Goal: Task Accomplishment & Management: Complete application form

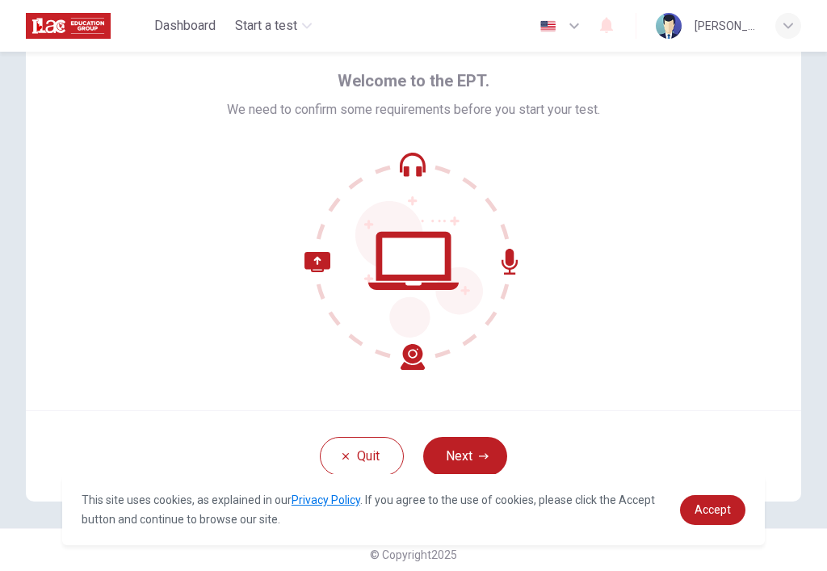
scroll to position [70, 0]
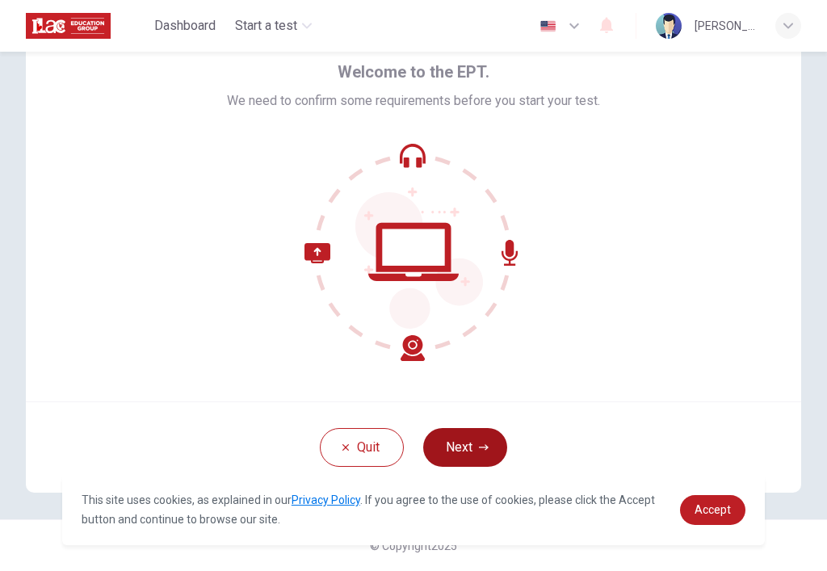
click at [492, 447] on button "Next" at bounding box center [465, 447] width 84 height 39
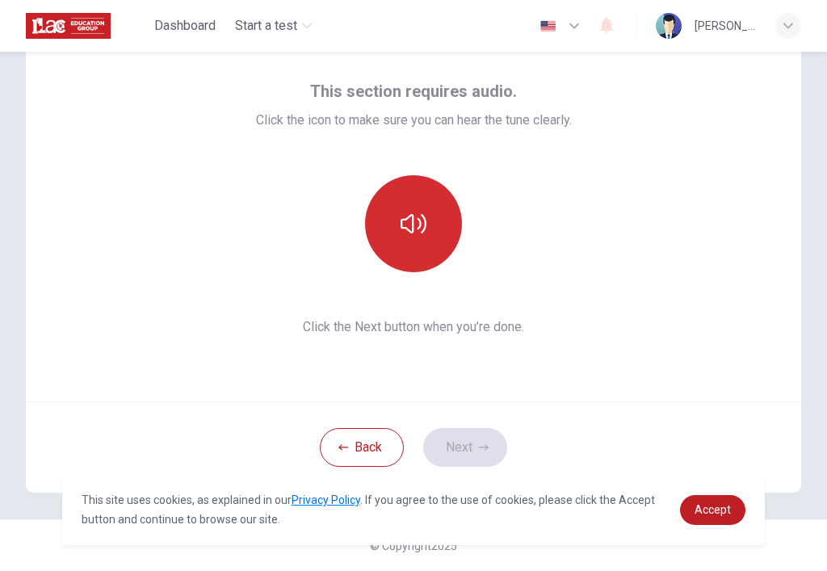
click at [414, 237] on button "button" at bounding box center [413, 223] width 97 height 97
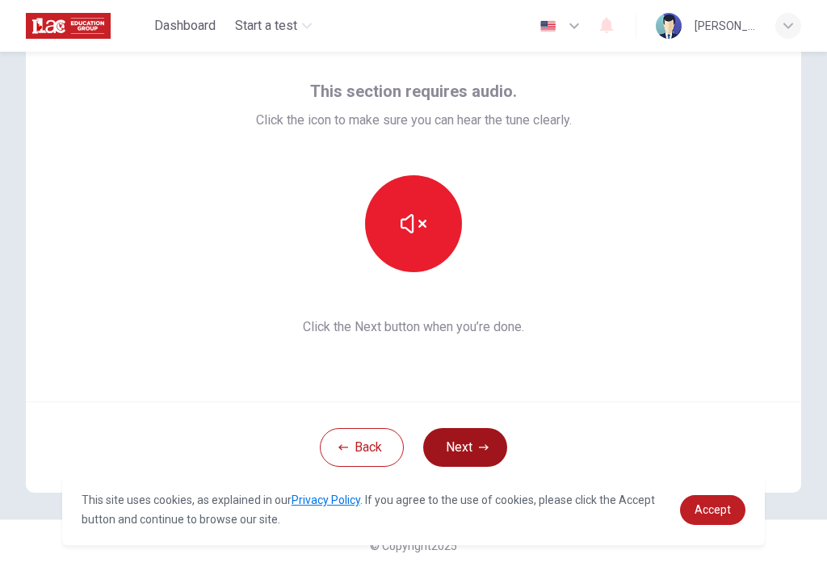
click at [465, 434] on button "Next" at bounding box center [465, 447] width 84 height 39
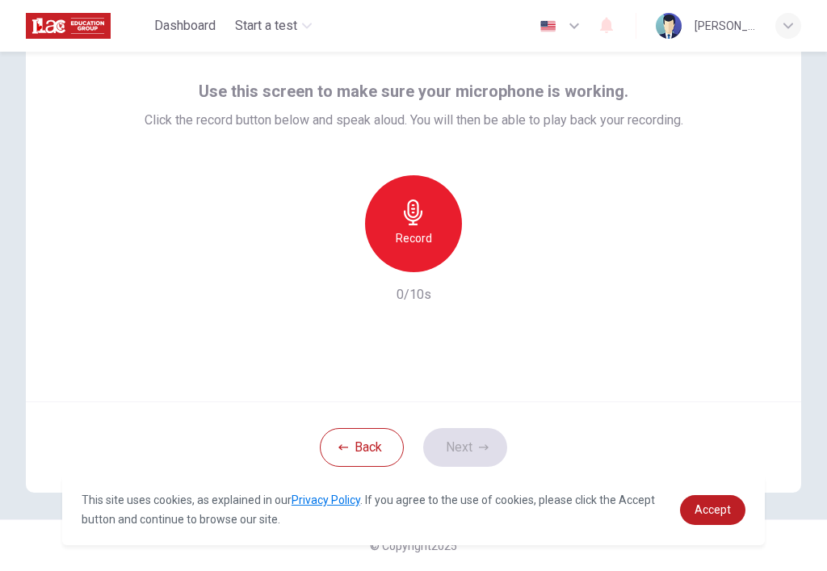
click at [395, 206] on div "Record" at bounding box center [413, 223] width 97 height 97
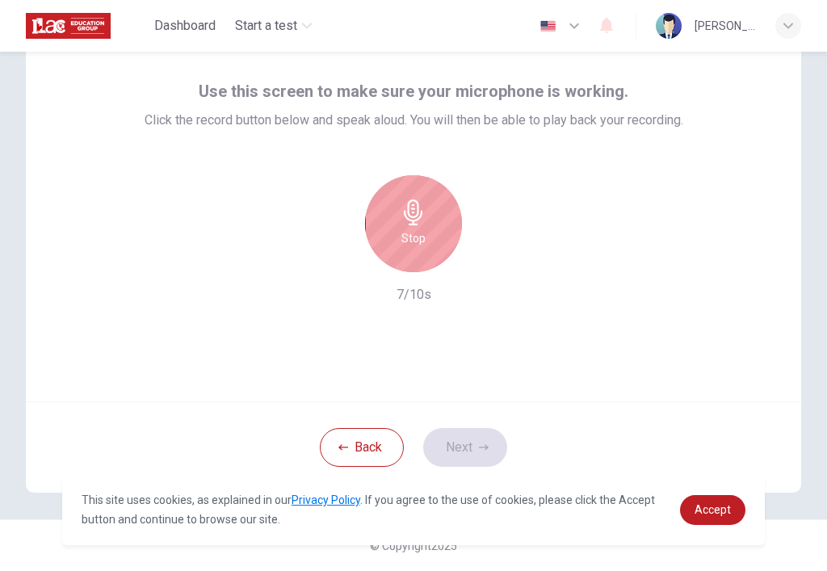
click at [395, 206] on div "Stop" at bounding box center [413, 223] width 97 height 97
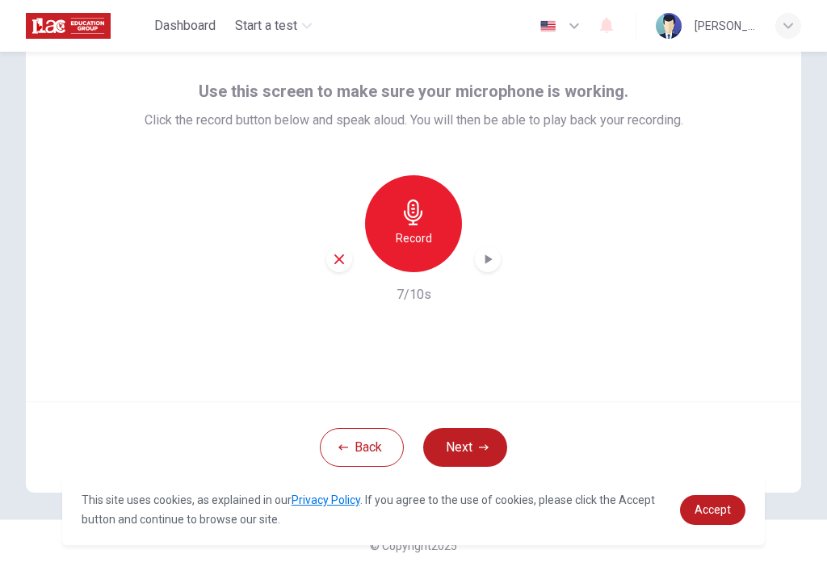
click at [489, 263] on icon "button" at bounding box center [488, 259] width 16 height 16
click at [476, 453] on button "Next" at bounding box center [465, 447] width 84 height 39
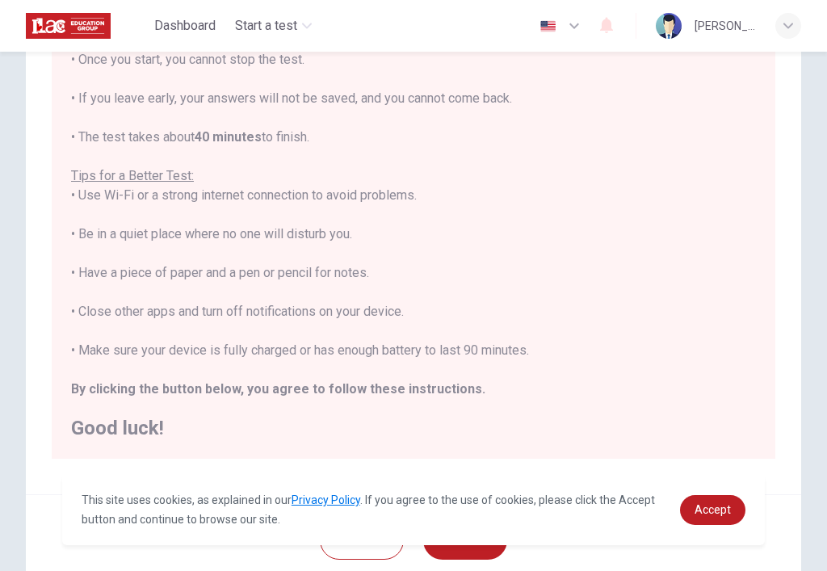
scroll to position [186, 0]
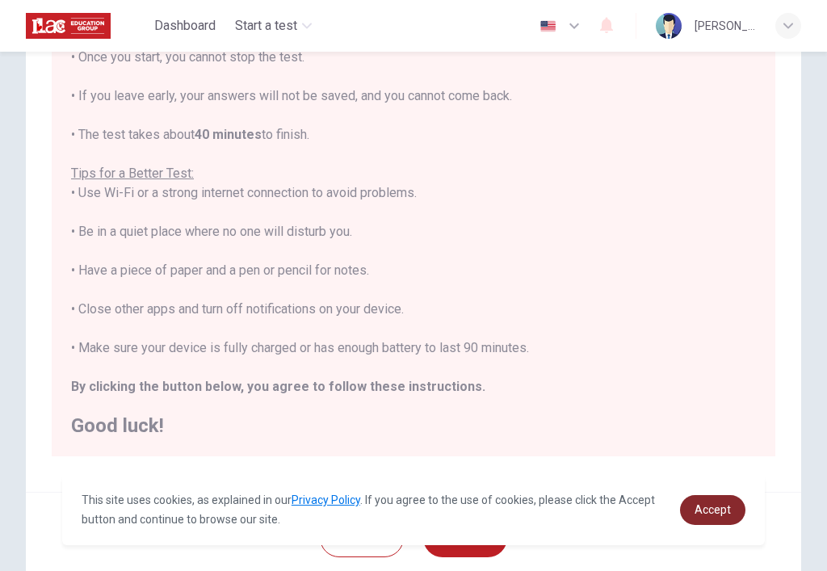
click at [716, 511] on span "Accept" at bounding box center [713, 509] width 36 height 13
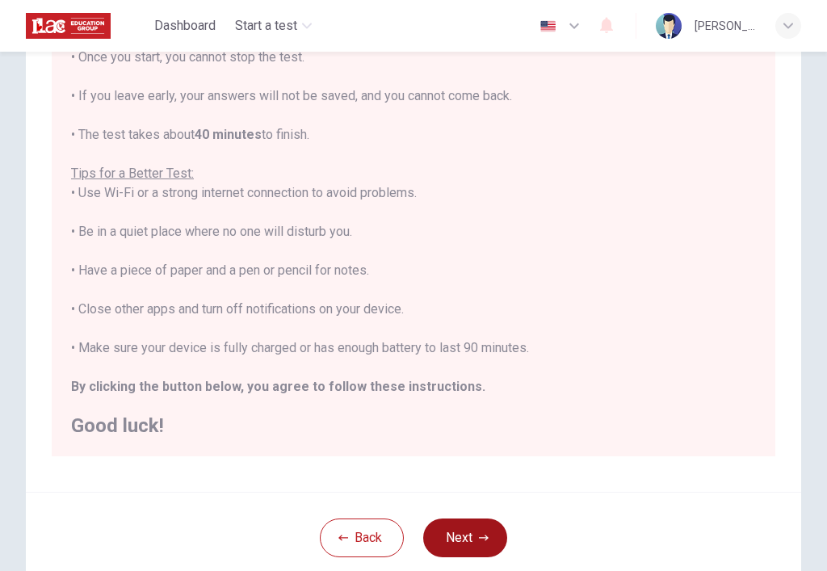
click at [478, 526] on button "Next" at bounding box center [465, 537] width 84 height 39
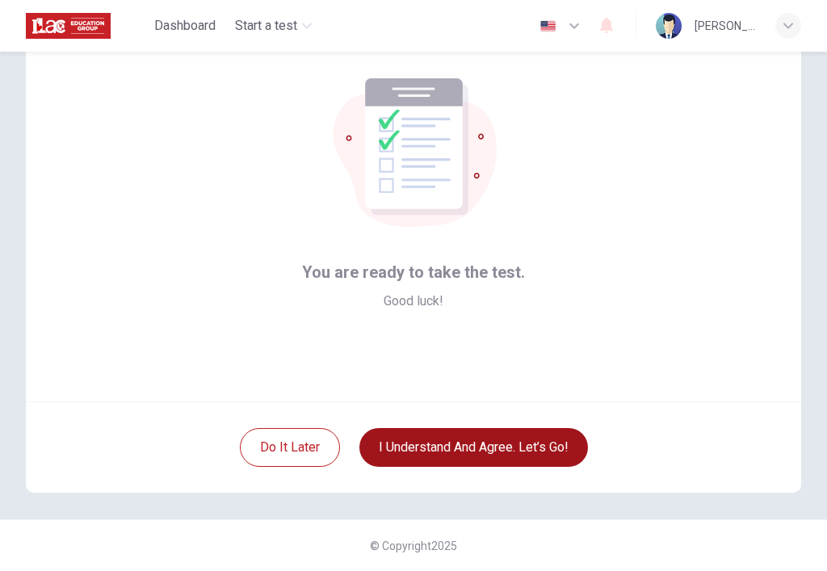
click at [487, 455] on button "I understand and agree. Let’s go!" at bounding box center [473, 447] width 229 height 39
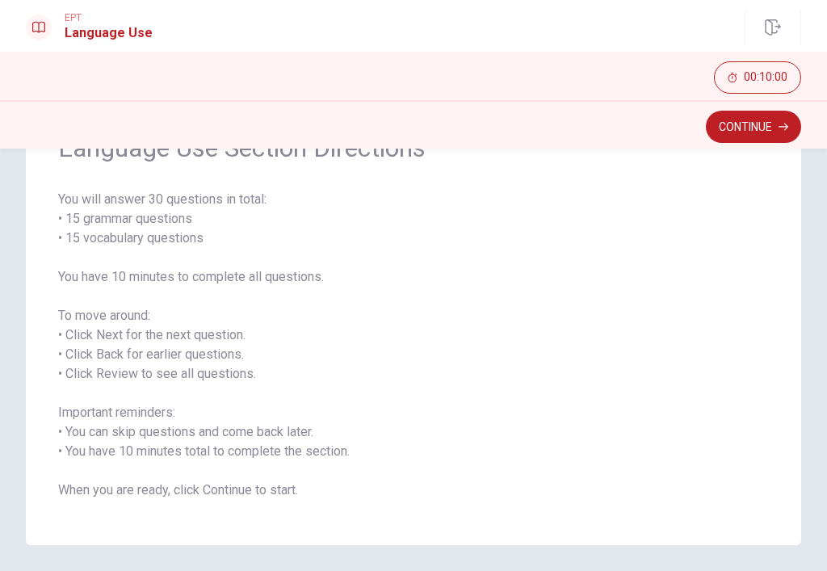
scroll to position [100, 0]
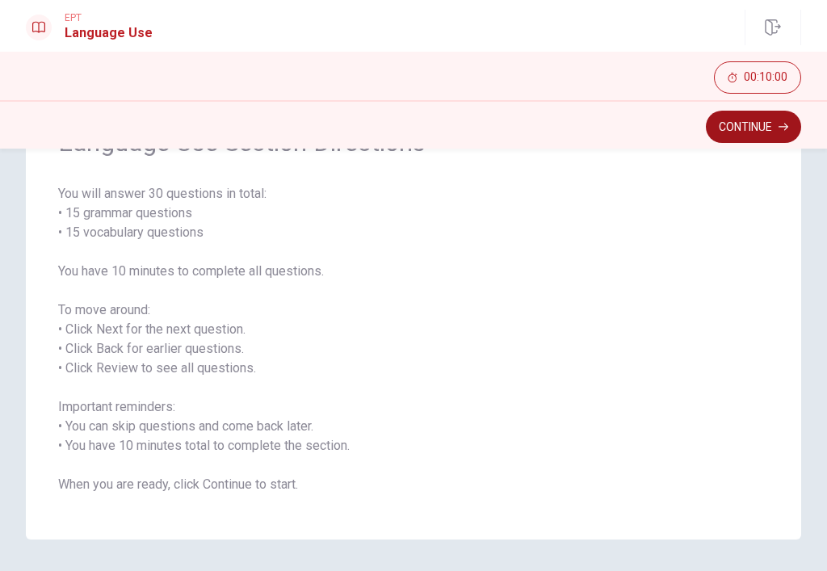
click at [754, 121] on button "Continue" at bounding box center [753, 127] width 95 height 32
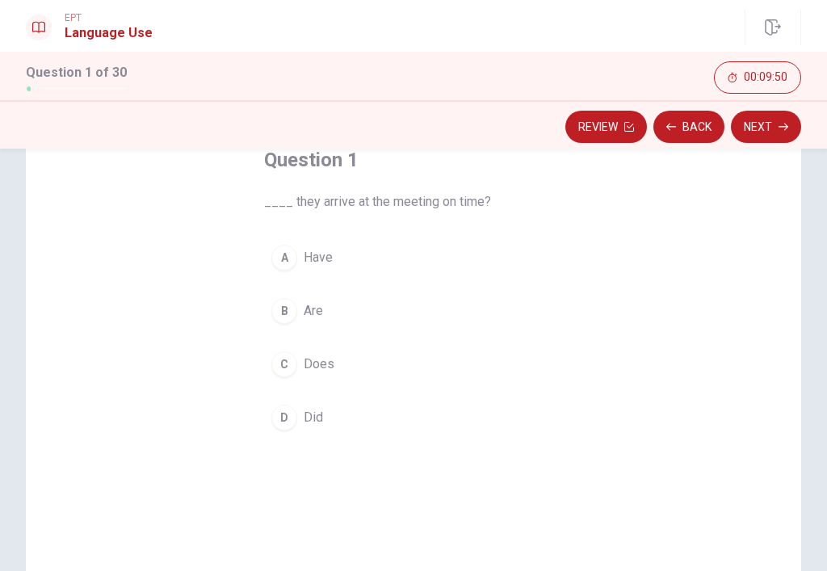
click at [304, 416] on span "Did" at bounding box center [313, 417] width 19 height 19
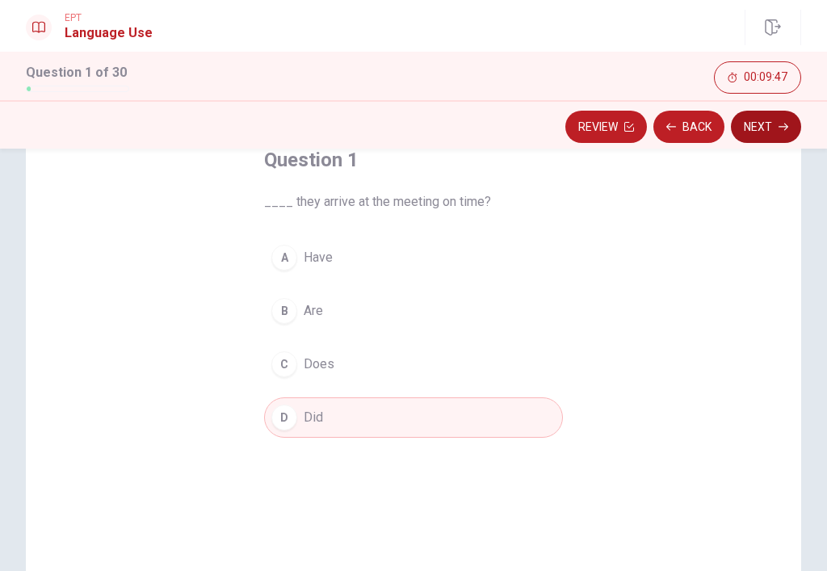
click at [777, 124] on button "Next" at bounding box center [766, 127] width 70 height 32
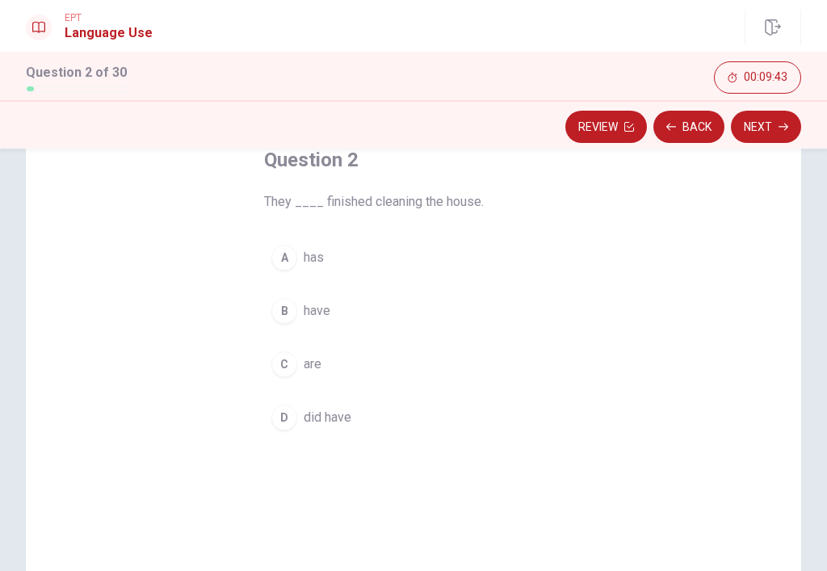
click at [288, 313] on div "B" at bounding box center [284, 311] width 26 height 26
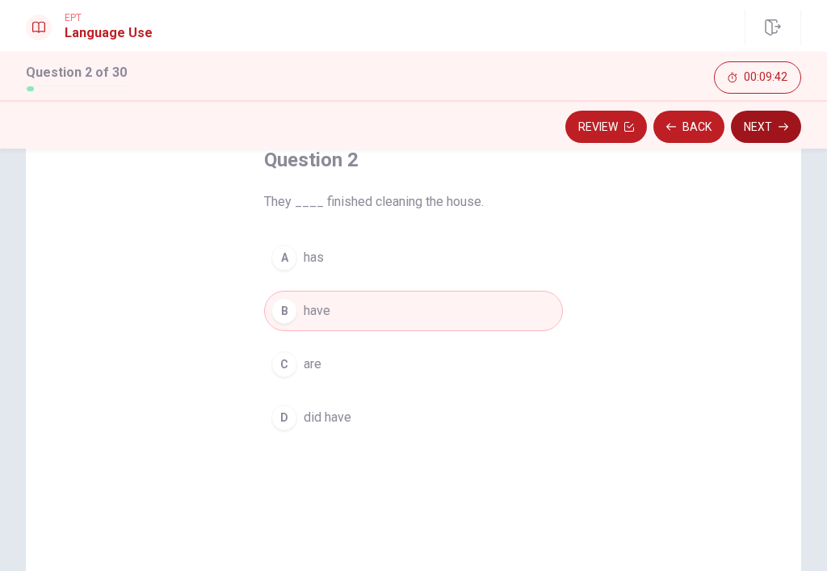
click at [754, 136] on button "Next" at bounding box center [766, 127] width 70 height 32
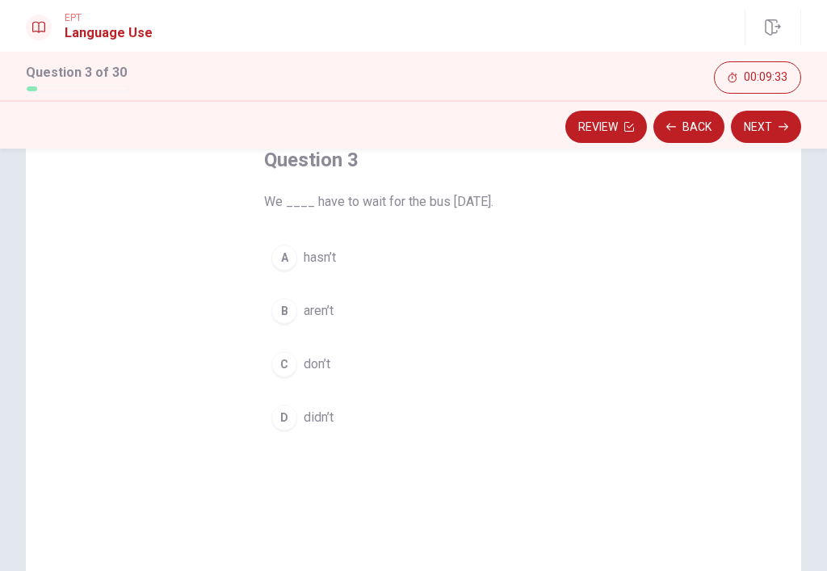
click at [321, 418] on span "didn’t" at bounding box center [319, 417] width 30 height 19
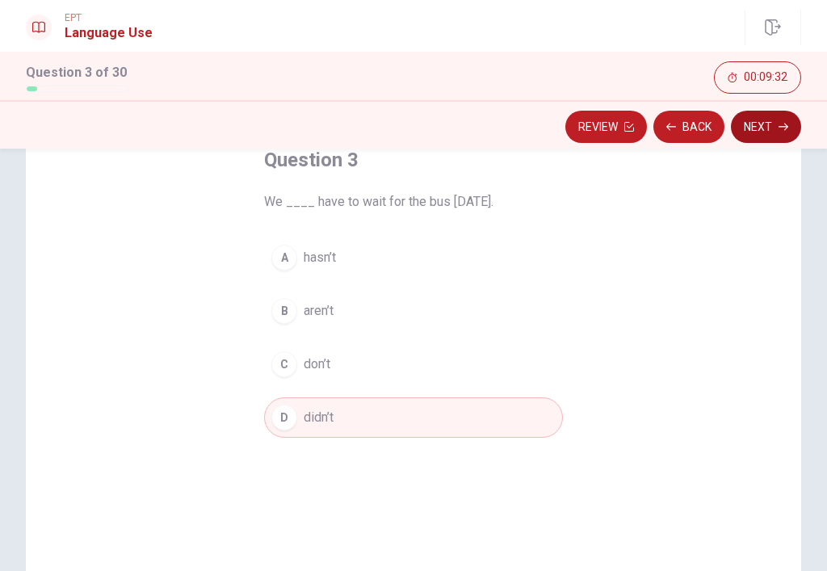
click at [780, 122] on icon "button" at bounding box center [784, 127] width 10 height 10
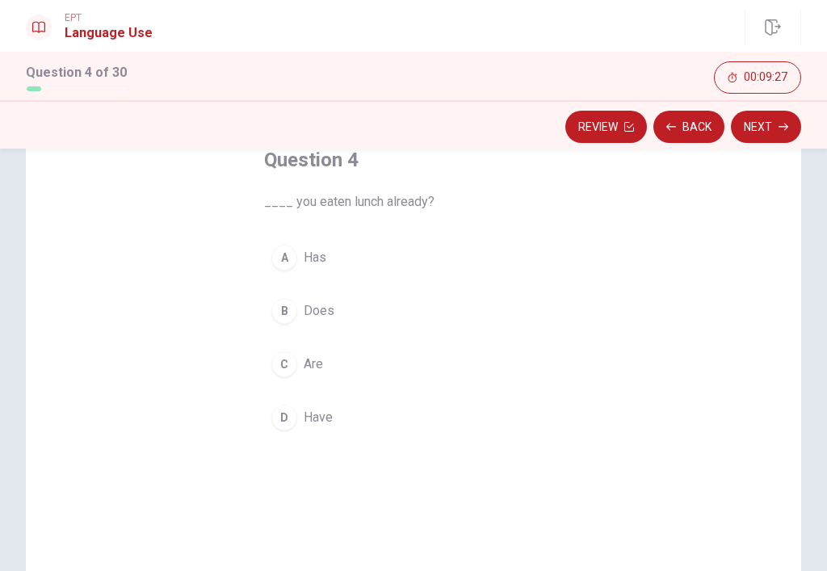
click at [327, 417] on span "Have" at bounding box center [318, 417] width 29 height 19
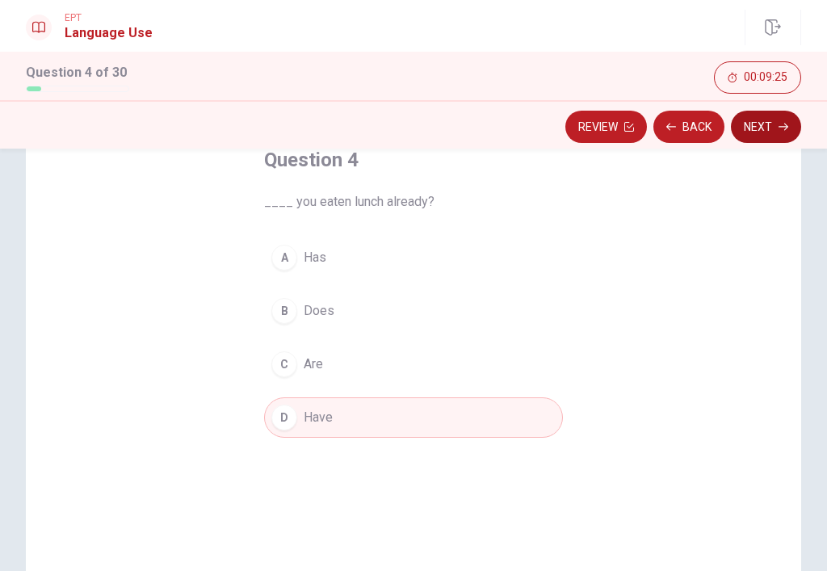
click at [775, 125] on button "Next" at bounding box center [766, 127] width 70 height 32
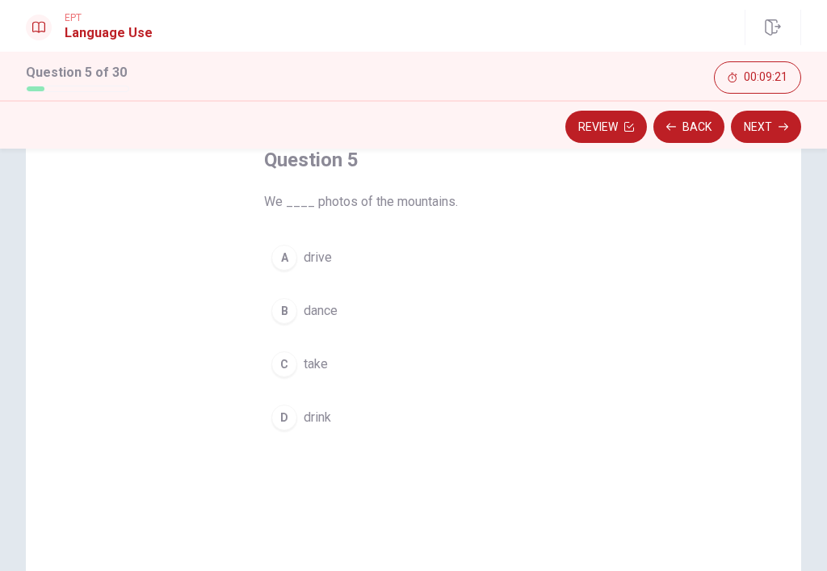
click at [321, 369] on span "take" at bounding box center [316, 364] width 24 height 19
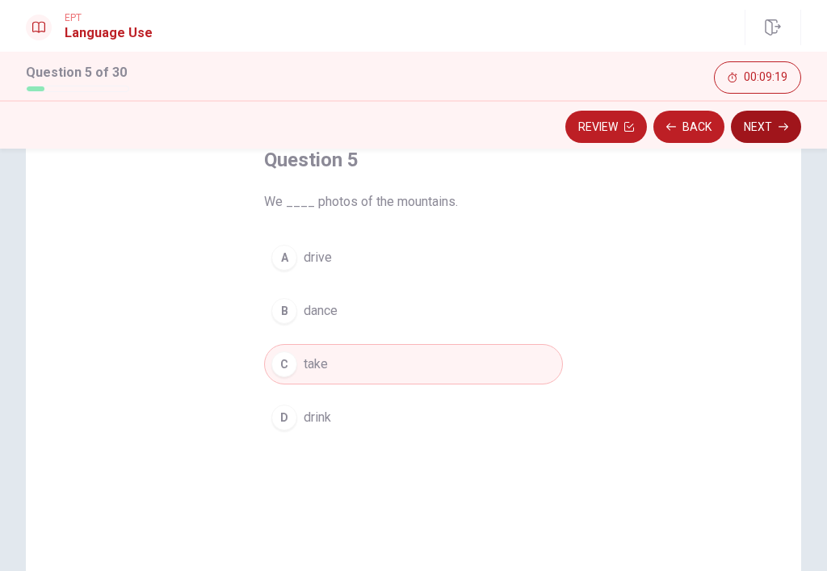
click at [772, 128] on button "Next" at bounding box center [766, 127] width 70 height 32
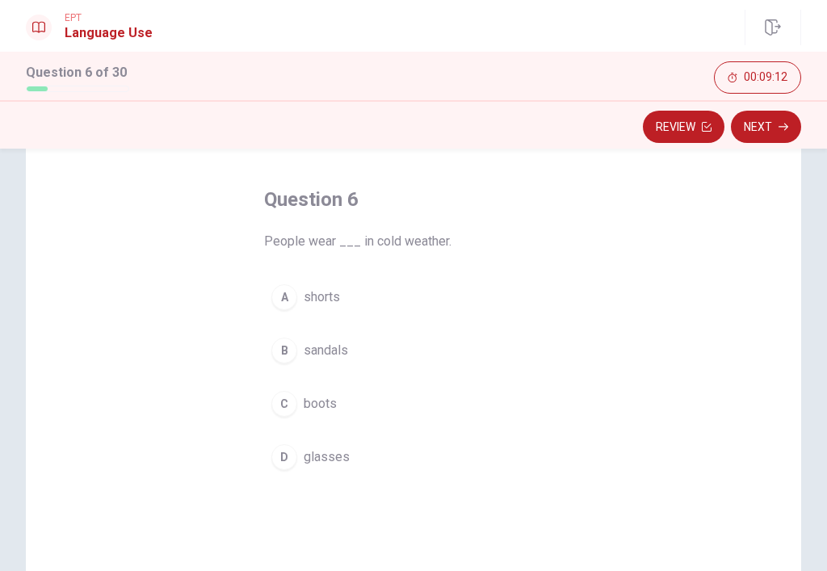
scroll to position [62, 0]
click at [321, 405] on span "boots" at bounding box center [320, 402] width 33 height 19
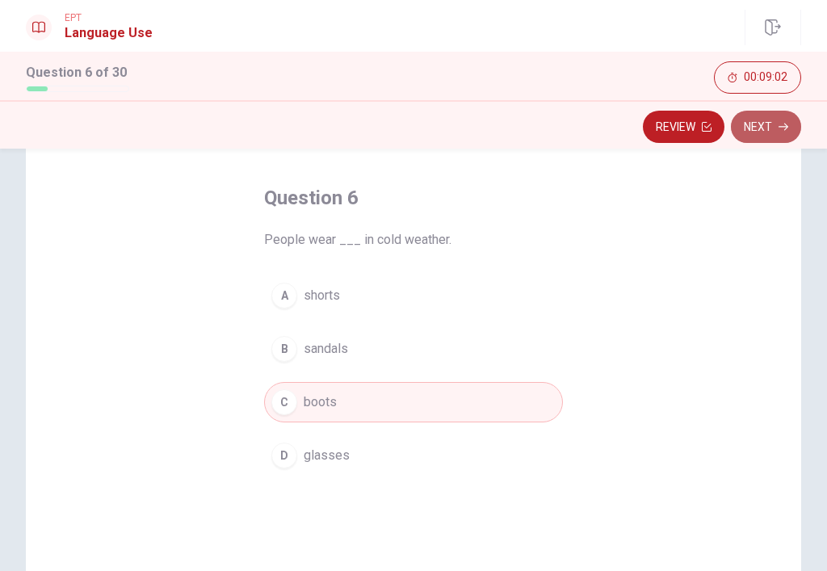
click at [753, 133] on button "Next" at bounding box center [766, 127] width 70 height 32
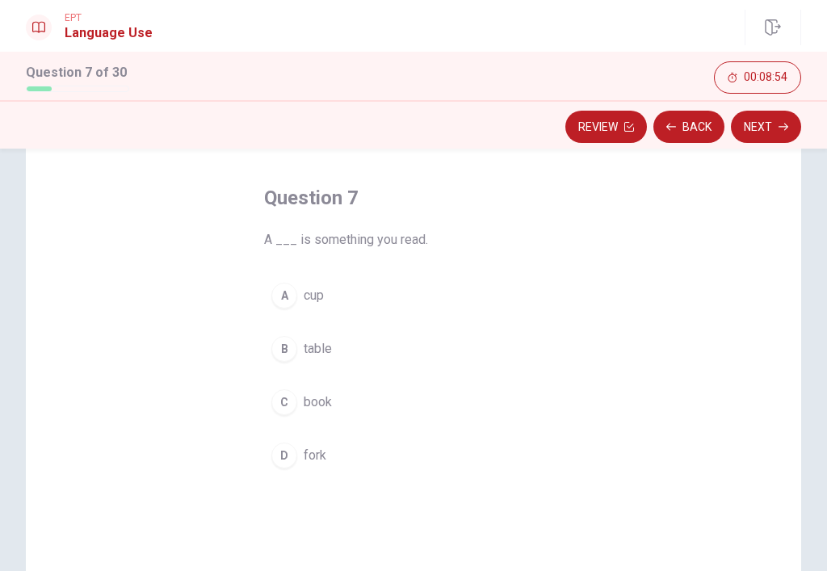
click at [313, 401] on span "book" at bounding box center [318, 402] width 28 height 19
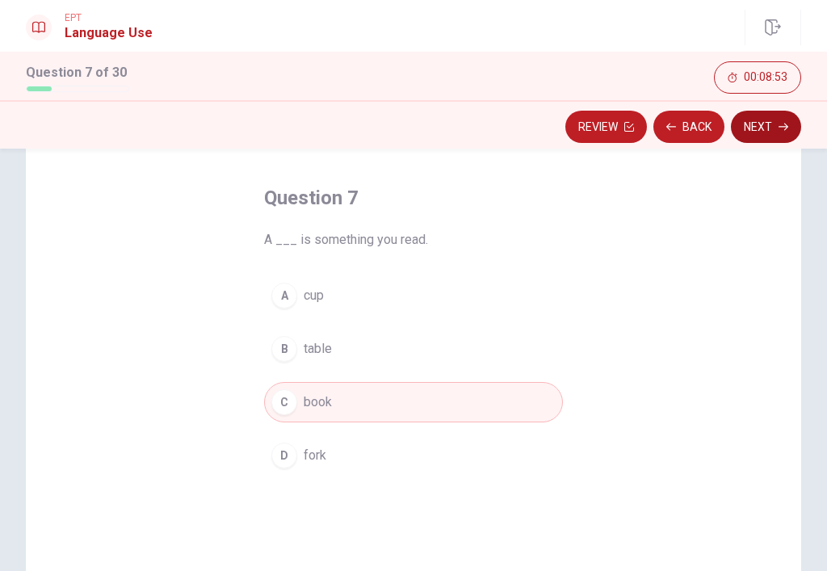
click at [757, 123] on button "Next" at bounding box center [766, 127] width 70 height 32
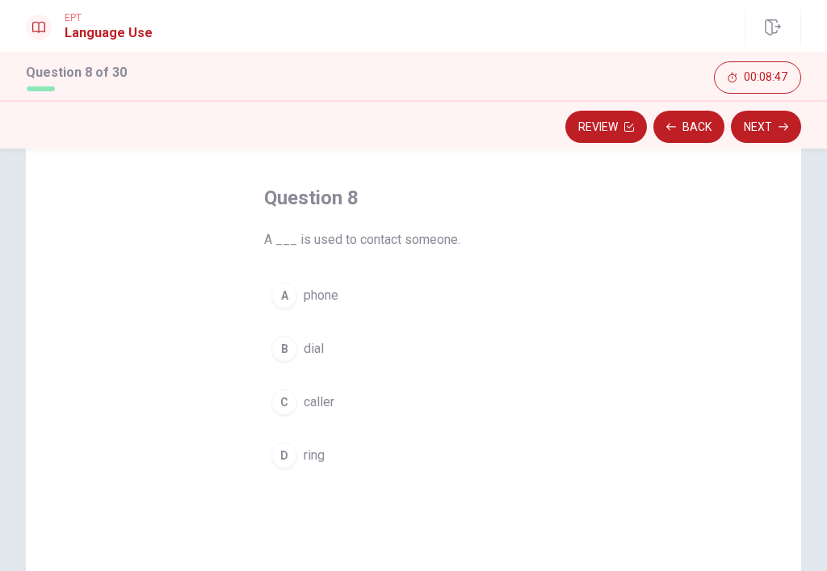
click at [315, 291] on span "phone" at bounding box center [321, 295] width 35 height 19
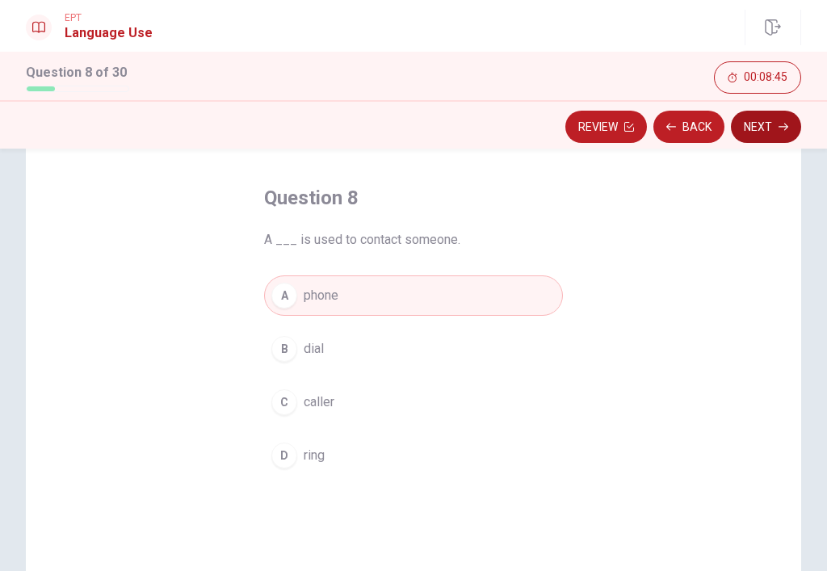
click at [762, 139] on button "Next" at bounding box center [766, 127] width 70 height 32
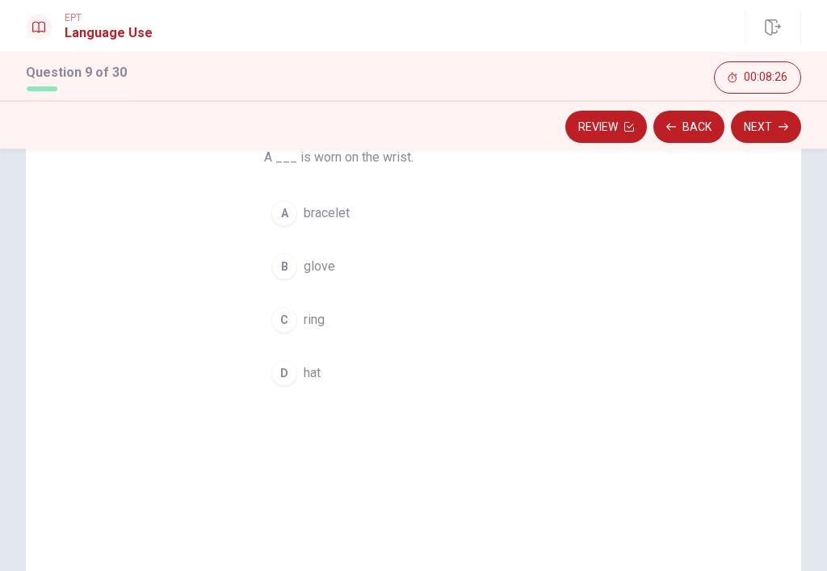
scroll to position [255, 0]
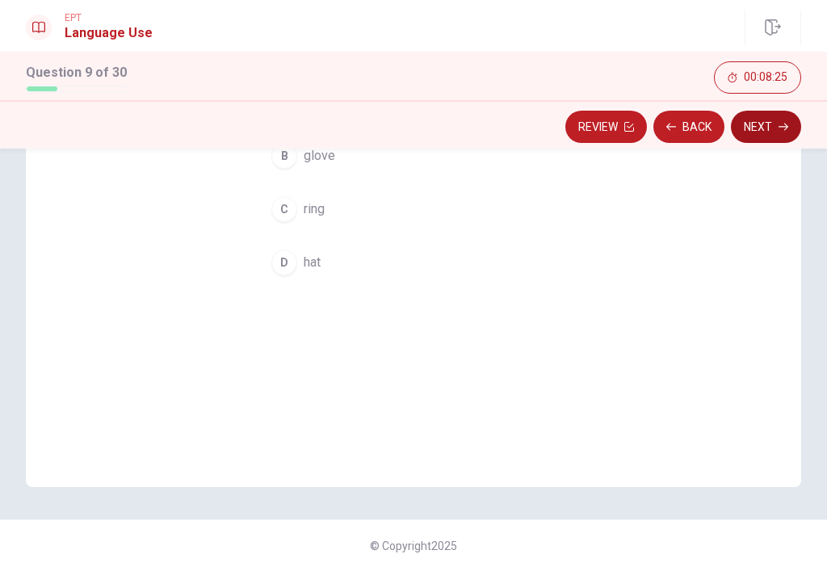
click at [781, 118] on button "Next" at bounding box center [766, 127] width 70 height 32
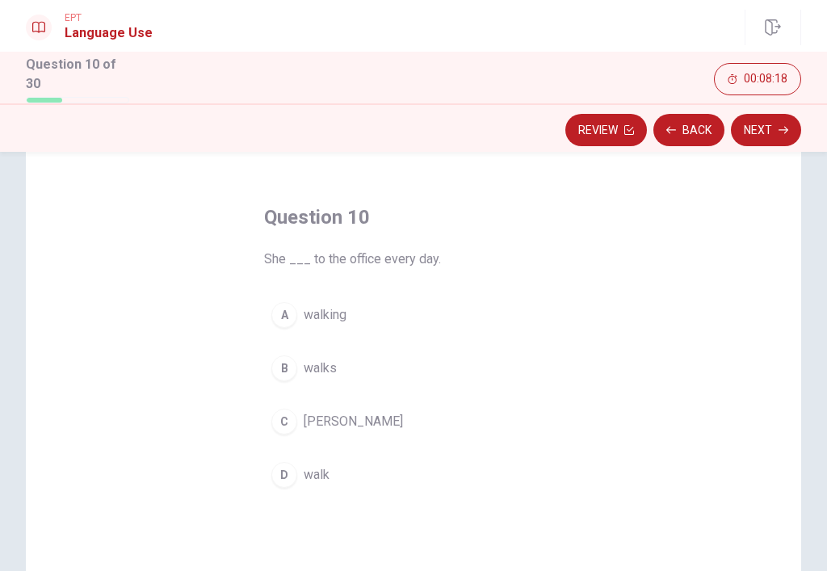
scroll to position [44, 0]
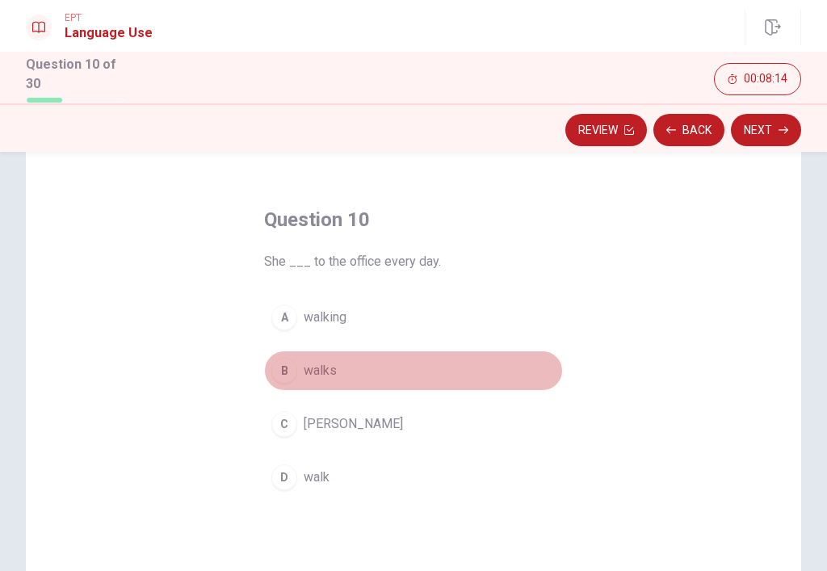
click at [316, 370] on span "walks" at bounding box center [320, 370] width 33 height 19
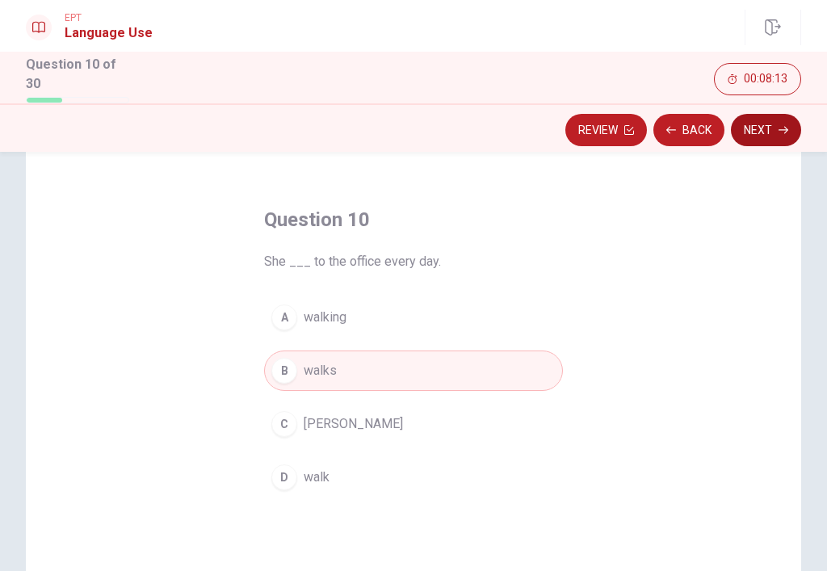
click at [763, 128] on button "Next" at bounding box center [766, 130] width 70 height 32
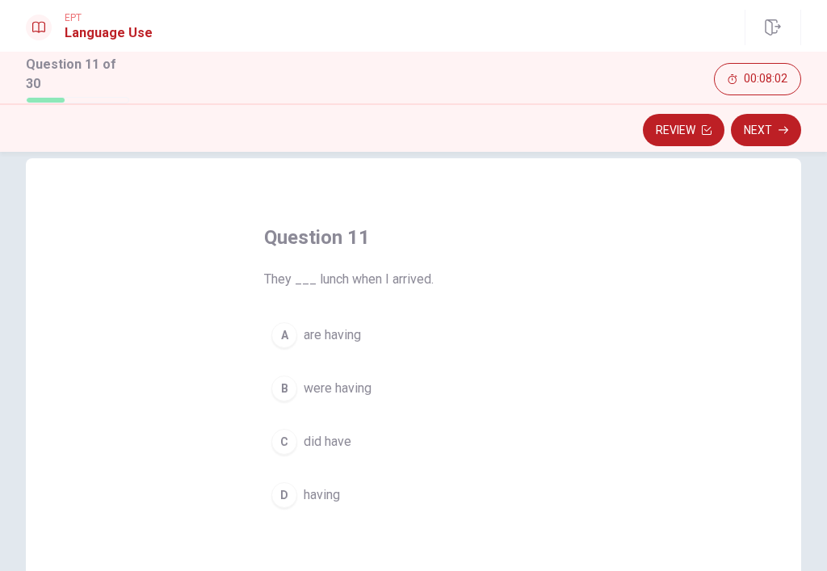
scroll to position [24, 0]
click at [338, 333] on span "are having" at bounding box center [332, 336] width 57 height 19
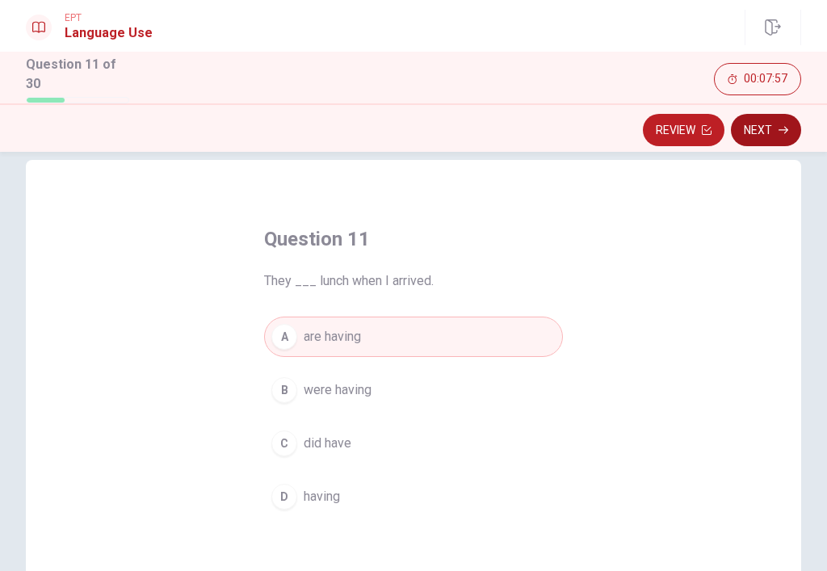
click at [765, 128] on button "Next" at bounding box center [766, 130] width 70 height 32
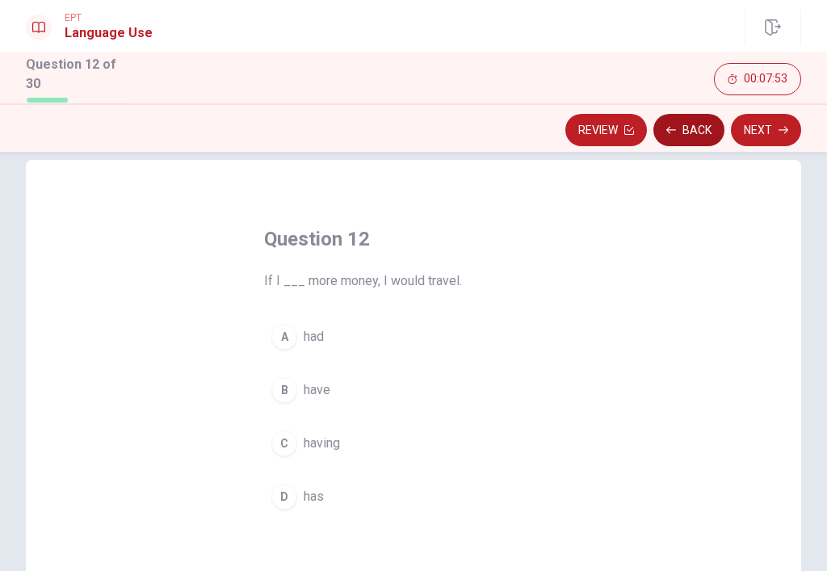
click at [678, 132] on button "Back" at bounding box center [688, 130] width 71 height 32
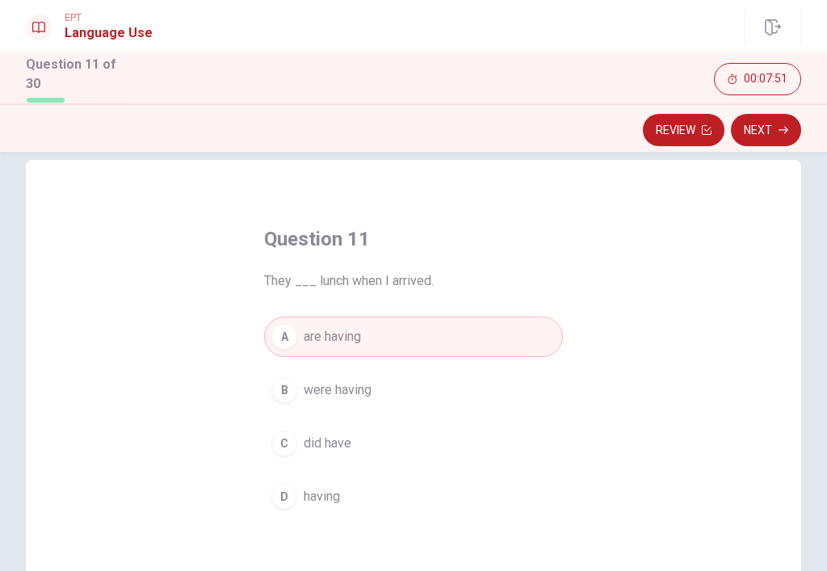
click at [359, 394] on span "were having" at bounding box center [338, 389] width 68 height 19
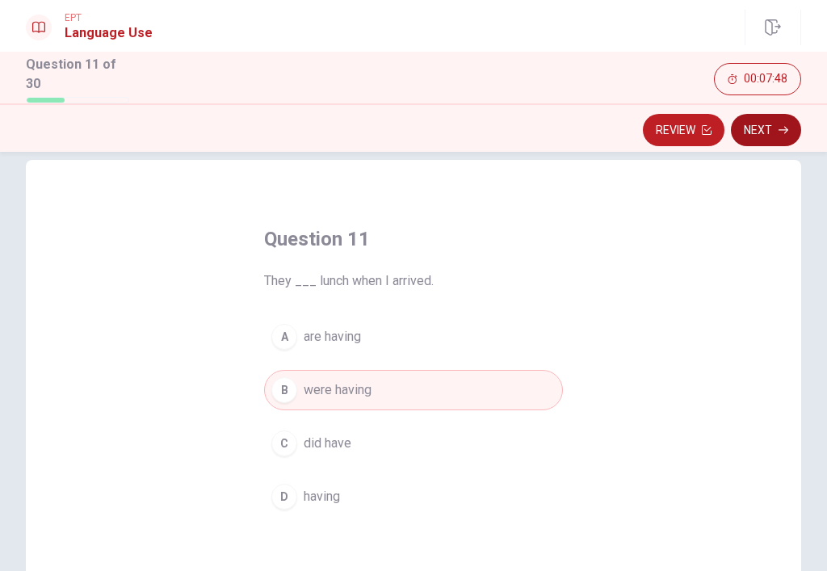
click at [780, 125] on icon "button" at bounding box center [784, 130] width 10 height 10
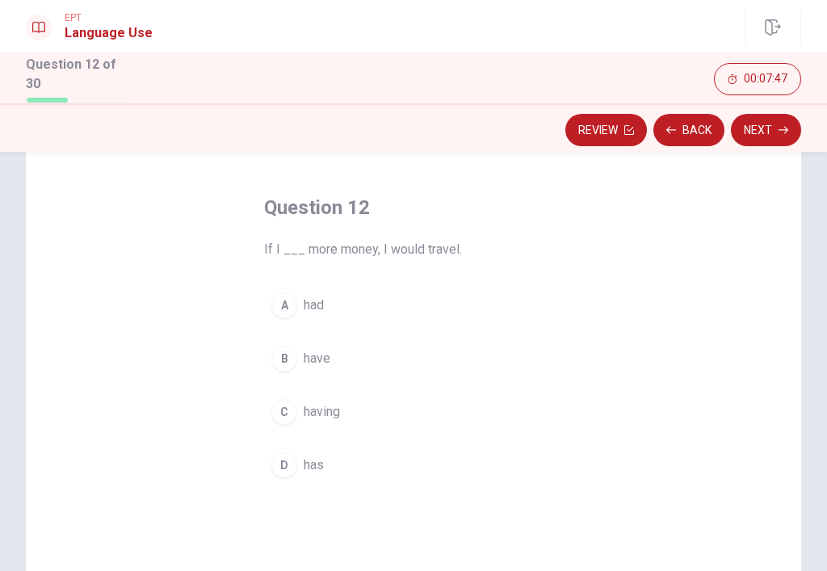
scroll to position [60, 0]
click at [290, 298] on div "A" at bounding box center [284, 301] width 26 height 26
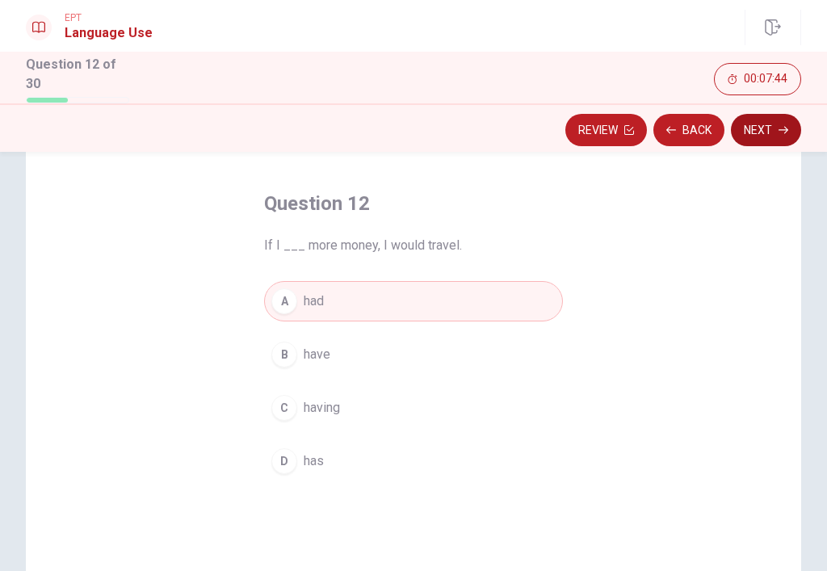
click at [756, 138] on button "Next" at bounding box center [766, 130] width 70 height 32
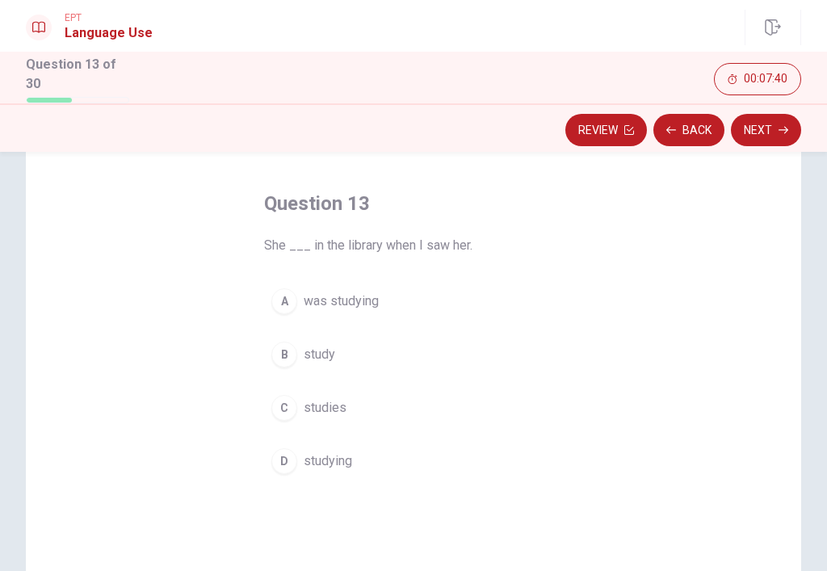
click at [308, 292] on span "was studying" at bounding box center [341, 301] width 75 height 19
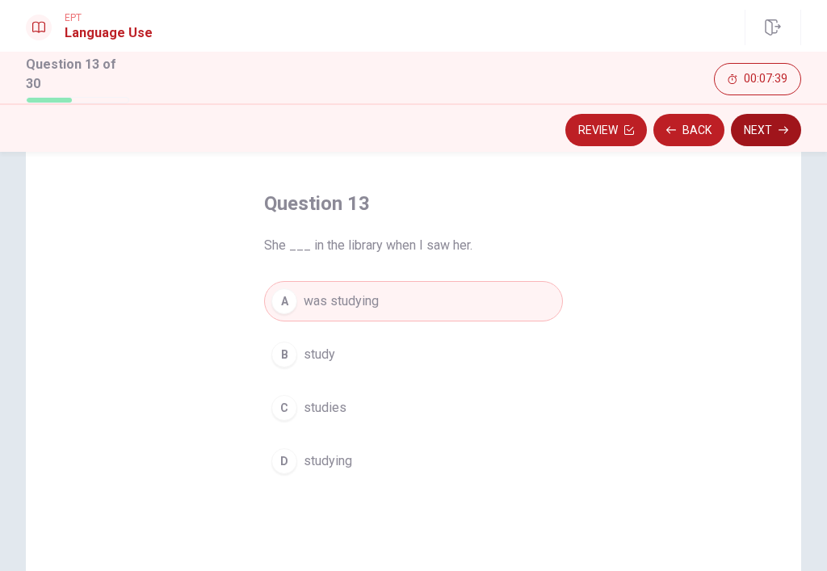
click at [779, 128] on icon "button" at bounding box center [784, 130] width 10 height 10
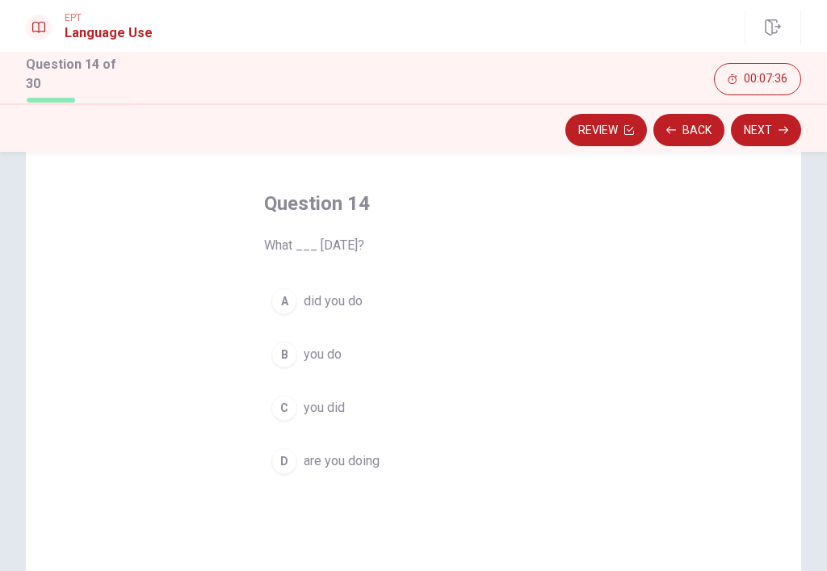
click at [346, 306] on span "did you do" at bounding box center [333, 301] width 59 height 19
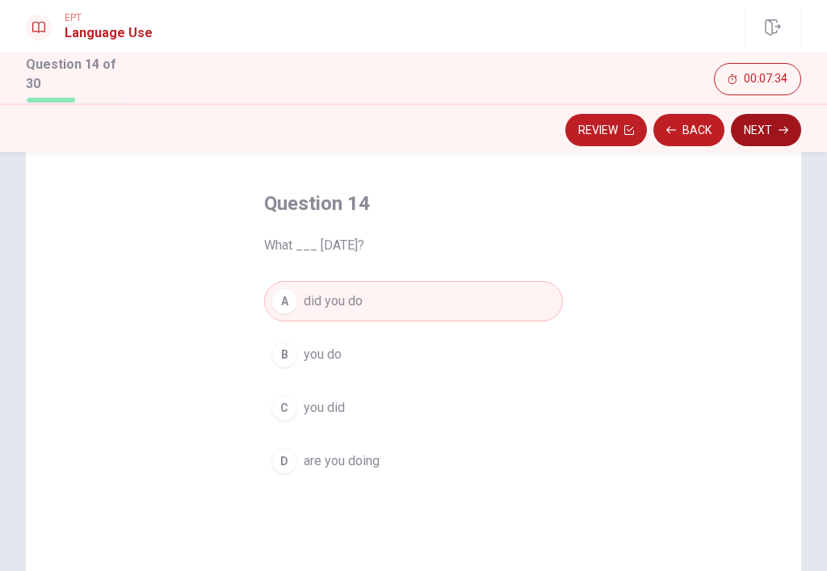
click at [770, 126] on button "Next" at bounding box center [766, 130] width 70 height 32
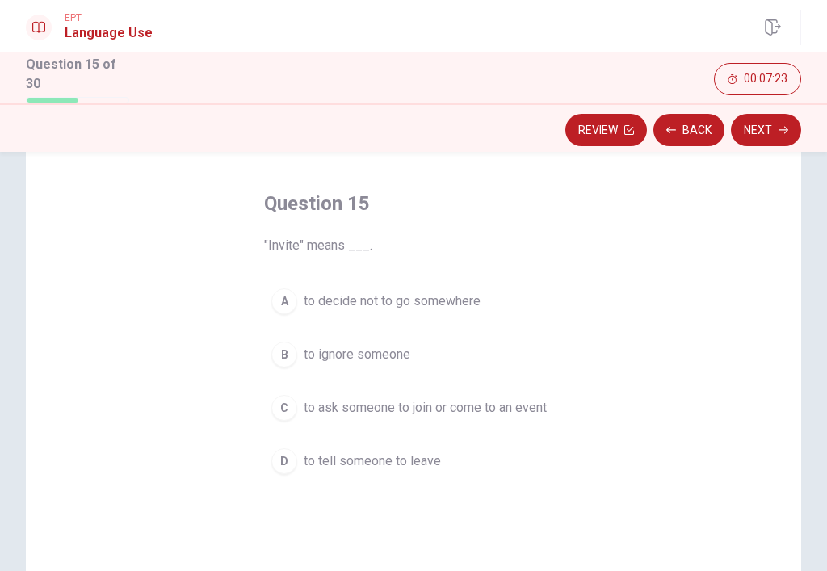
click at [501, 407] on span "to ask someone to join or come to an event" at bounding box center [425, 407] width 243 height 19
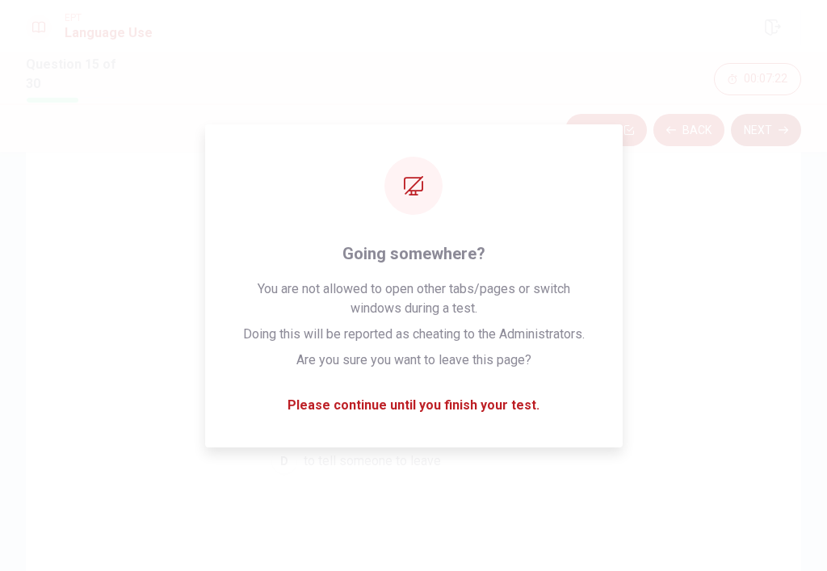
click at [776, 114] on button "Next" at bounding box center [766, 130] width 70 height 32
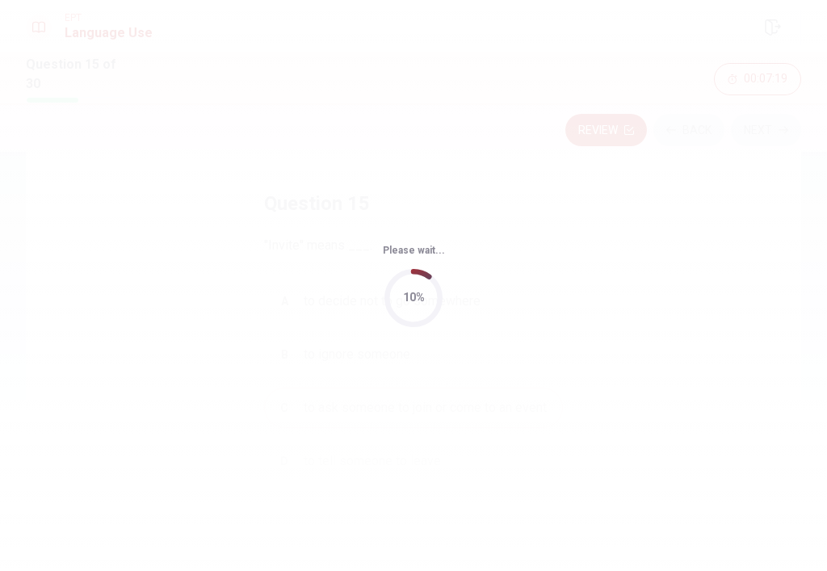
scroll to position [0, 0]
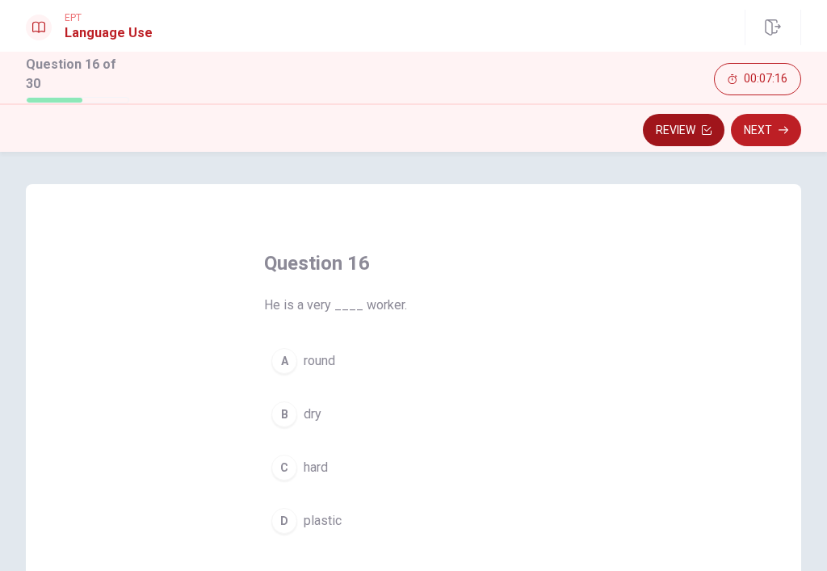
click at [686, 119] on button "Review" at bounding box center [684, 130] width 82 height 32
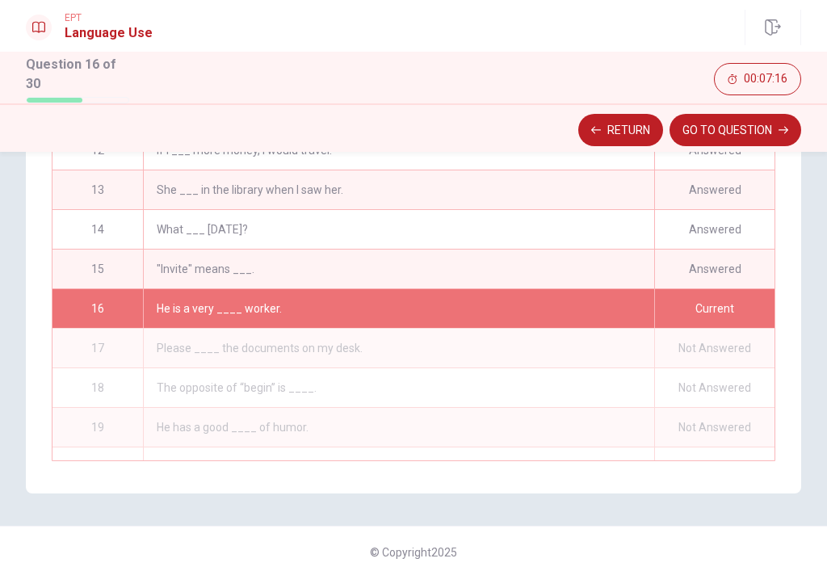
scroll to position [429, 0]
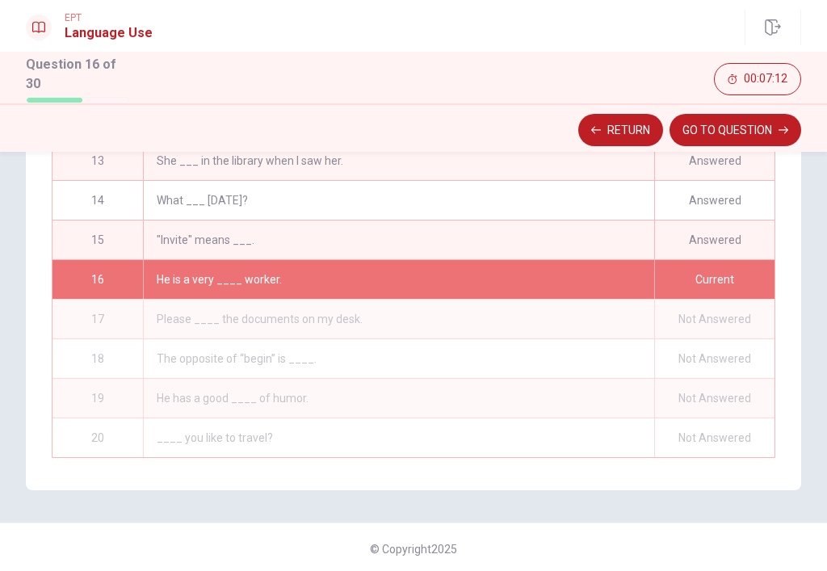
click at [585, 275] on div "He is a very ____ worker." at bounding box center [398, 279] width 511 height 39
click at [713, 134] on button "GO TO QUESTION" at bounding box center [736, 130] width 132 height 32
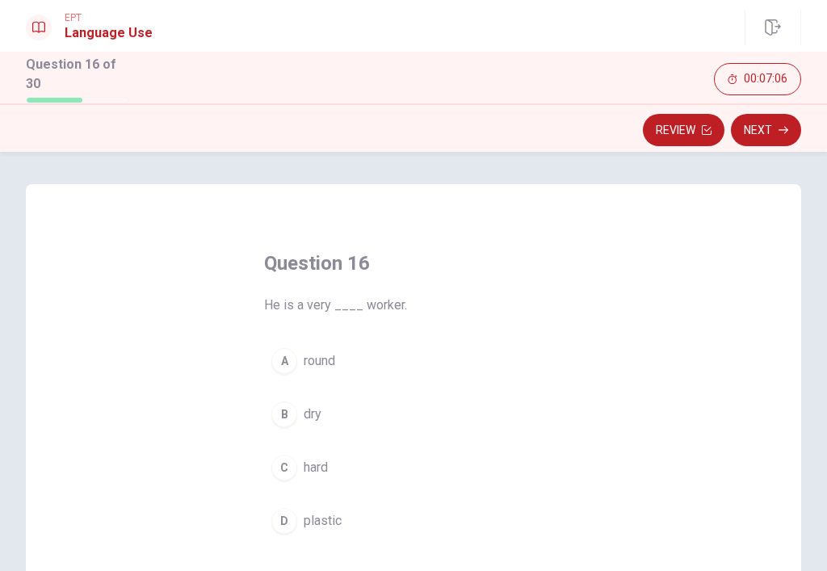
scroll to position [15, 0]
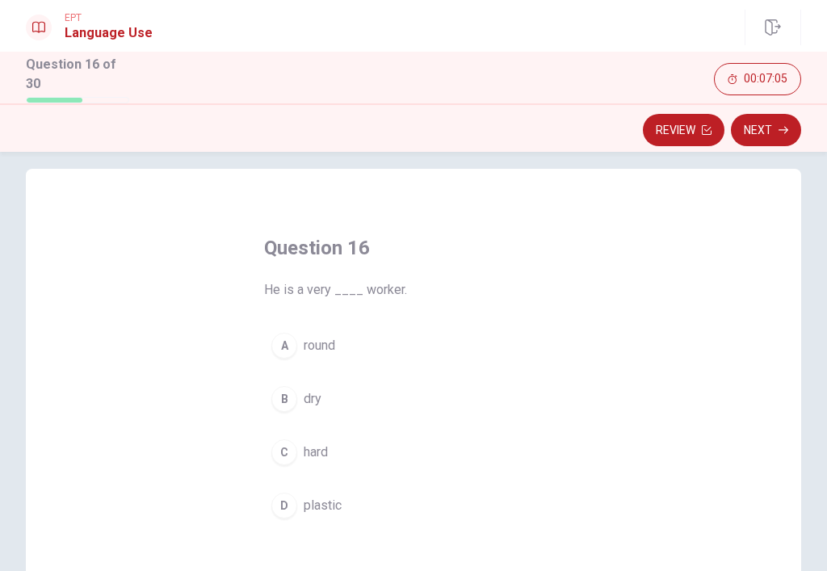
click at [309, 443] on span "hard" at bounding box center [316, 452] width 24 height 19
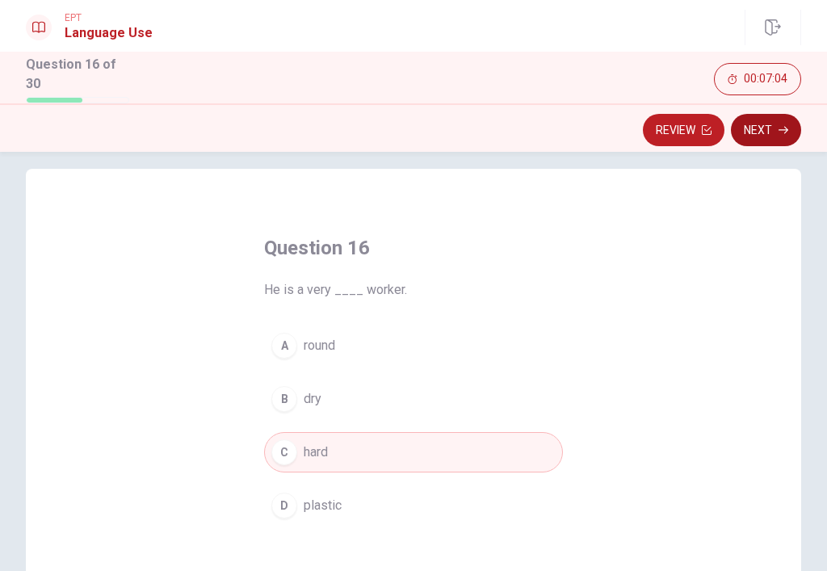
click at [764, 122] on button "Next" at bounding box center [766, 130] width 70 height 32
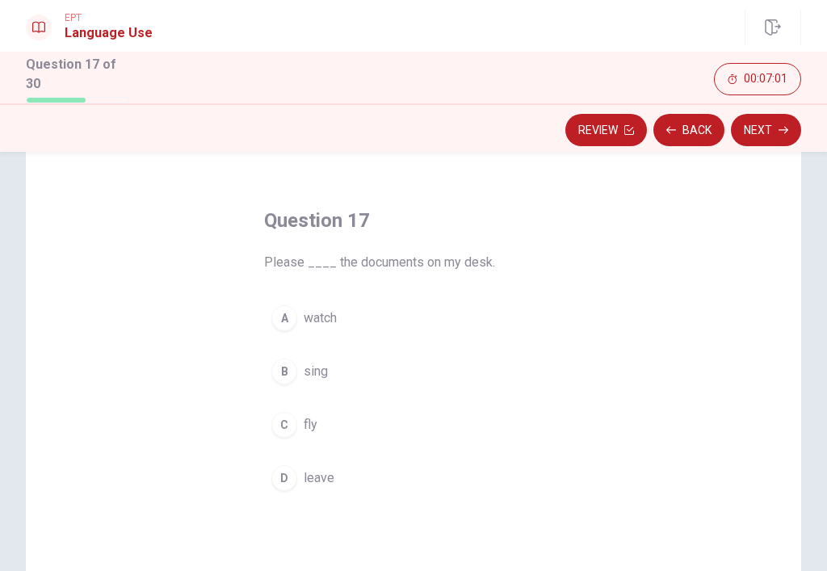
scroll to position [41, 0]
click at [312, 481] on span "leave" at bounding box center [319, 479] width 31 height 19
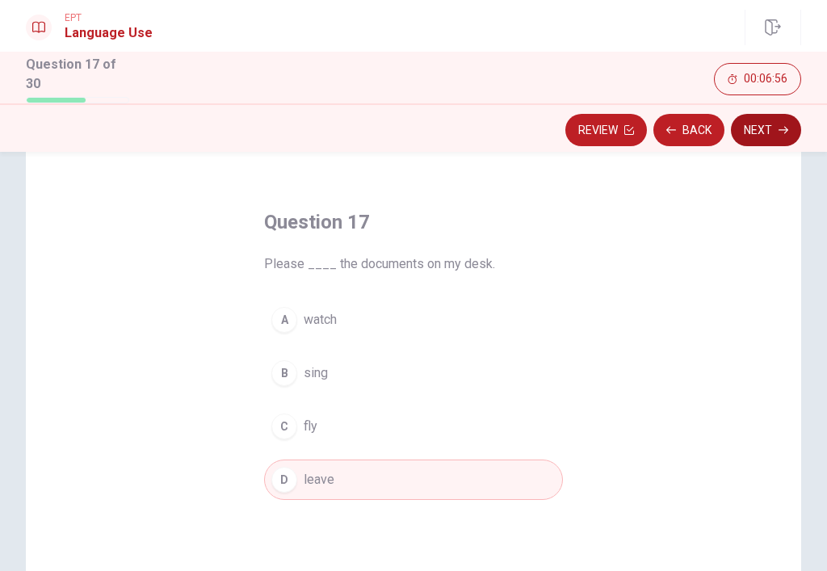
click at [758, 132] on button "Next" at bounding box center [766, 130] width 70 height 32
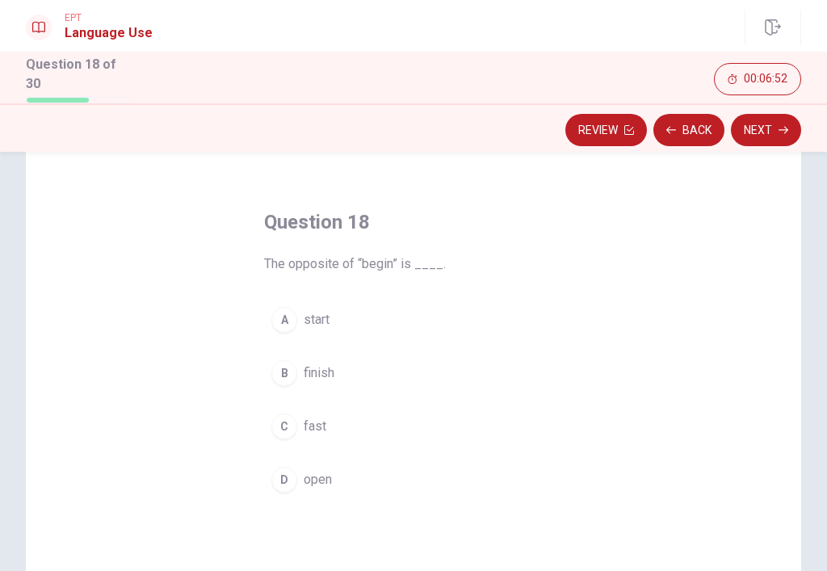
click at [317, 375] on span "finish" at bounding box center [319, 372] width 31 height 19
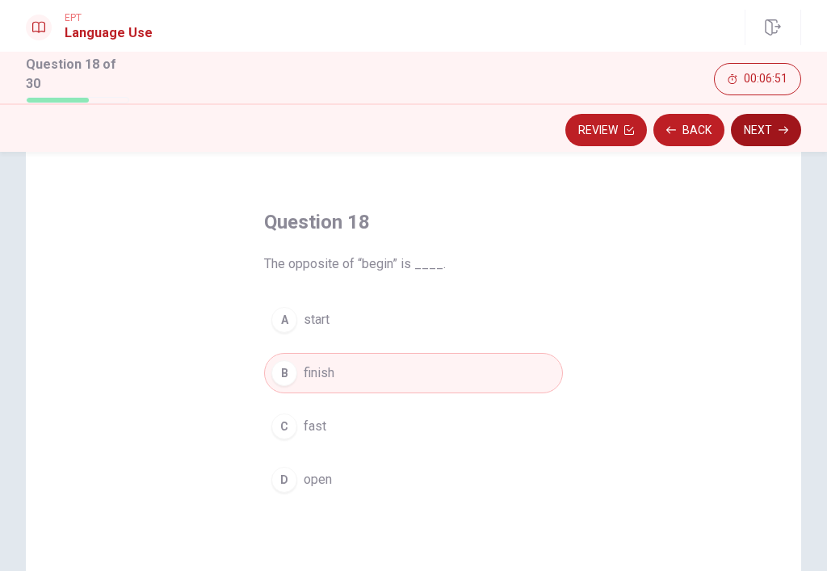
click at [769, 126] on button "Next" at bounding box center [766, 130] width 70 height 32
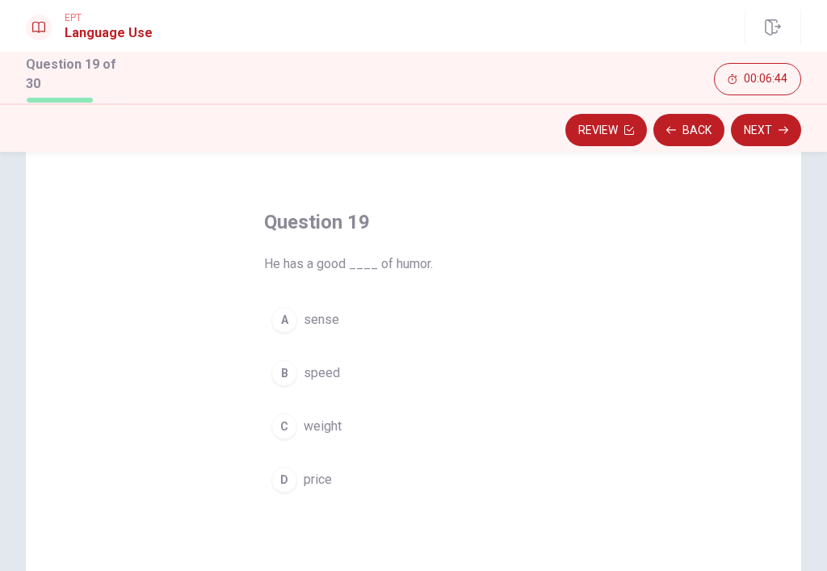
click at [330, 317] on span "sense" at bounding box center [322, 319] width 36 height 19
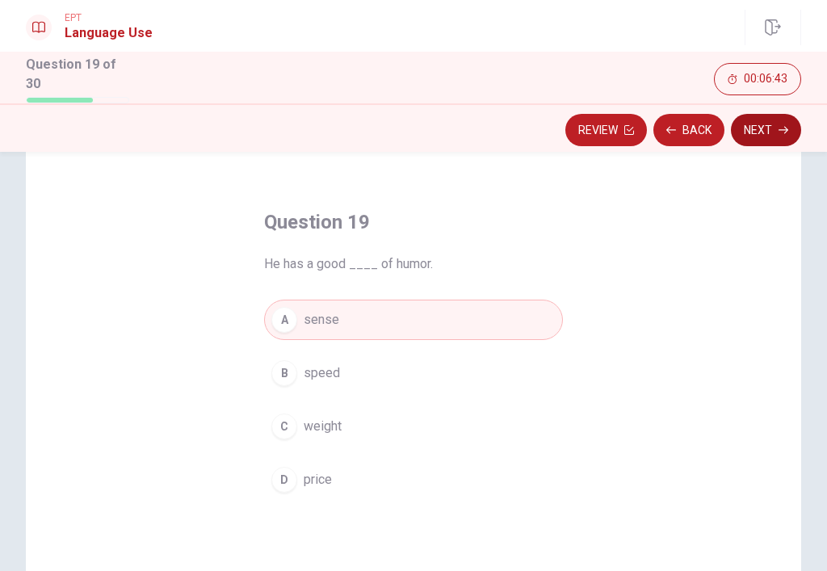
click at [761, 138] on button "Next" at bounding box center [766, 130] width 70 height 32
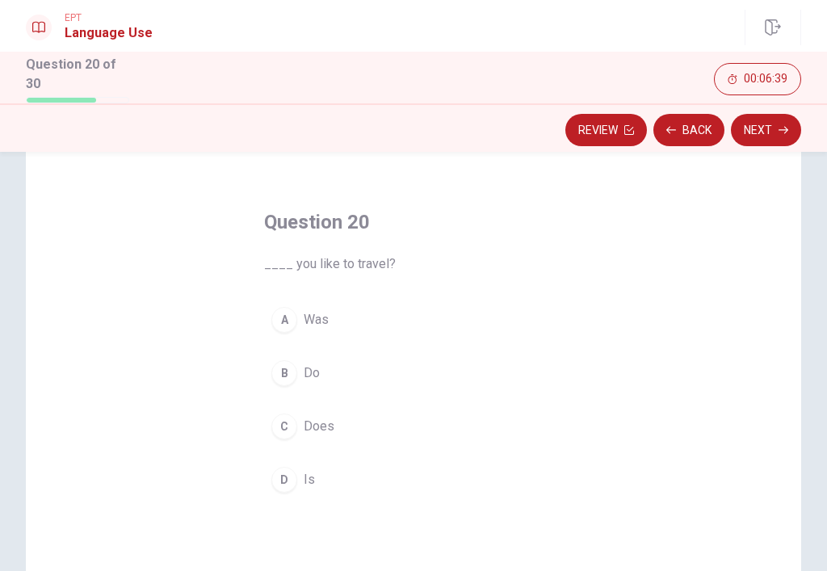
click at [290, 375] on div "B" at bounding box center [284, 373] width 26 height 26
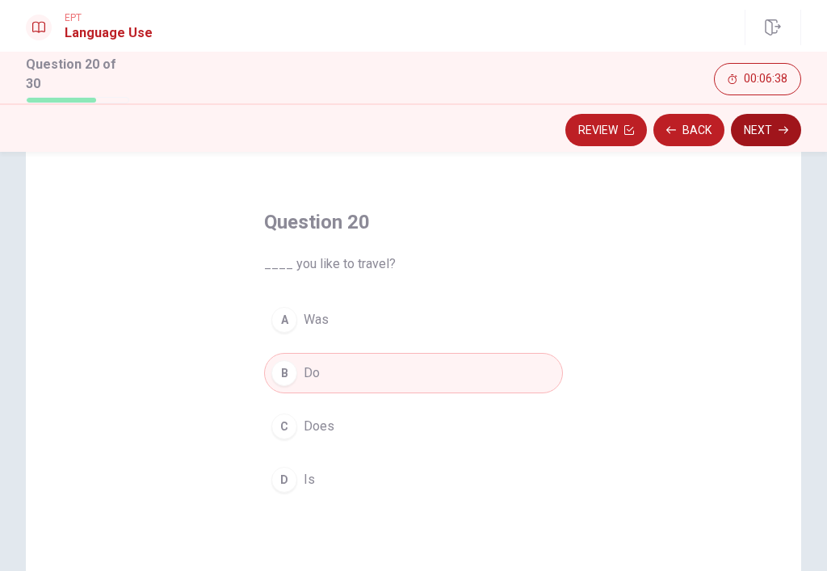
click at [760, 119] on button "Next" at bounding box center [766, 130] width 70 height 32
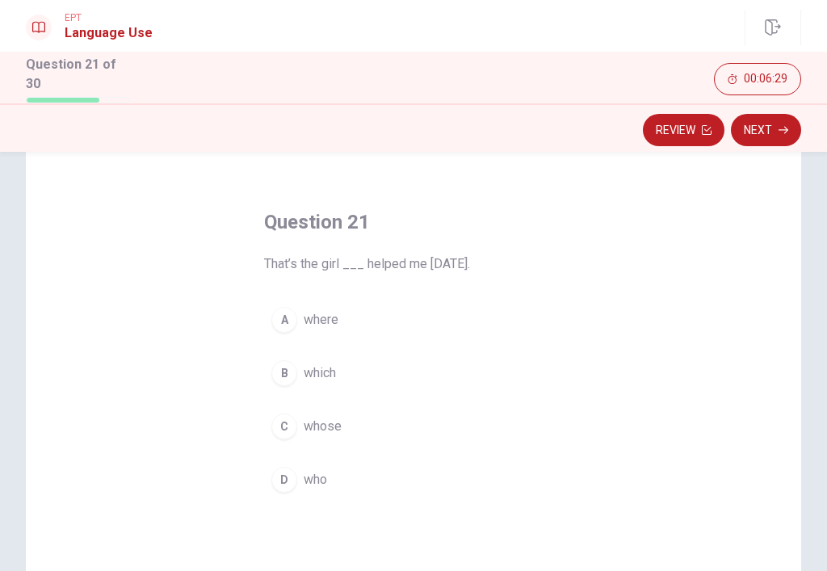
click at [302, 475] on button "D who" at bounding box center [413, 480] width 299 height 40
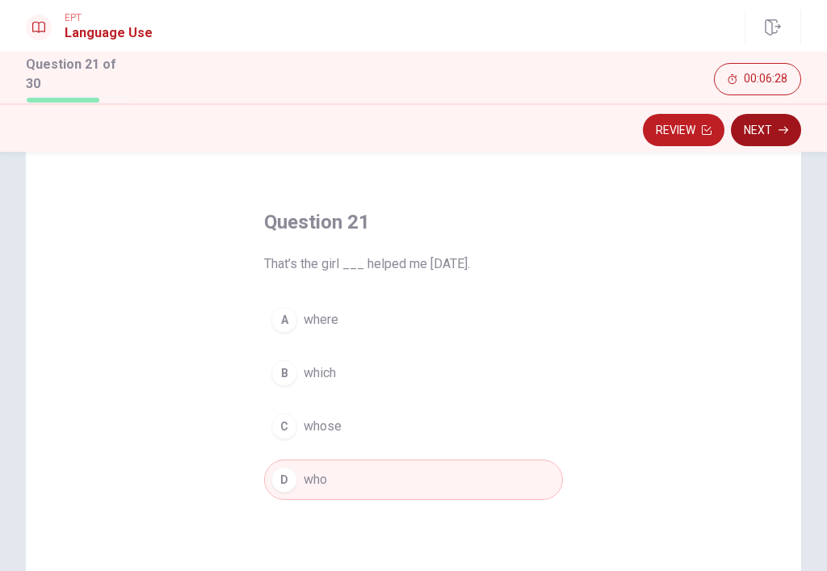
click at [764, 121] on button "Next" at bounding box center [766, 130] width 70 height 32
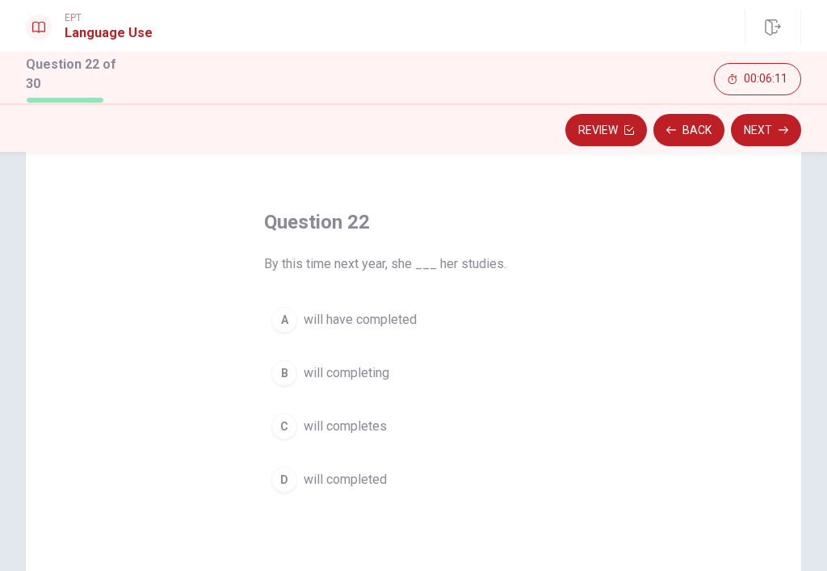
click at [405, 310] on span "will have completed" at bounding box center [360, 319] width 113 height 19
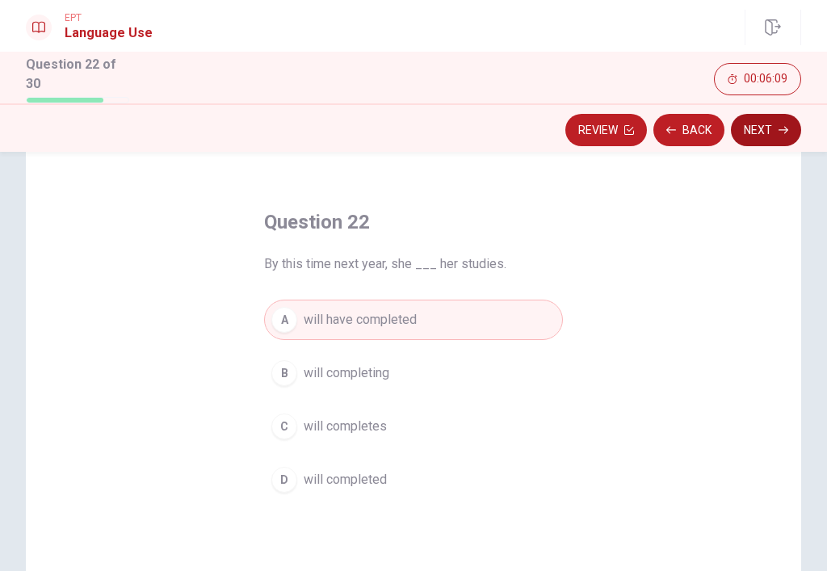
click at [774, 115] on button "Next" at bounding box center [766, 130] width 70 height 32
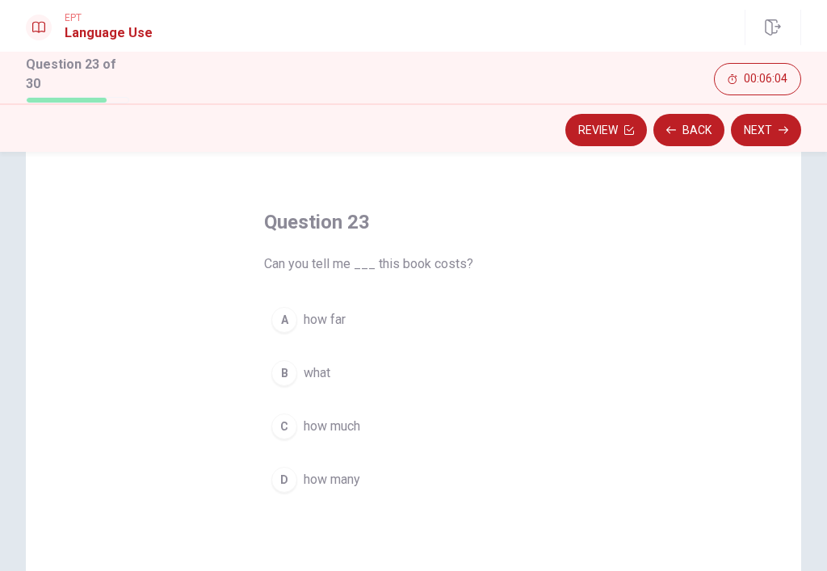
click at [346, 418] on span "how much" at bounding box center [332, 426] width 57 height 19
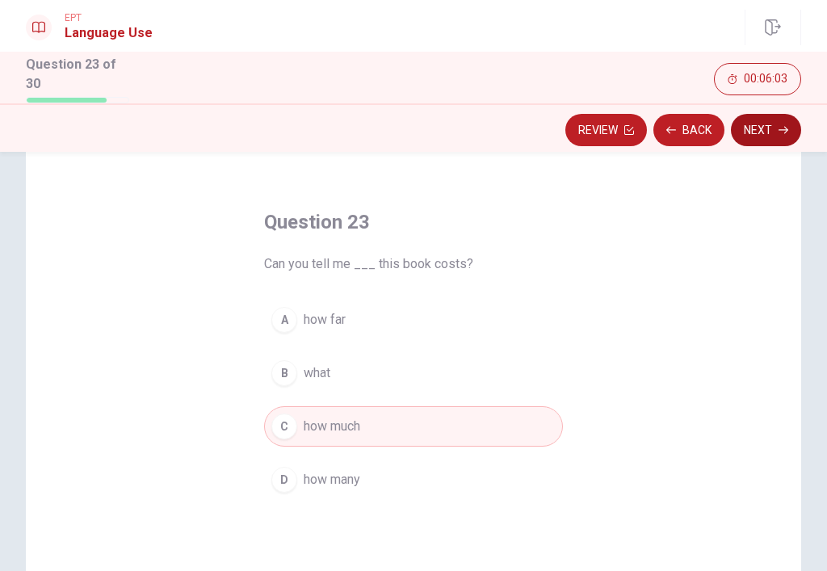
click at [763, 132] on button "Next" at bounding box center [766, 130] width 70 height 32
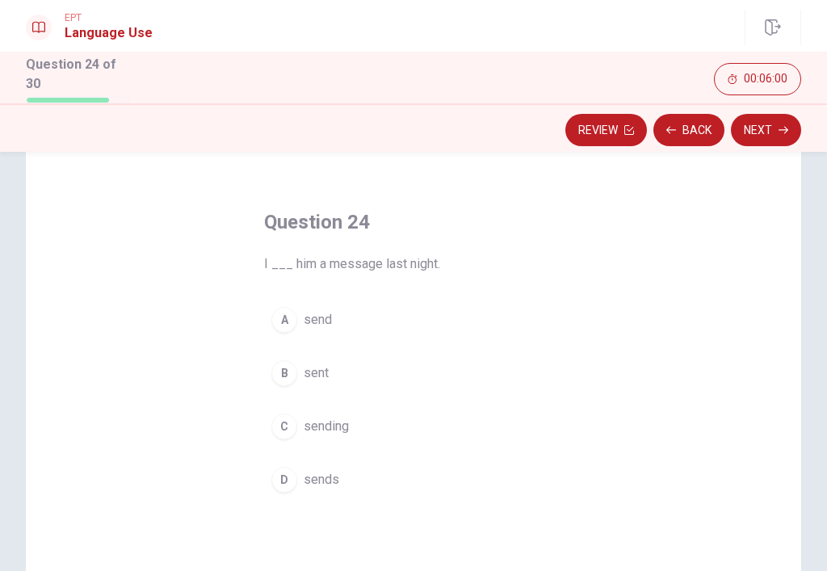
click at [304, 372] on span "sent" at bounding box center [316, 372] width 25 height 19
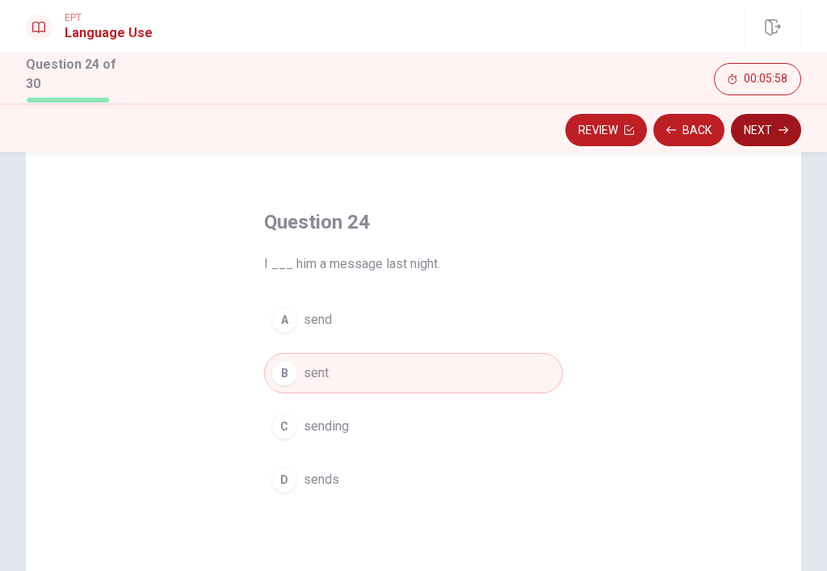
click at [753, 128] on button "Next" at bounding box center [766, 130] width 70 height 32
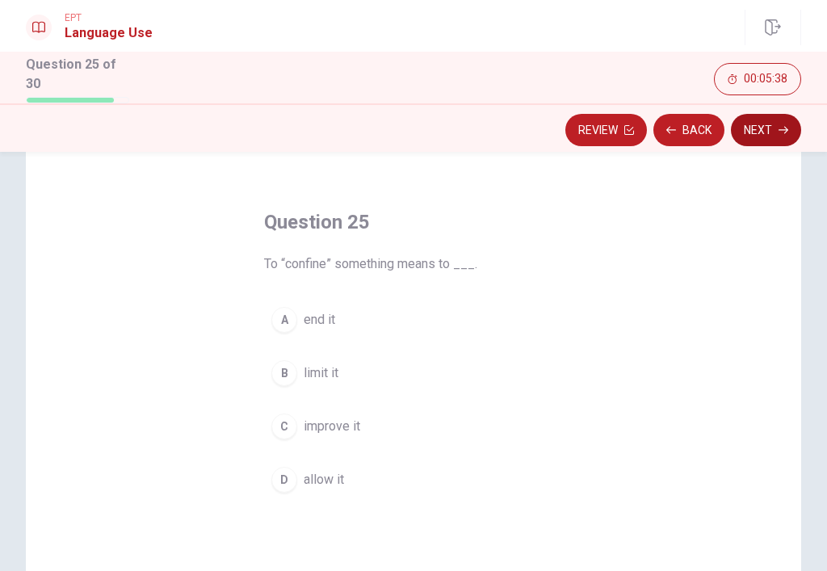
click at [785, 117] on button "Next" at bounding box center [766, 130] width 70 height 32
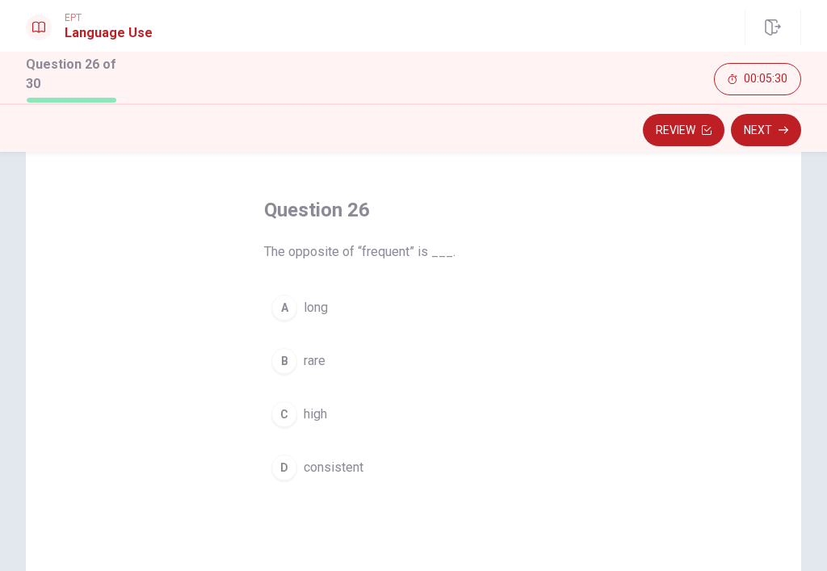
scroll to position [52, 0]
click at [288, 366] on div "B" at bounding box center [284, 363] width 26 height 26
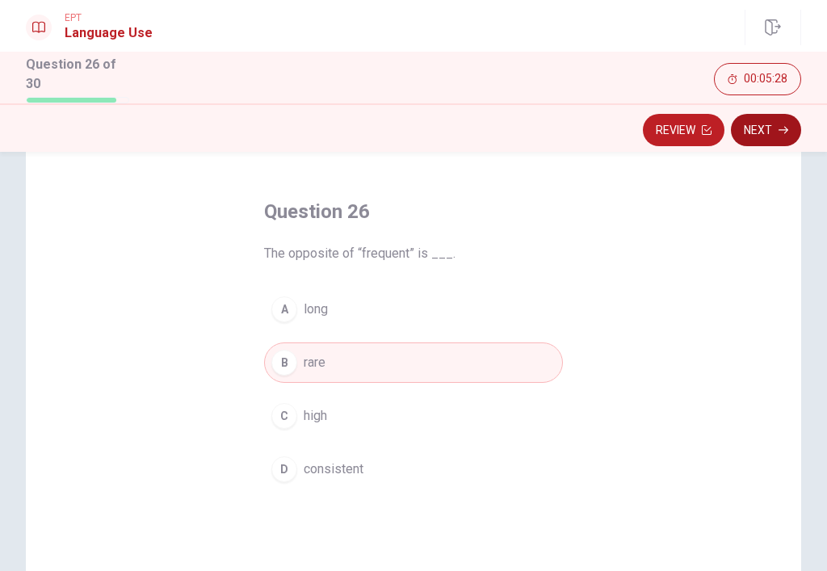
click at [759, 120] on button "Next" at bounding box center [766, 130] width 70 height 32
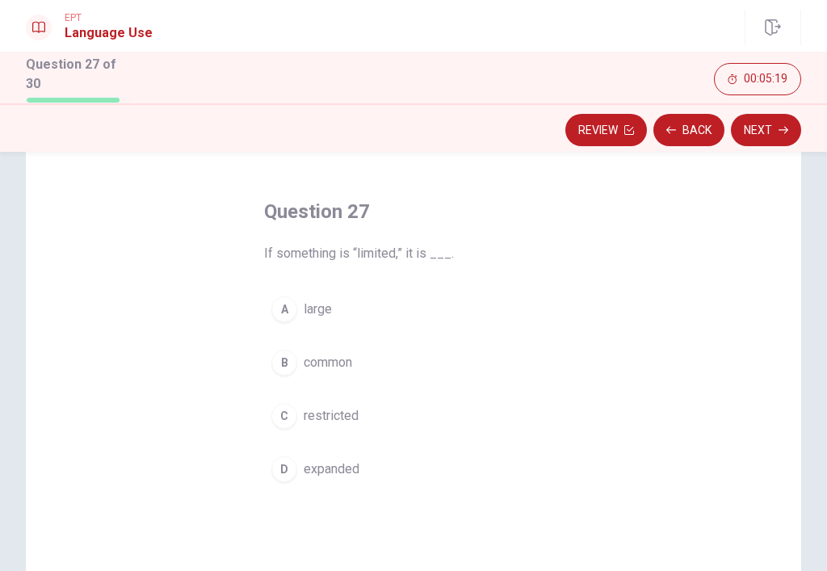
click at [348, 413] on span "restricted" at bounding box center [331, 415] width 55 height 19
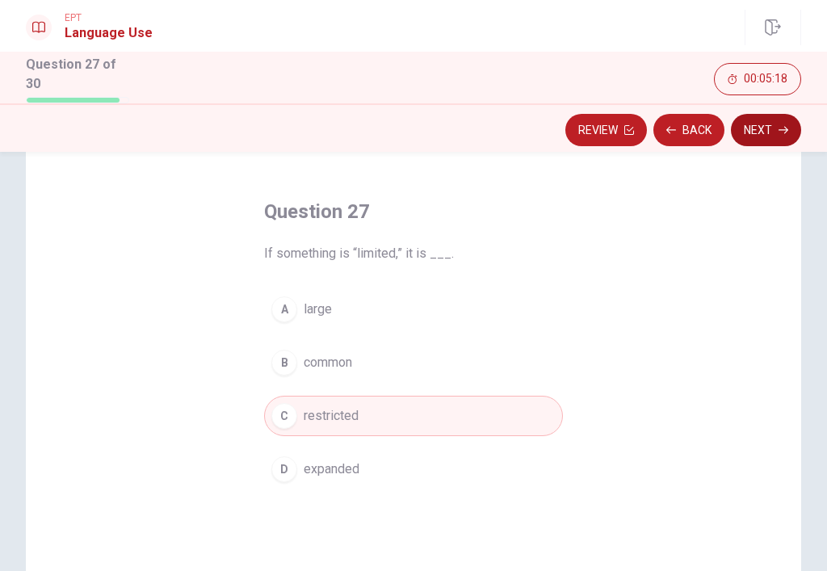
click at [769, 114] on button "Next" at bounding box center [766, 130] width 70 height 32
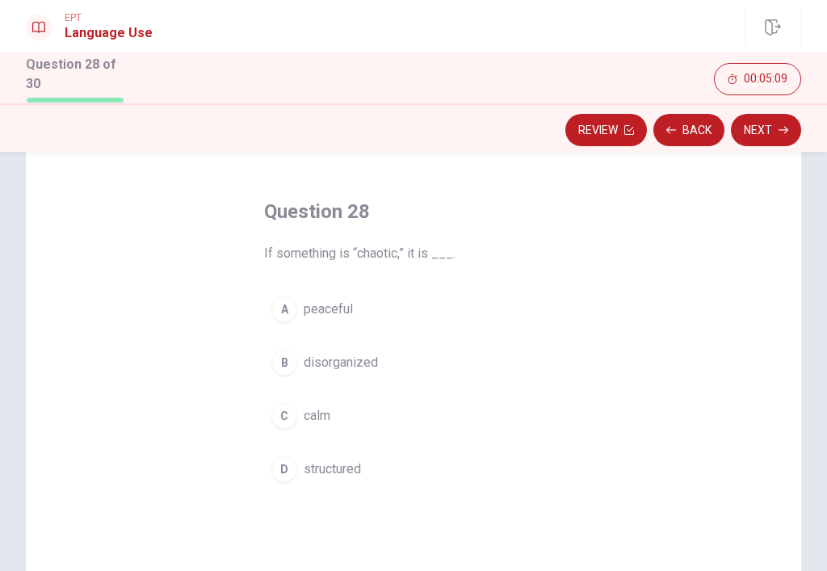
click at [364, 359] on span "disorganized" at bounding box center [341, 362] width 74 height 19
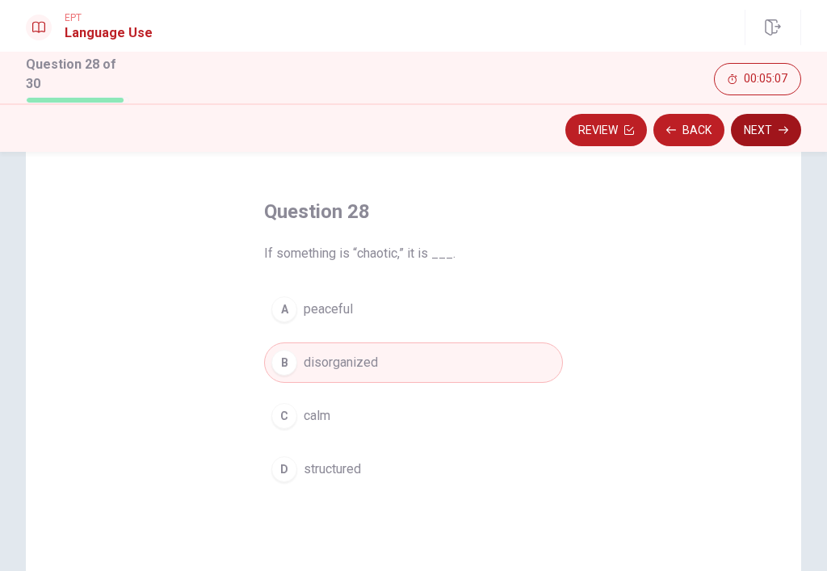
click at [764, 129] on button "Next" at bounding box center [766, 130] width 70 height 32
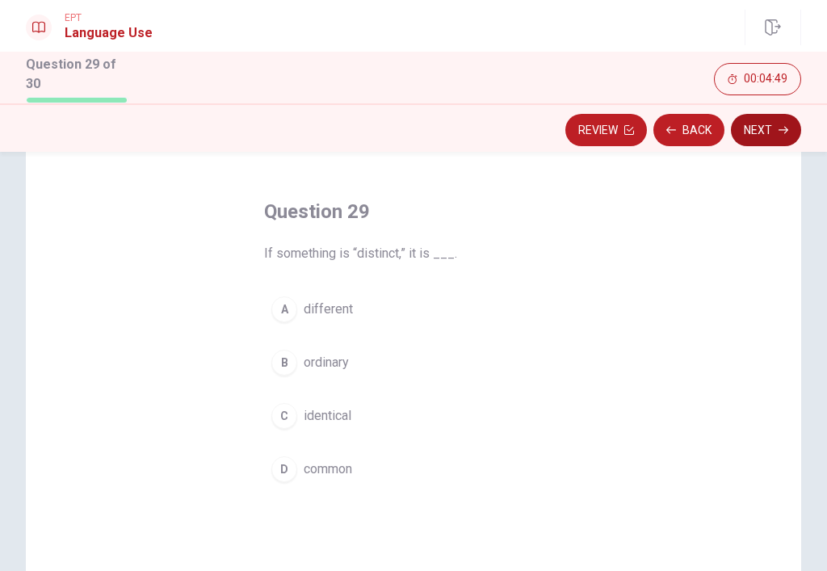
click at [786, 125] on icon "button" at bounding box center [784, 130] width 10 height 10
click at [326, 301] on span "Would" at bounding box center [322, 309] width 36 height 19
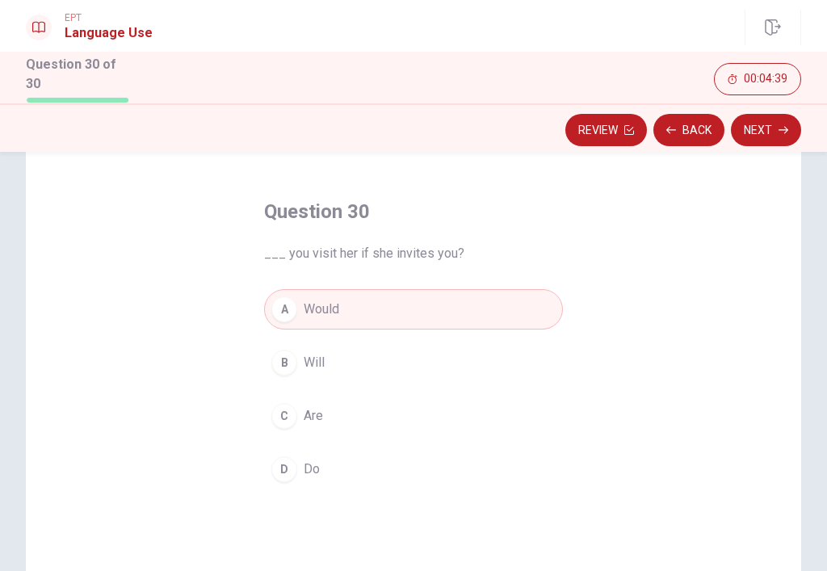
click at [464, 349] on button "B Will" at bounding box center [413, 362] width 299 height 40
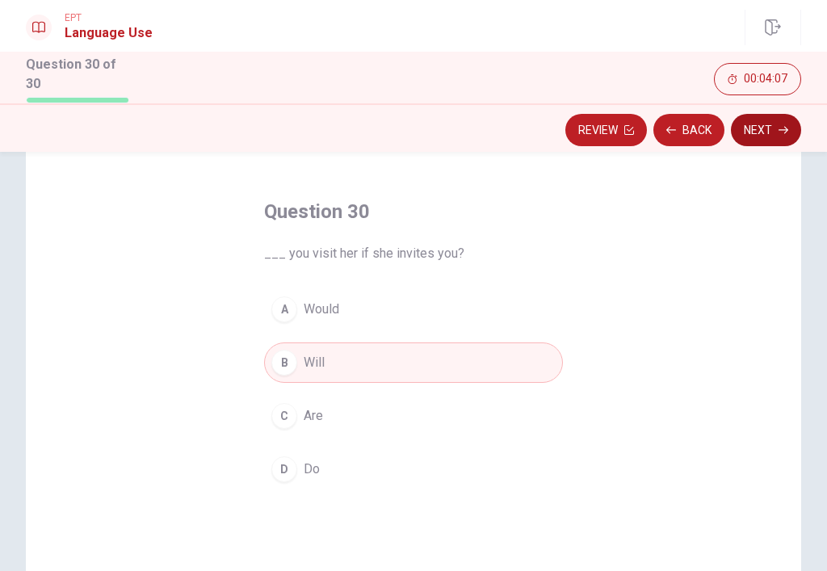
click at [795, 129] on button "Next" at bounding box center [766, 130] width 70 height 32
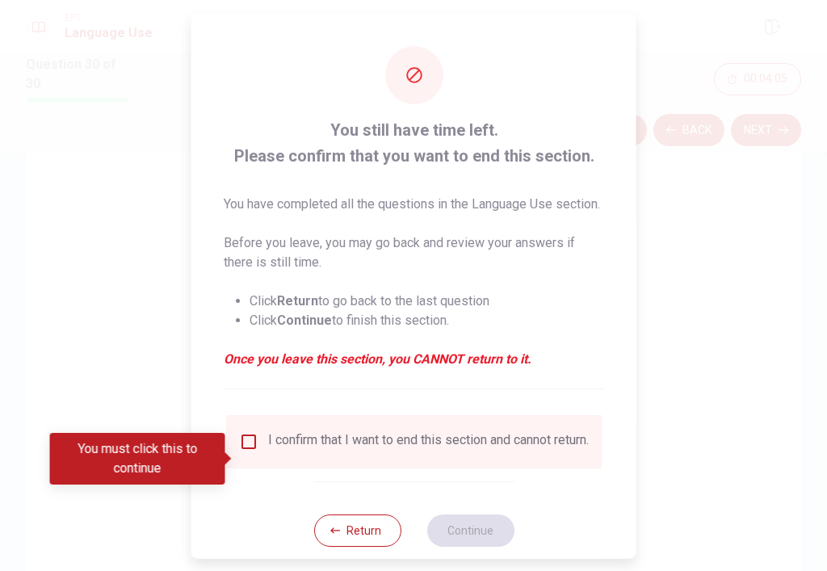
scroll to position [51, 0]
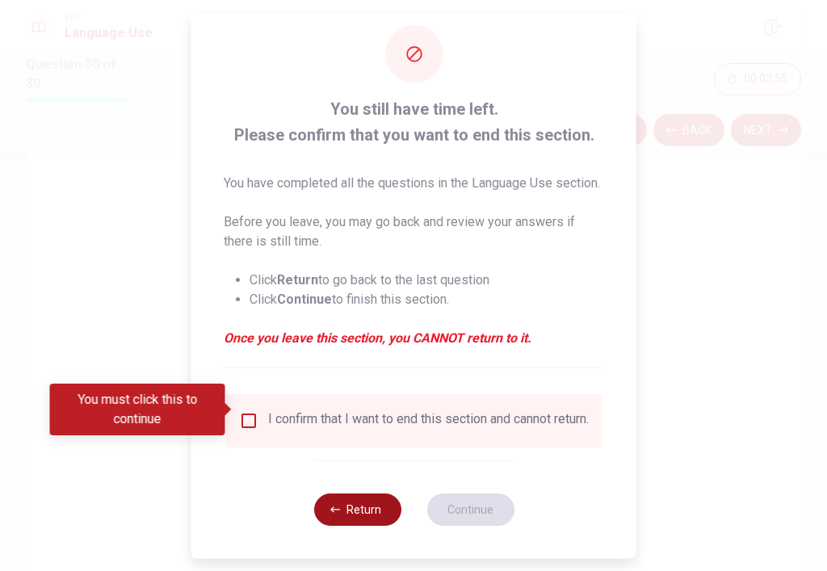
click at [386, 512] on button "Return" at bounding box center [356, 509] width 87 height 32
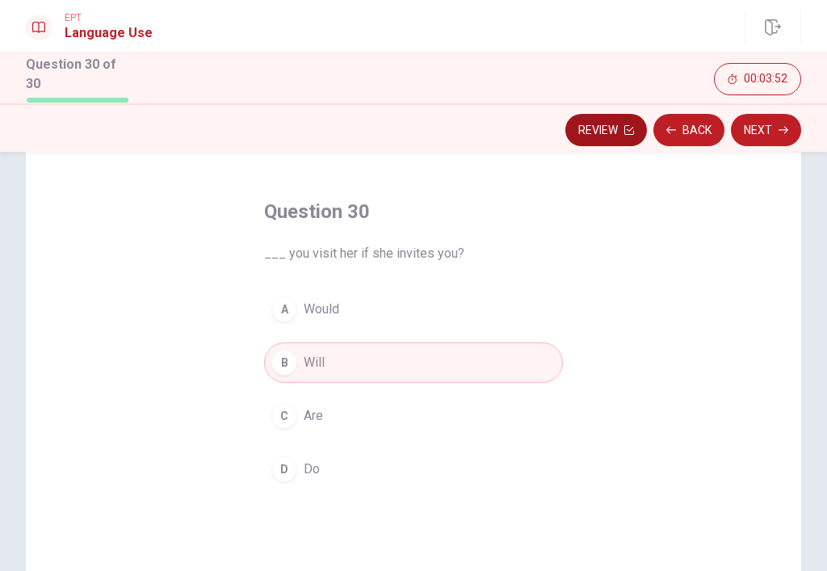
click at [593, 132] on button "Review" at bounding box center [606, 130] width 82 height 32
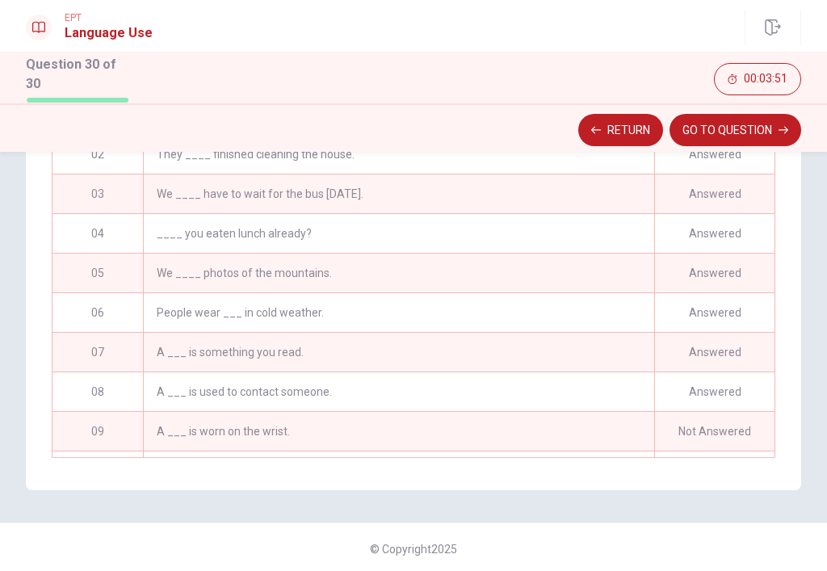
scroll to position [0, 0]
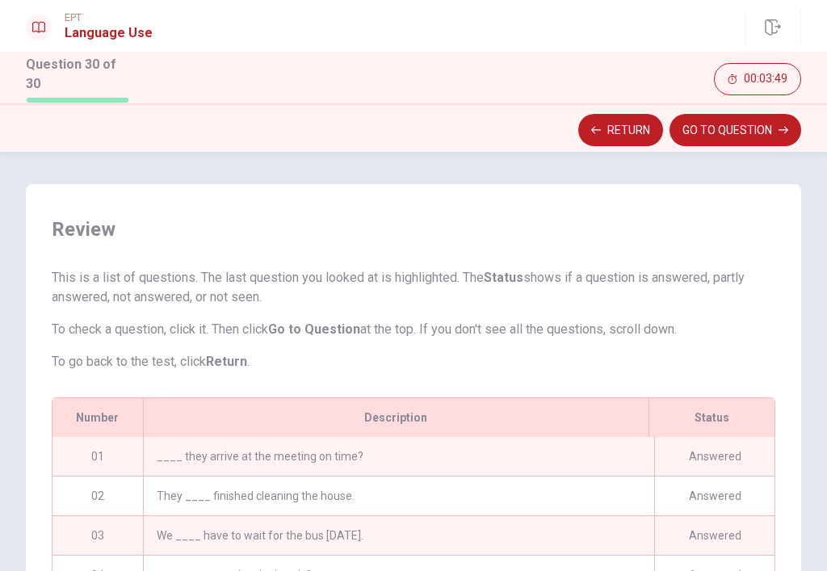
click at [392, 455] on div "____ they arrive at the meeting on time?" at bounding box center [398, 456] width 511 height 39
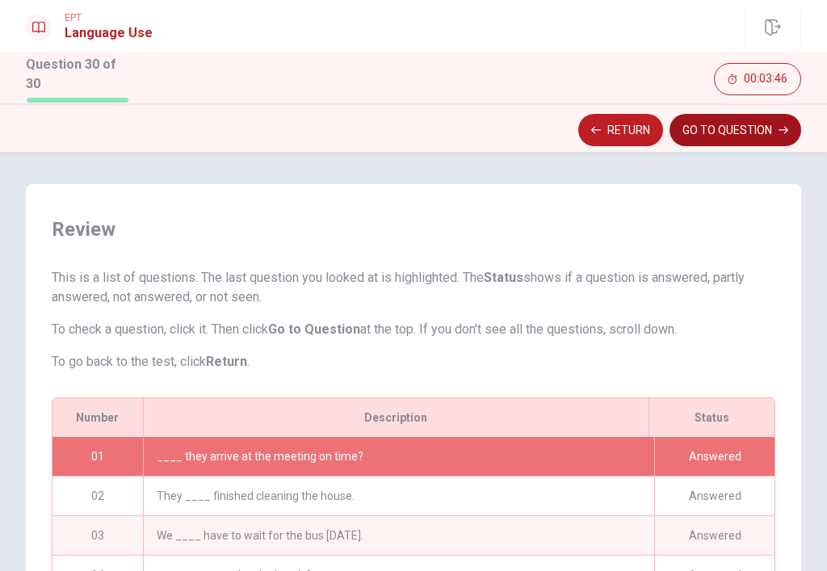
click at [724, 119] on button "GO TO QUESTION" at bounding box center [736, 130] width 132 height 32
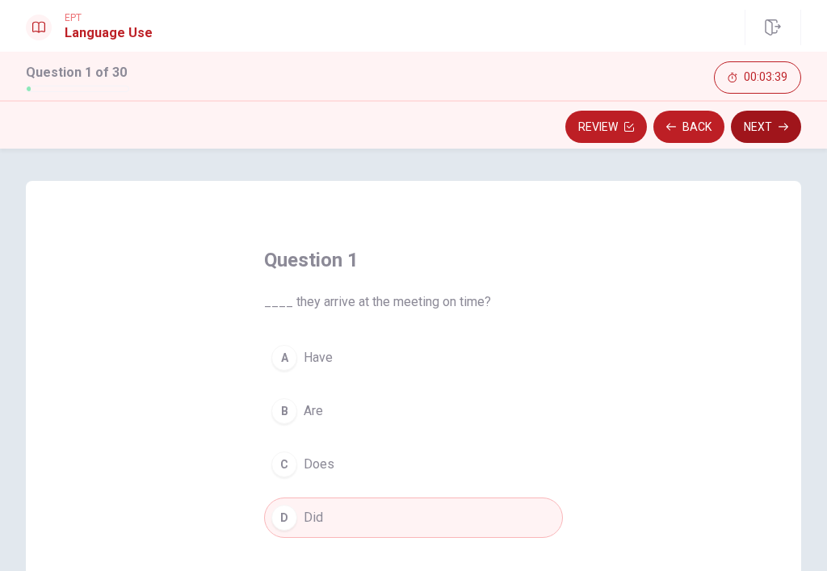
click at [769, 129] on button "Next" at bounding box center [766, 127] width 70 height 32
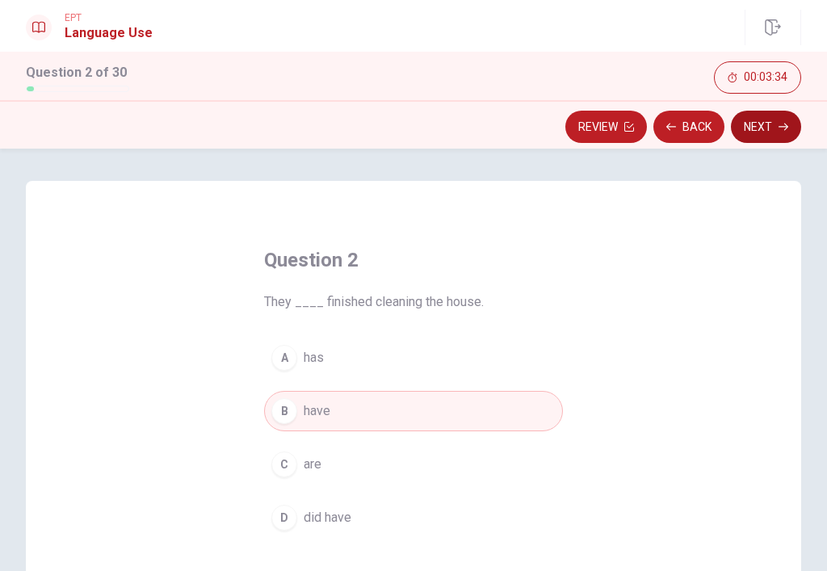
click at [769, 129] on button "Next" at bounding box center [766, 127] width 70 height 32
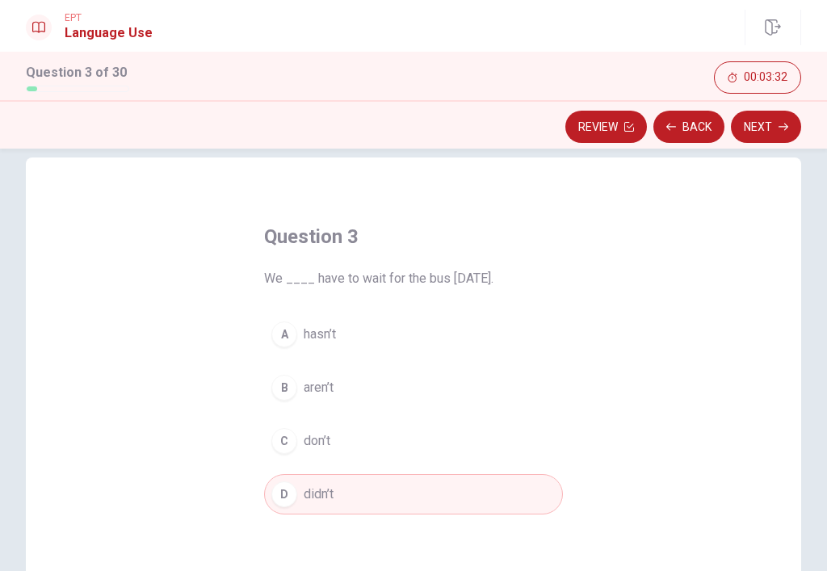
scroll to position [30, 0]
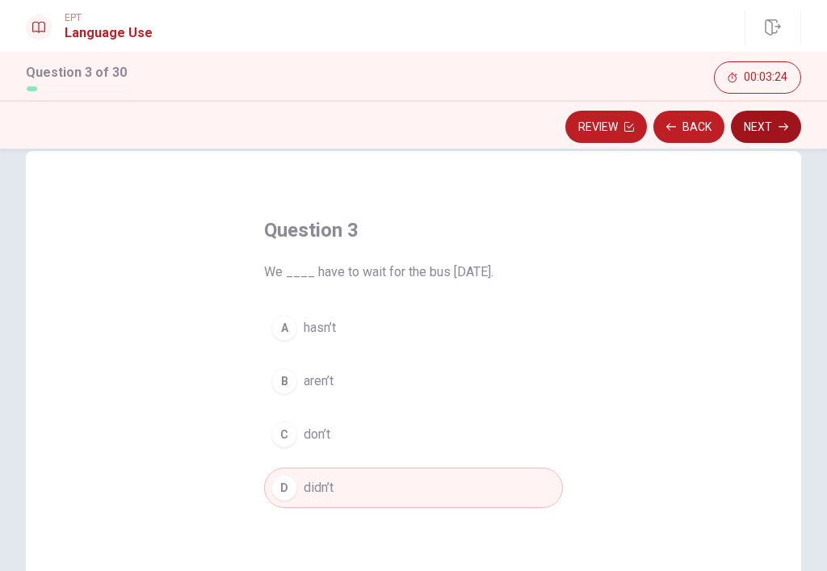
click at [772, 123] on button "Next" at bounding box center [766, 127] width 70 height 32
click at [785, 119] on button "Next" at bounding box center [766, 127] width 70 height 32
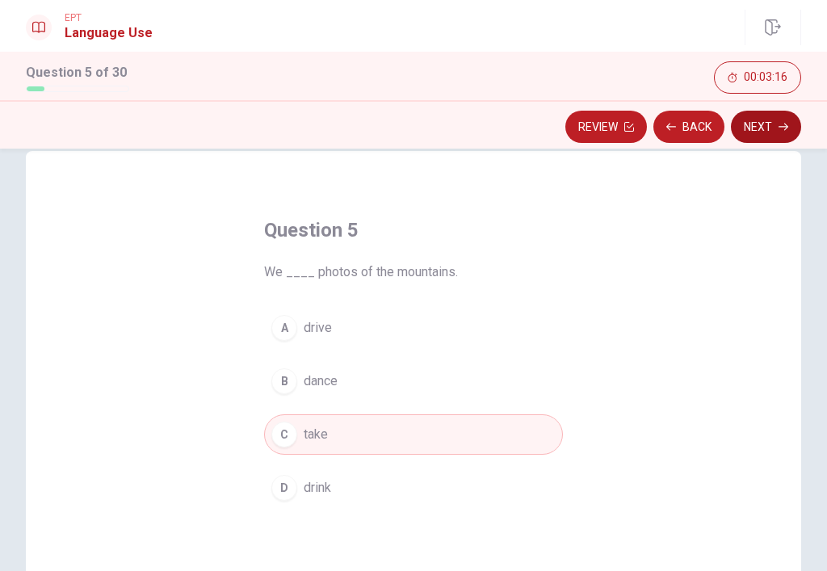
click at [769, 128] on button "Next" at bounding box center [766, 127] width 70 height 32
click at [776, 140] on button "Next" at bounding box center [766, 127] width 70 height 32
click at [778, 127] on button "Next" at bounding box center [766, 127] width 70 height 32
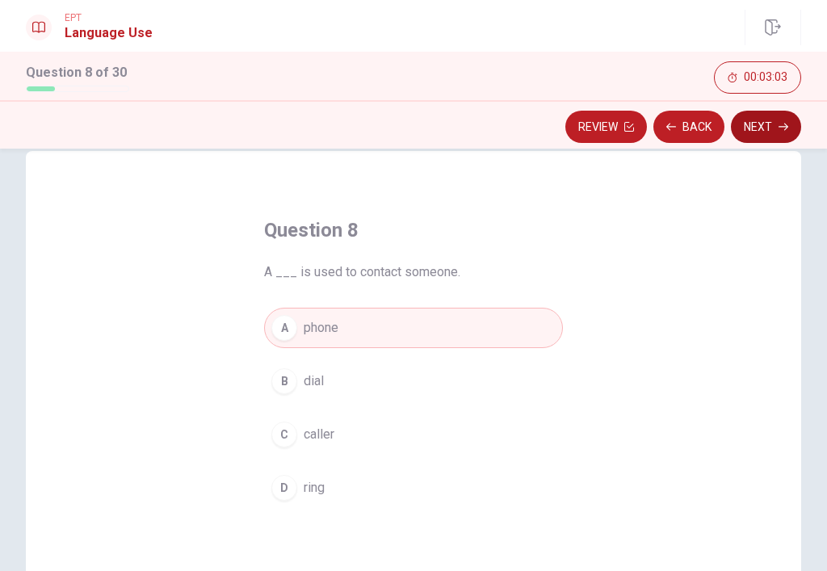
click at [761, 136] on button "Next" at bounding box center [766, 127] width 70 height 32
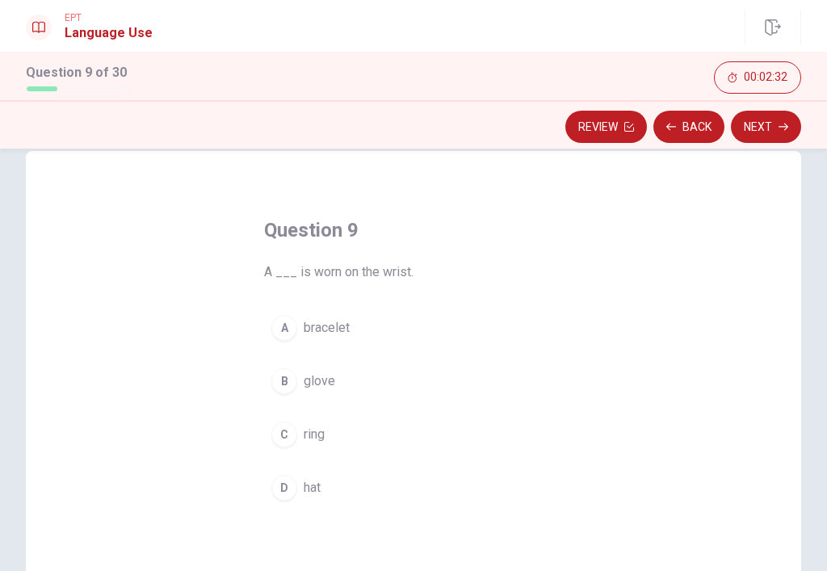
click at [321, 384] on span "glove" at bounding box center [319, 381] width 31 height 19
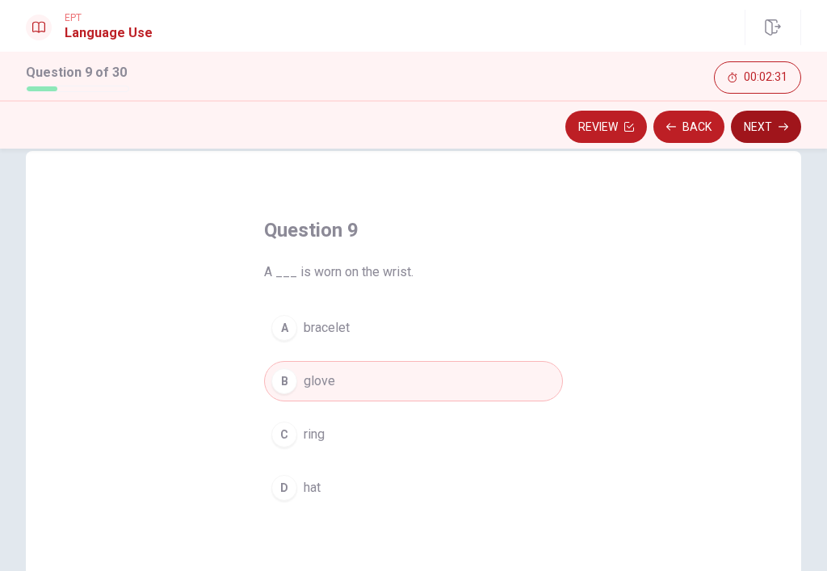
click at [774, 124] on button "Next" at bounding box center [766, 127] width 70 height 32
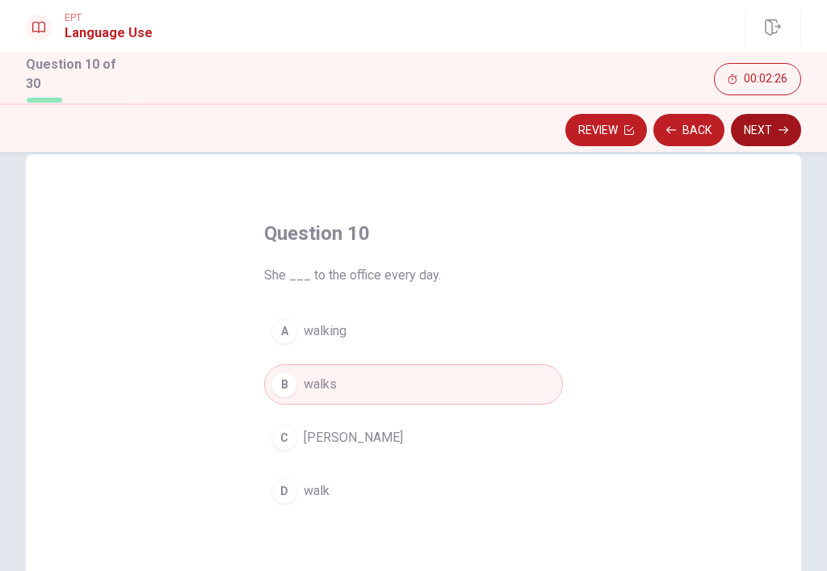
click at [770, 136] on button "Next" at bounding box center [766, 130] width 70 height 32
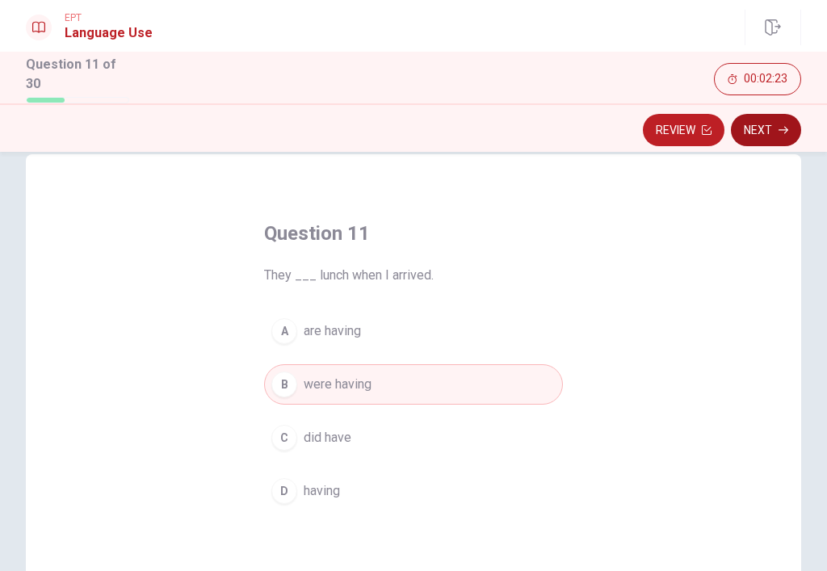
click at [770, 136] on button "Next" at bounding box center [766, 130] width 70 height 32
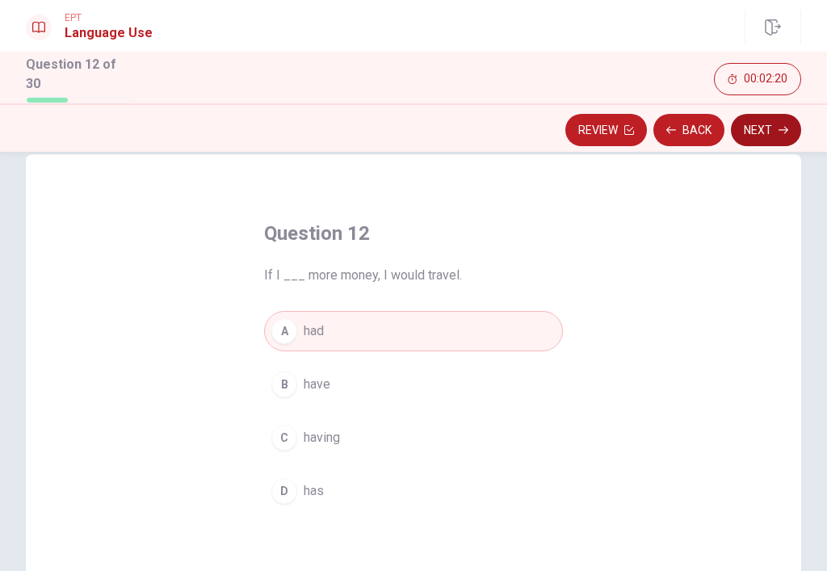
click at [770, 136] on button "Next" at bounding box center [766, 130] width 70 height 32
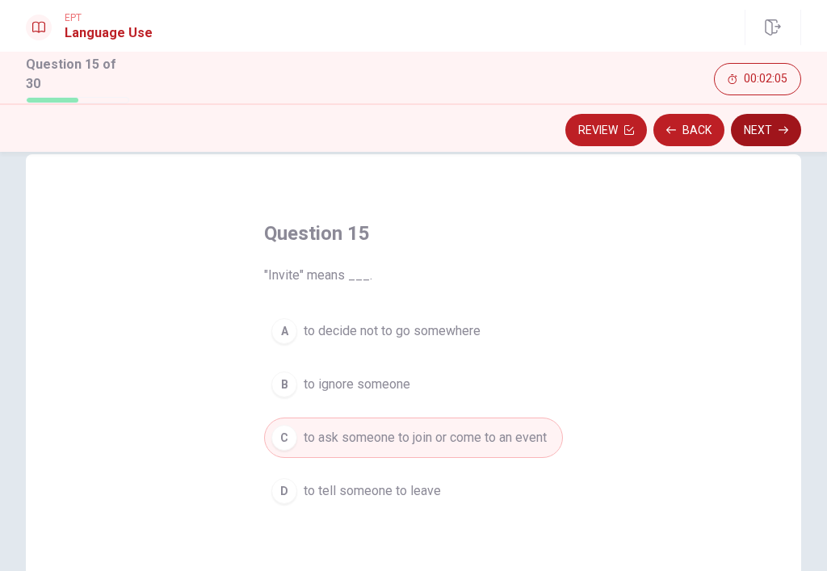
click at [770, 136] on button "Next" at bounding box center [766, 130] width 70 height 32
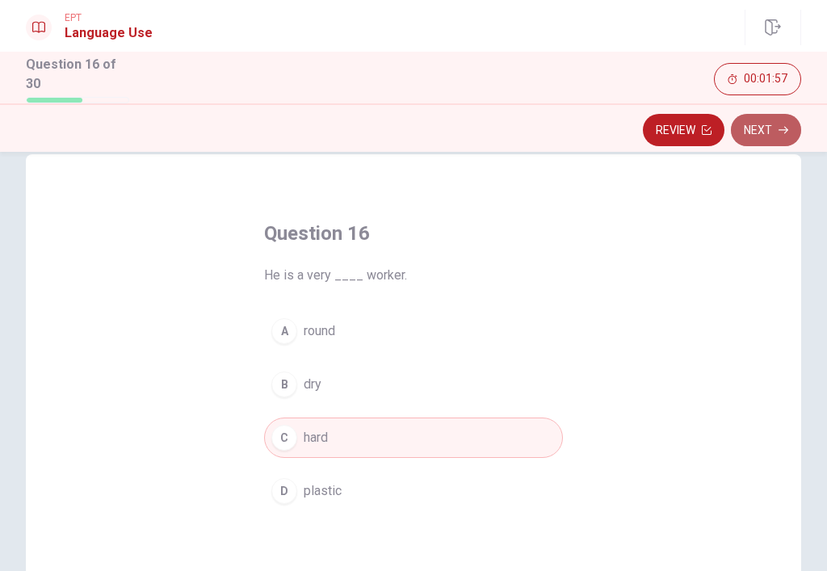
click at [779, 127] on icon "button" at bounding box center [784, 130] width 10 height 7
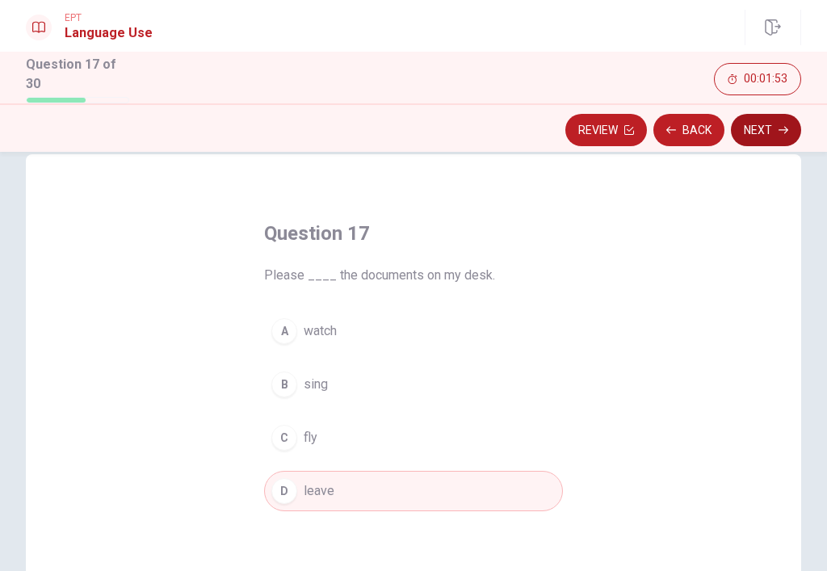
click at [760, 128] on button "Next" at bounding box center [766, 130] width 70 height 32
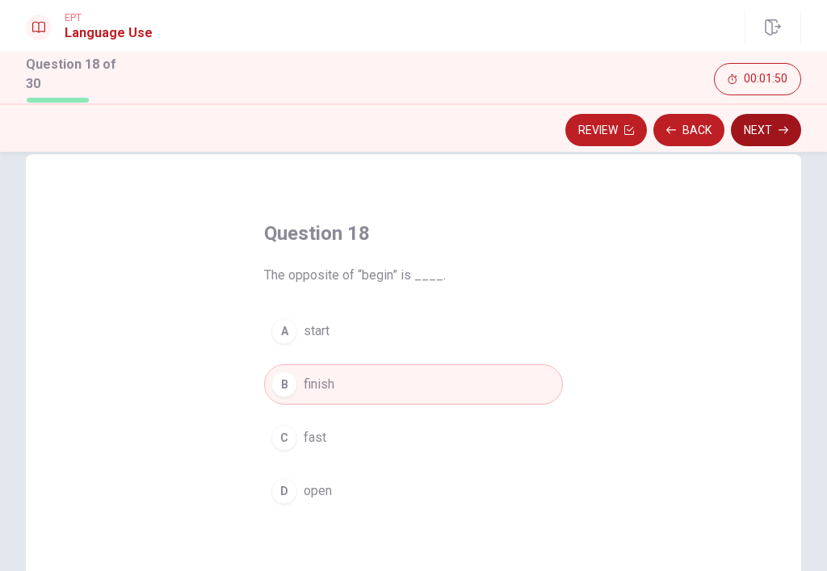
click at [766, 125] on button "Next" at bounding box center [766, 130] width 70 height 32
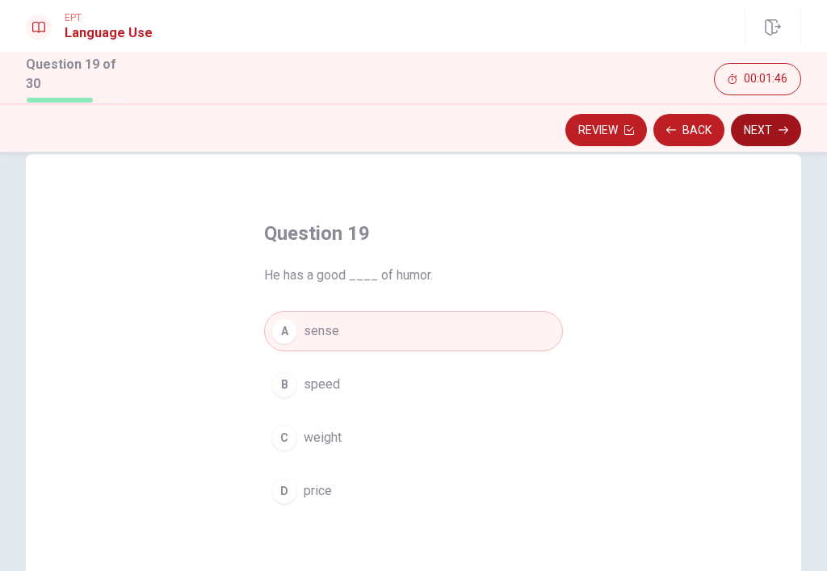
click at [766, 125] on button "Next" at bounding box center [766, 130] width 70 height 32
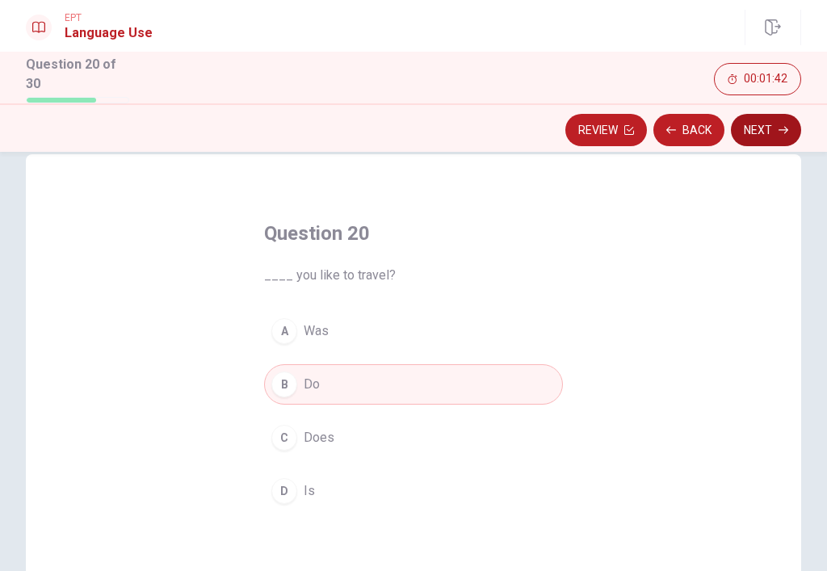
click at [766, 125] on button "Next" at bounding box center [766, 130] width 70 height 32
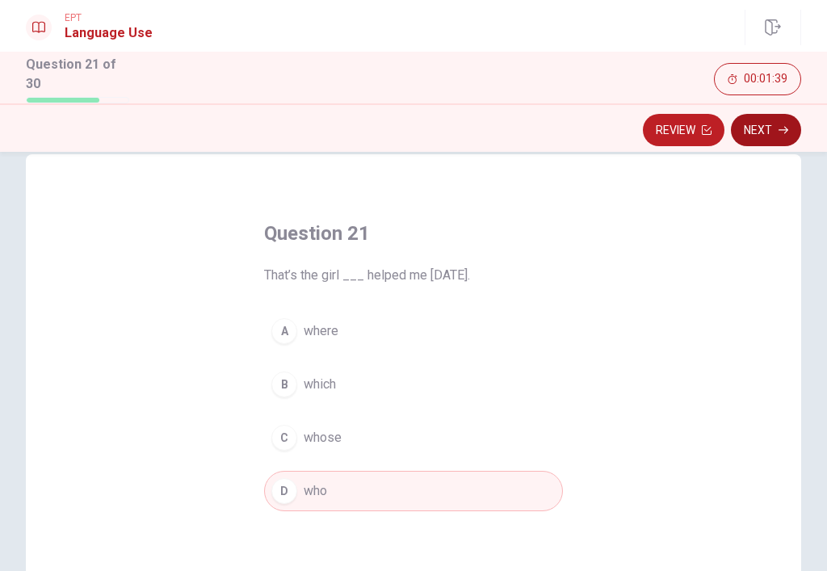
click at [766, 125] on button "Next" at bounding box center [766, 130] width 70 height 32
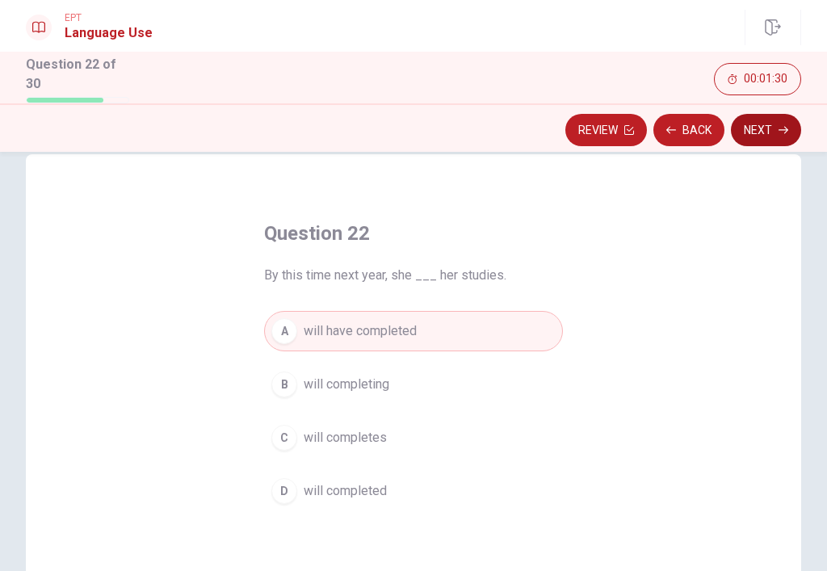
click at [766, 125] on button "Next" at bounding box center [766, 130] width 70 height 32
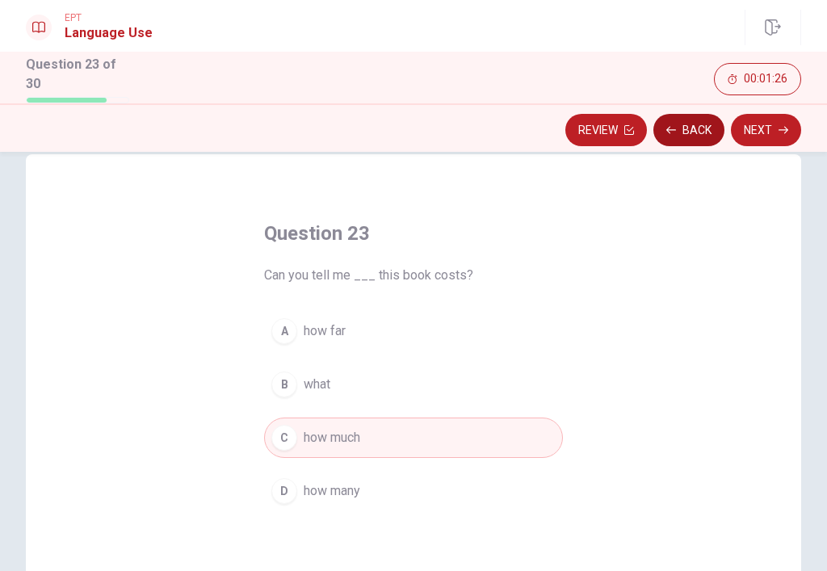
click at [703, 128] on button "Back" at bounding box center [688, 130] width 71 height 32
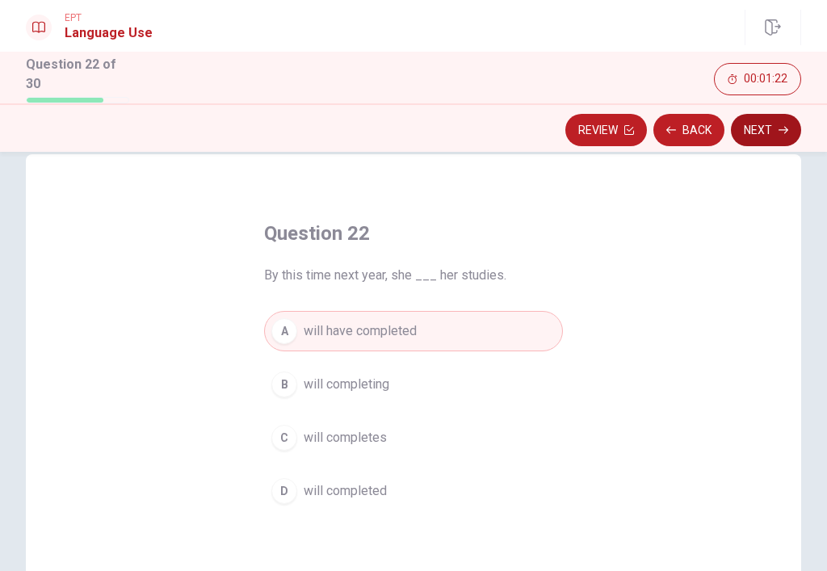
click at [751, 138] on button "Next" at bounding box center [766, 130] width 70 height 32
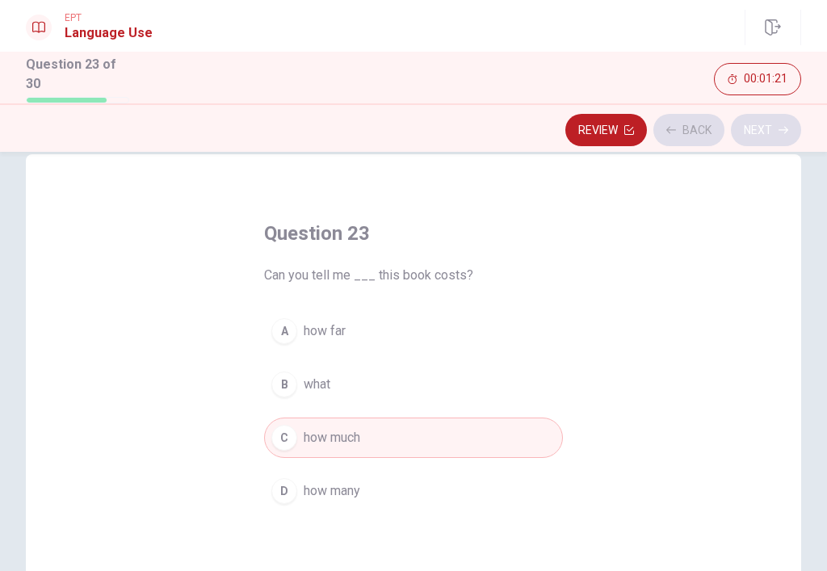
click at [751, 138] on div "Review Back Next" at bounding box center [413, 130] width 775 height 31
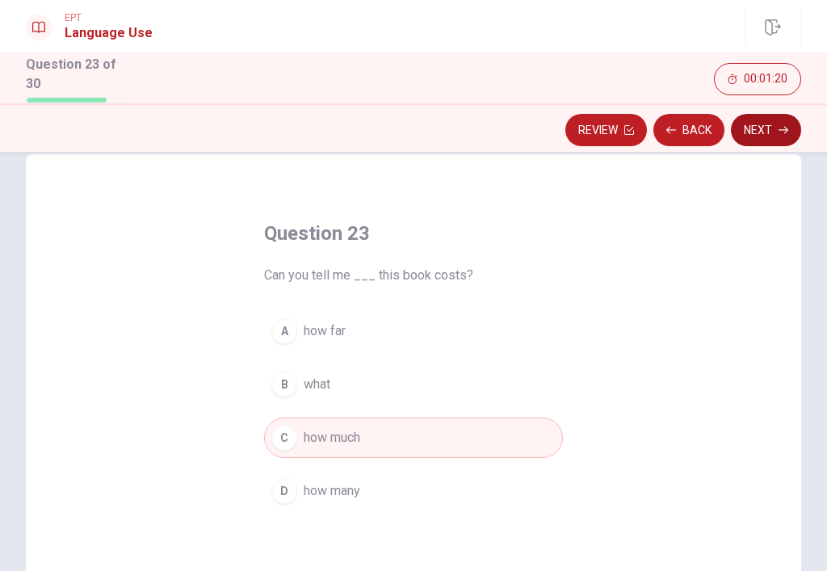
click at [751, 138] on button "Next" at bounding box center [766, 130] width 70 height 32
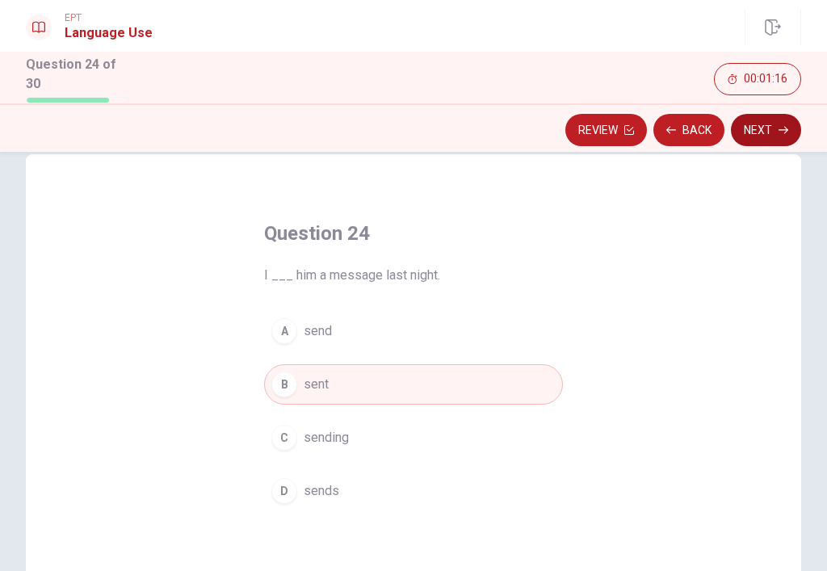
click at [755, 141] on button "Next" at bounding box center [766, 130] width 70 height 32
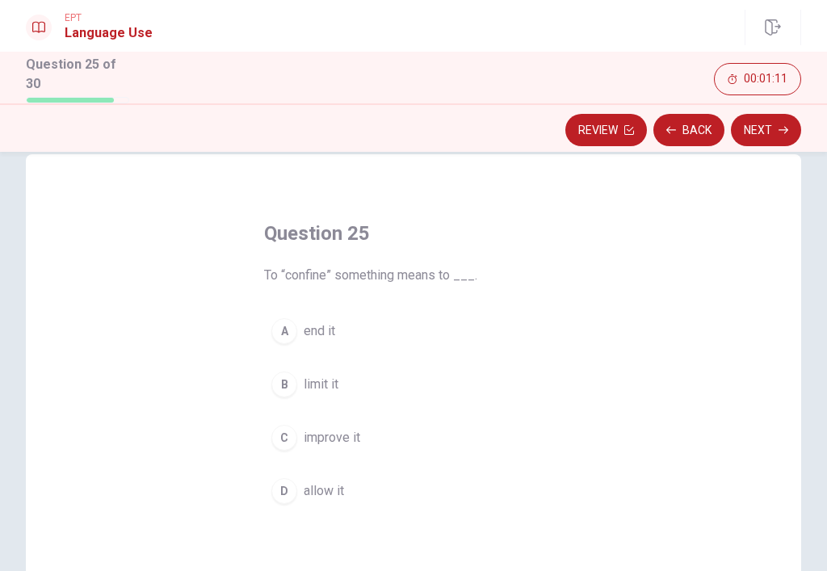
click at [325, 329] on span "end it" at bounding box center [319, 330] width 31 height 19
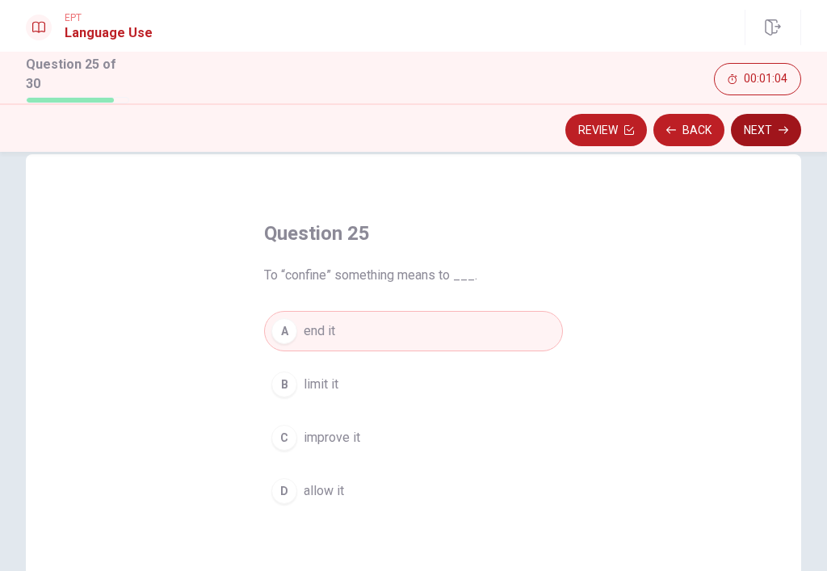
click at [766, 123] on button "Next" at bounding box center [766, 130] width 70 height 32
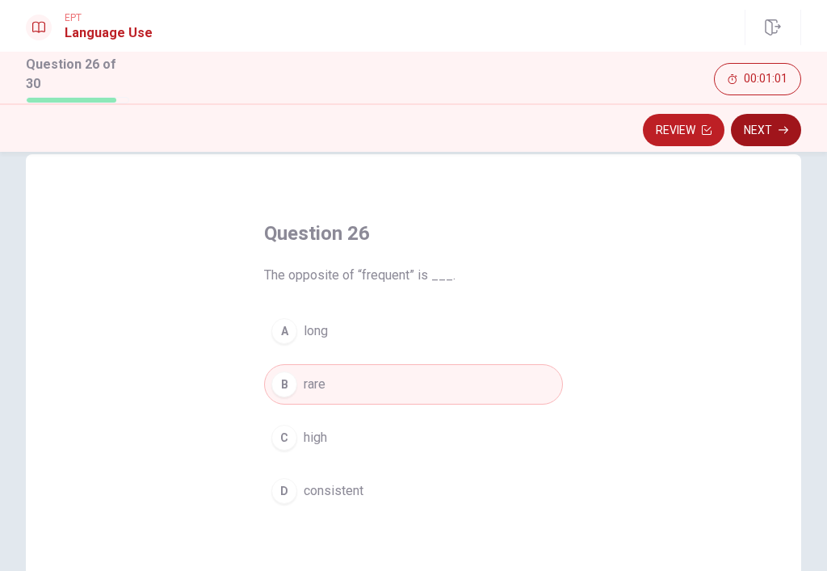
click at [780, 125] on icon "button" at bounding box center [784, 130] width 10 height 10
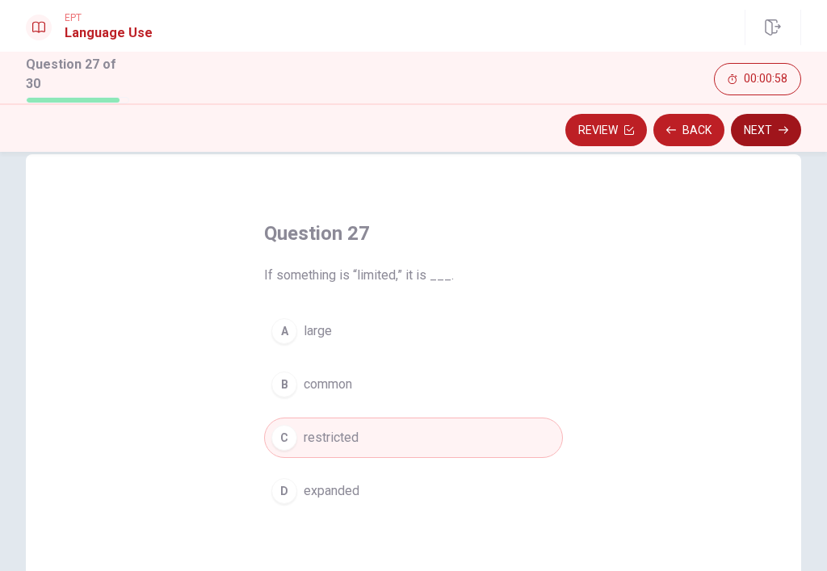
click at [765, 114] on button "Next" at bounding box center [766, 130] width 70 height 32
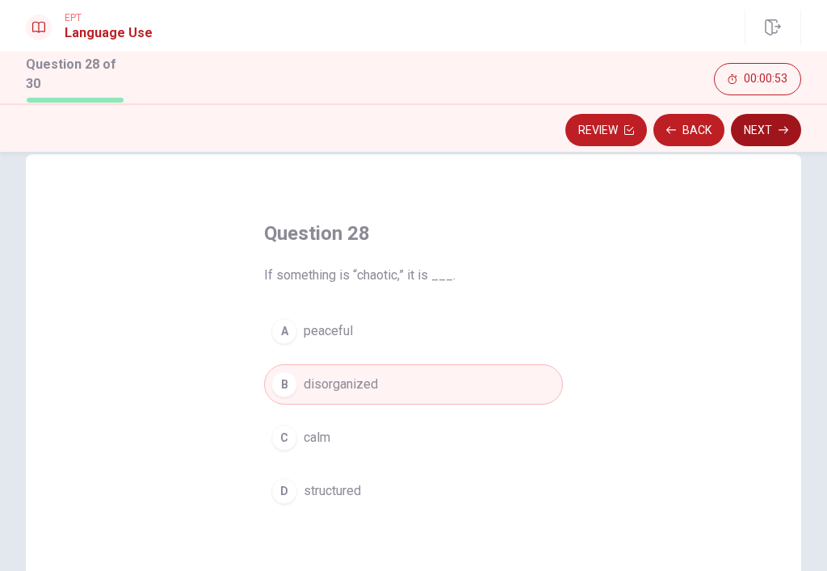
click at [772, 134] on button "Next" at bounding box center [766, 130] width 70 height 32
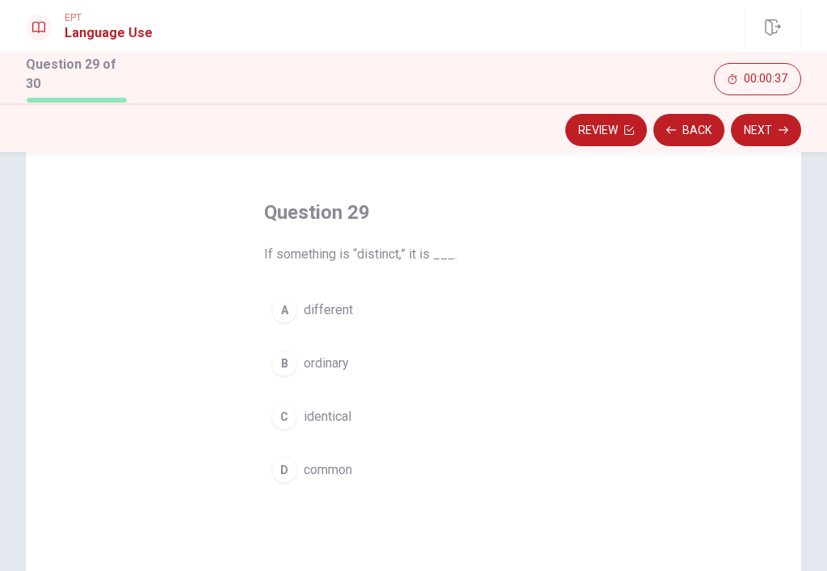
scroll to position [57, 0]
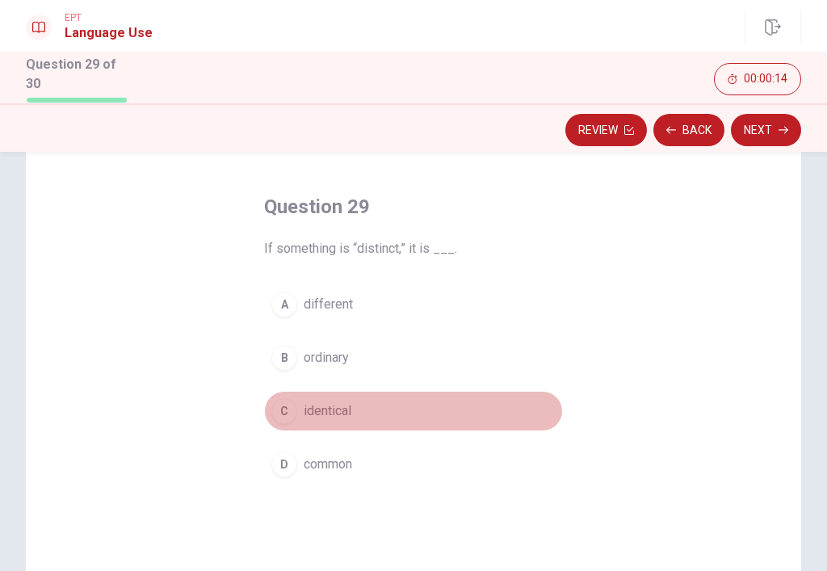
click at [340, 405] on span "identical" at bounding box center [328, 410] width 48 height 19
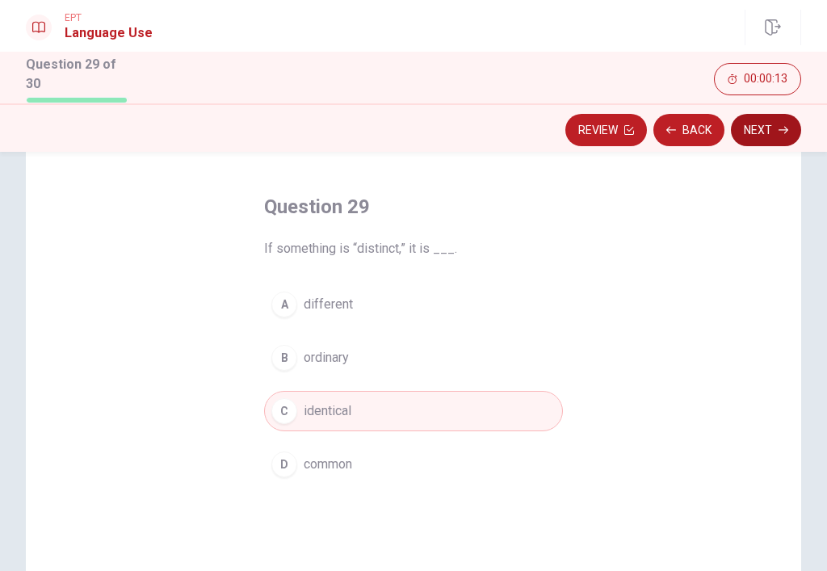
click at [784, 125] on icon "button" at bounding box center [784, 130] width 10 height 10
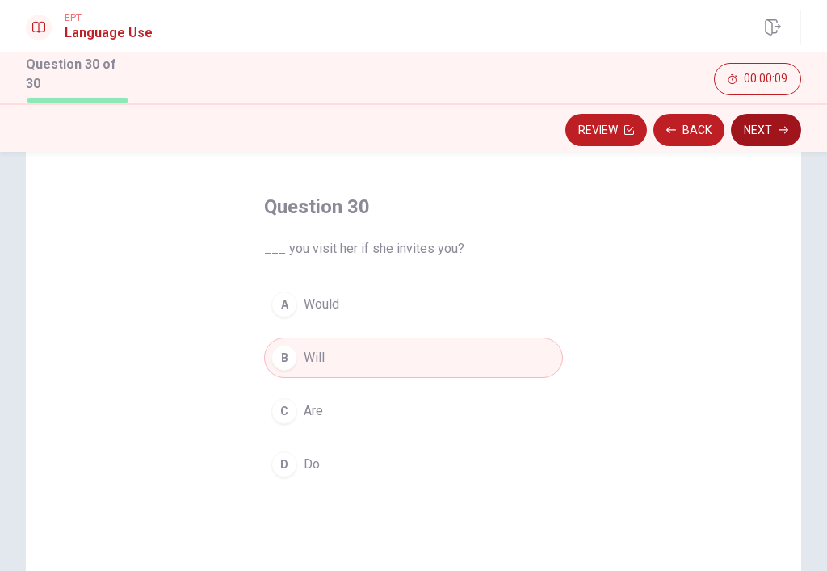
click at [784, 125] on icon "button" at bounding box center [784, 130] width 10 height 10
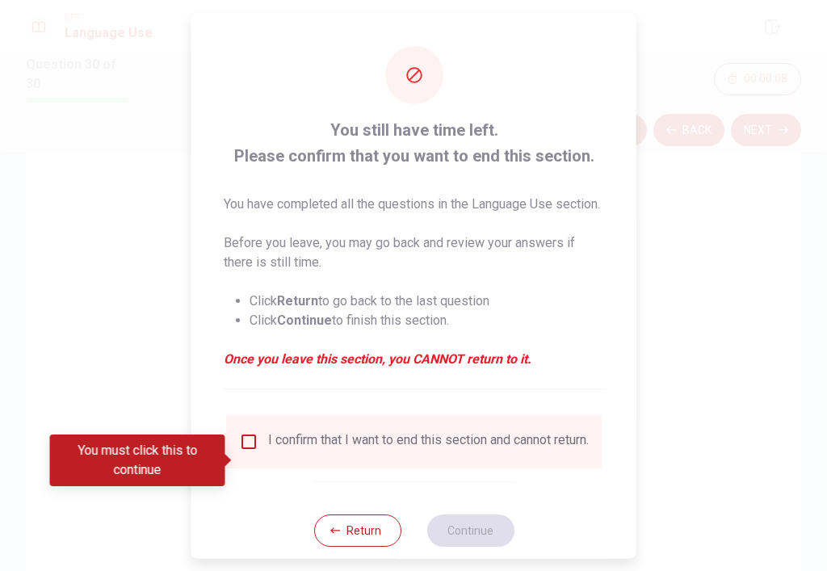
click at [248, 451] on input "You must click this to continue" at bounding box center [248, 440] width 19 height 19
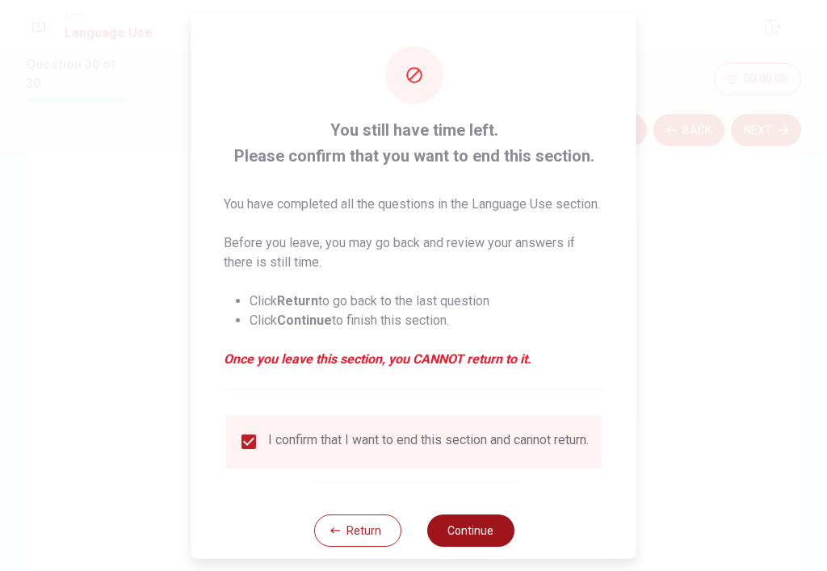
click at [494, 546] on button "Continue" at bounding box center [469, 530] width 87 height 32
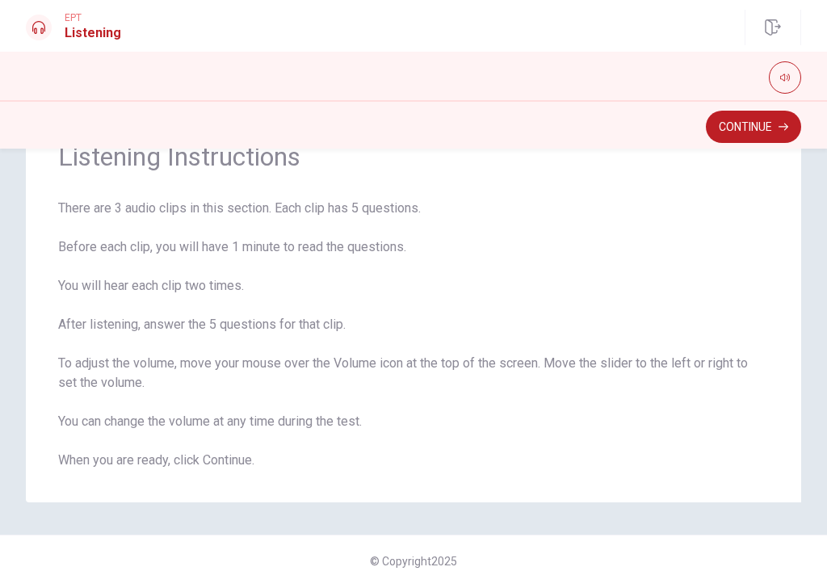
scroll to position [74, 0]
click at [789, 69] on button "button" at bounding box center [785, 77] width 32 height 32
click at [770, 134] on button "Continue" at bounding box center [753, 127] width 95 height 32
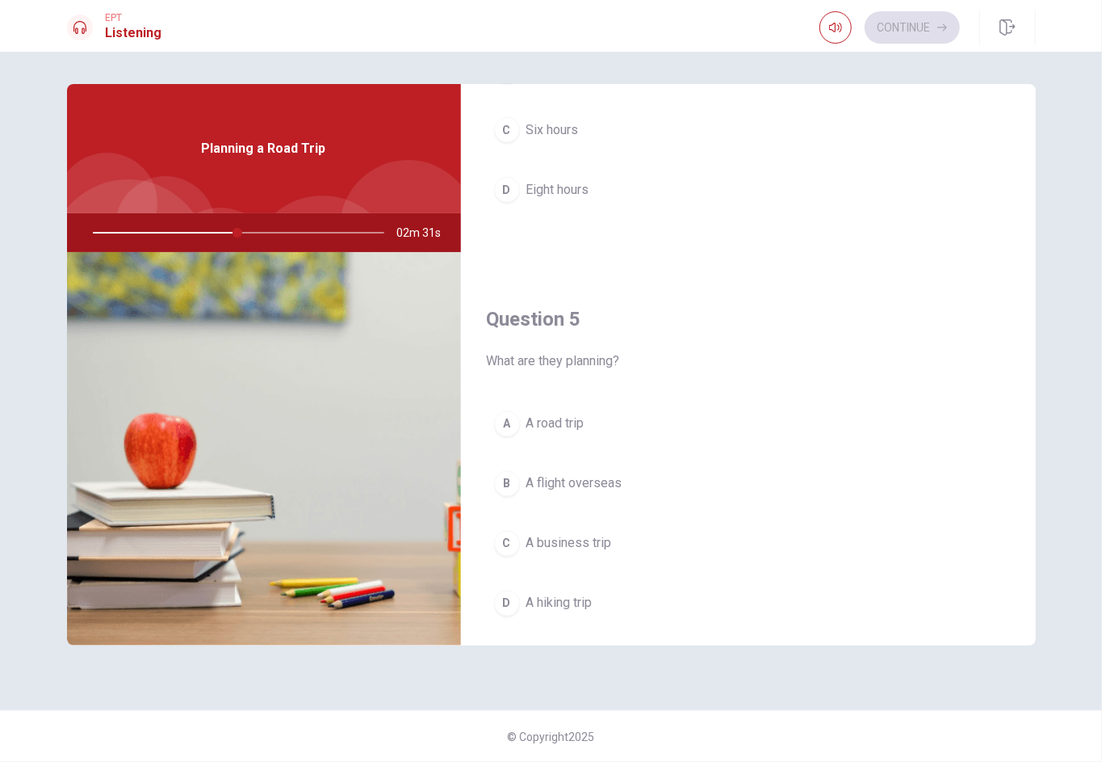
scroll to position [1447, 0]
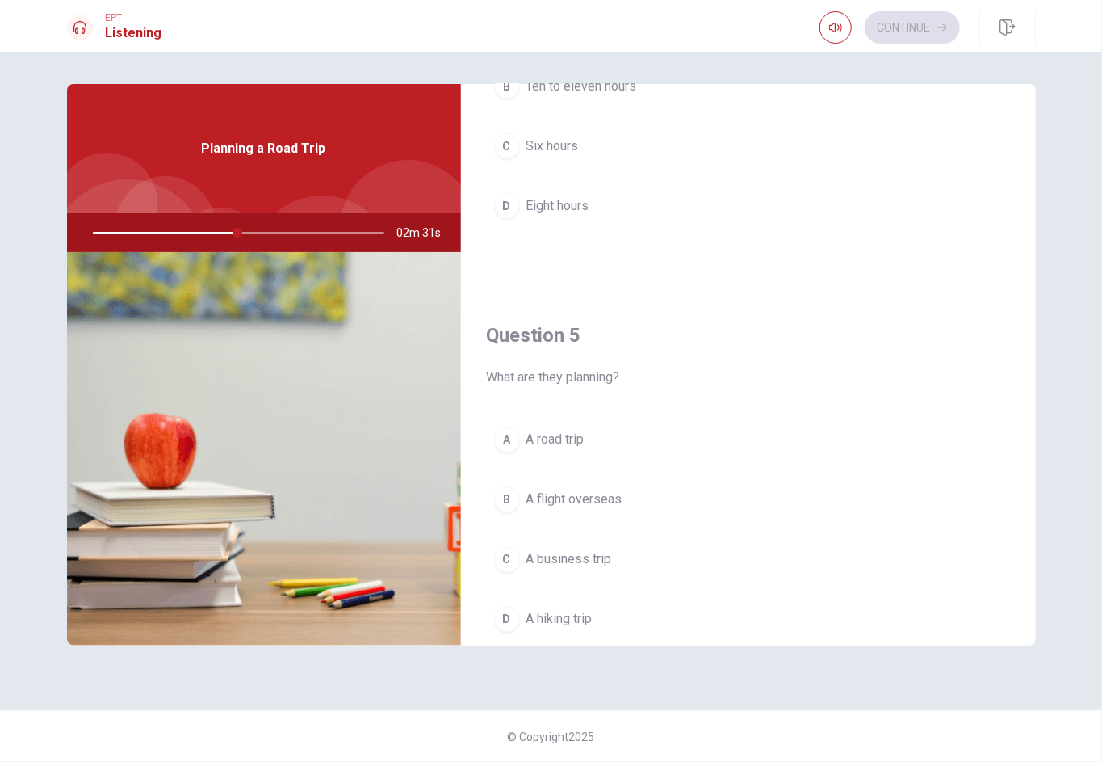
click at [566, 435] on span "A road trip" at bounding box center [556, 439] width 58 height 19
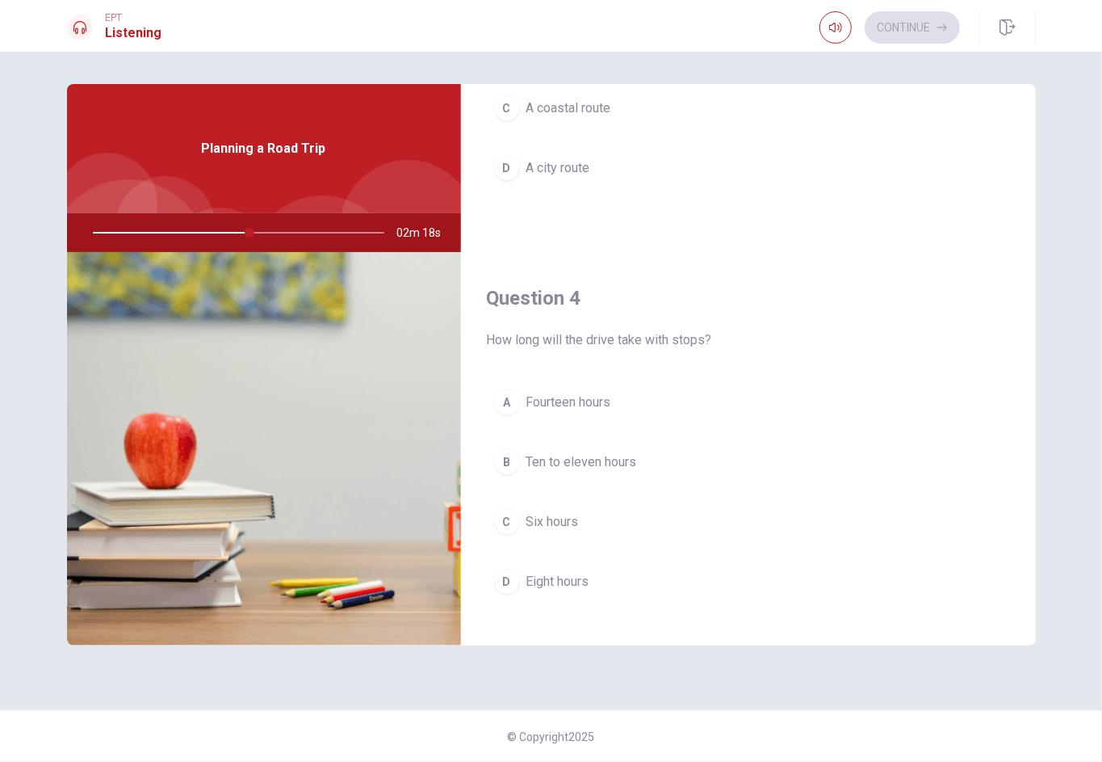
scroll to position [1078, 0]
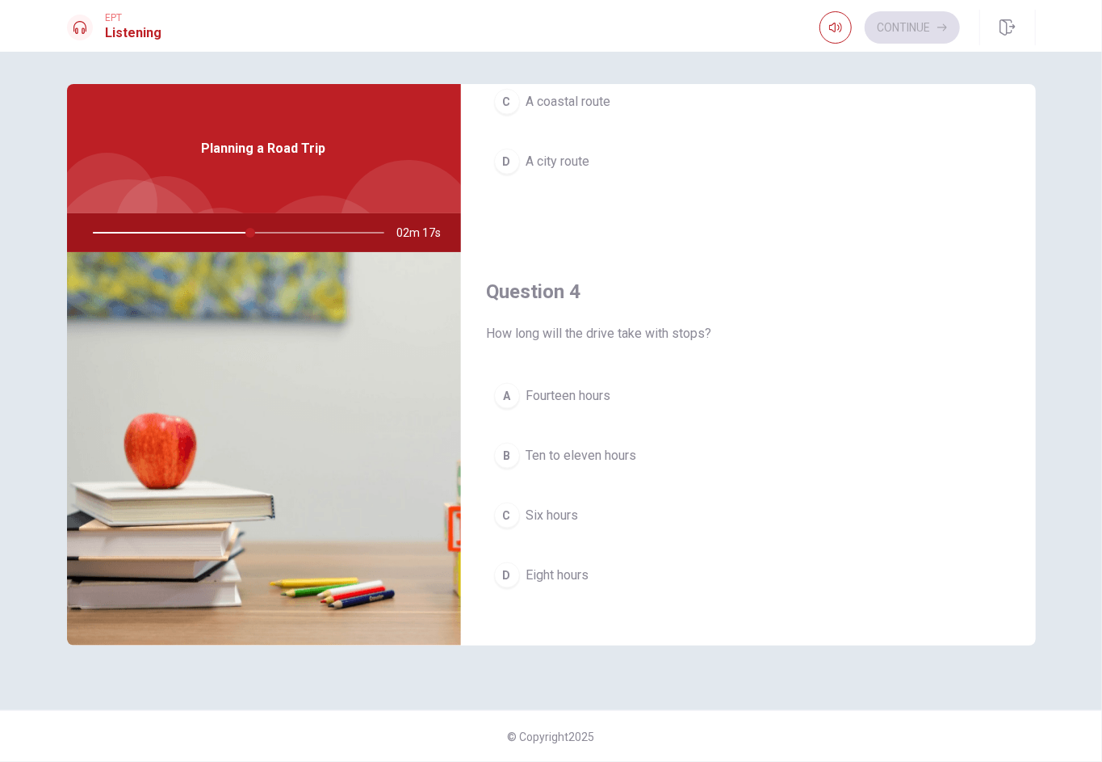
click at [573, 456] on span "Ten to eleven hours" at bounding box center [582, 455] width 111 height 19
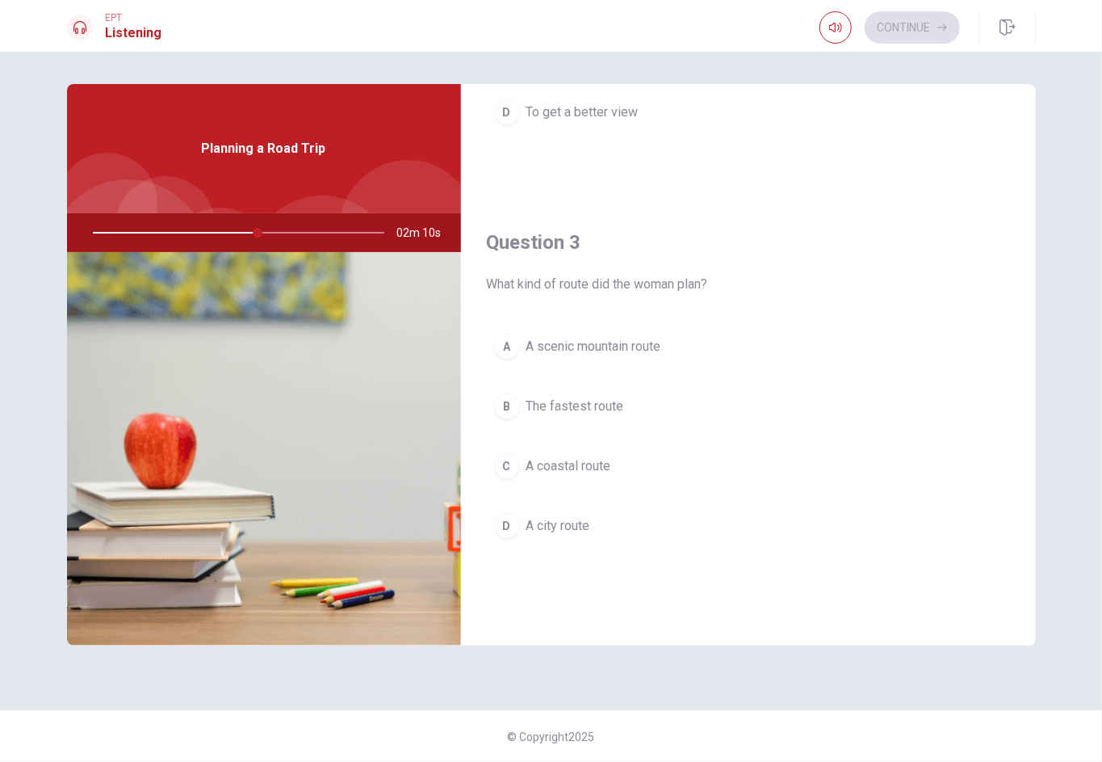
scroll to position [712, 0]
click at [583, 343] on span "A scenic mountain route" at bounding box center [594, 347] width 135 height 19
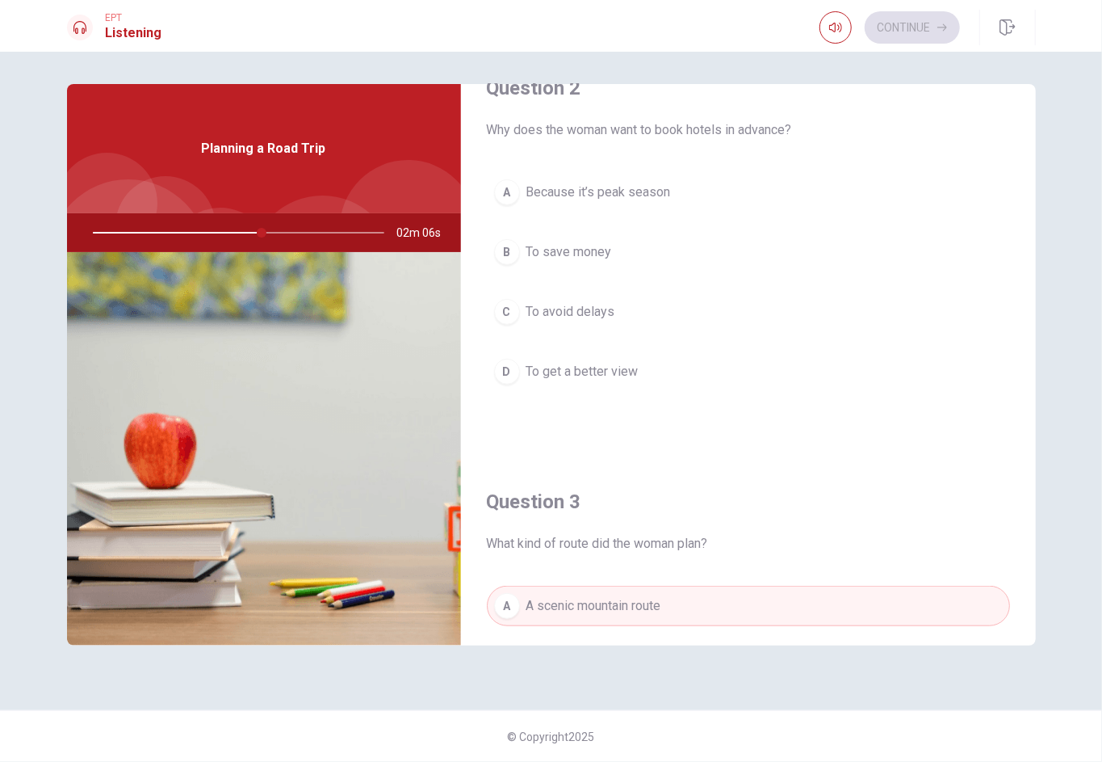
scroll to position [434, 0]
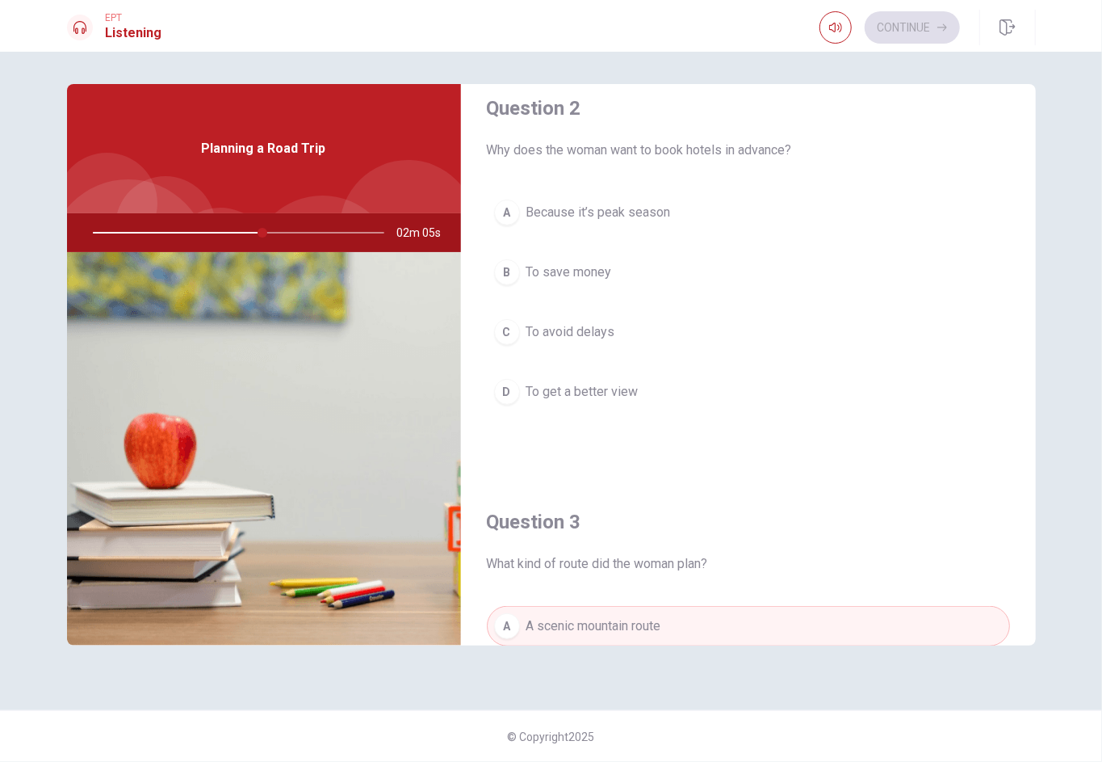
click at [581, 203] on span "Because it’s peak season" at bounding box center [599, 212] width 145 height 19
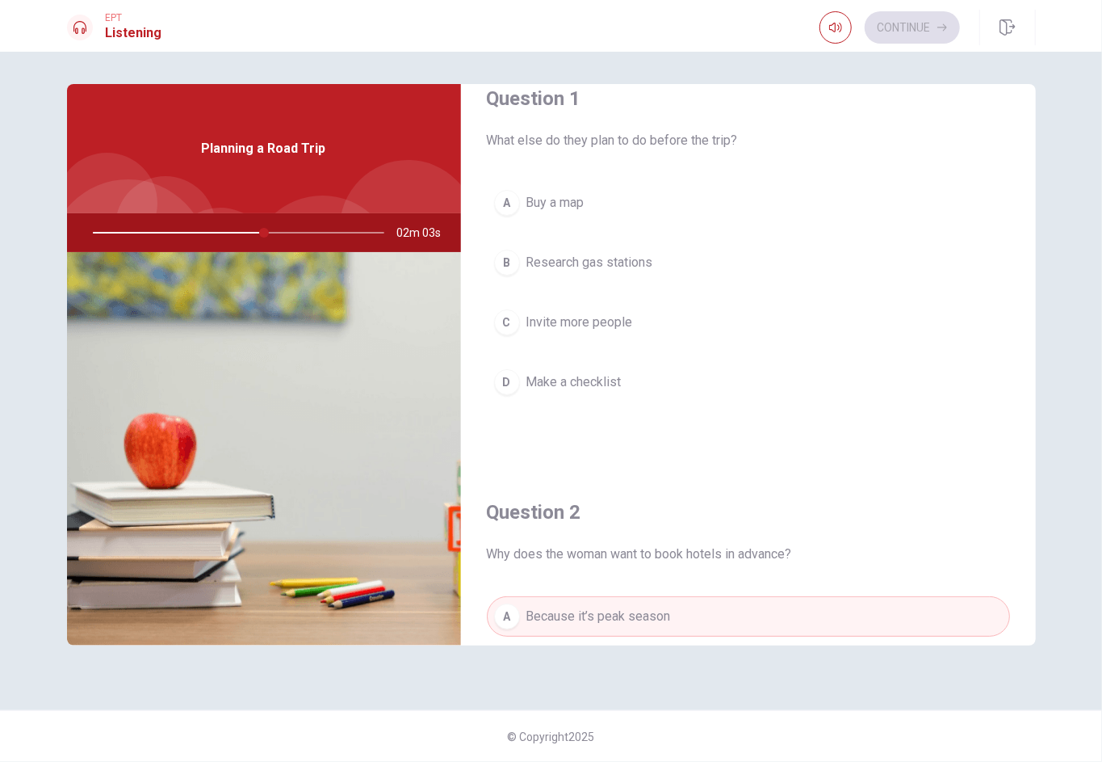
scroll to position [27, 0]
click at [587, 384] on span "Make a checklist" at bounding box center [574, 385] width 95 height 19
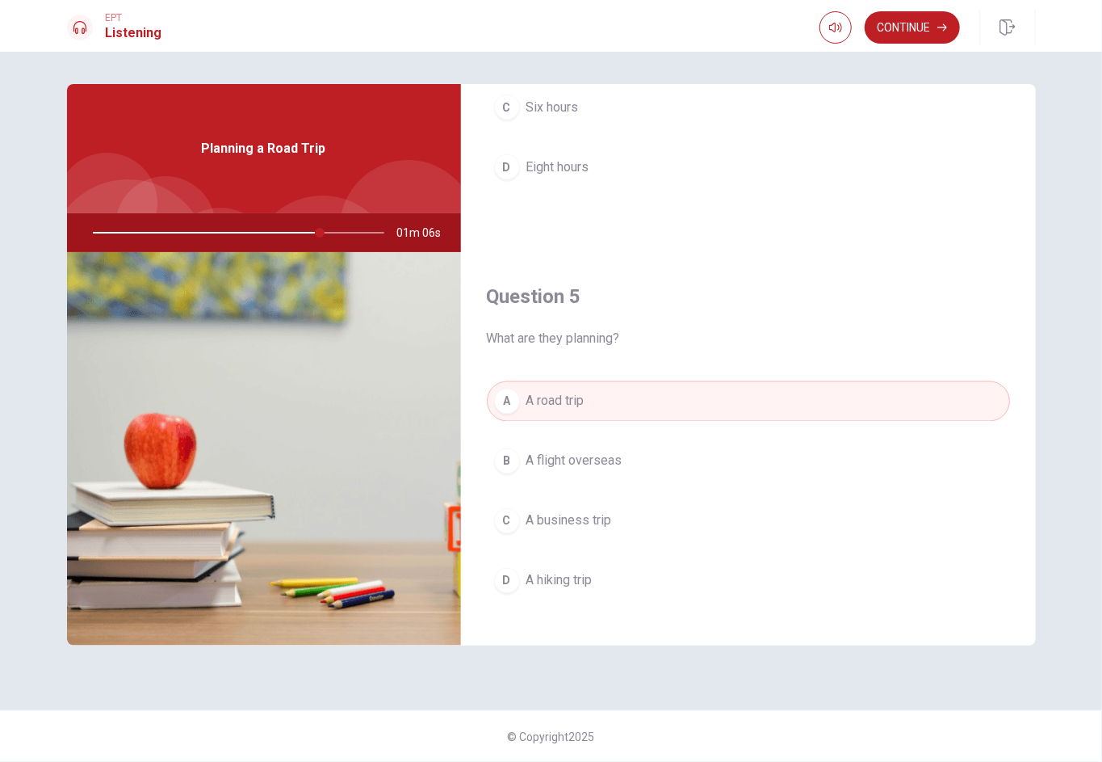
scroll to position [1495, 0]
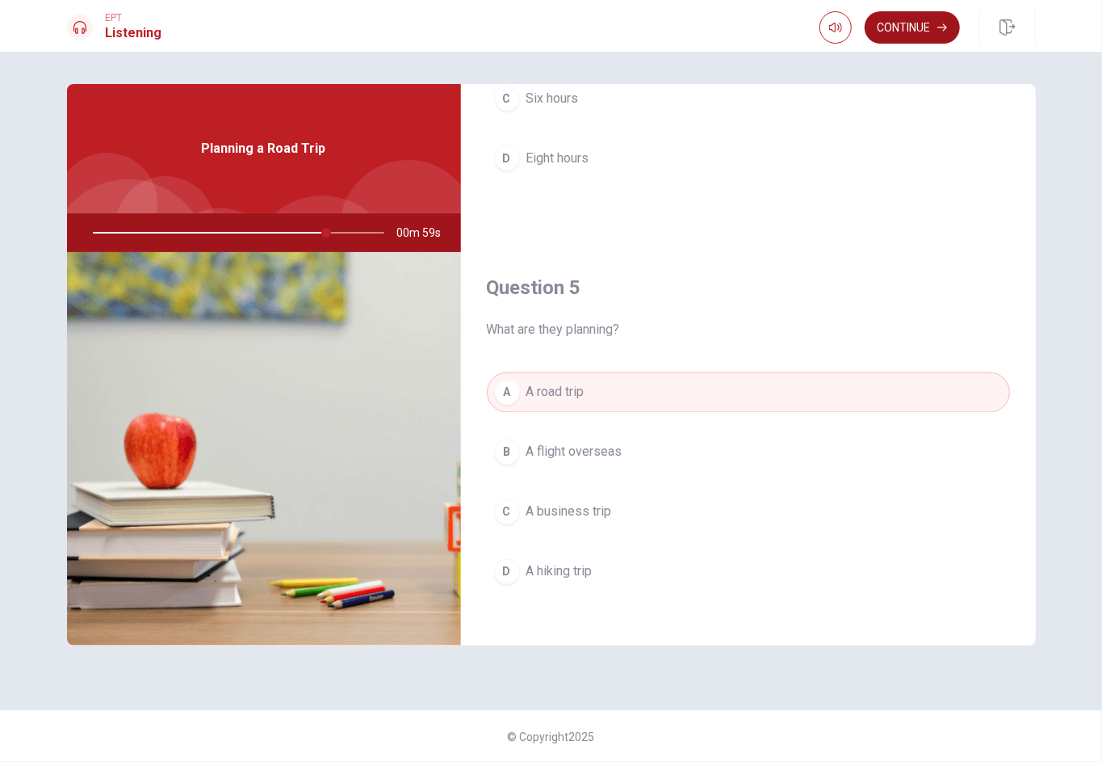
click at [826, 29] on button "Continue" at bounding box center [912, 27] width 95 height 32
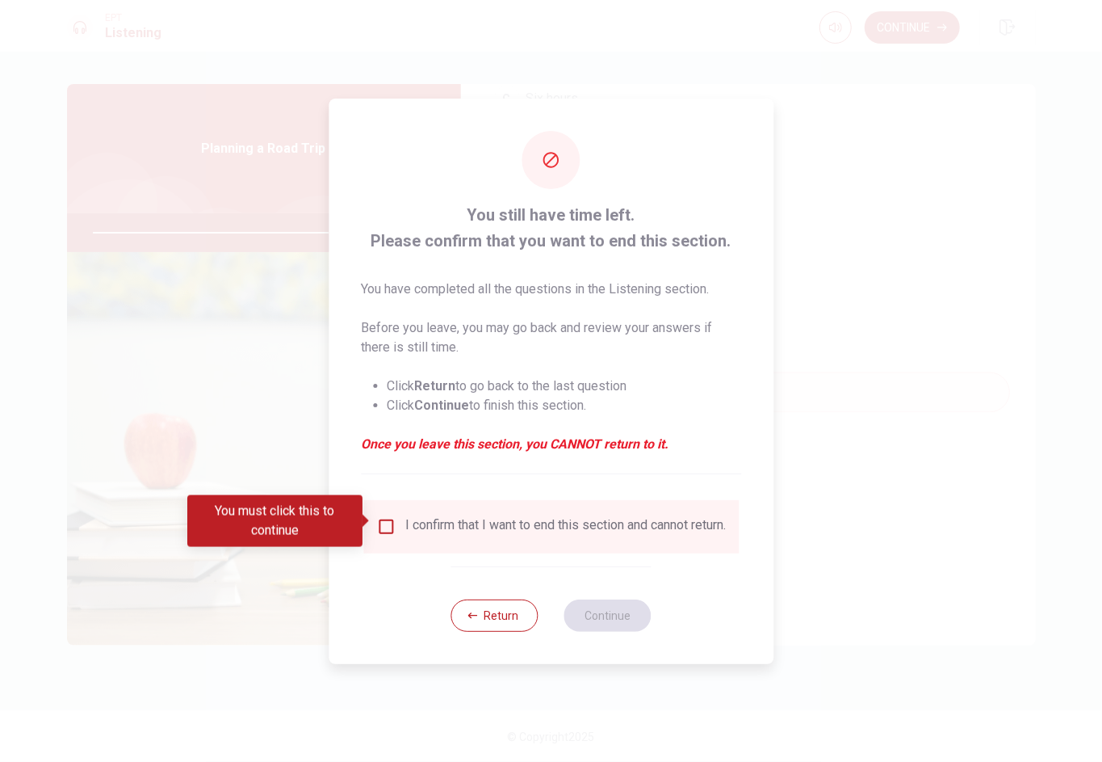
click at [596, 523] on div "I confirm that I want to end this section and cannot return." at bounding box center [565, 526] width 321 height 19
click at [388, 522] on input "You must click this to continue" at bounding box center [385, 526] width 19 height 19
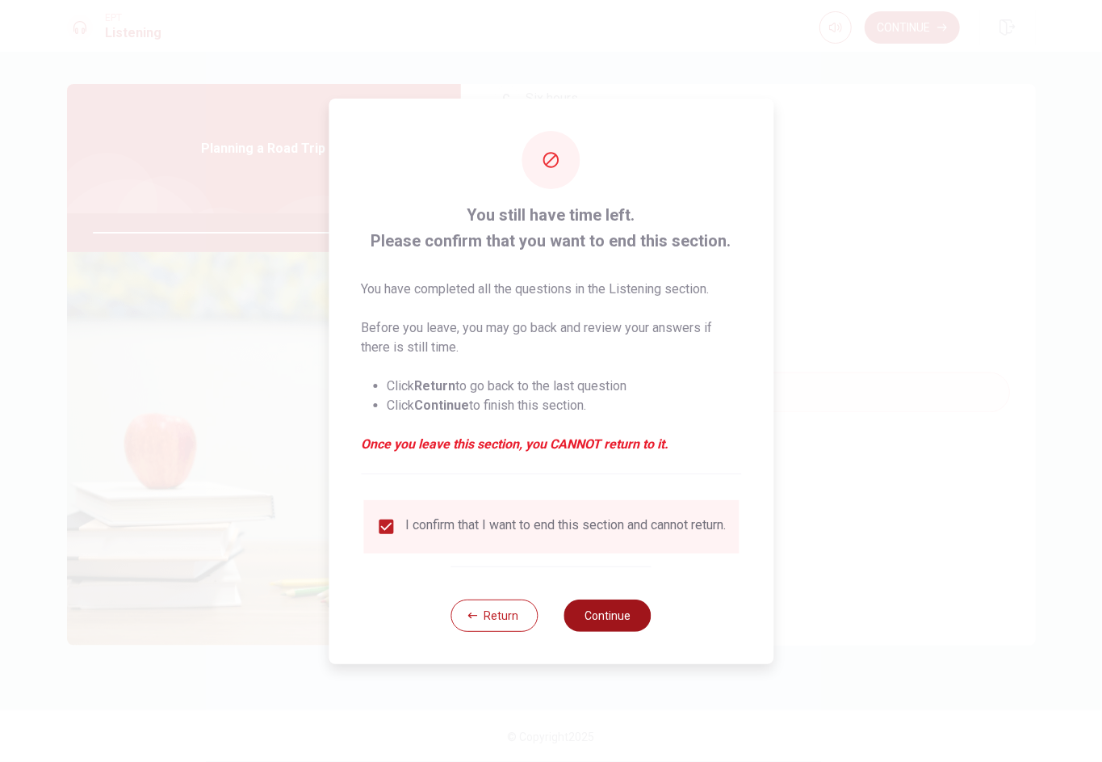
click at [605, 570] on button "Continue" at bounding box center [608, 615] width 87 height 32
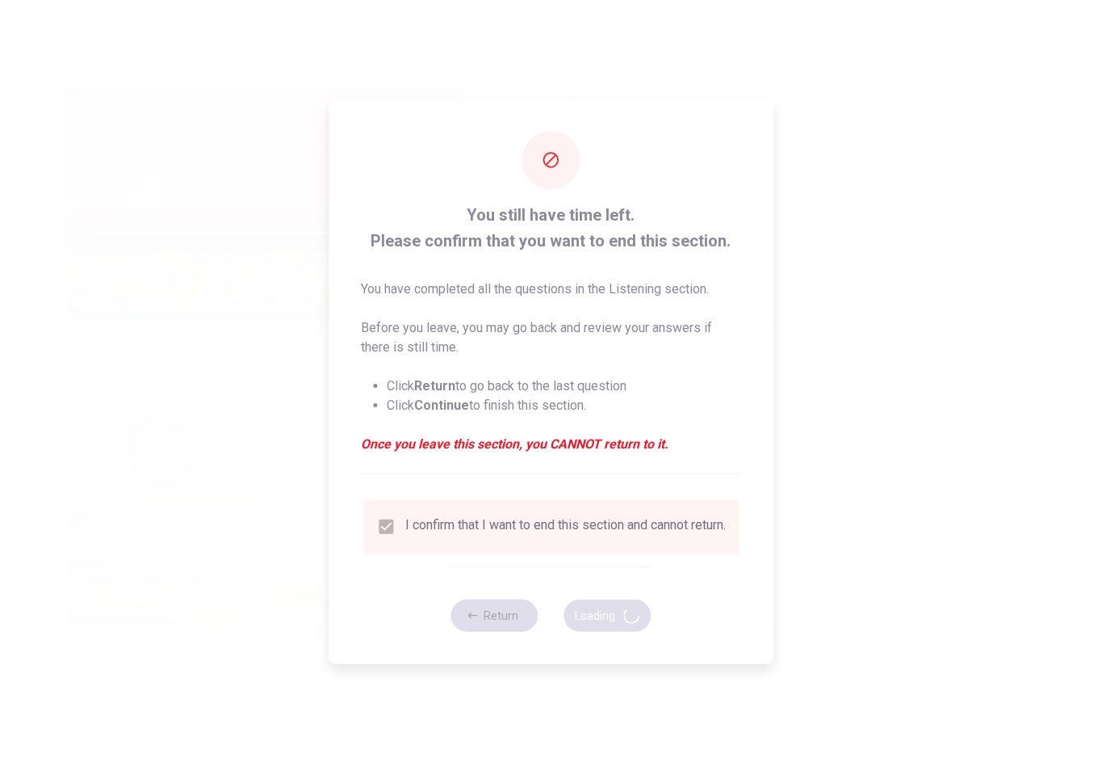
type input "84"
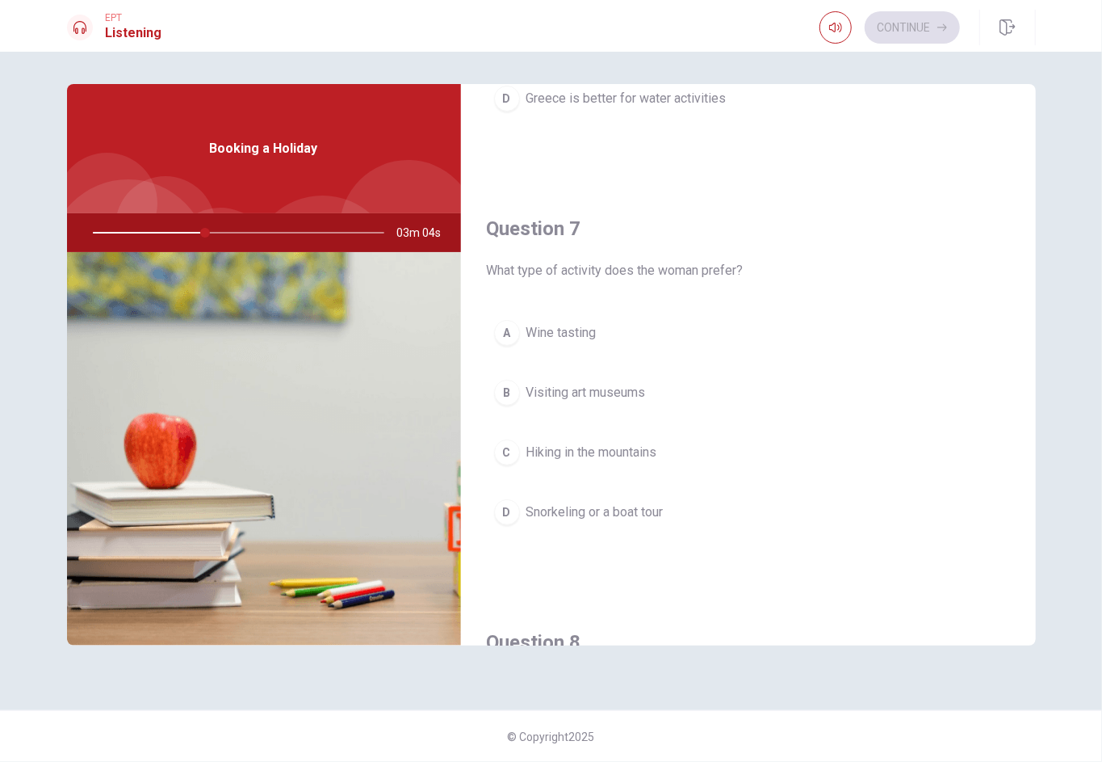
scroll to position [315, 0]
click at [640, 512] on span "Snorkeling or a boat tour" at bounding box center [595, 511] width 137 height 19
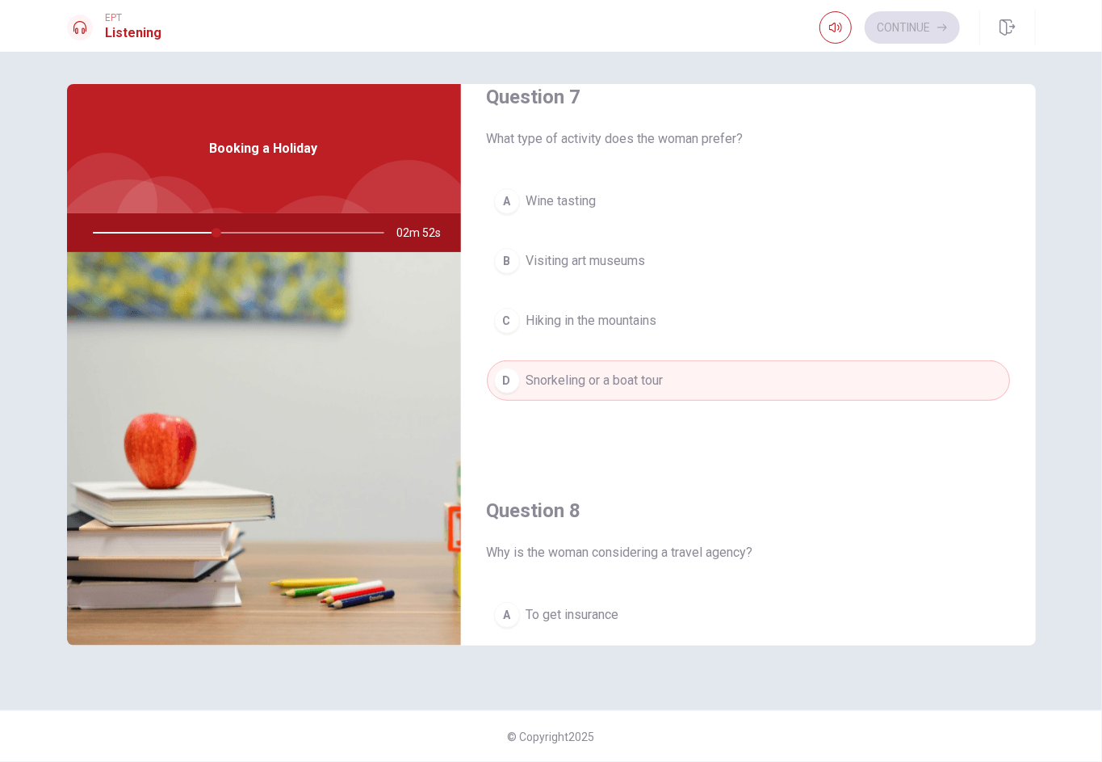
scroll to position [0, 0]
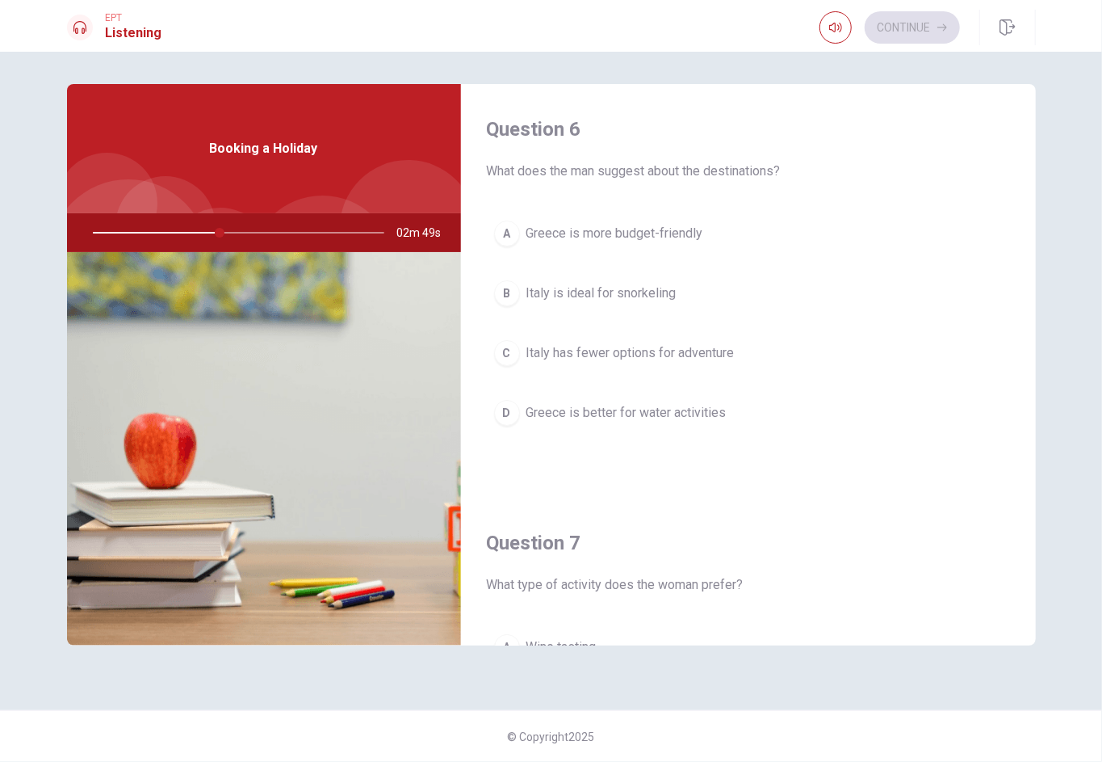
click at [598, 353] on span "Italy has fewer options for adventure" at bounding box center [631, 352] width 208 height 19
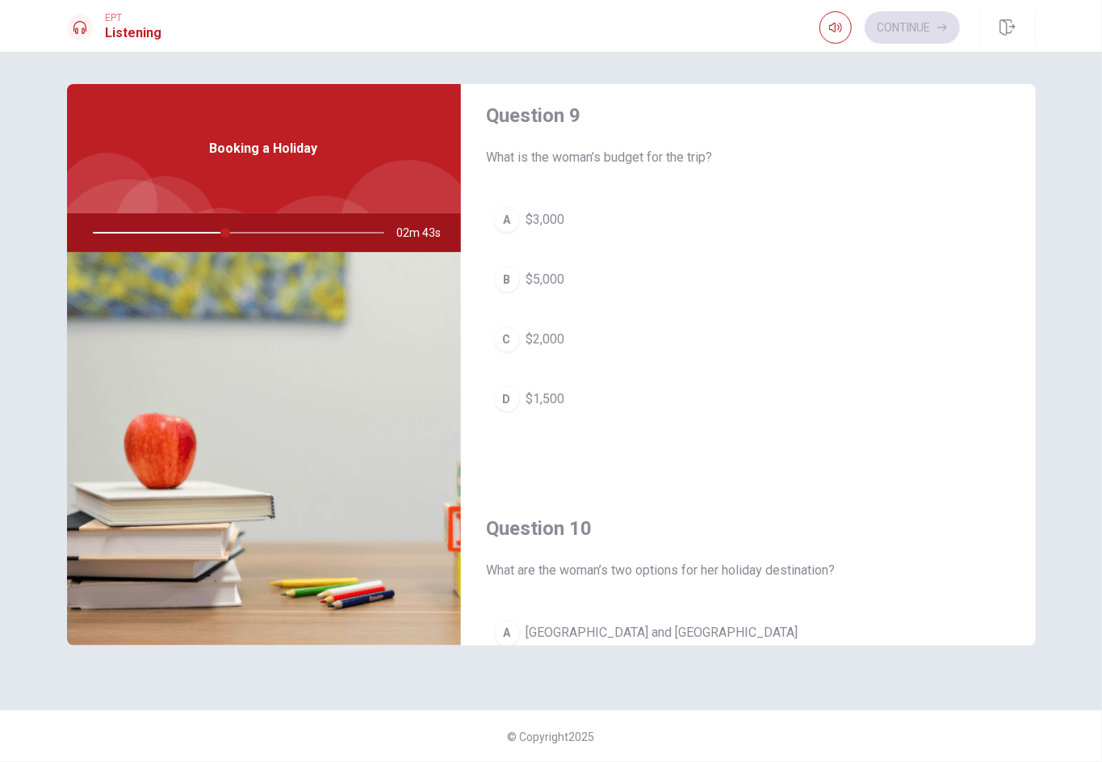
scroll to position [1255, 0]
click at [552, 333] on span "$2,000" at bounding box center [546, 338] width 39 height 19
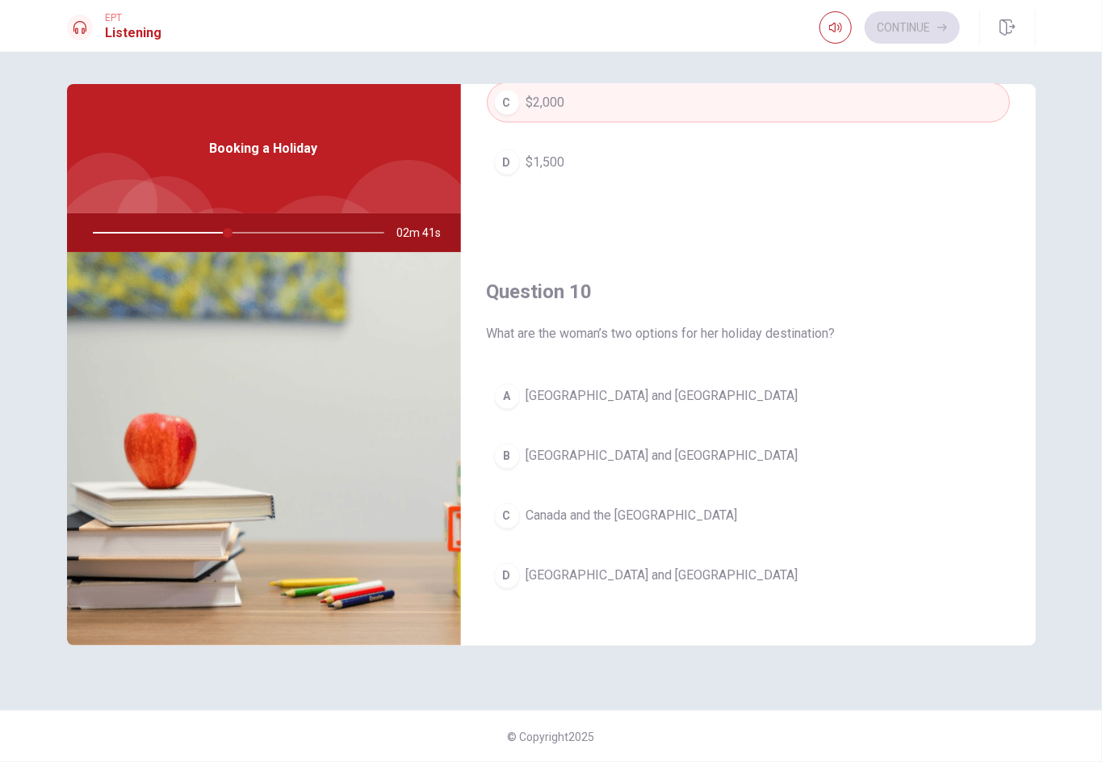
scroll to position [1495, 0]
click at [583, 443] on span "[GEOGRAPHIC_DATA] and [GEOGRAPHIC_DATA]" at bounding box center [663, 452] width 272 height 19
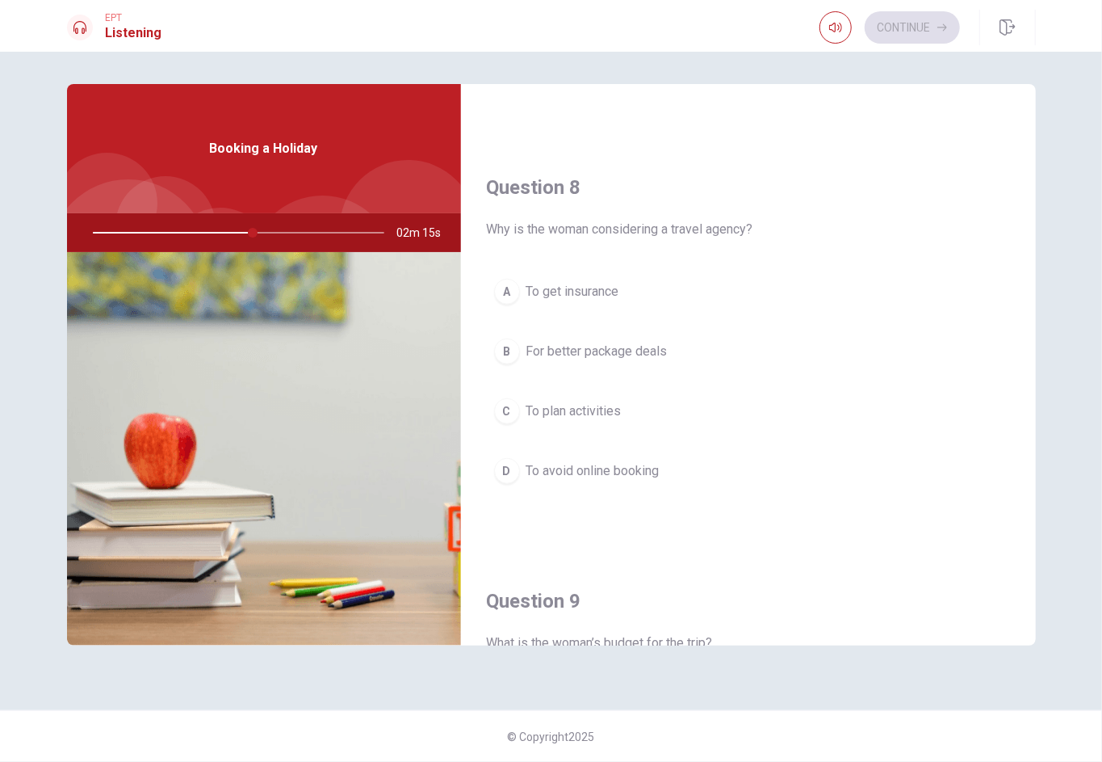
scroll to position [772, 0]
click at [619, 339] on span "For better package deals" at bounding box center [597, 347] width 141 height 19
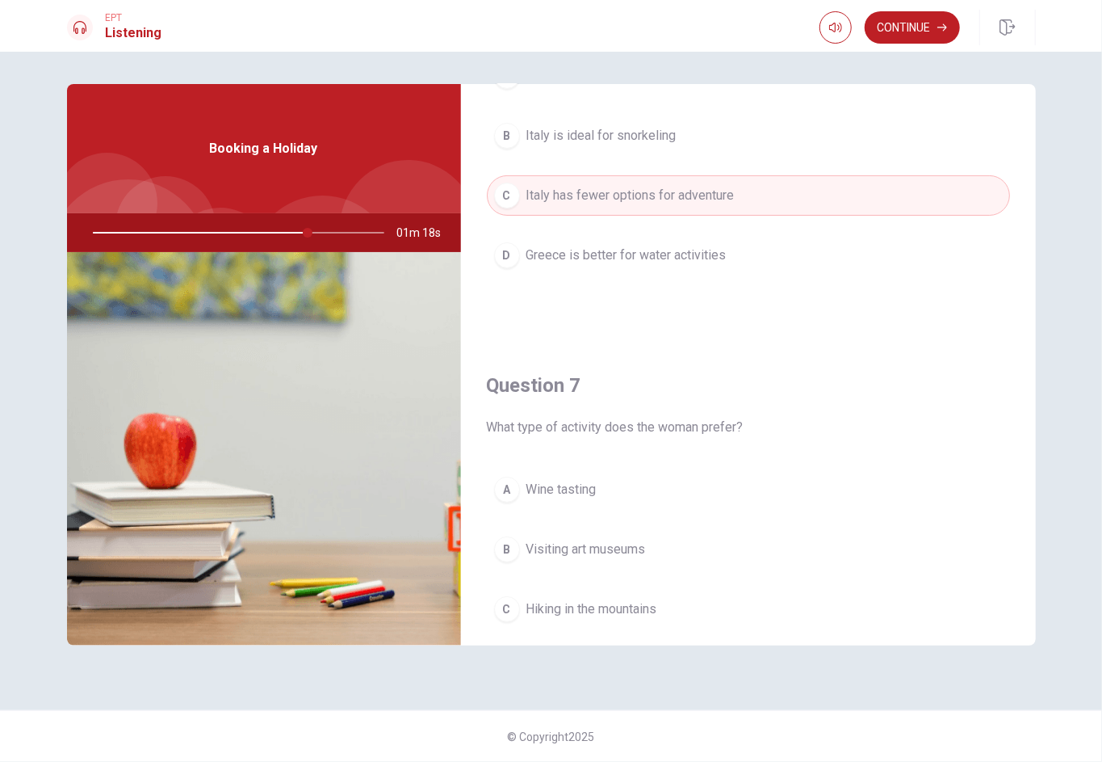
scroll to position [0, 0]
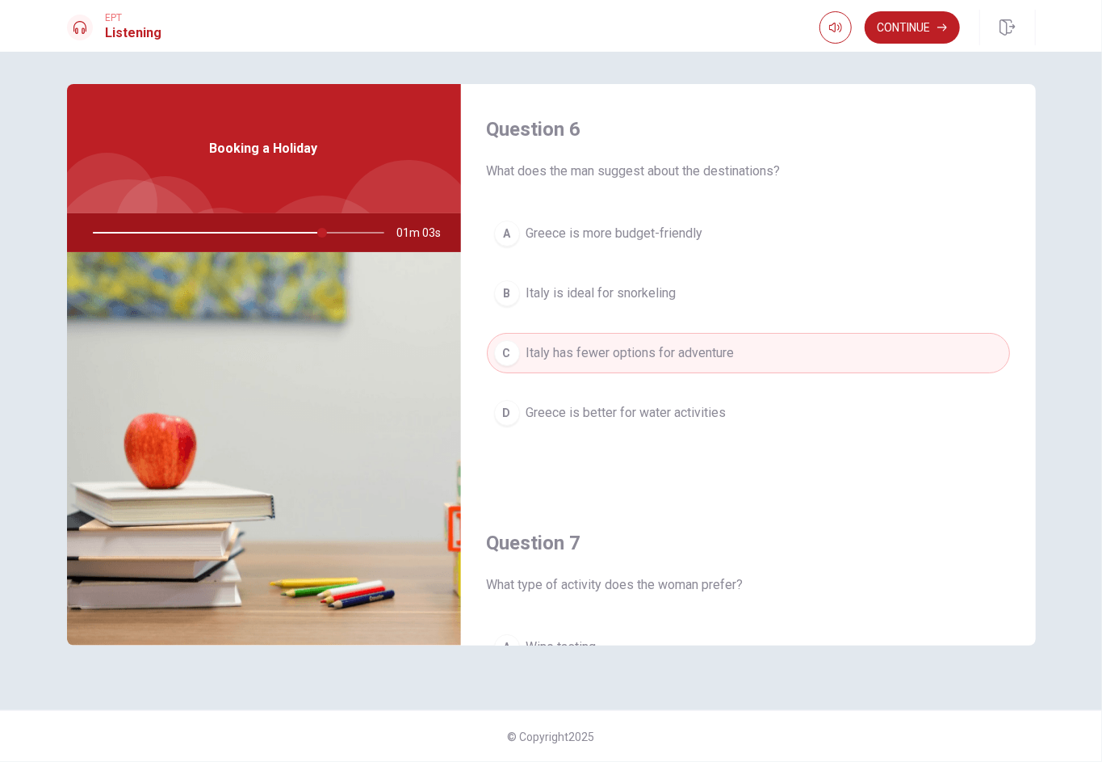
click at [664, 297] on span "Italy is ideal for snorkeling" at bounding box center [602, 292] width 150 height 19
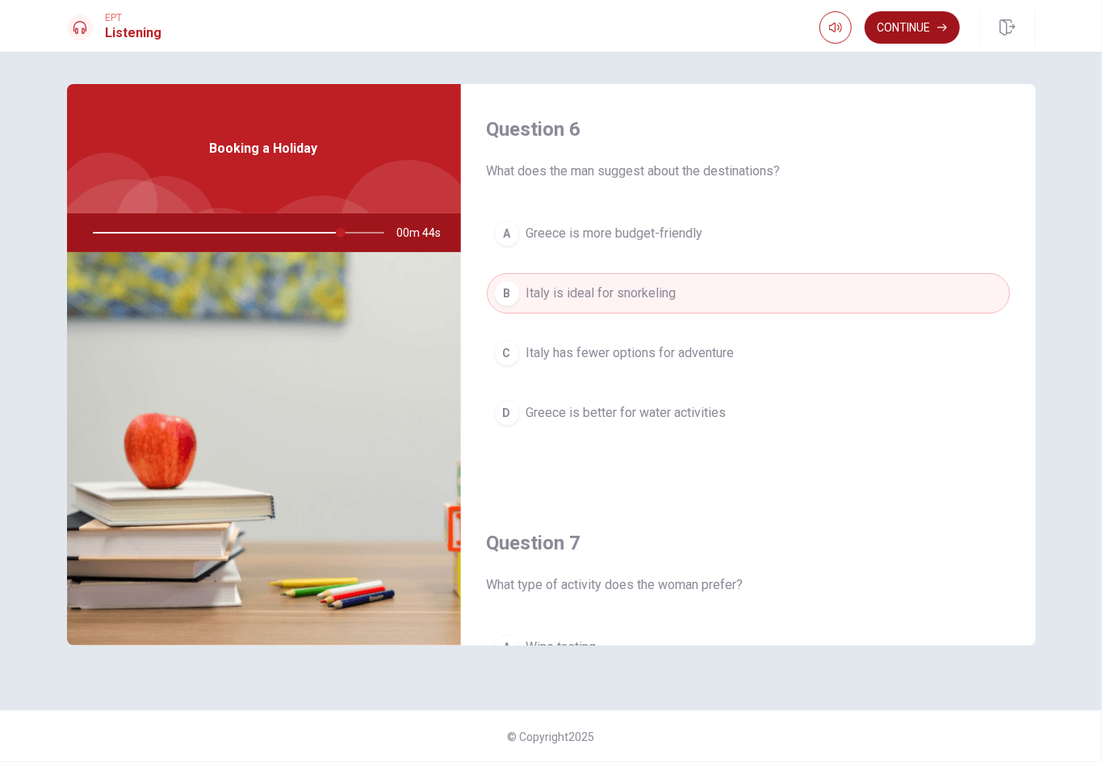
click at [826, 26] on button "Continue" at bounding box center [912, 27] width 95 height 32
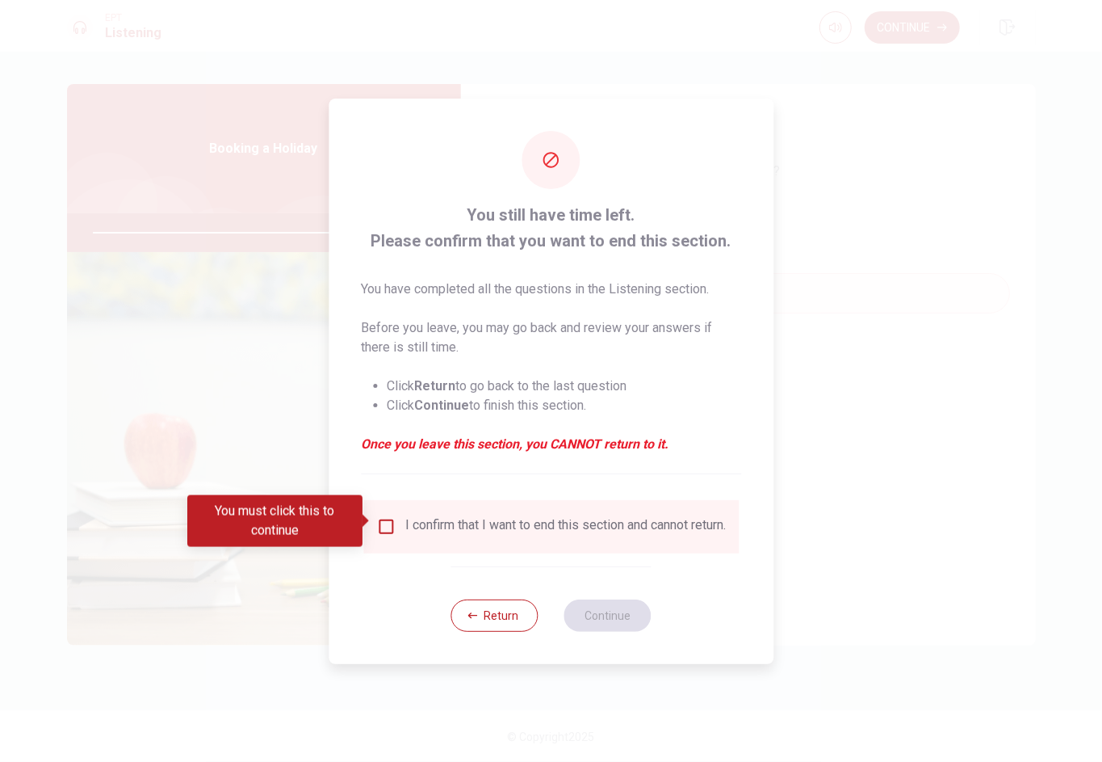
click at [511, 536] on div "I confirm that I want to end this section and cannot return." at bounding box center [565, 526] width 321 height 19
click at [508, 570] on button "Return" at bounding box center [494, 615] width 87 height 32
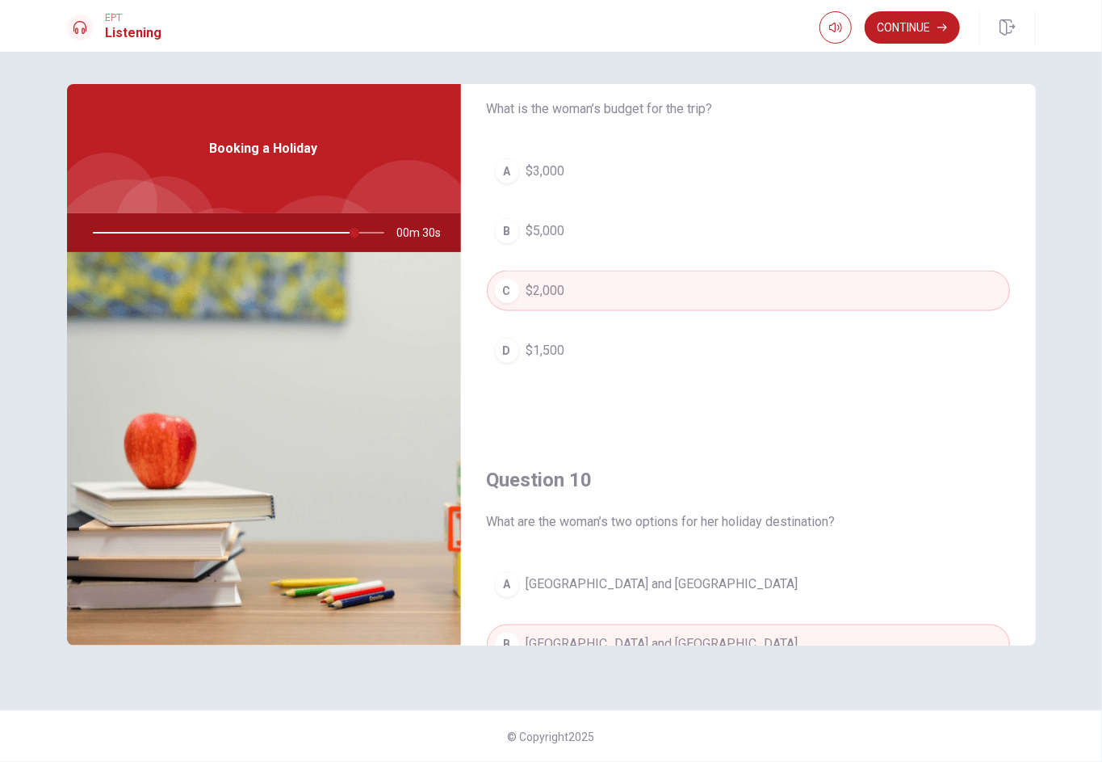
scroll to position [1495, 0]
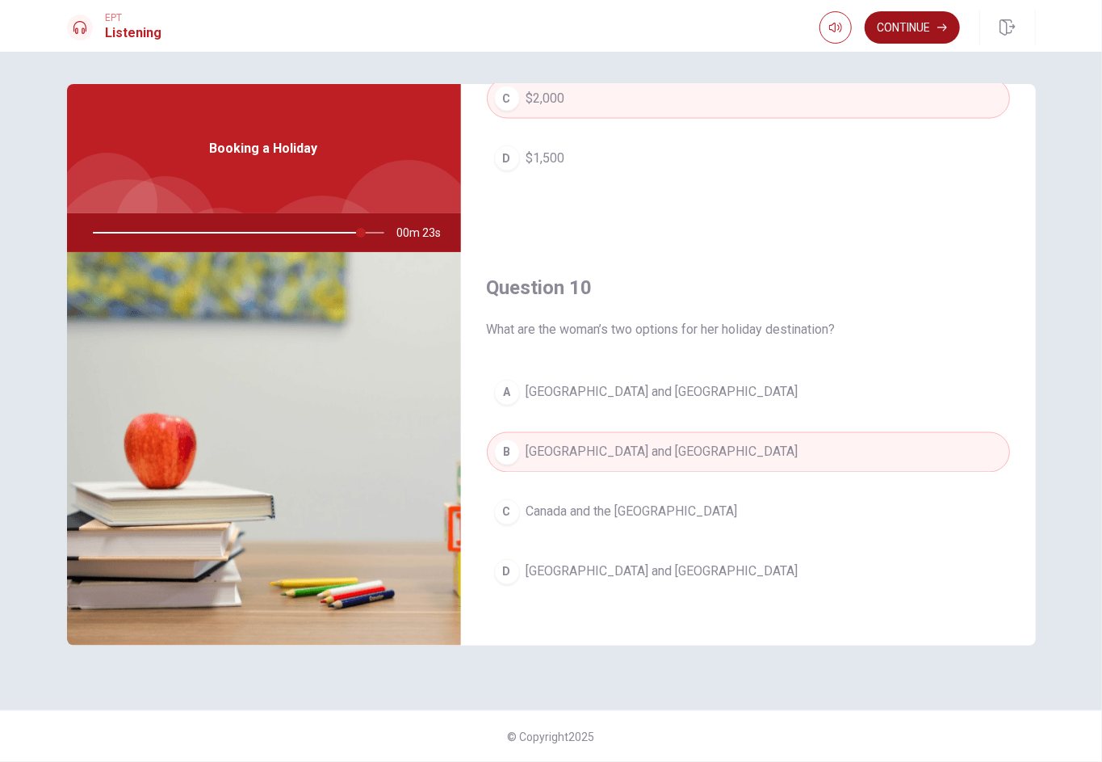
click at [826, 21] on button "Continue" at bounding box center [912, 27] width 95 height 32
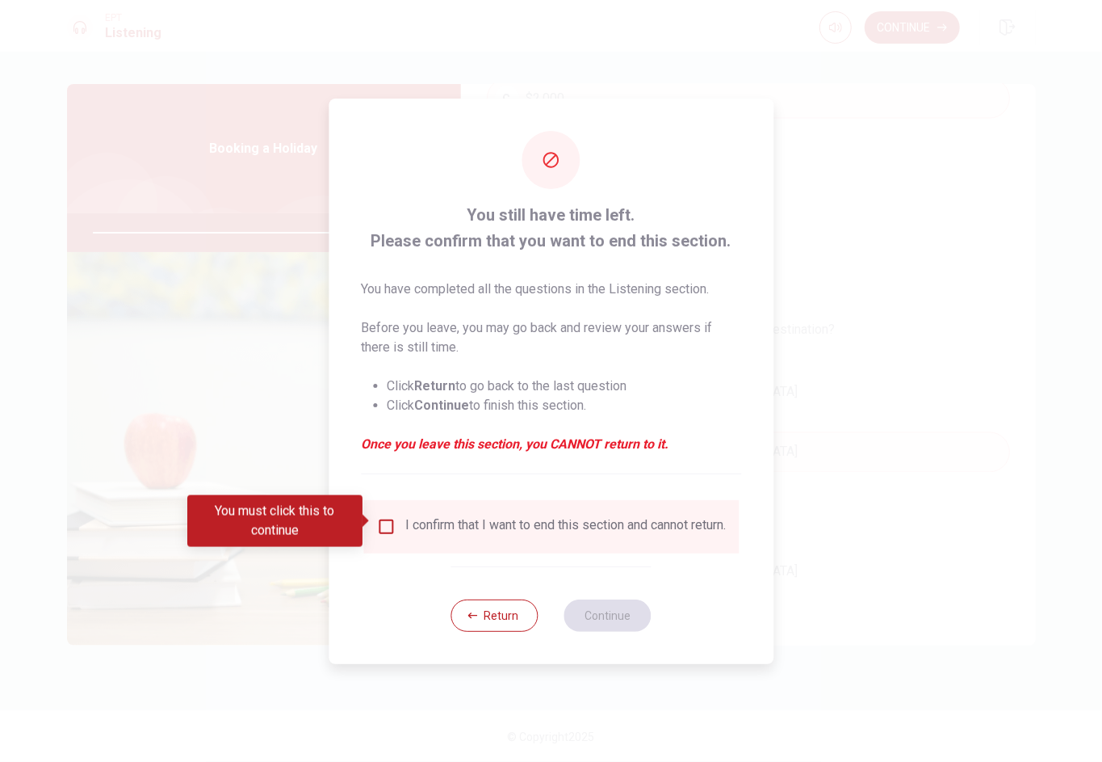
click at [504, 521] on div "I confirm that I want to end this section and cannot return." at bounding box center [565, 526] width 321 height 19
click at [386, 524] on input "You must click this to continue" at bounding box center [385, 526] width 19 height 19
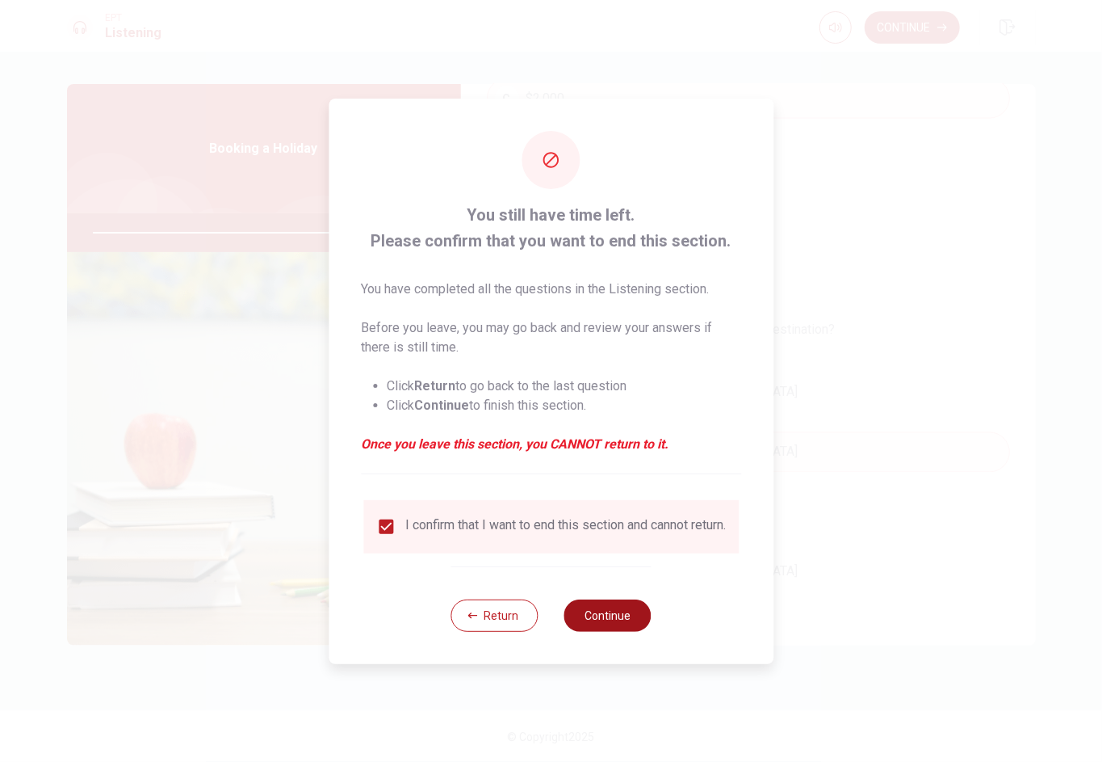
click at [596, 570] on button "Continue" at bounding box center [608, 615] width 87 height 32
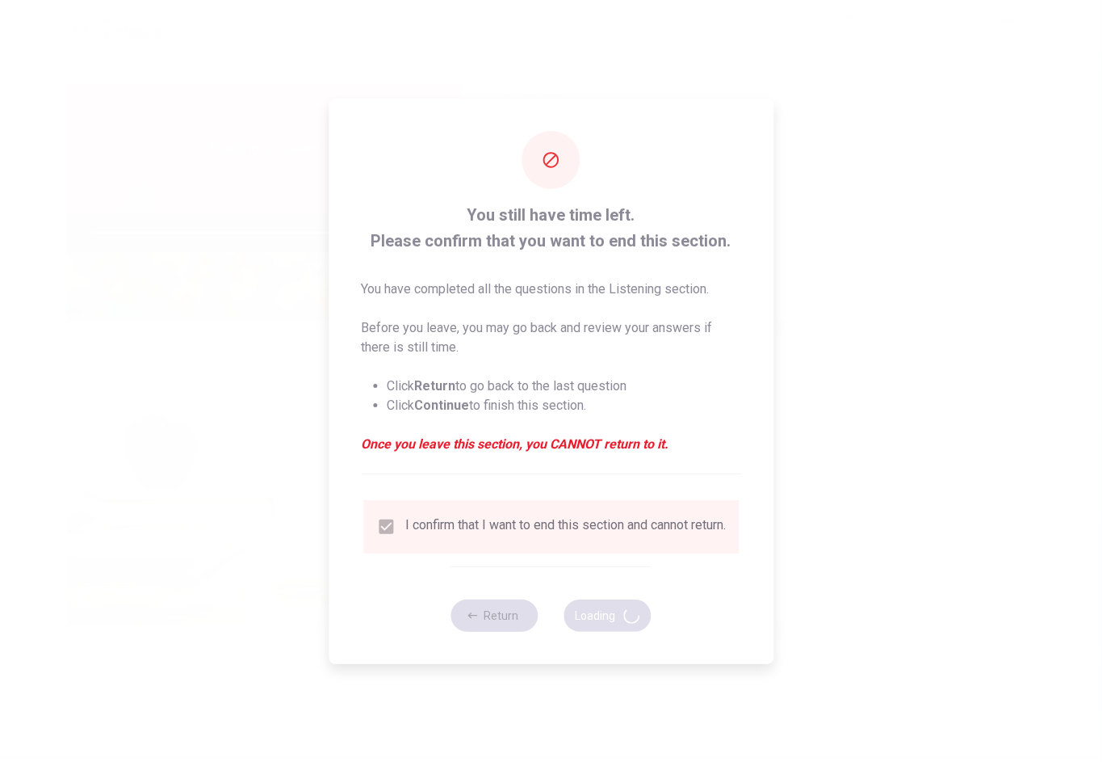
type input "95"
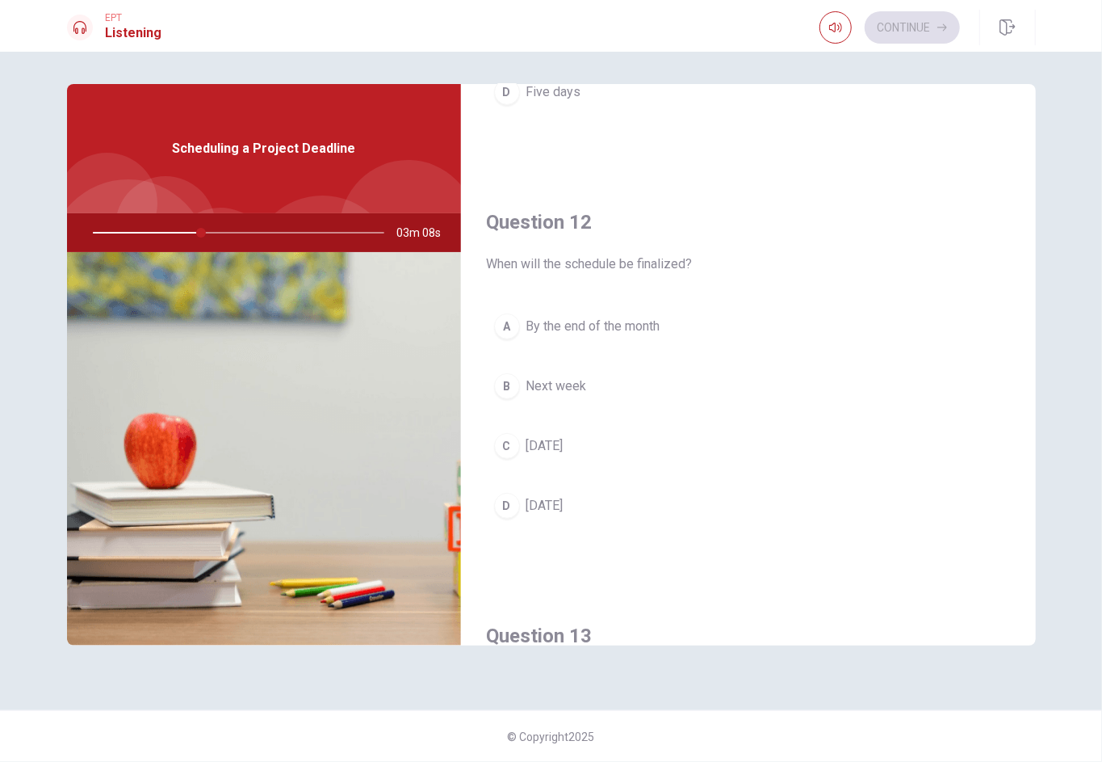
scroll to position [0, 0]
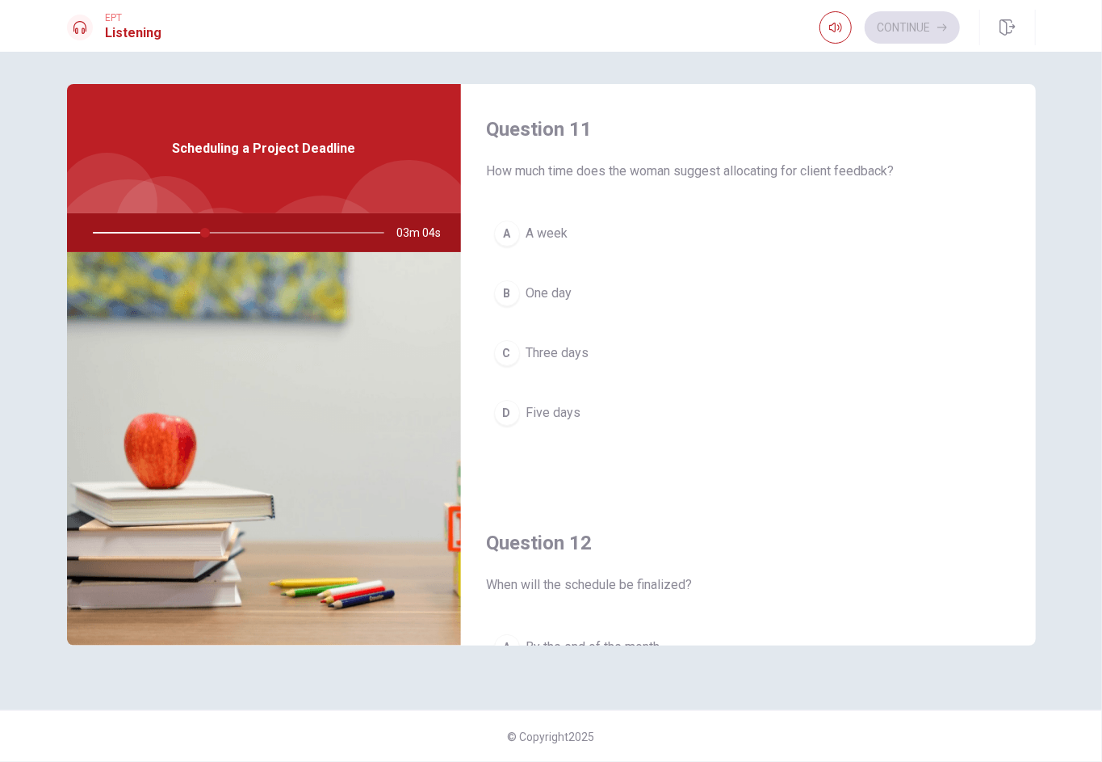
click at [565, 352] on span "Three days" at bounding box center [558, 352] width 63 height 19
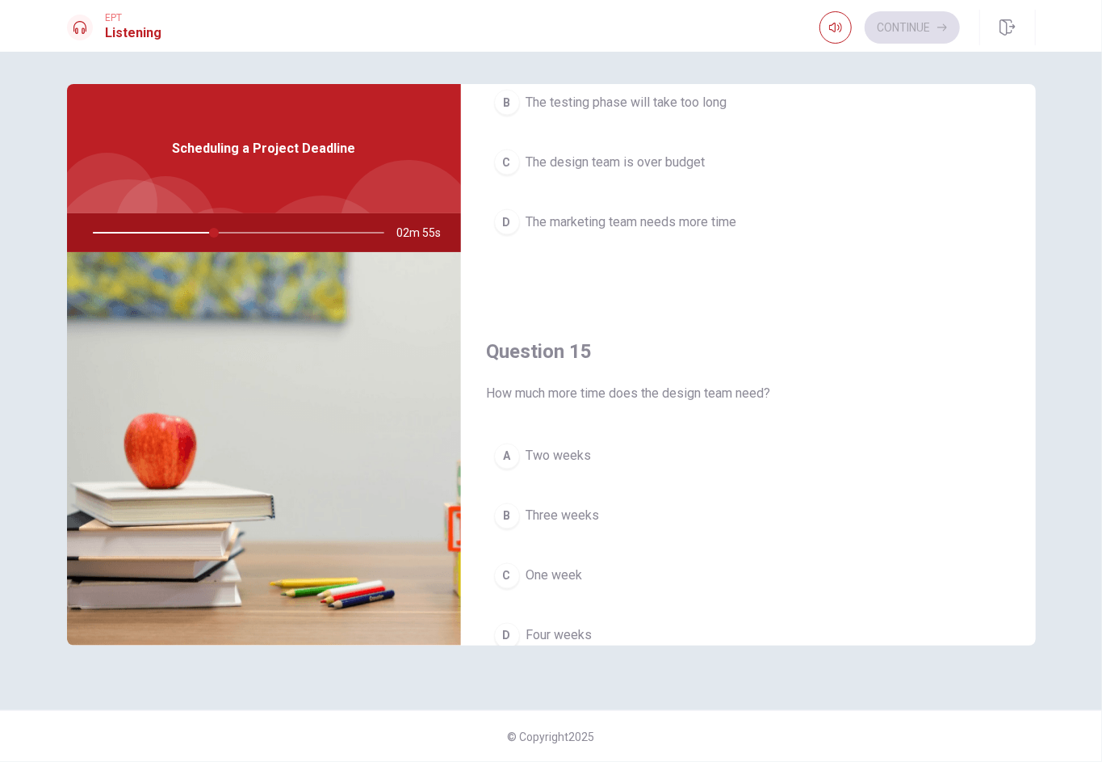
scroll to position [1495, 0]
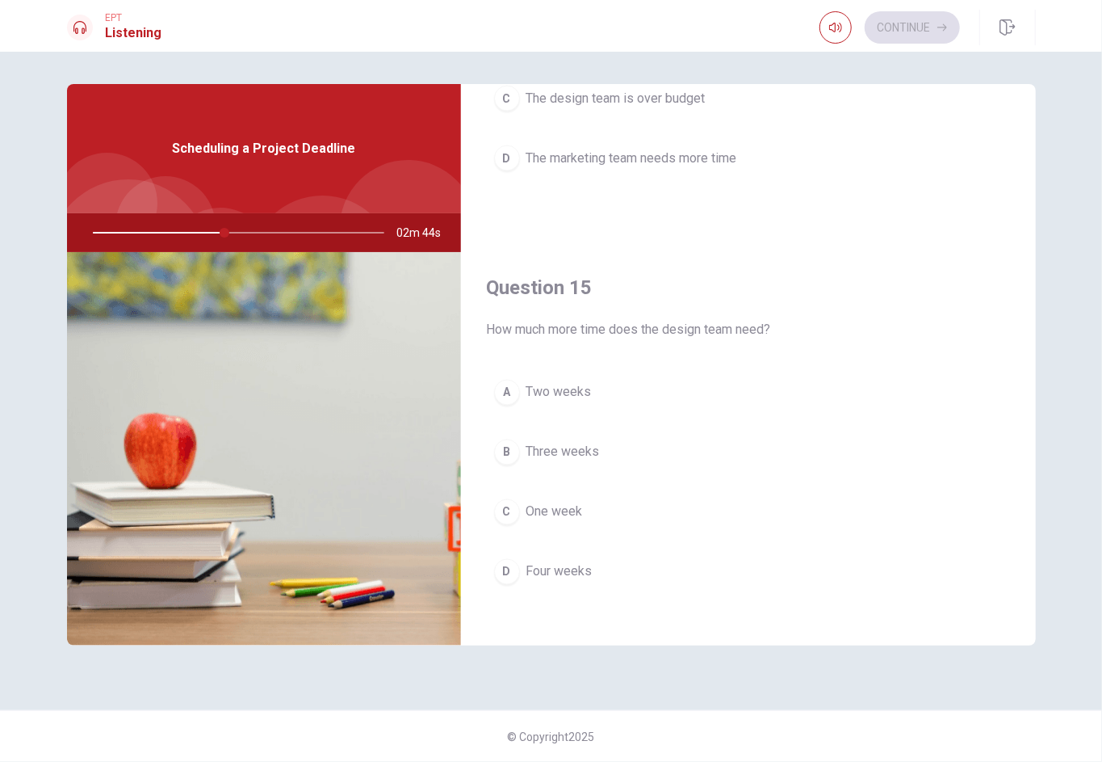
click at [575, 391] on span "Two weeks" at bounding box center [559, 392] width 65 height 19
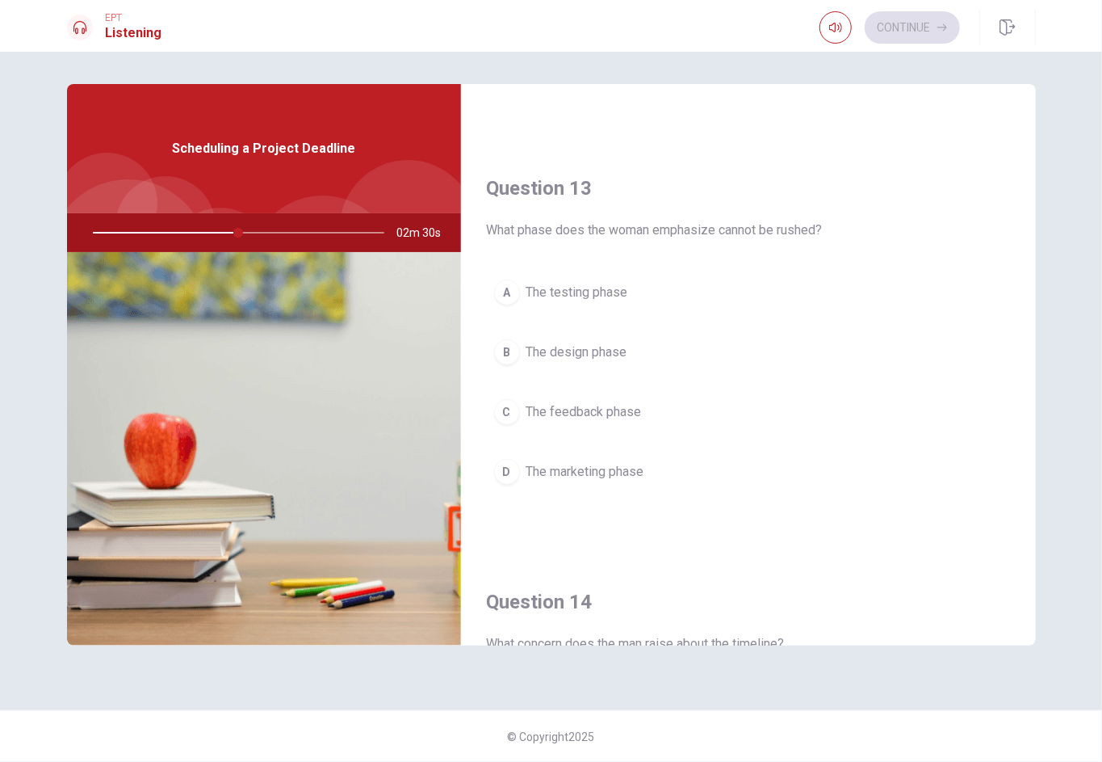
scroll to position [742, 0]
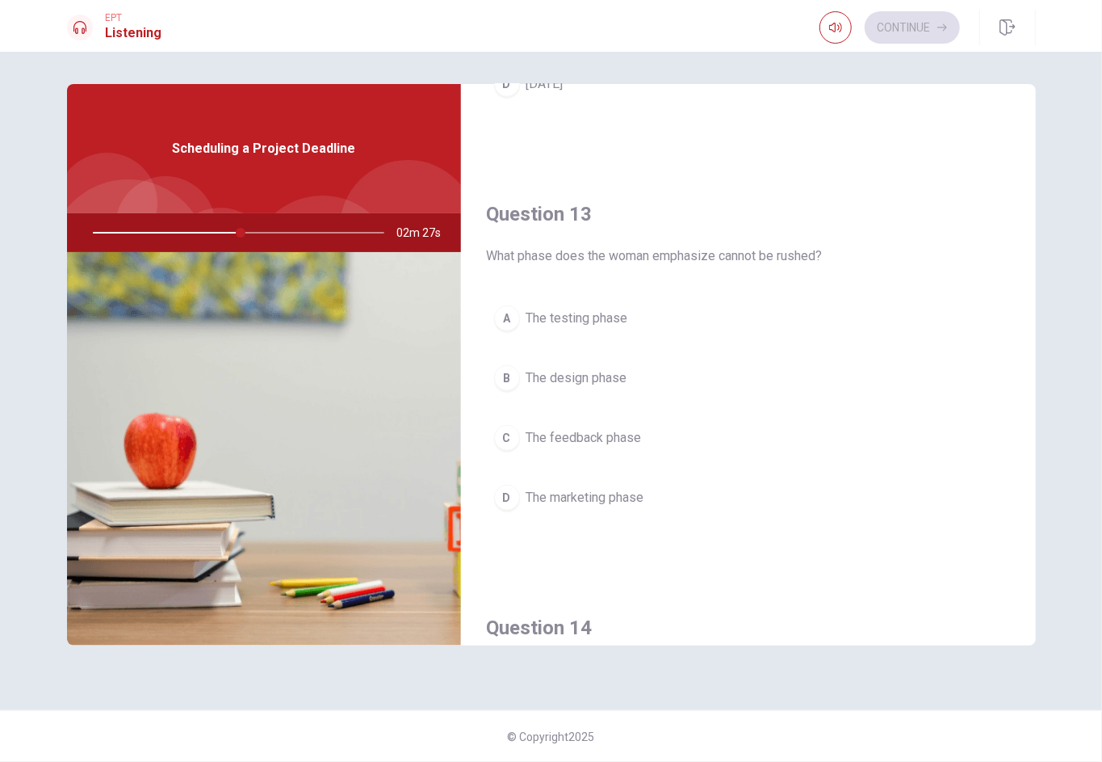
click at [589, 368] on span "The design phase" at bounding box center [577, 377] width 101 height 19
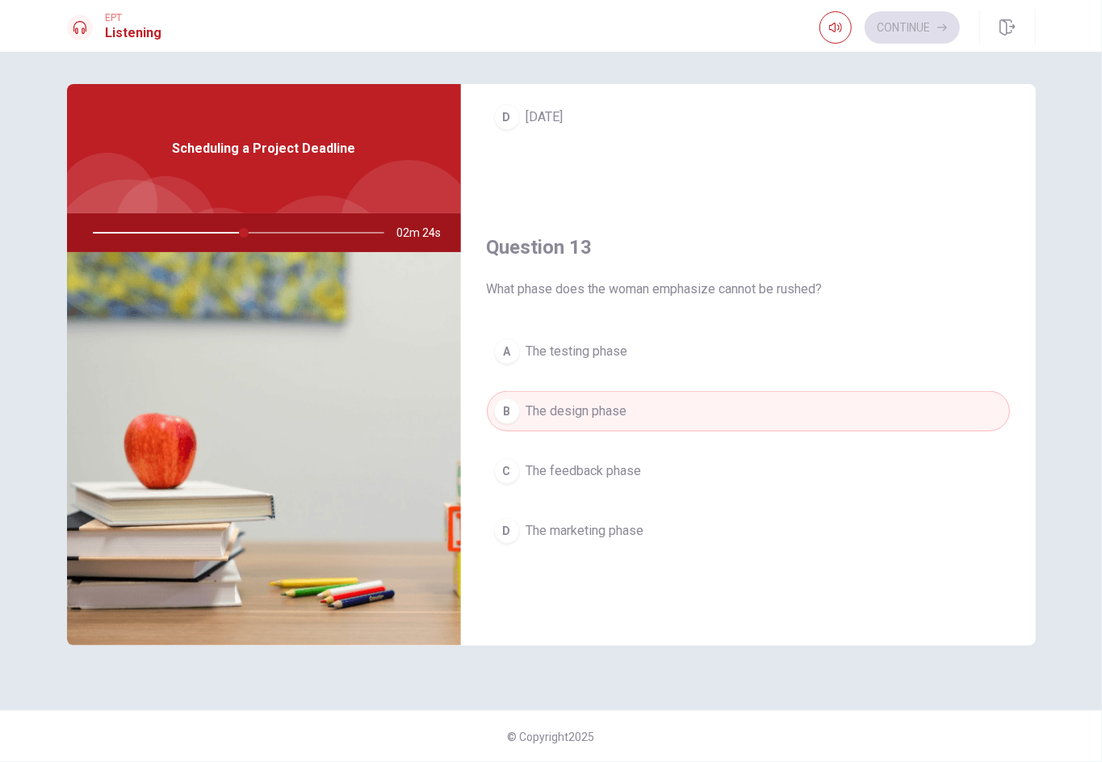
scroll to position [720, 0]
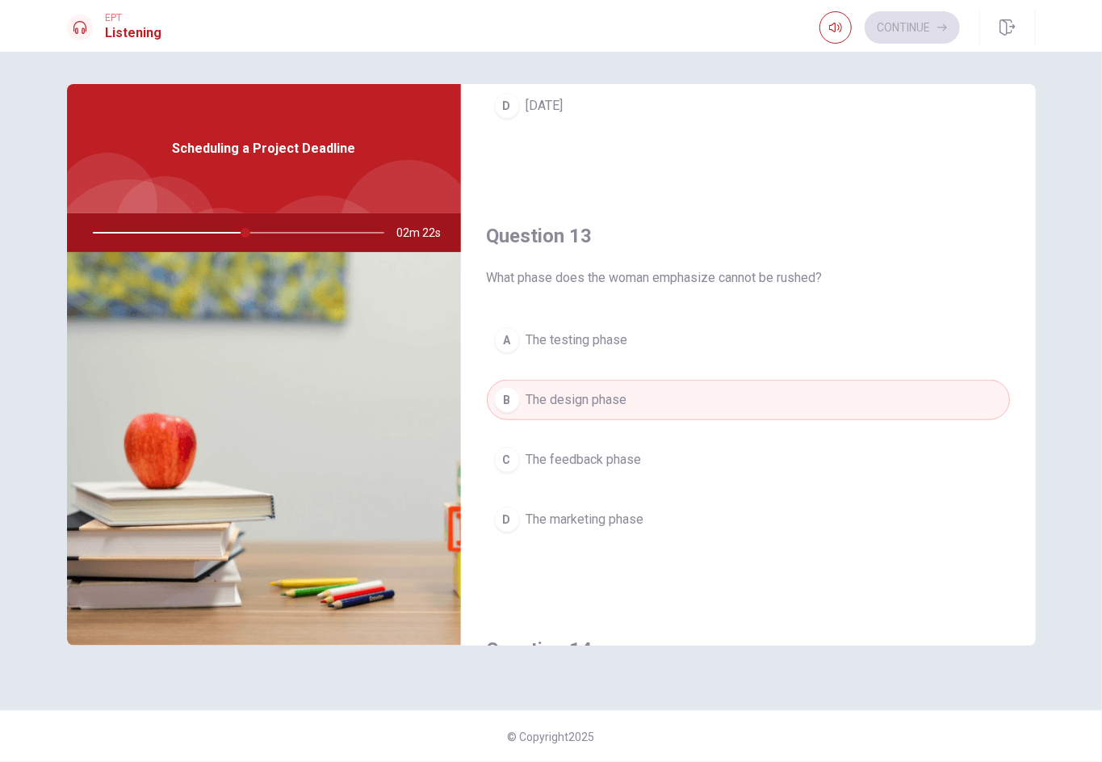
click at [615, 510] on span "The marketing phase" at bounding box center [586, 519] width 118 height 19
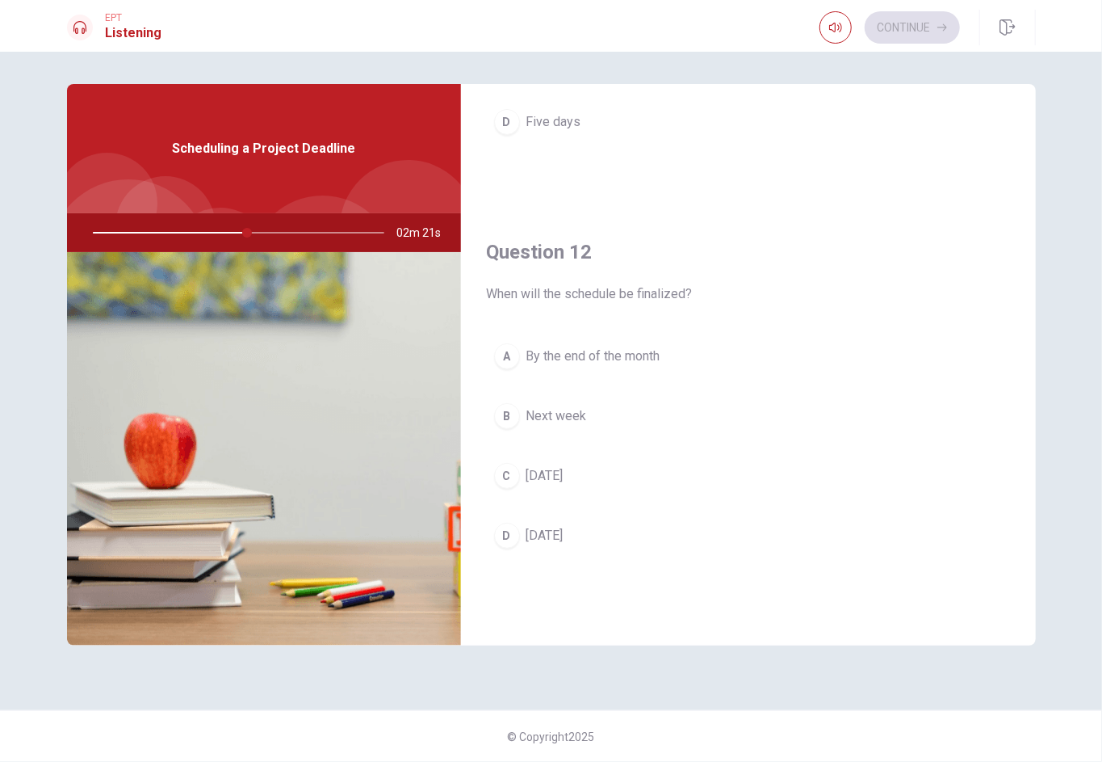
scroll to position [287, 0]
click at [564, 476] on span "[DATE]" at bounding box center [545, 479] width 37 height 19
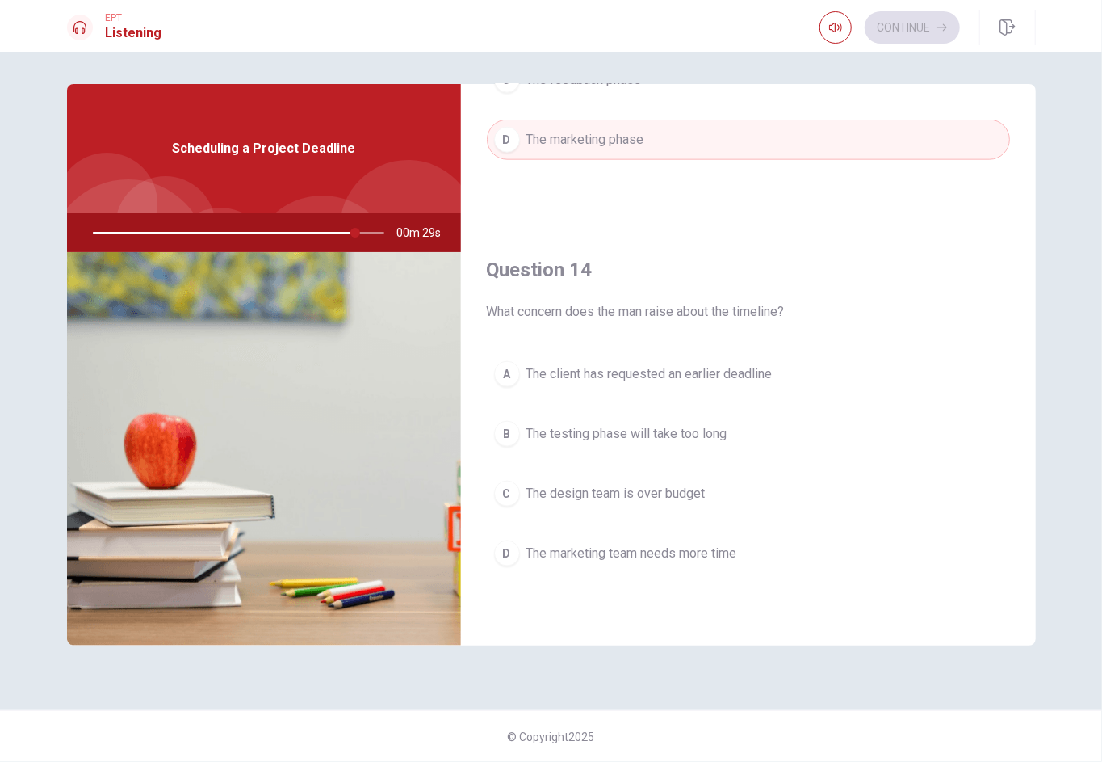
scroll to position [1115, 0]
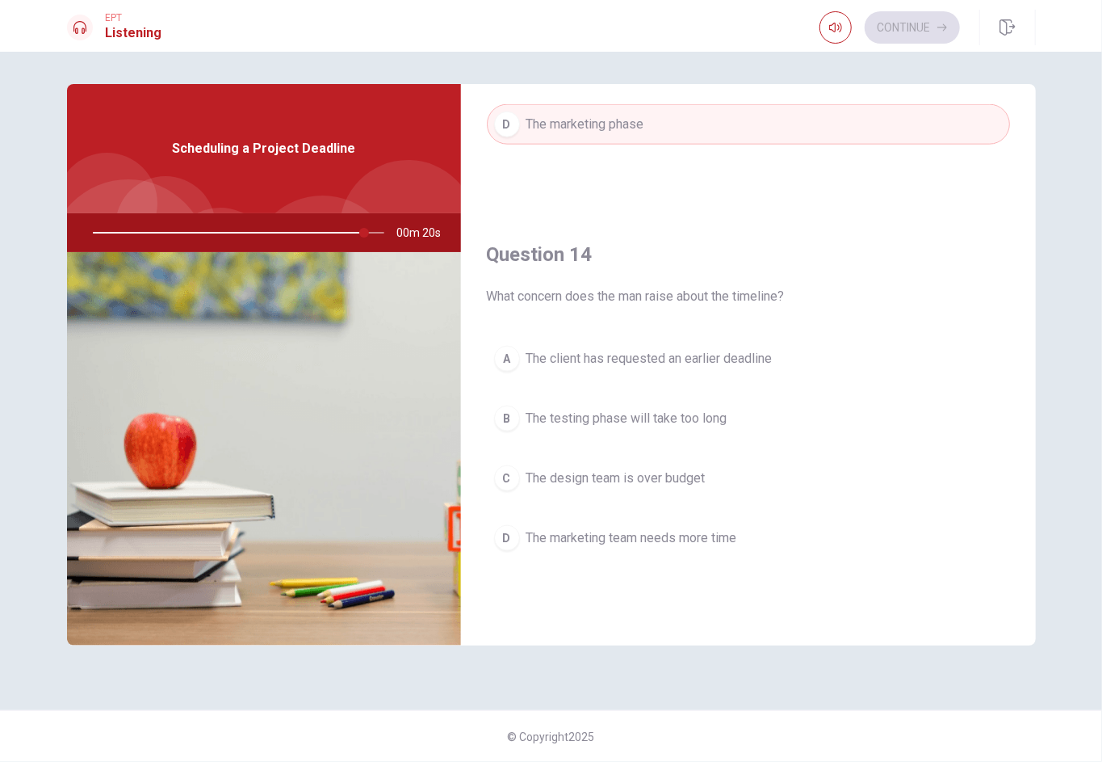
click at [700, 528] on span "The marketing team needs more time" at bounding box center [632, 537] width 211 height 19
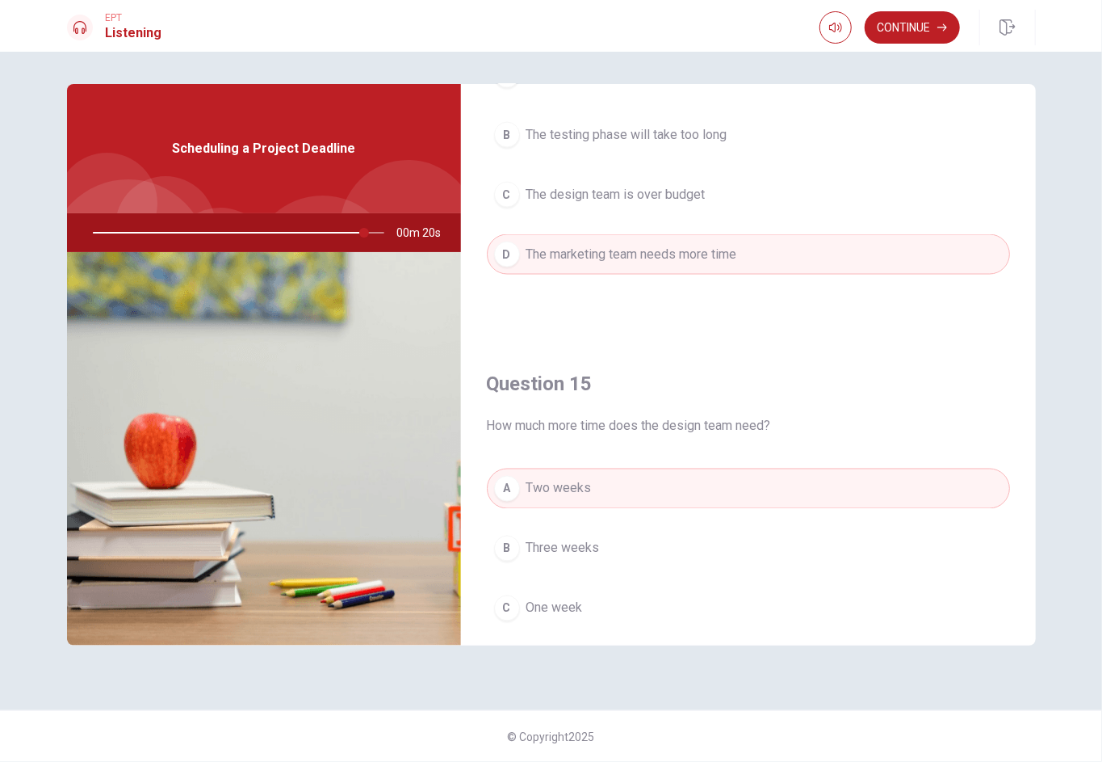
scroll to position [1495, 0]
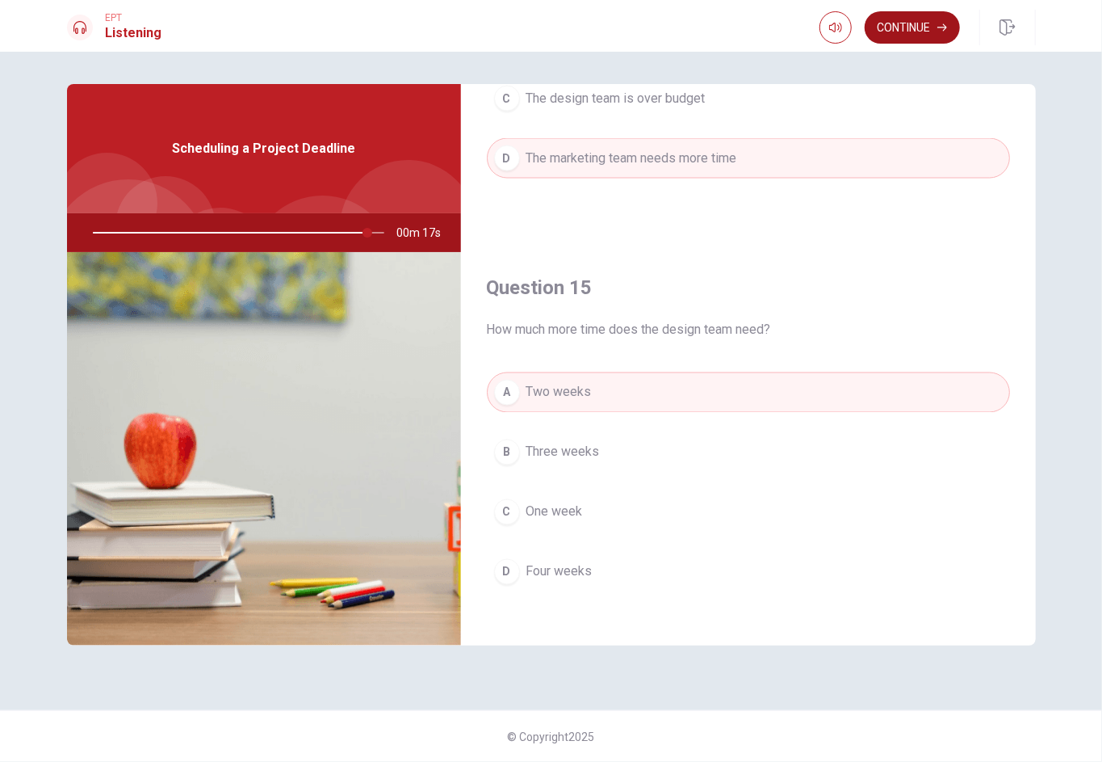
click at [826, 23] on button "Continue" at bounding box center [912, 27] width 95 height 32
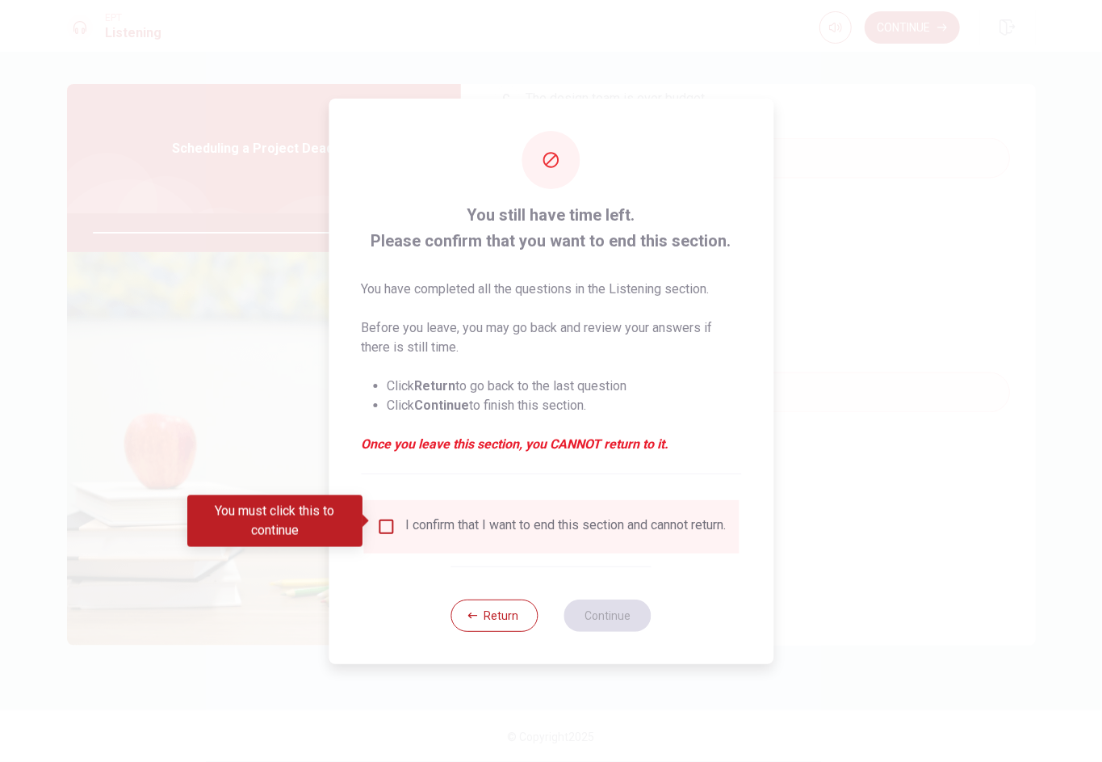
click at [497, 520] on div "I confirm that I want to end this section and cannot return." at bounding box center [565, 526] width 321 height 19
click at [387, 518] on input "You must click this to continue" at bounding box center [385, 526] width 19 height 19
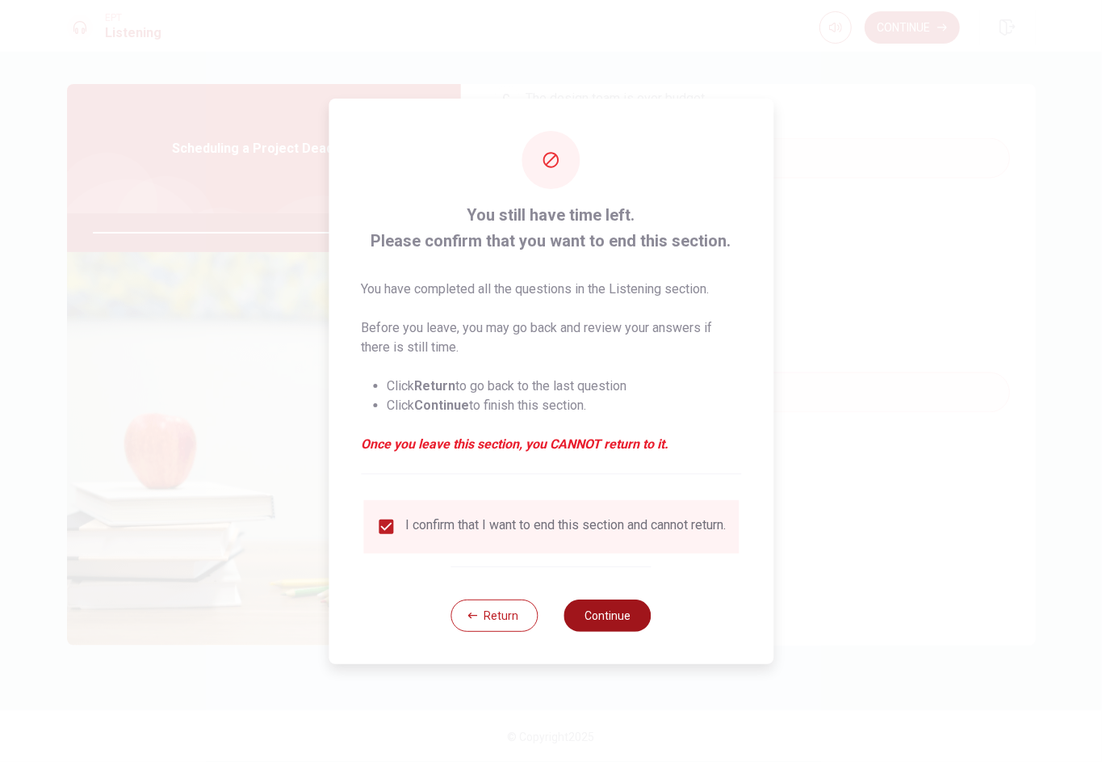
click at [632, 570] on button "Continue" at bounding box center [608, 615] width 87 height 32
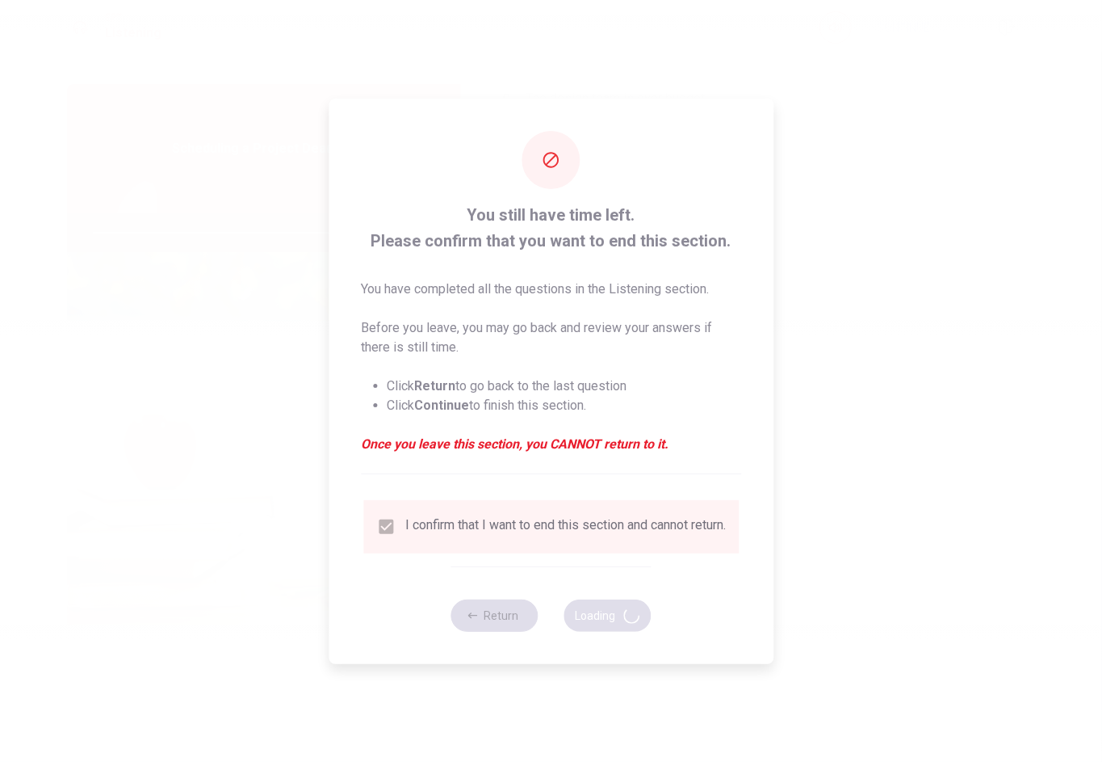
type input "96"
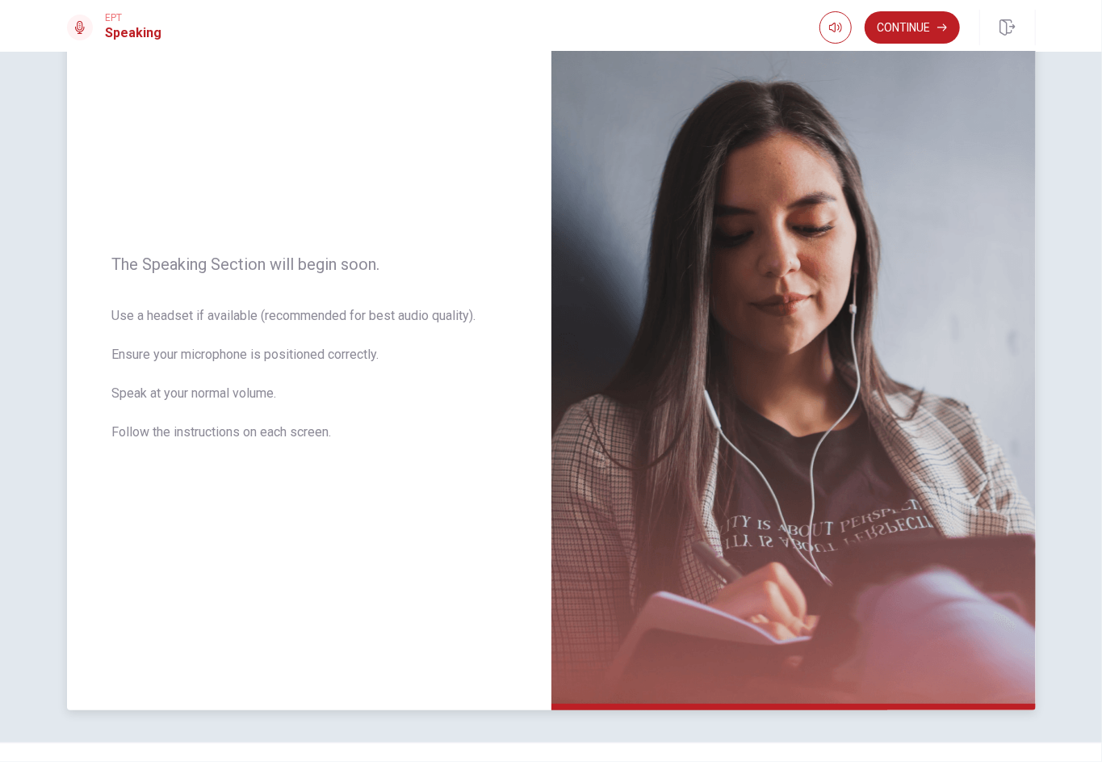
scroll to position [0, 0]
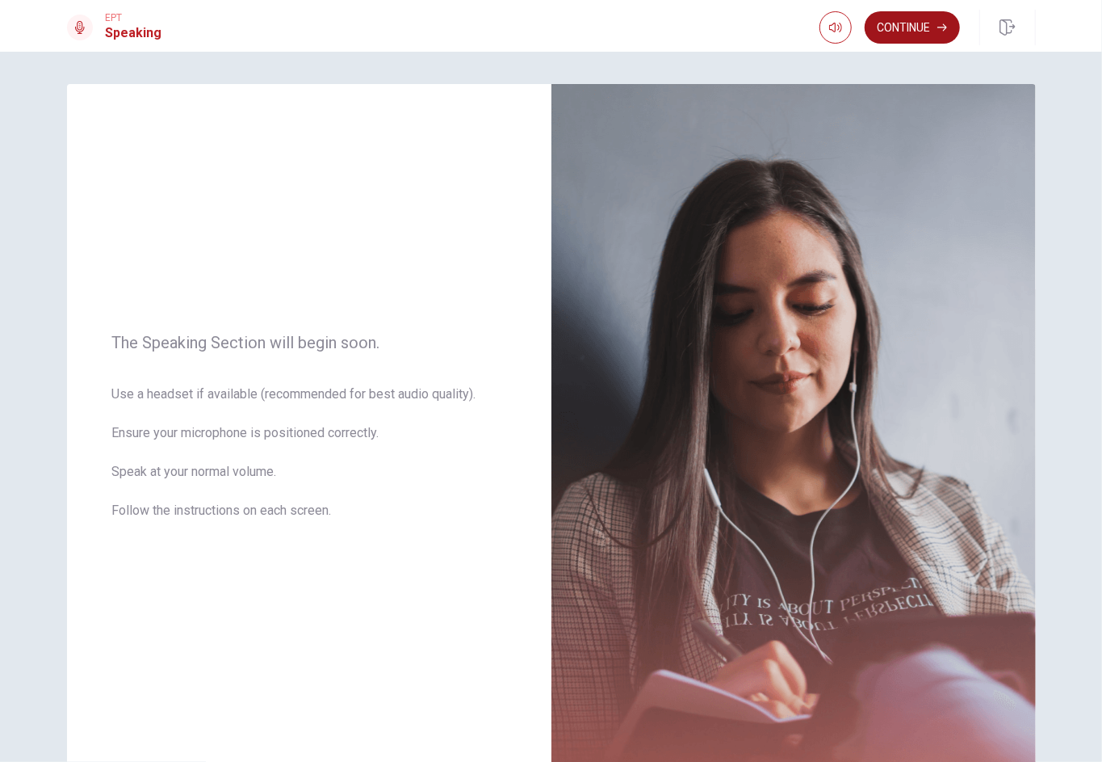
click at [826, 31] on button "Continue" at bounding box center [912, 27] width 95 height 32
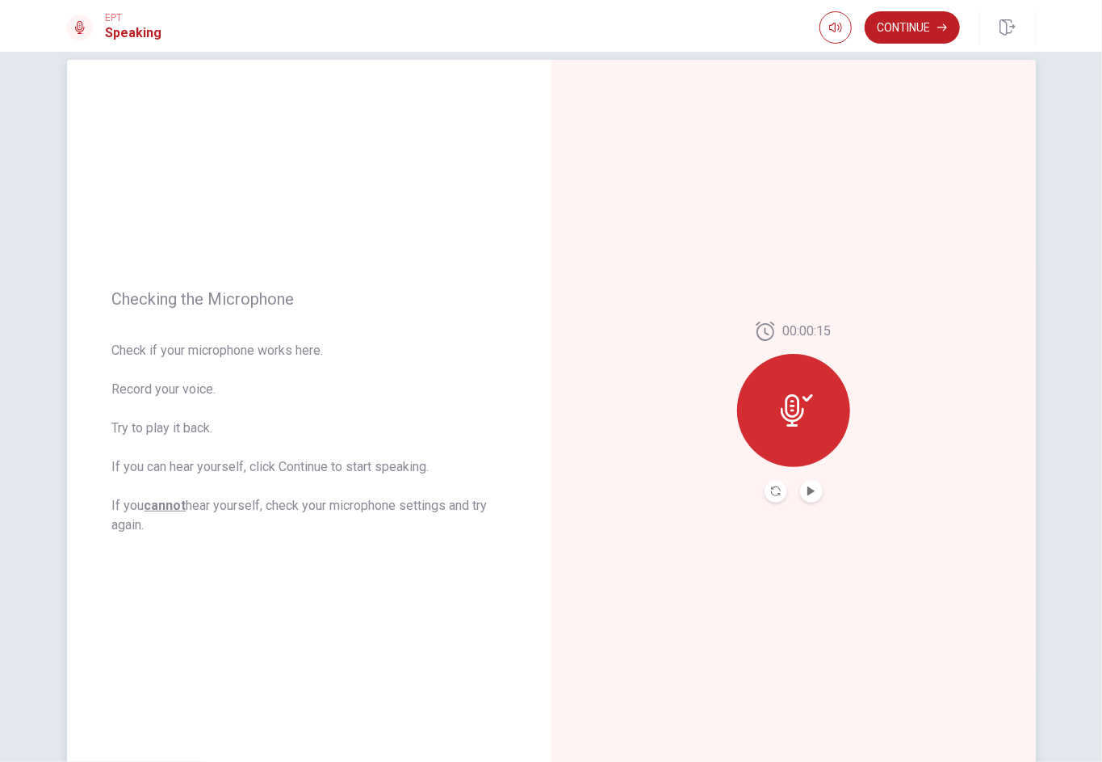
scroll to position [23, 0]
click at [816, 484] on button "Play Audio" at bounding box center [811, 492] width 23 height 23
click at [826, 34] on button "Continue" at bounding box center [912, 27] width 95 height 32
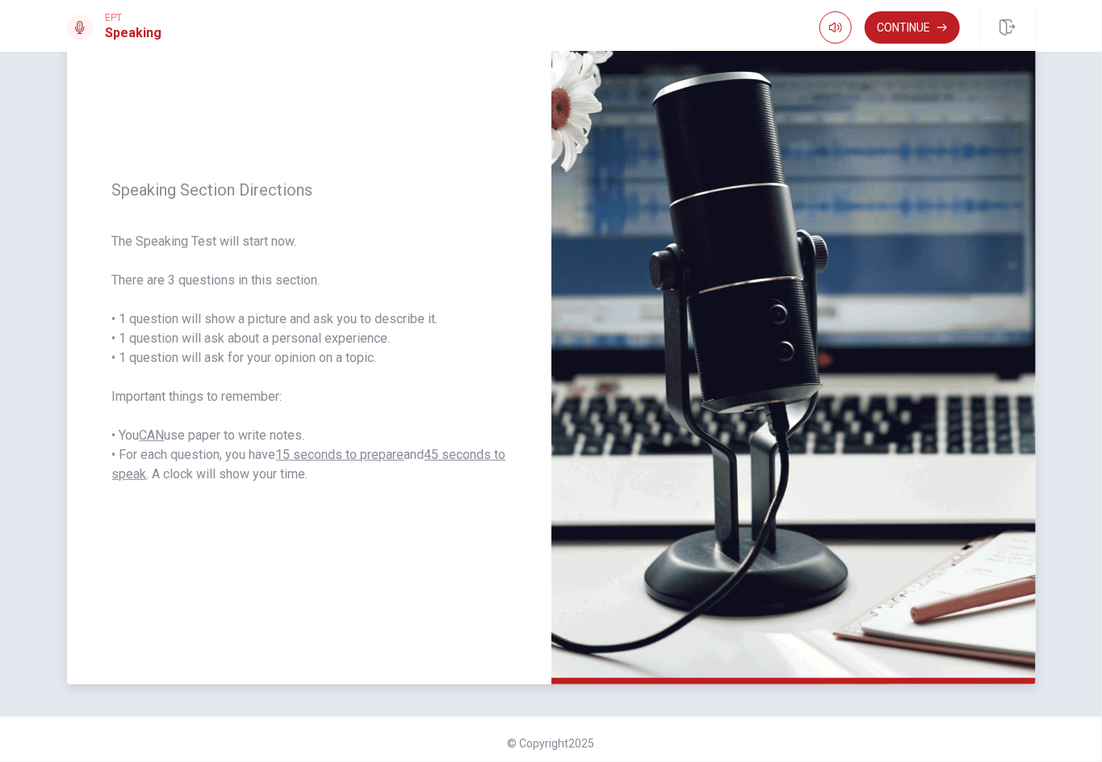
scroll to position [111, 0]
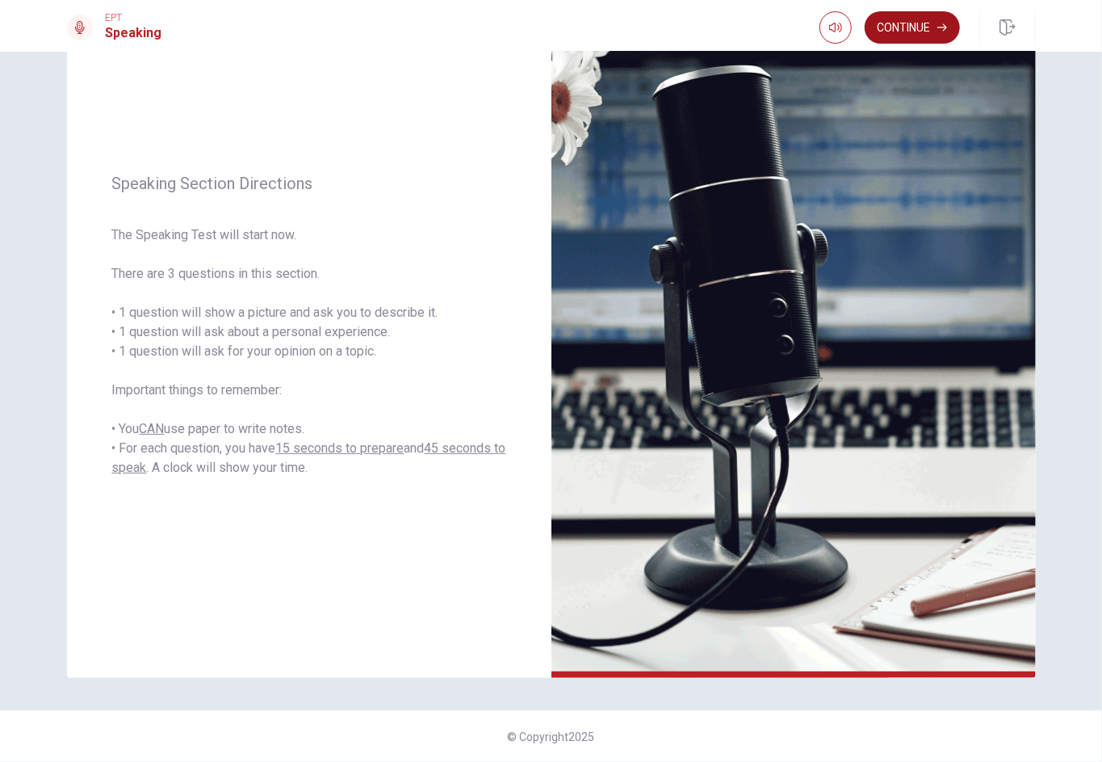
click at [826, 24] on button "Continue" at bounding box center [912, 27] width 95 height 32
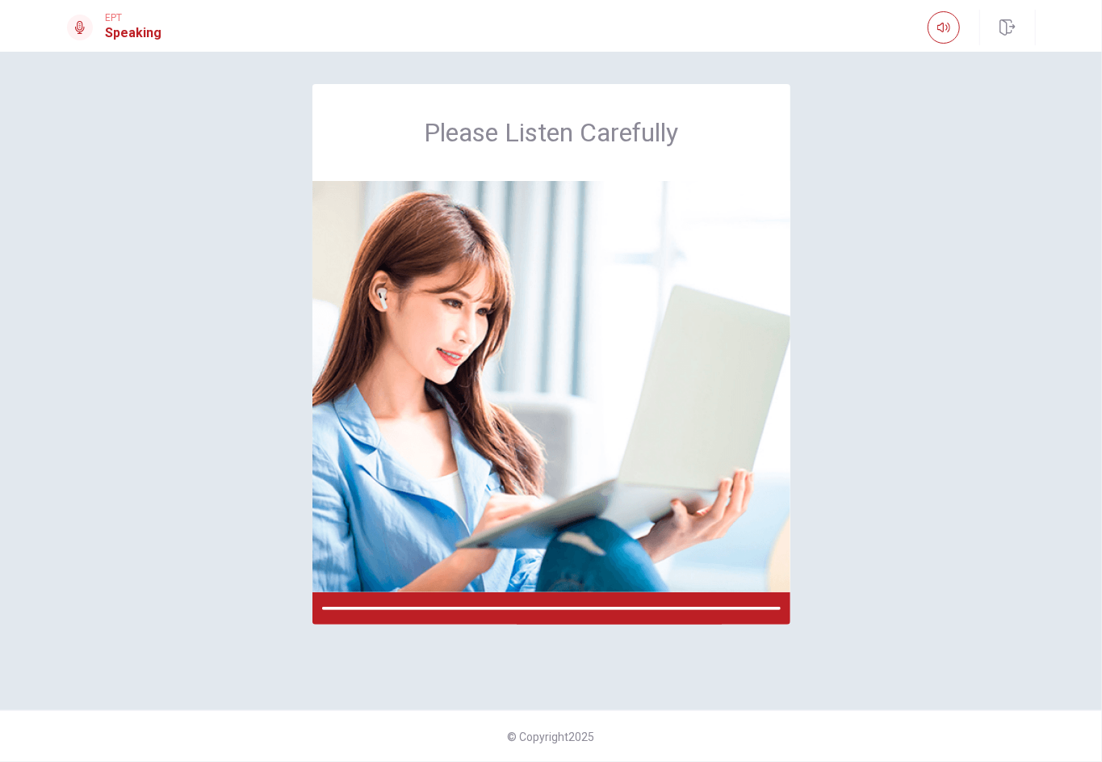
scroll to position [0, 0]
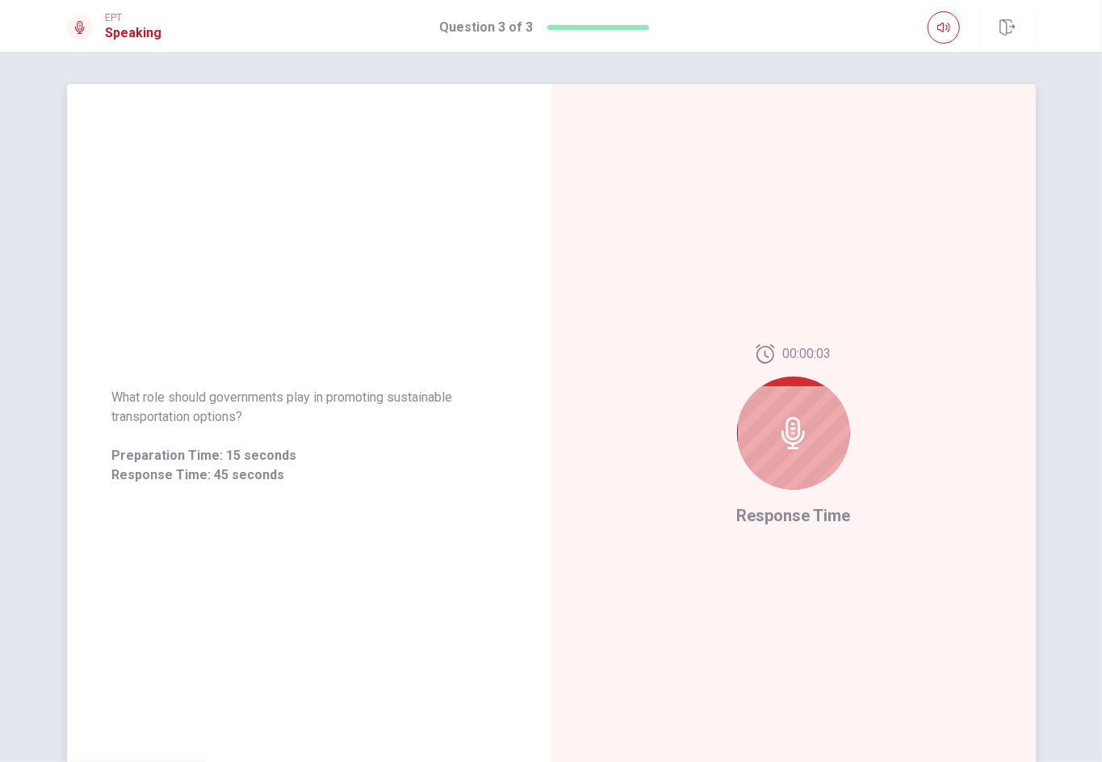
click at [286, 458] on span "Preparation Time: 15 seconds" at bounding box center [309, 455] width 394 height 19
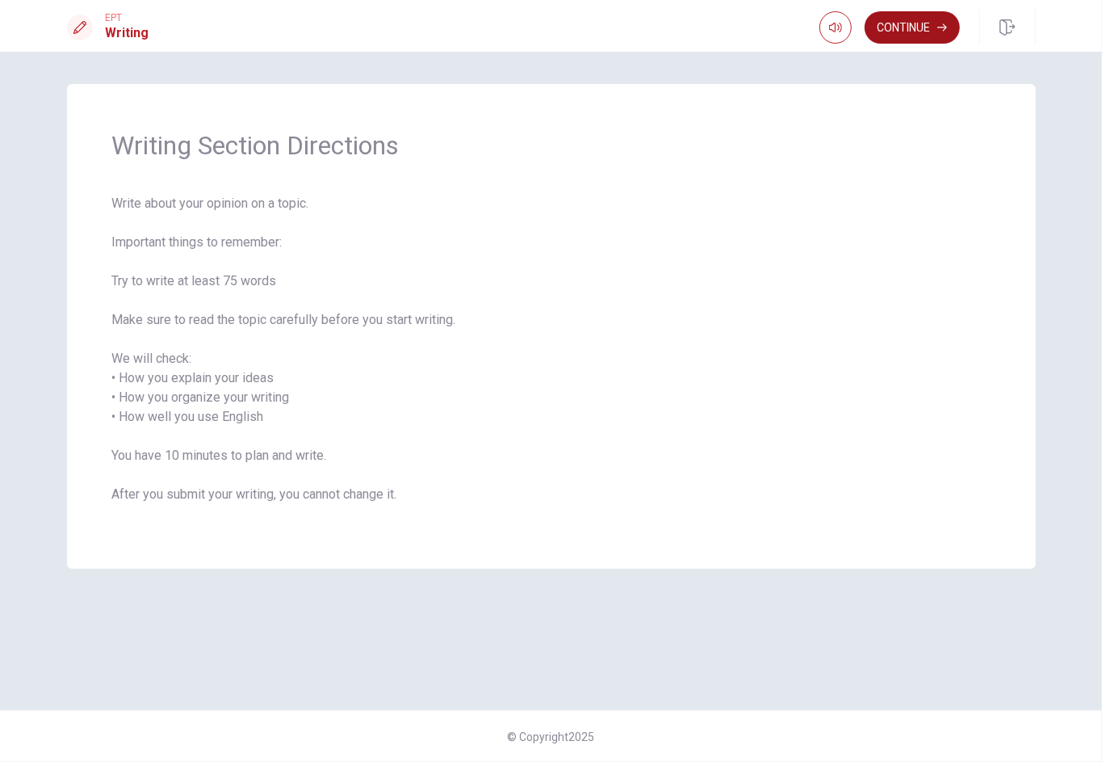
click at [826, 16] on button "Continue" at bounding box center [912, 27] width 95 height 32
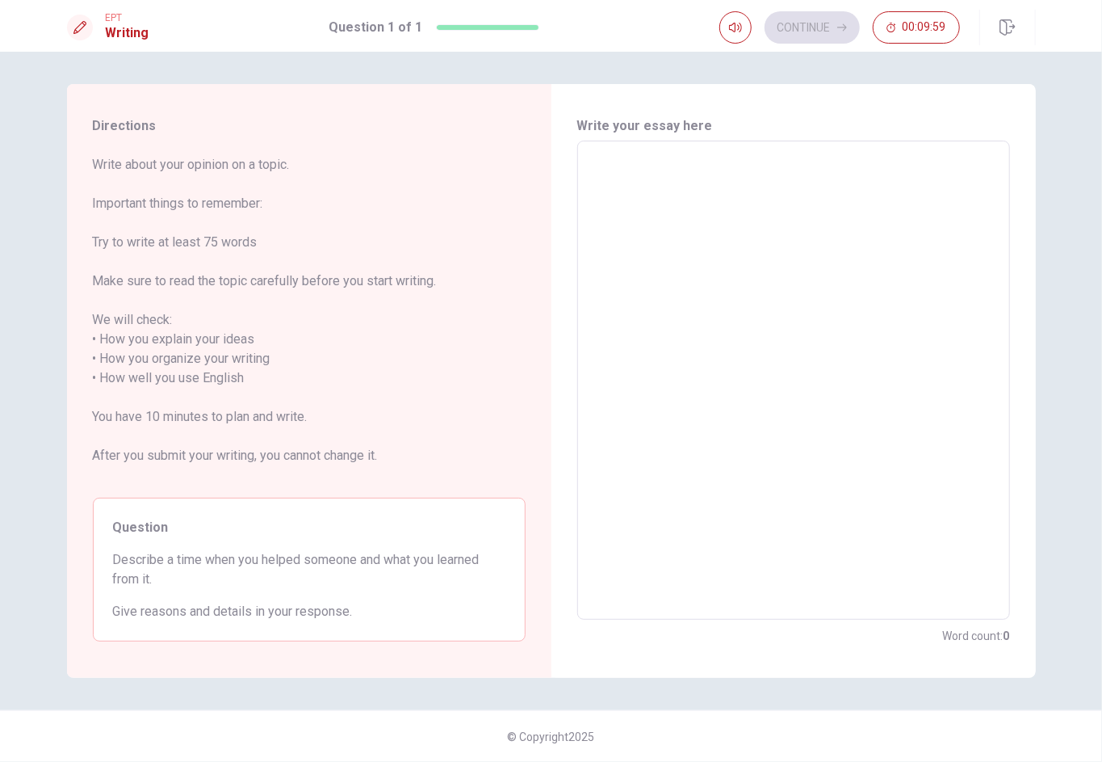
click at [773, 208] on textarea at bounding box center [794, 380] width 410 height 452
type textarea "i"
type textarea "x"
type textarea "i"
type textarea "x"
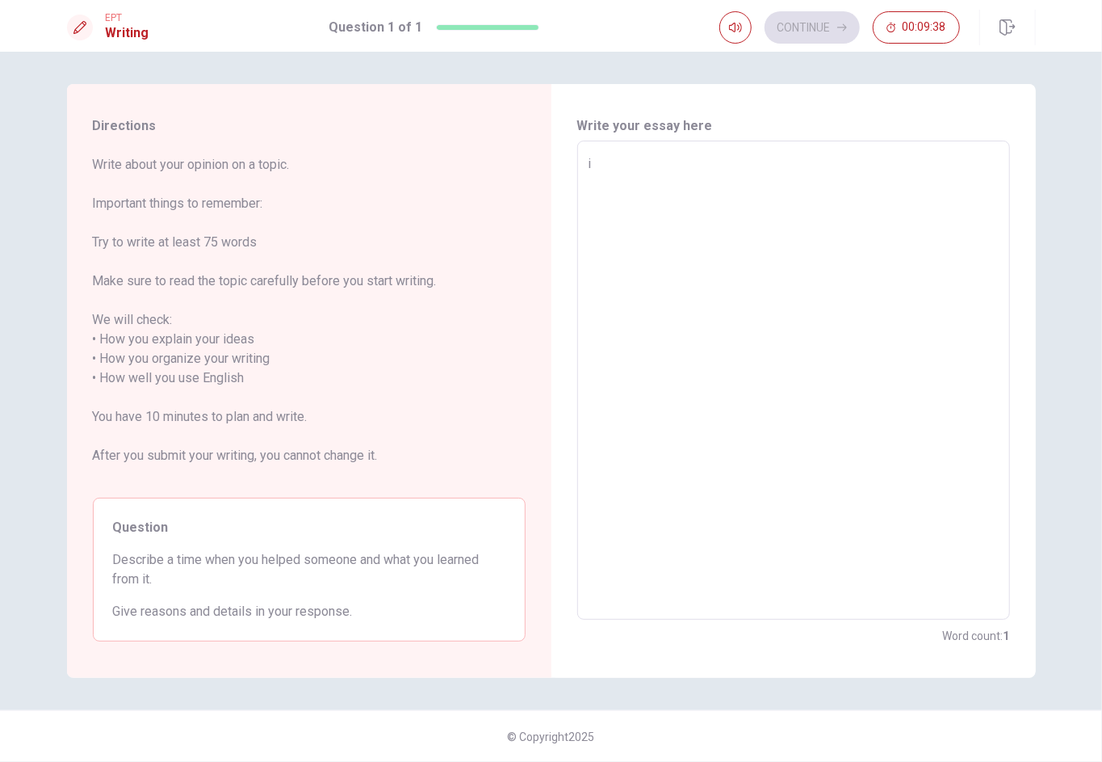
type textarea "i"
type textarea "x"
type textarea "I"
type textarea "x"
type textarea "I"
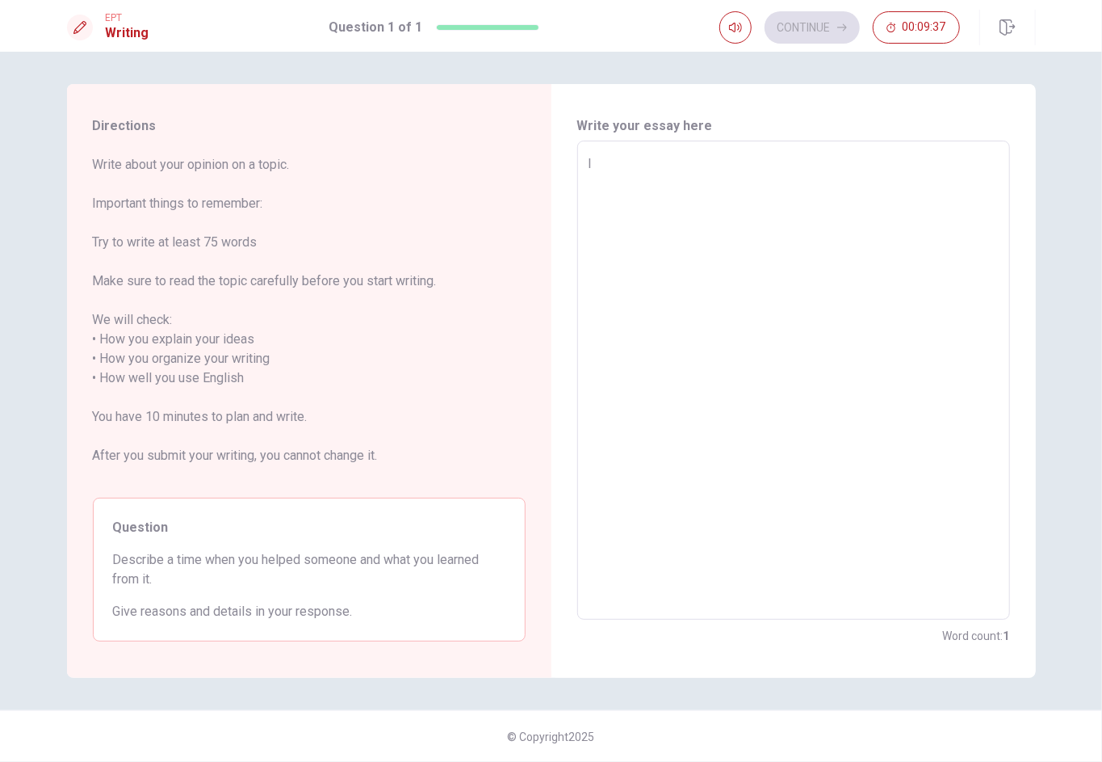
type textarea "x"
type textarea "I m"
type textarea "x"
type textarea "I ma"
type textarea "x"
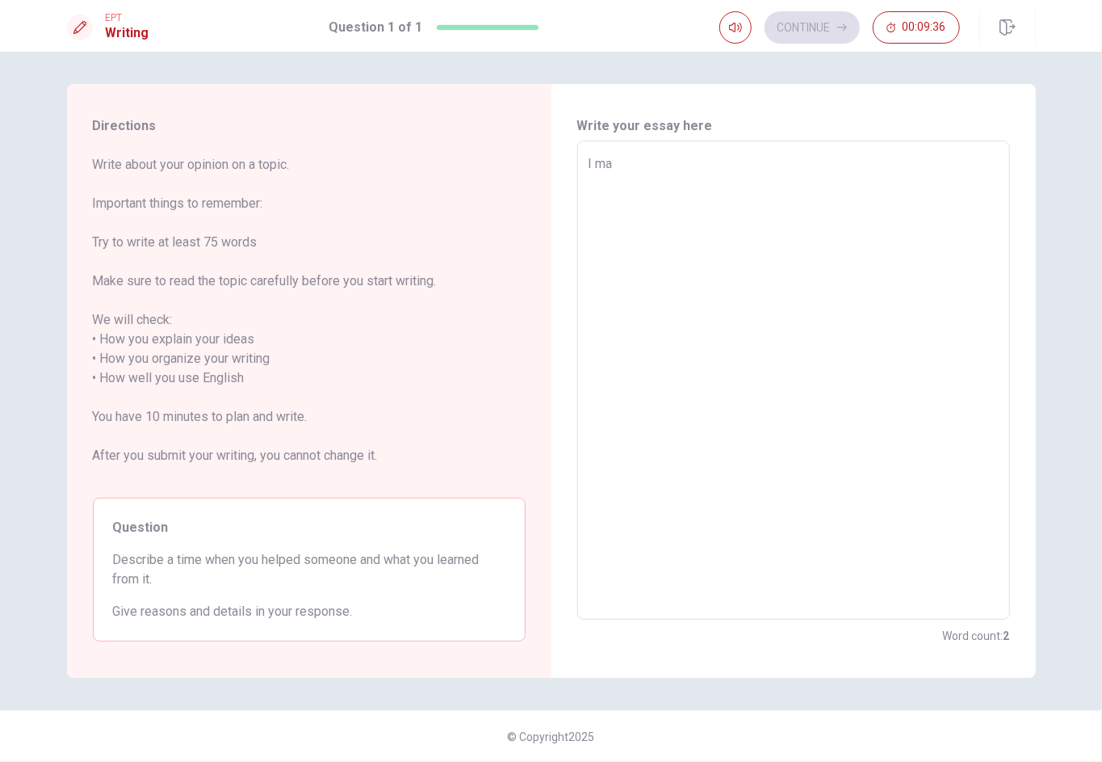
type textarea "I m"
type textarea "x"
type textarea "I"
type textarea "x"
type textarea "I a"
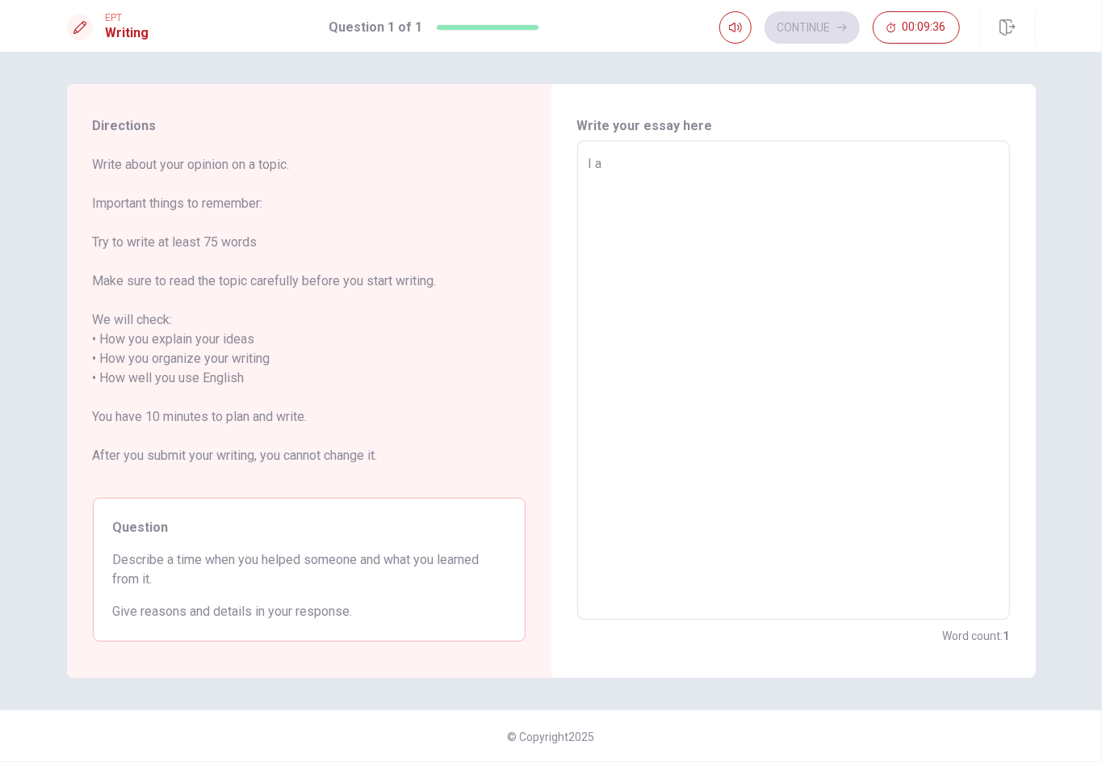
type textarea "x"
type textarea "I am"
type textarea "x"
type textarea "I am"
type textarea "x"
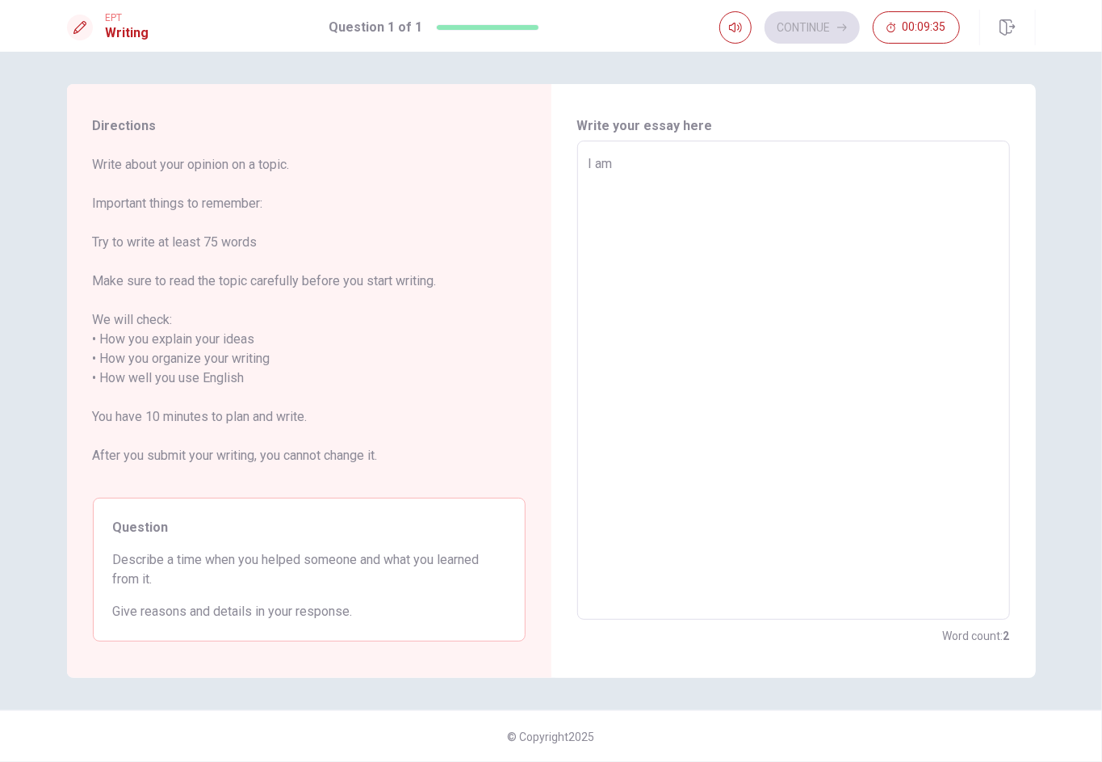
type textarea "I am a"
type textarea "x"
type textarea "I am a"
type textarea "x"
type textarea "I am a t"
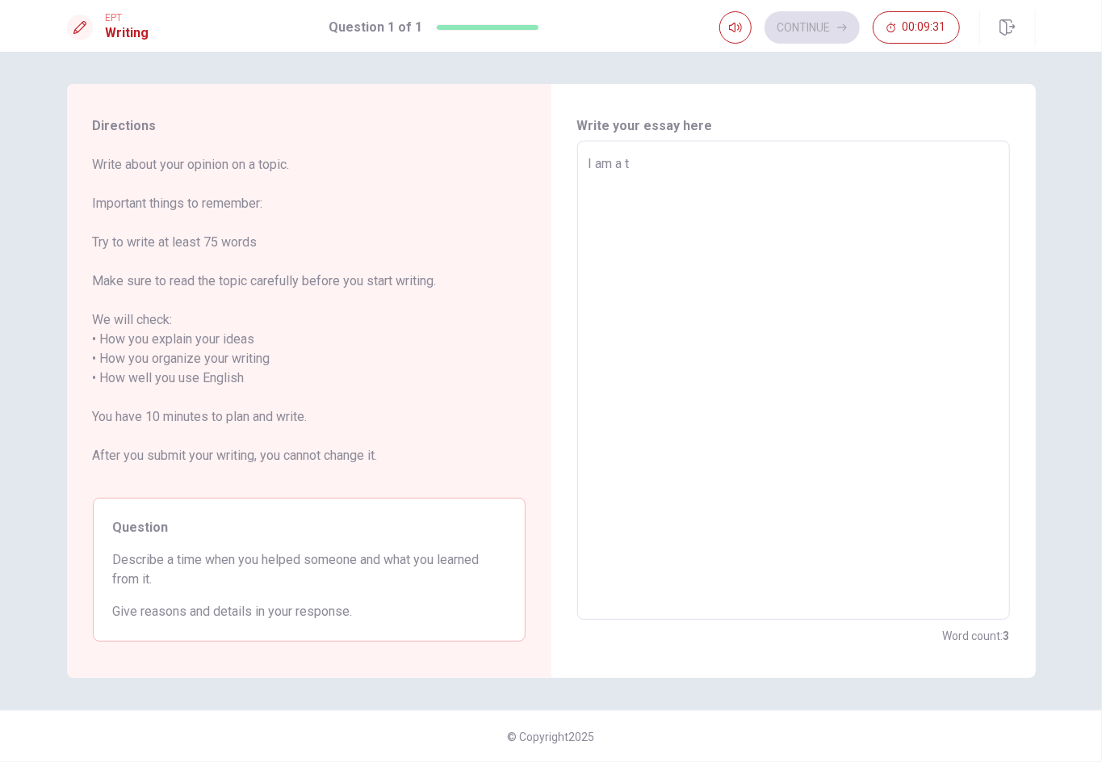
type textarea "x"
type textarea "I am a th"
type textarea "x"
type textarea "I am a thi"
type textarea "x"
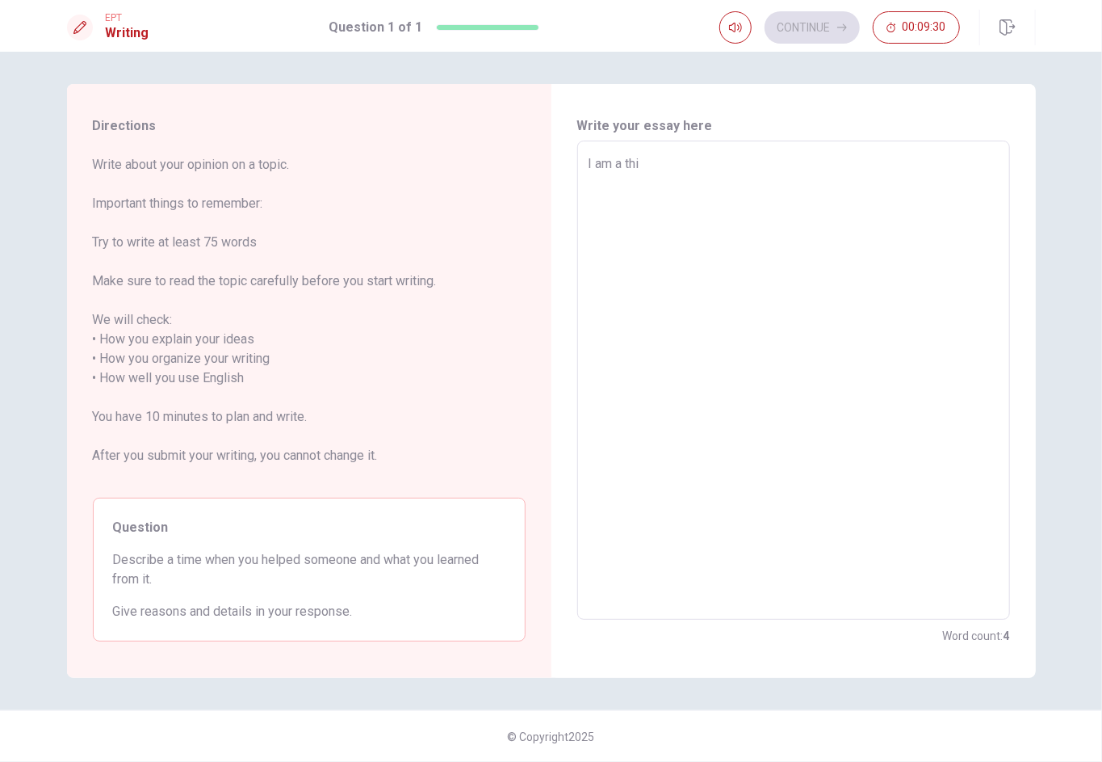
type textarea "I am a thir"
type textarea "x"
type textarea "I am a third"
type textarea "x"
type textarea "I am a third"
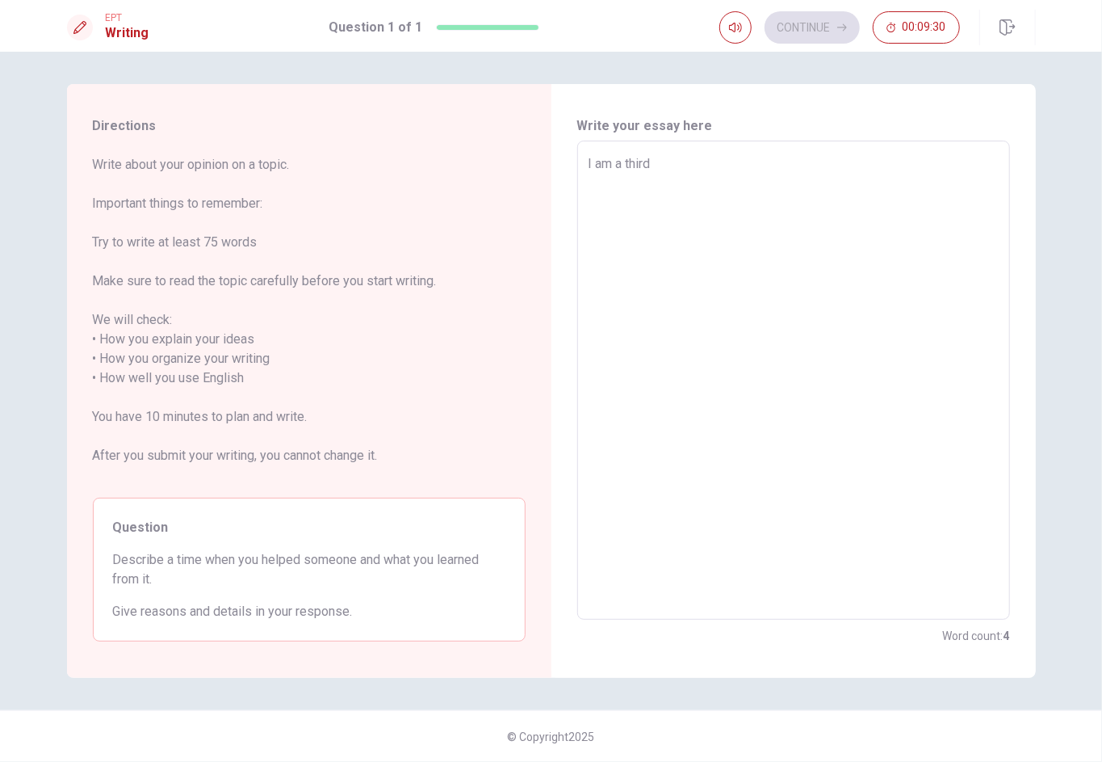
type textarea "x"
type textarea "I am a third y"
type textarea "x"
type textarea "I am a third ye"
type textarea "x"
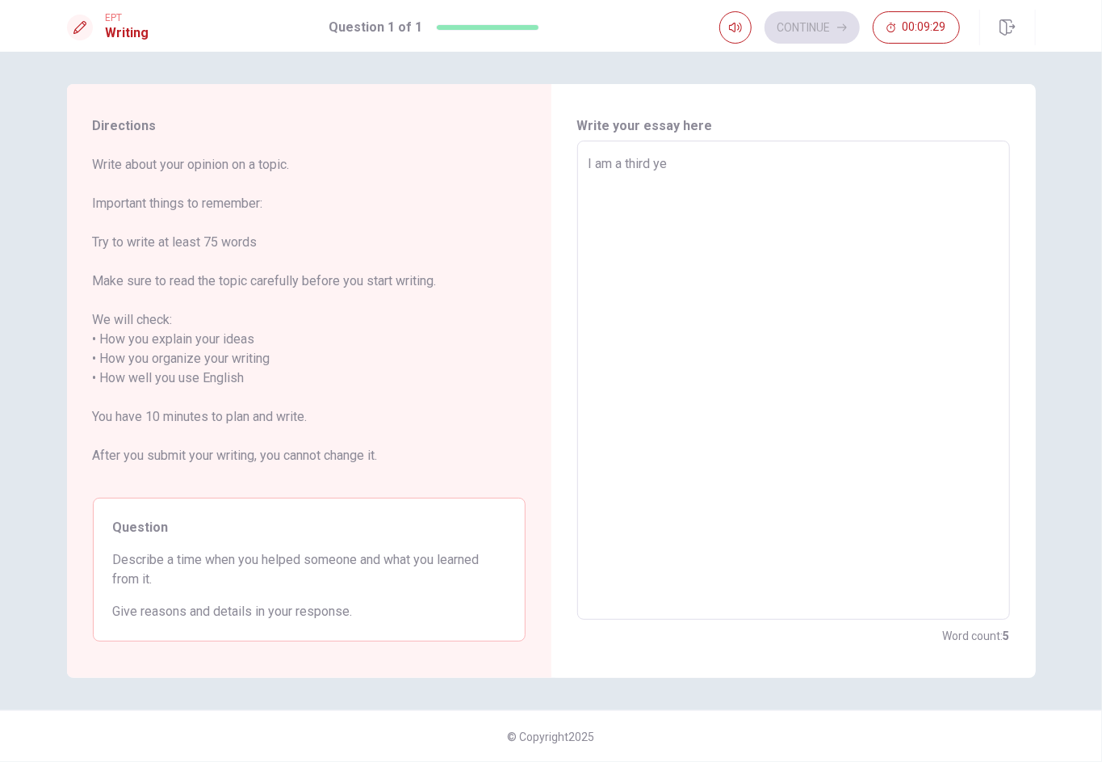
type textarea "I am a third yea"
type textarea "x"
type textarea "I am a third year"
type textarea "x"
type textarea "I am a third year"
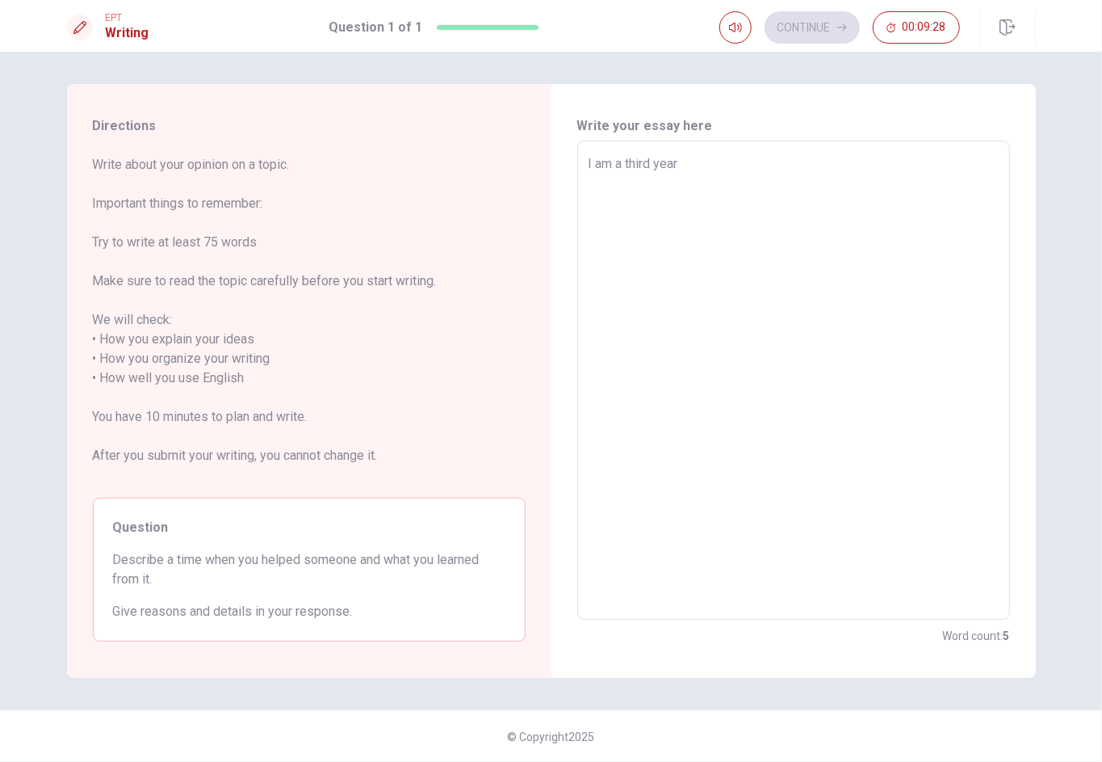
type textarea "x"
type textarea "I am a third year o"
type textarea "x"
type textarea "I am a third year of"
type textarea "x"
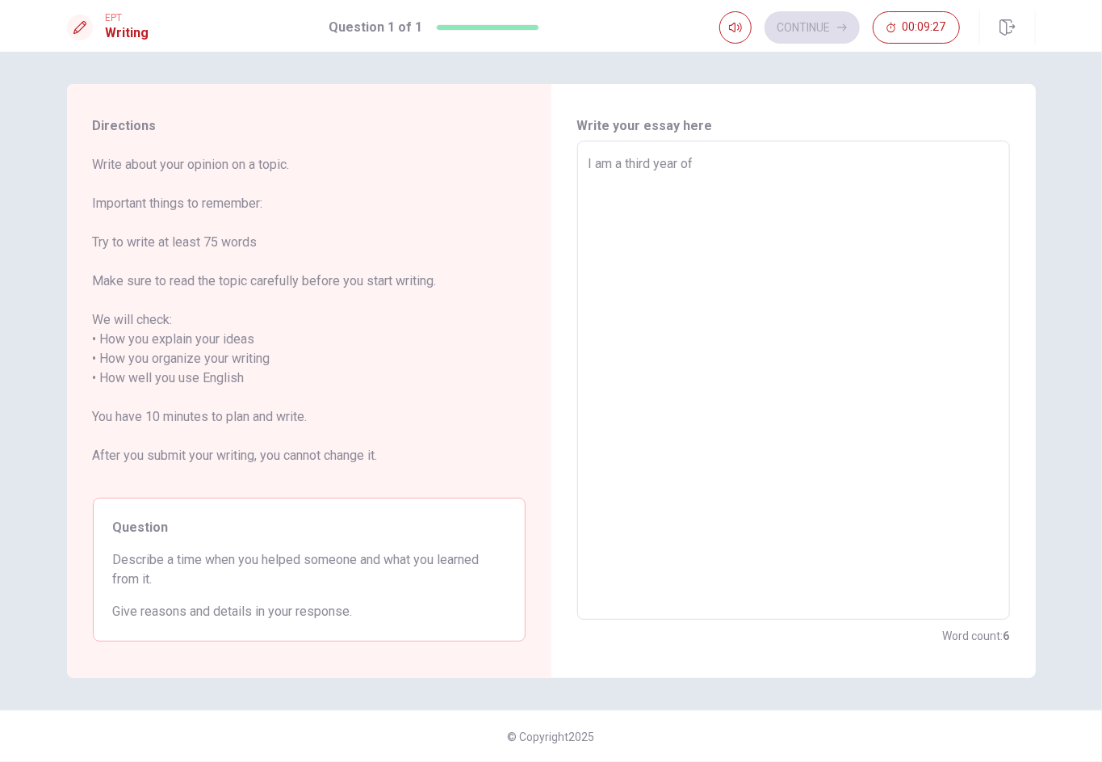
type textarea "I am a third year of"
type textarea "x"
type textarea "I am a third year of m"
type textarea "x"
type textarea "I am a third year of my"
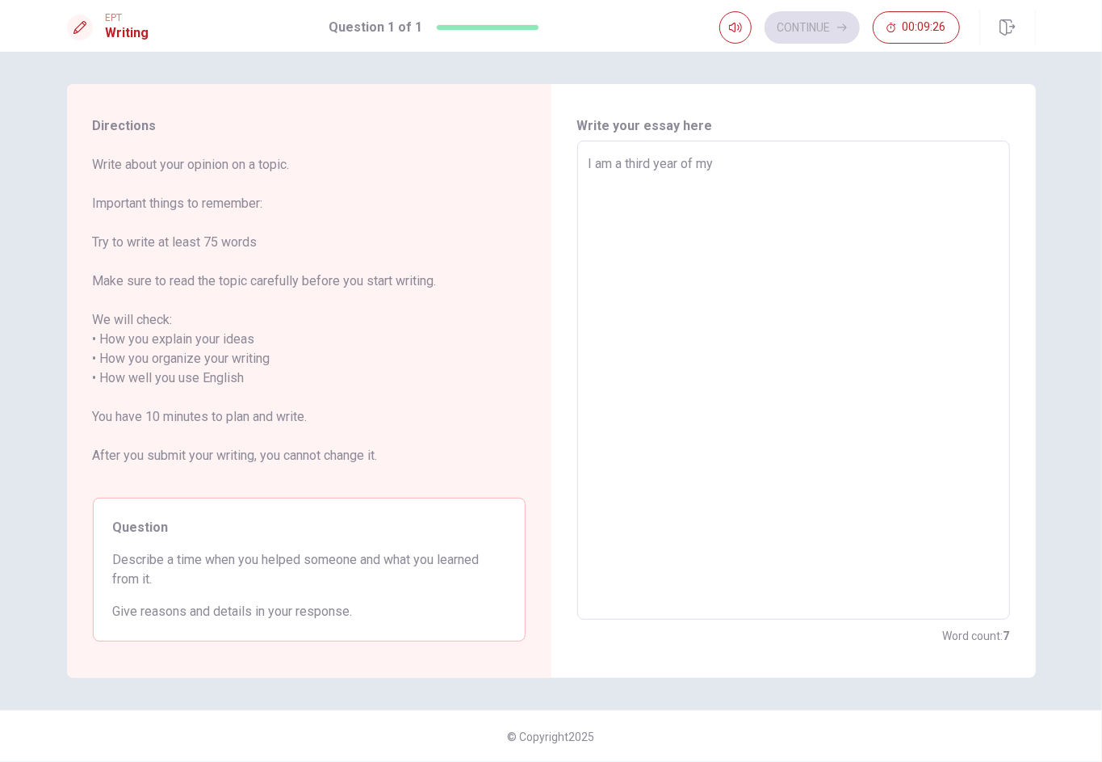
type textarea "x"
type textarea "I am a third year of my"
type textarea "x"
type textarea "I am a third year of my u"
type textarea "x"
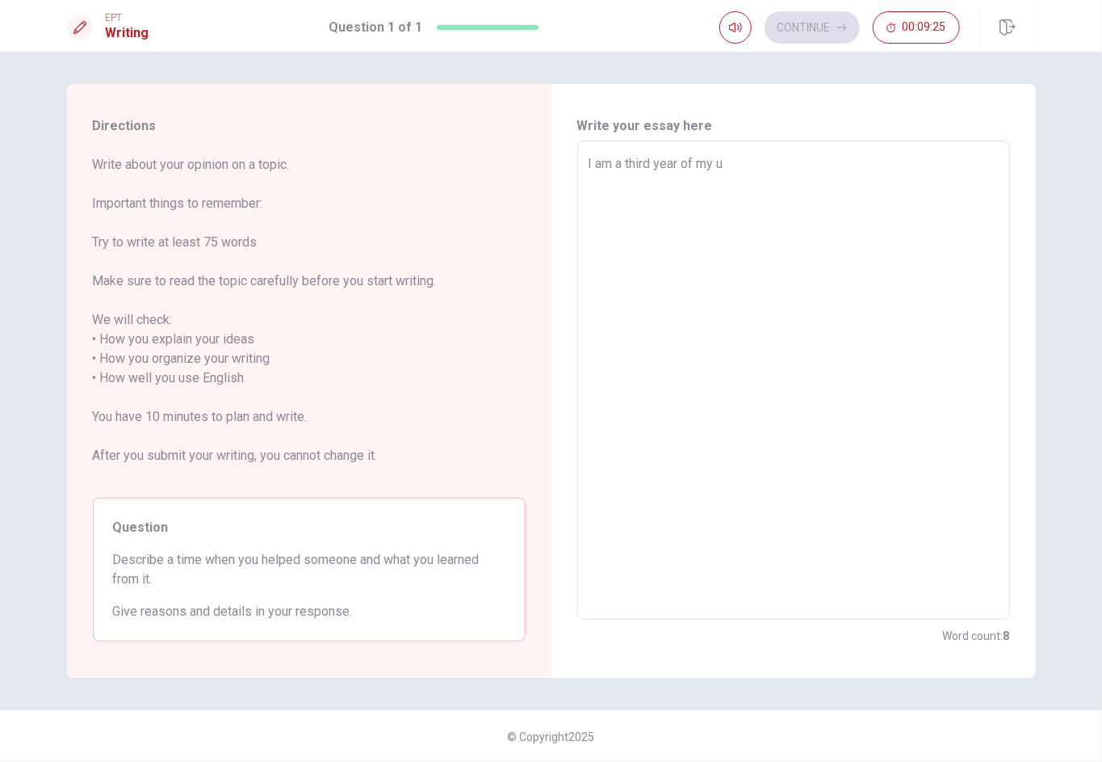
type textarea "I am a third year of my un"
type textarea "x"
type textarea "I am a third year of my uni"
type textarea "x"
type textarea "I am a third year of my univ"
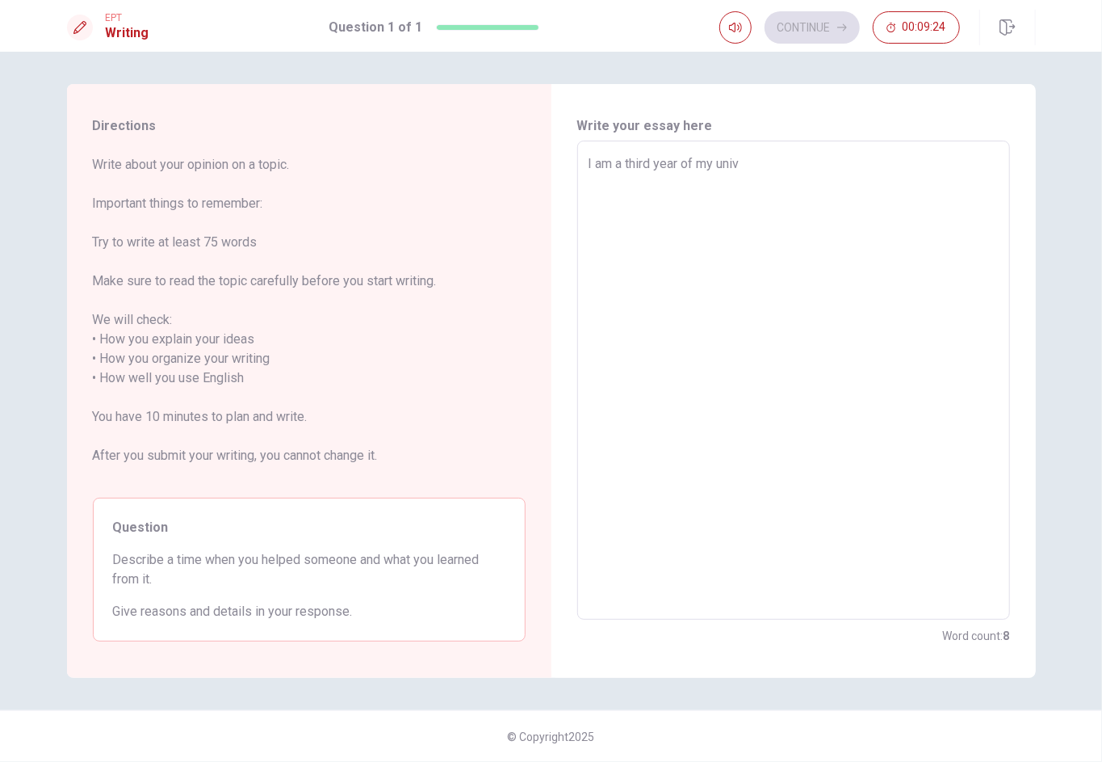
type textarea "x"
type textarea "I am a third year of my unive"
type textarea "x"
type textarea "I am a third year of my univer"
type textarea "x"
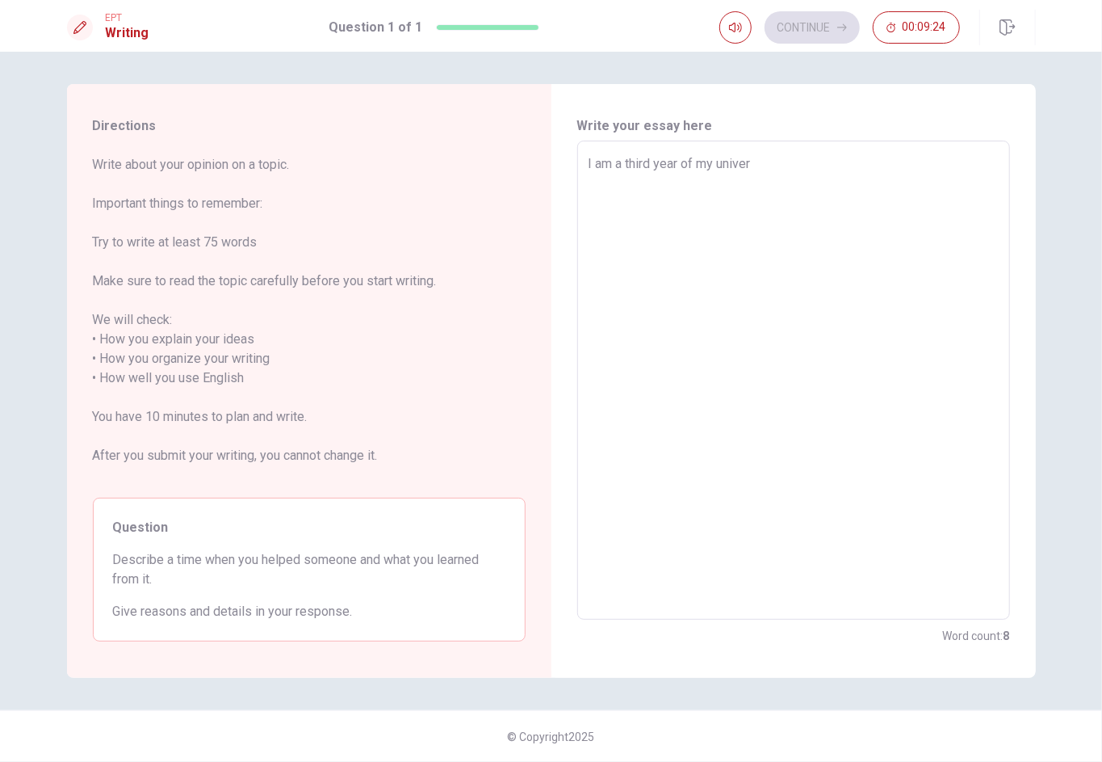
type textarea "I am a third year of my univers"
type textarea "x"
type textarea "I am a third year of my universi"
type textarea "x"
type textarea "I am a third year of my universit"
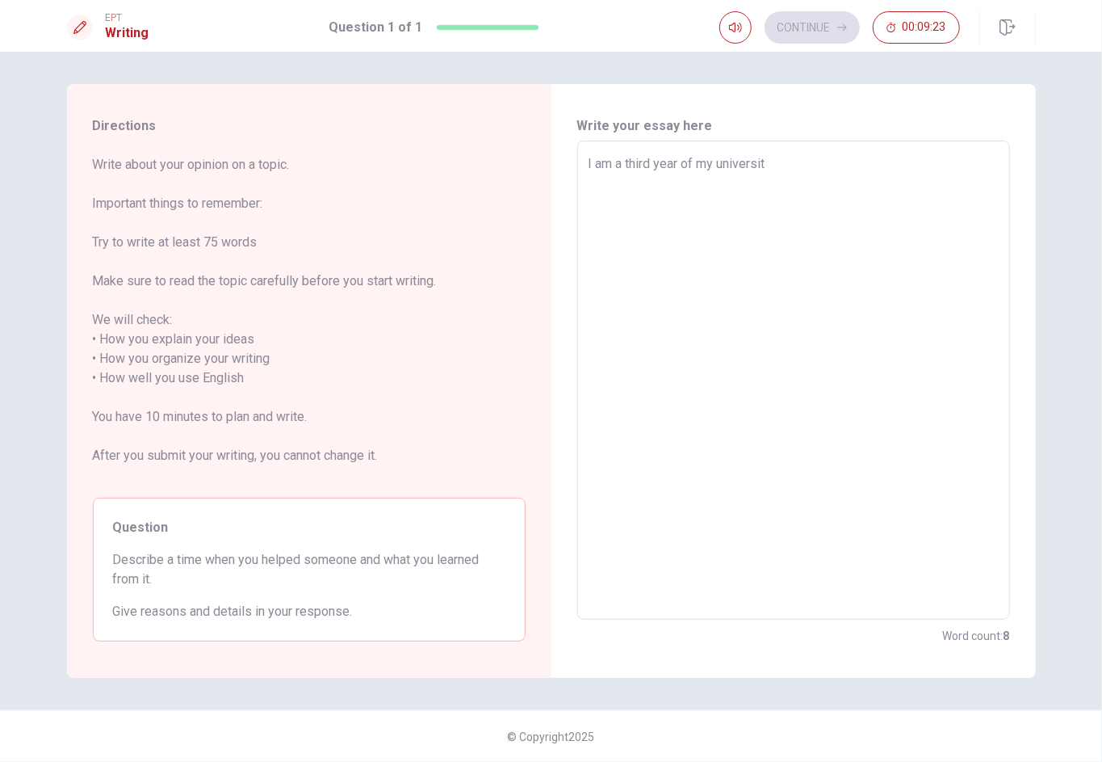
type textarea "x"
type textarea "I am a third year of my university"
type textarea "x"
type textarea "I am a third year of my university"
type textarea "x"
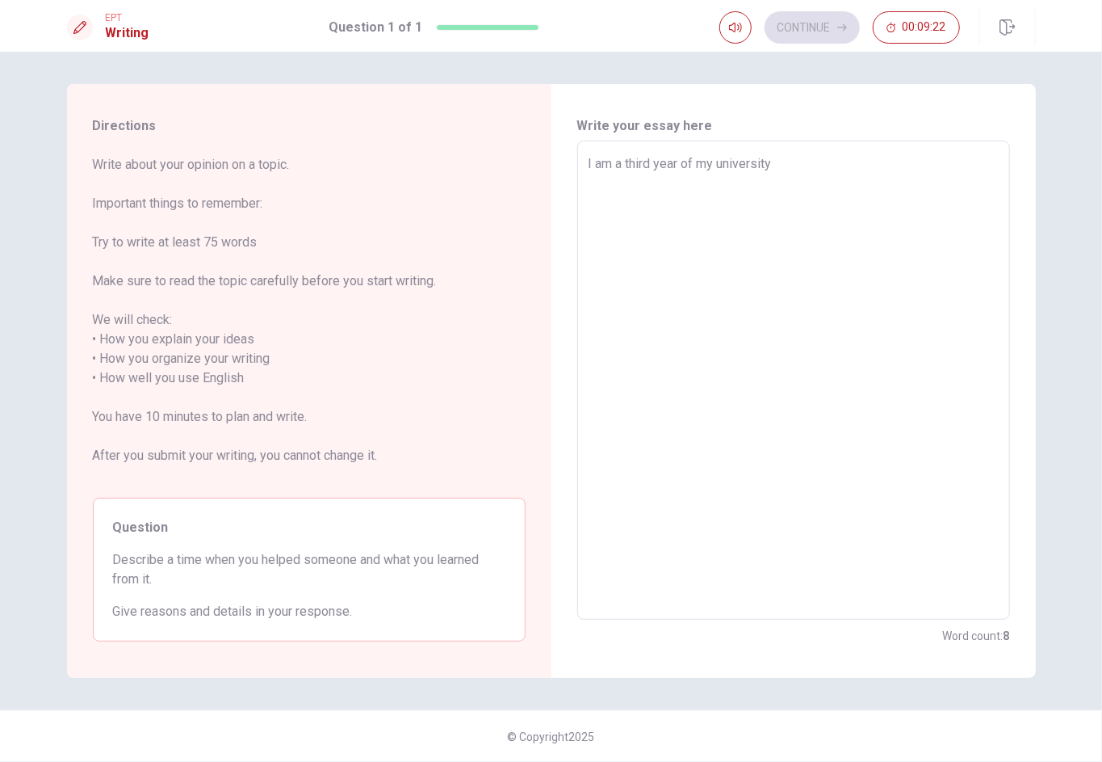
type textarea "I am a third year of my university"
type textarea "x"
type textarea "I am a third year of my university,"
type textarea "x"
type textarea "I am a third year of my university,"
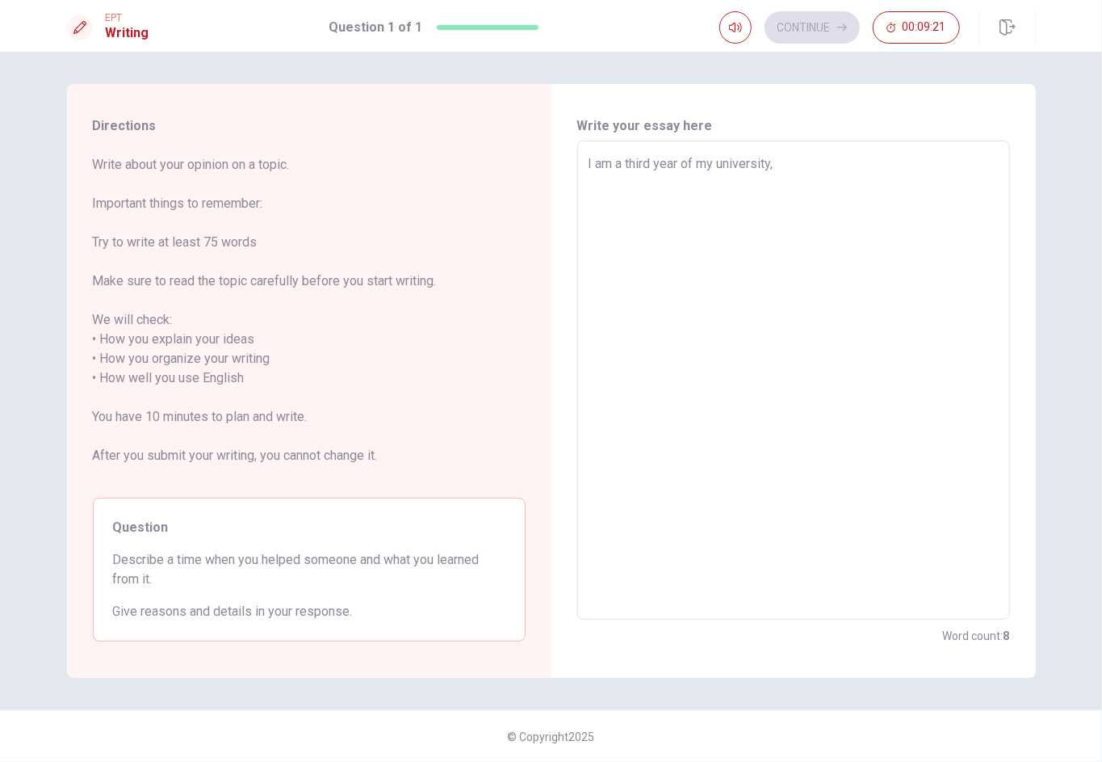
type textarea "x"
type textarea "I am a third year of my university, a"
type textarea "x"
type textarea "I am a third year of my university, an"
type textarea "x"
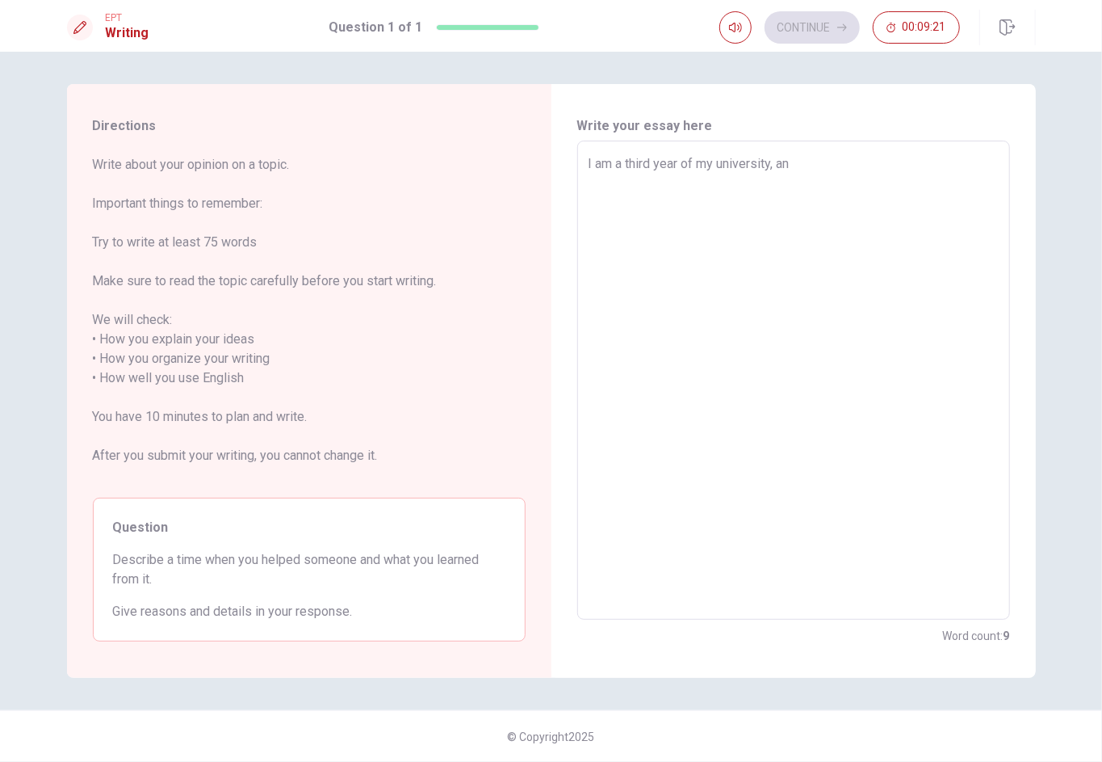
type textarea "I am a third year of my university, and"
type textarea "x"
type textarea "I am a third year of my university, and"
type textarea "x"
type textarea "I am a third year of my university, and i"
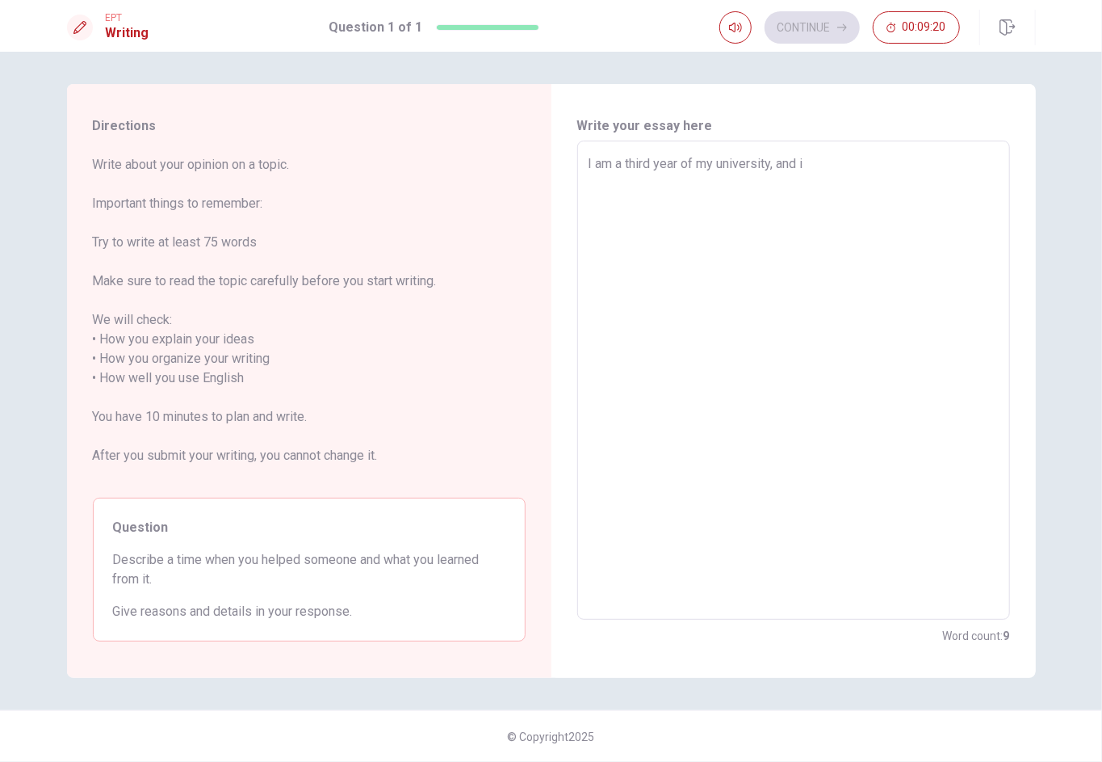
type textarea "x"
type textarea "I am a third year of my university, and i"
type textarea "x"
type textarea "I am a third year of my university, and i"
type textarea "x"
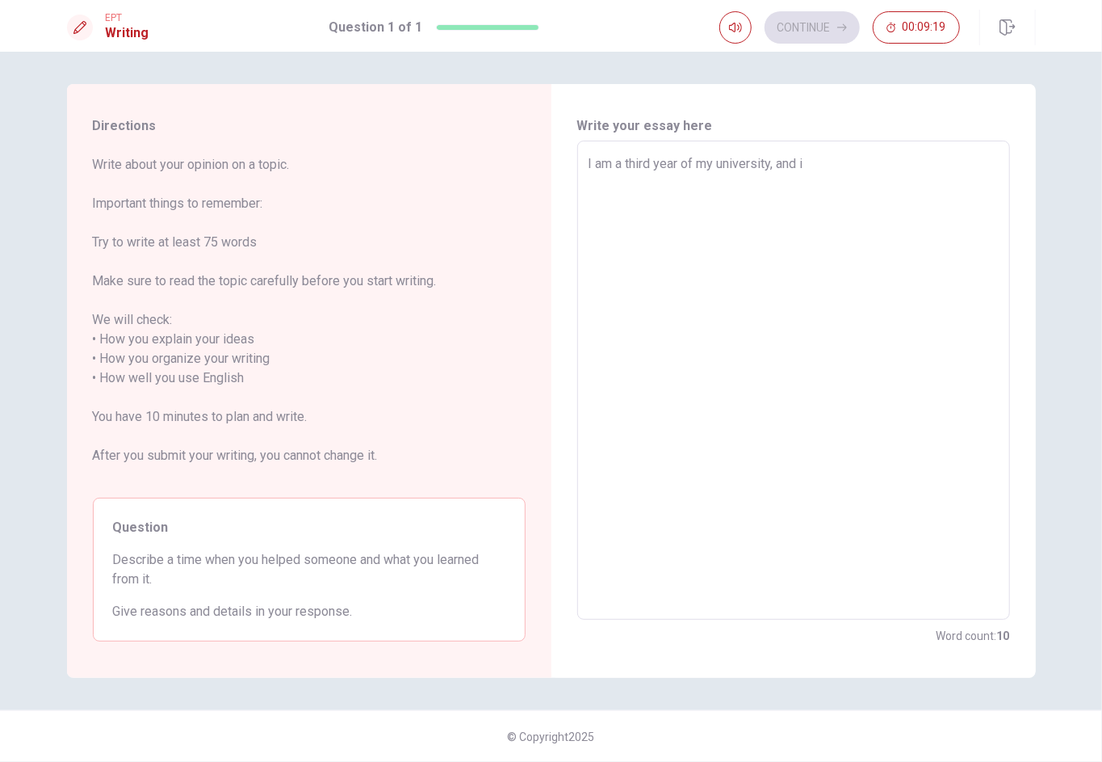
type textarea "I am a third year of my university, and"
type textarea "x"
type textarea "I am a third year of my university, and I"
type textarea "x"
type textarea "I am a third year of my university, and I"
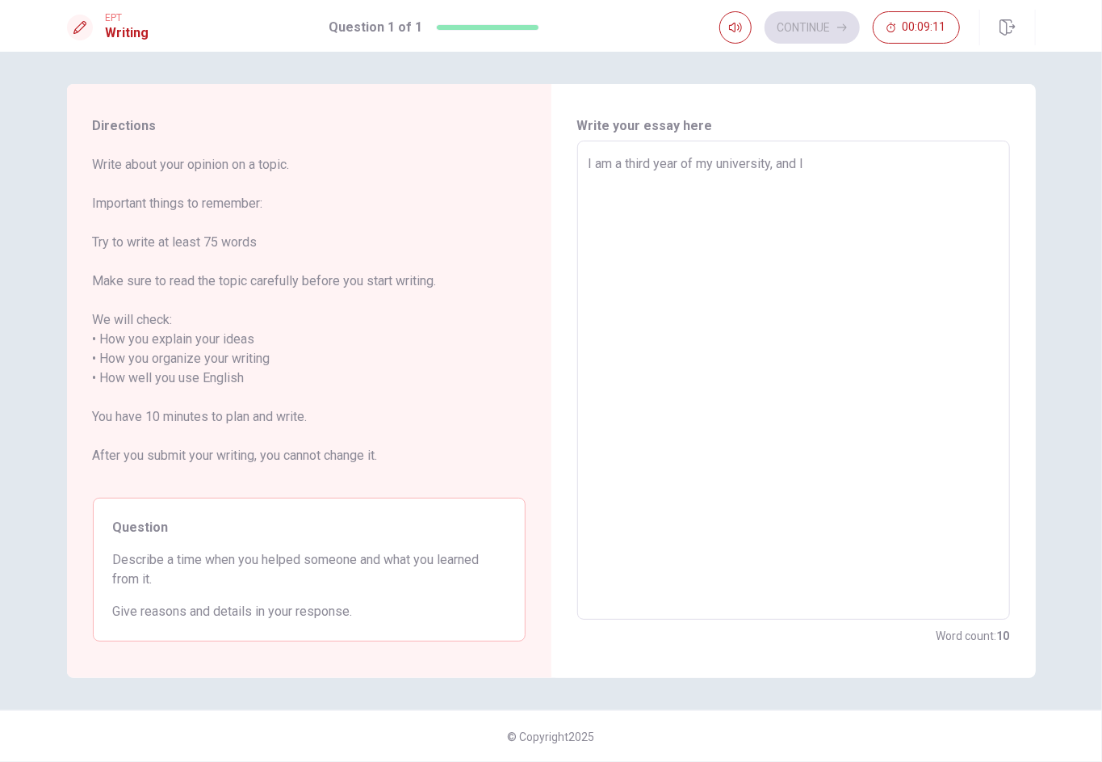
type textarea "x"
type textarea "I am a third year of my university, and I h"
type textarea "x"
type textarea "I am a third year of my university, and I ha"
type textarea "x"
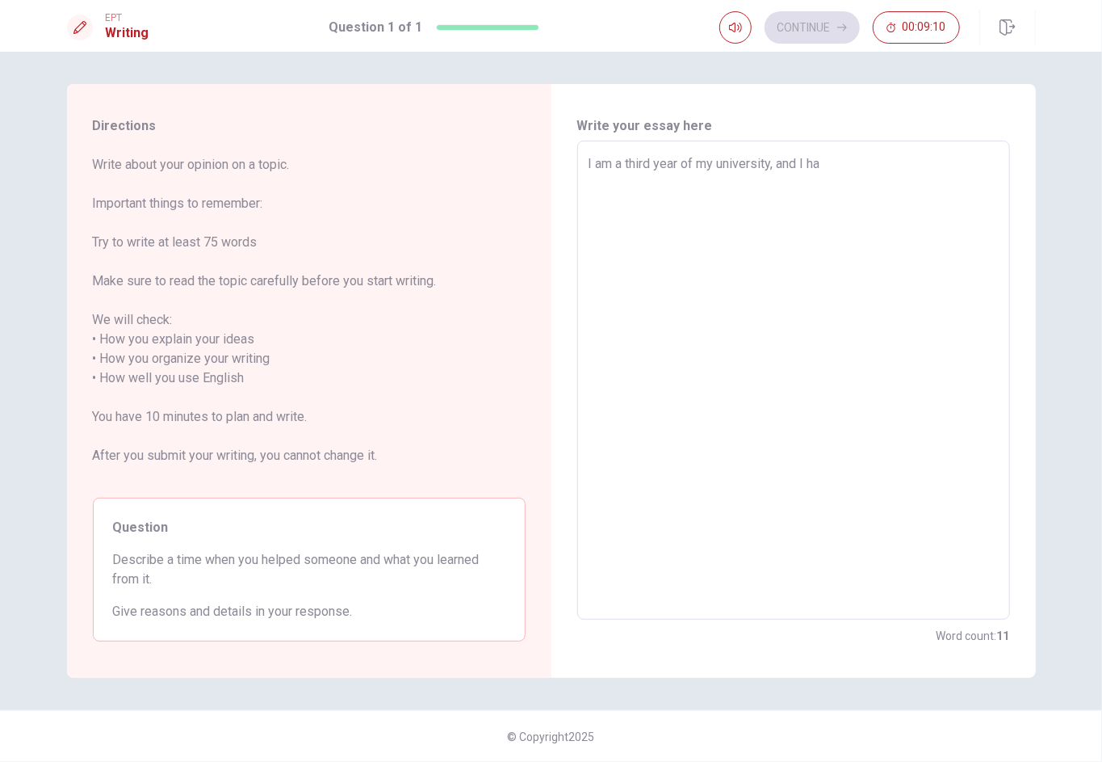
type textarea "I am a third year of my university, and I hav"
type textarea "x"
type textarea "I am a third year of my university, and I have"
type textarea "x"
type textarea "I am a third year of my university, and I have"
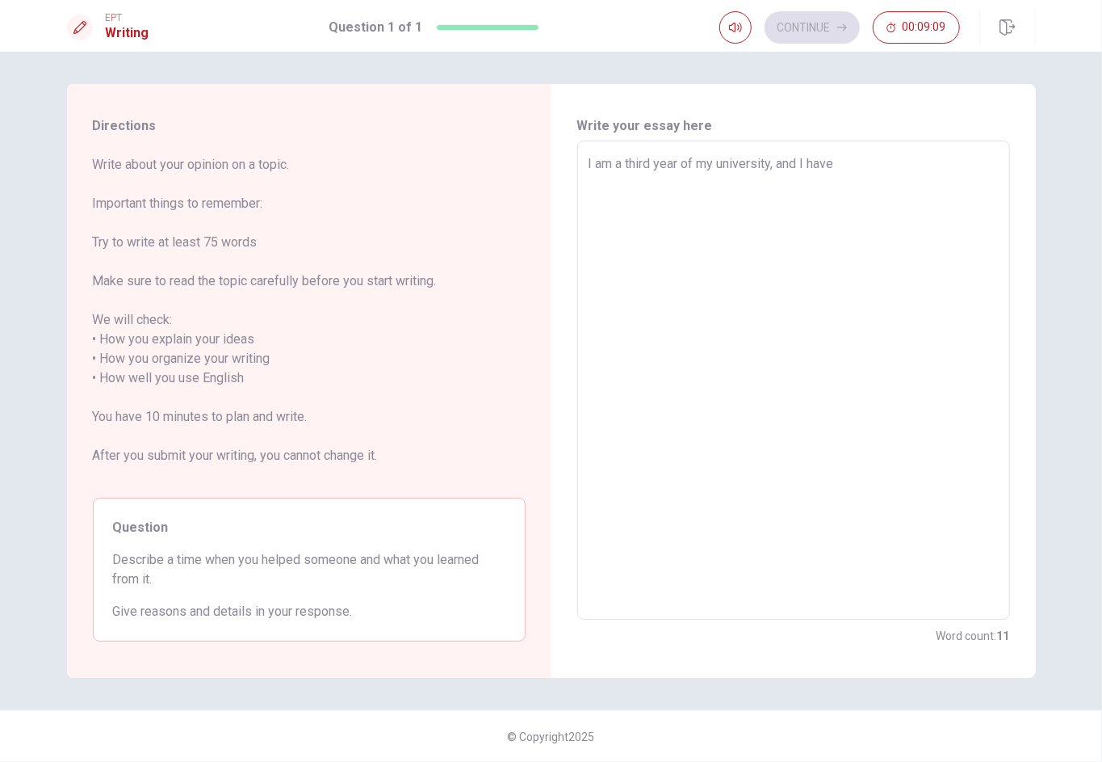
type textarea "x"
type textarea "I am a third year of my university, and I have h"
type textarea "x"
type textarea "I am a third year of my university, and I have ha"
type textarea "x"
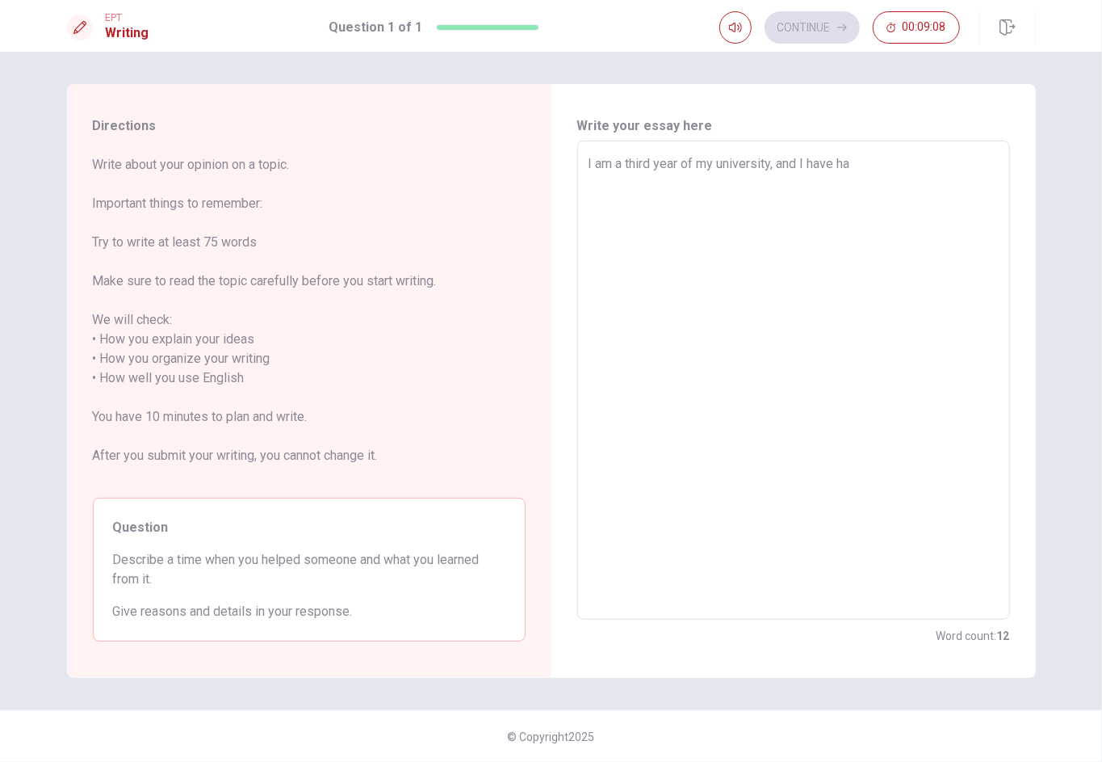
type textarea "I am a third year of my university, and I have had"
type textarea "x"
type textarea "I am a third year of my university, and I have had"
type textarea "x"
type textarea "I am a third year of my university, and I have had h"
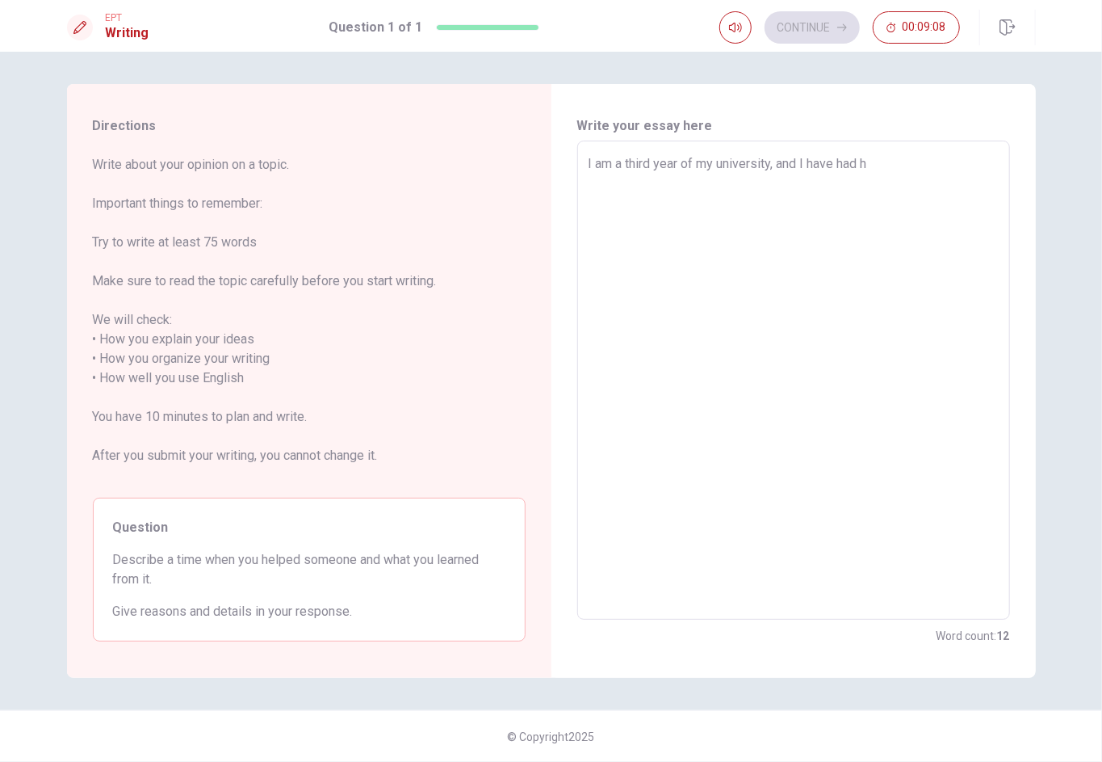
type textarea "x"
type textarea "I am a third year of my university, and I have had"
type textarea "x"
type textarea "I am a third year of my university, and I have had a"
type textarea "x"
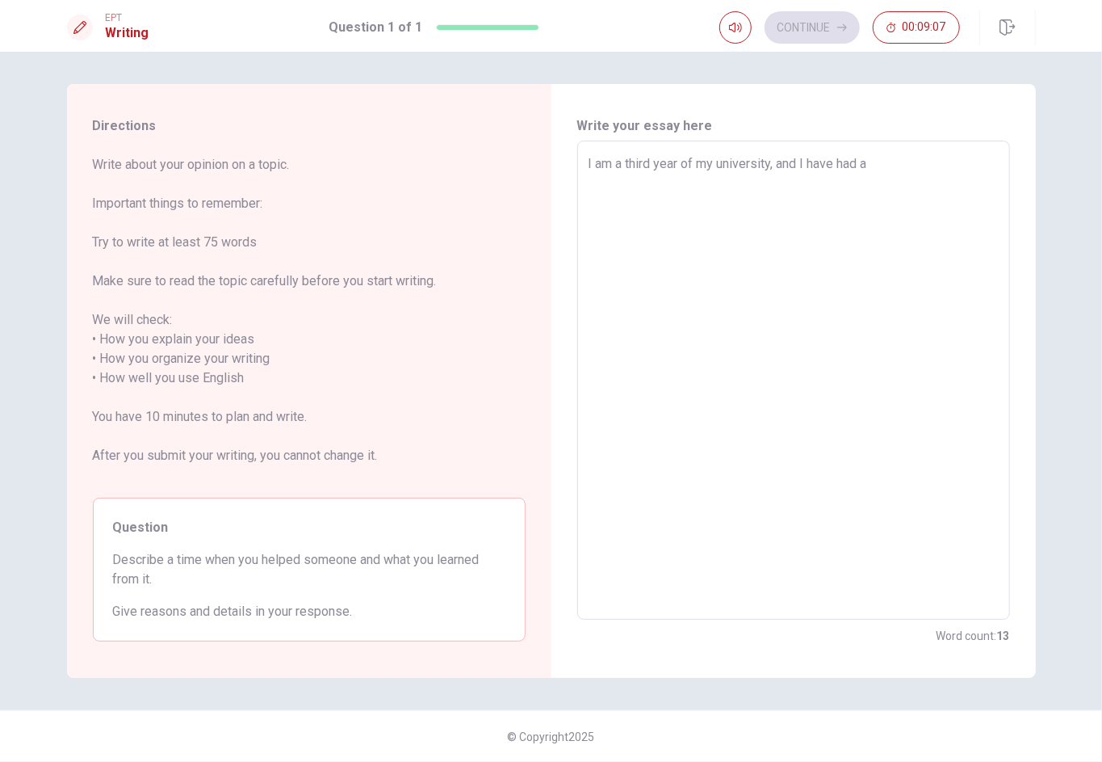
type textarea "I am a third year of my university, and I have had a"
type textarea "x"
type textarea "I am a third year of my university, and I have had a l"
type textarea "x"
type textarea "I am a third year of my university, and I have had a lo"
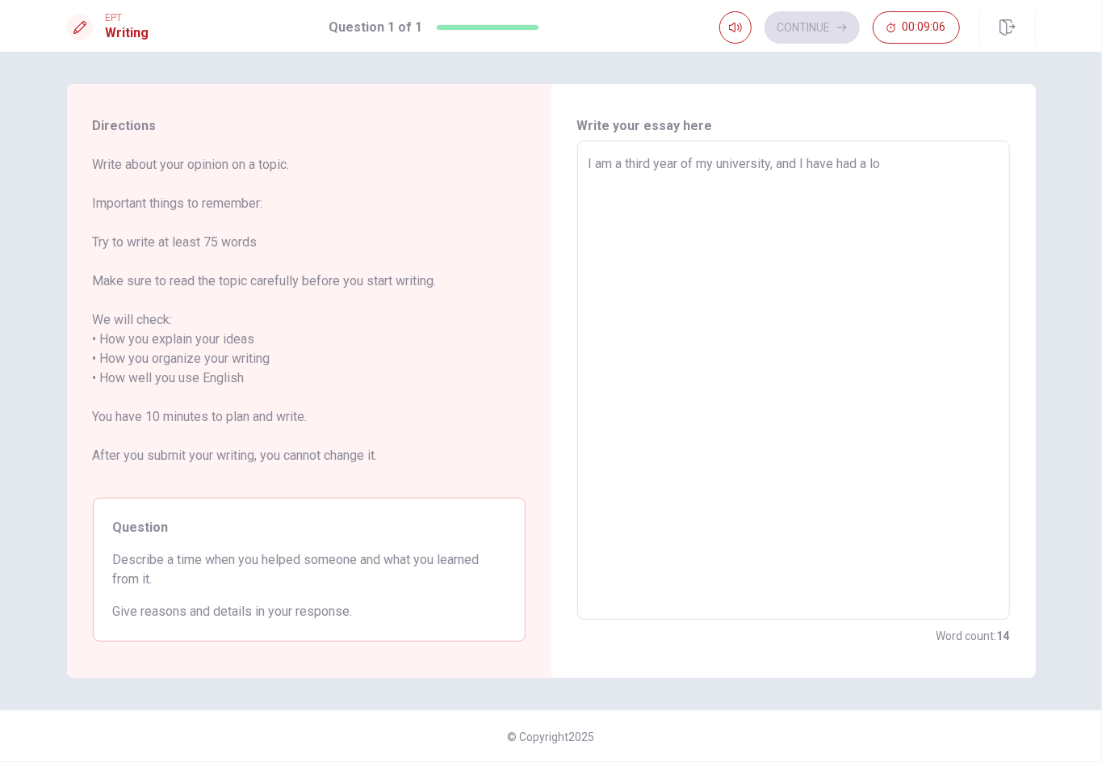
type textarea "x"
type textarea "I am a third year of my university, and I have had a lot"
type textarea "x"
type textarea "I am a third year of my university, and I have had a lot"
type textarea "x"
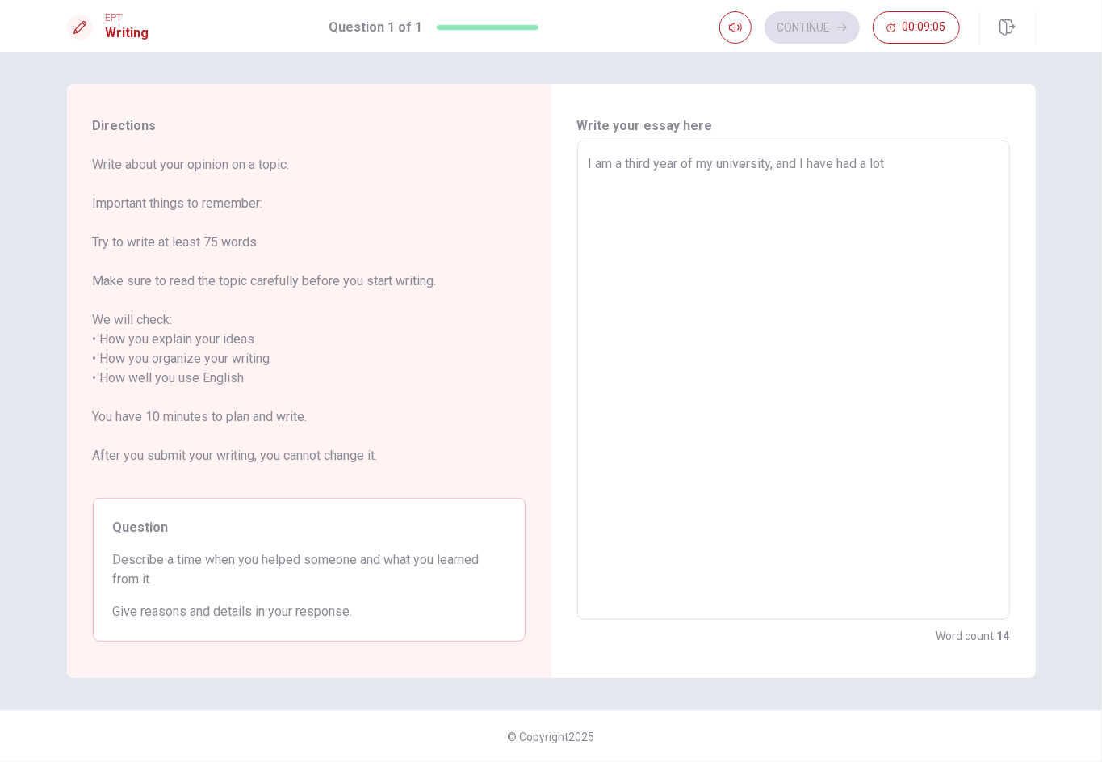
type textarea "I am a third year of my university, and I have had a lot o"
type textarea "x"
type textarea "I am a third year of my university, and I have had a lot of"
type textarea "x"
type textarea "I am a third year of my university, and I have had a lot of"
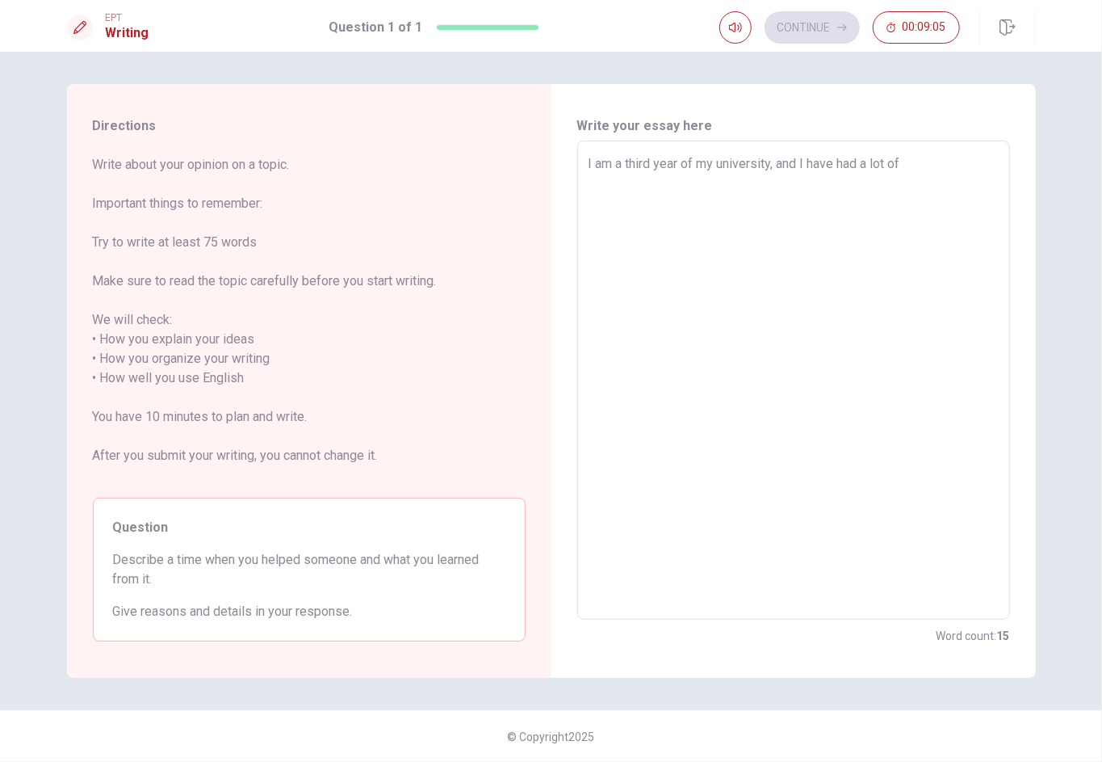
type textarea "x"
type textarea "I am a third year of my university, and I have had a lot of p"
type textarea "x"
type textarea "I am a third year of my university, and I have had a lot of pa"
type textarea "x"
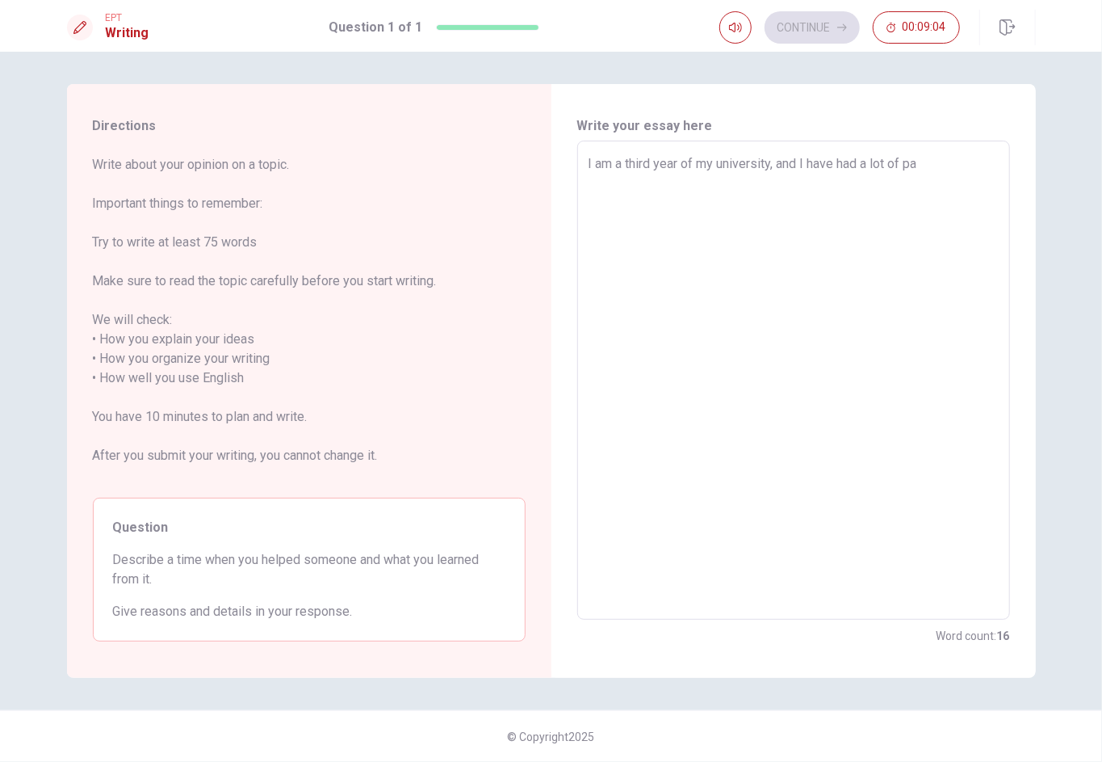
type textarea "I am a third year of my university, and I have had a lot of par"
type textarea "x"
type textarea "I am a third year of my university, and I have had a lot of par-"
type textarea "x"
type textarea "I am a third year of my university, and I have had a lot of par-t"
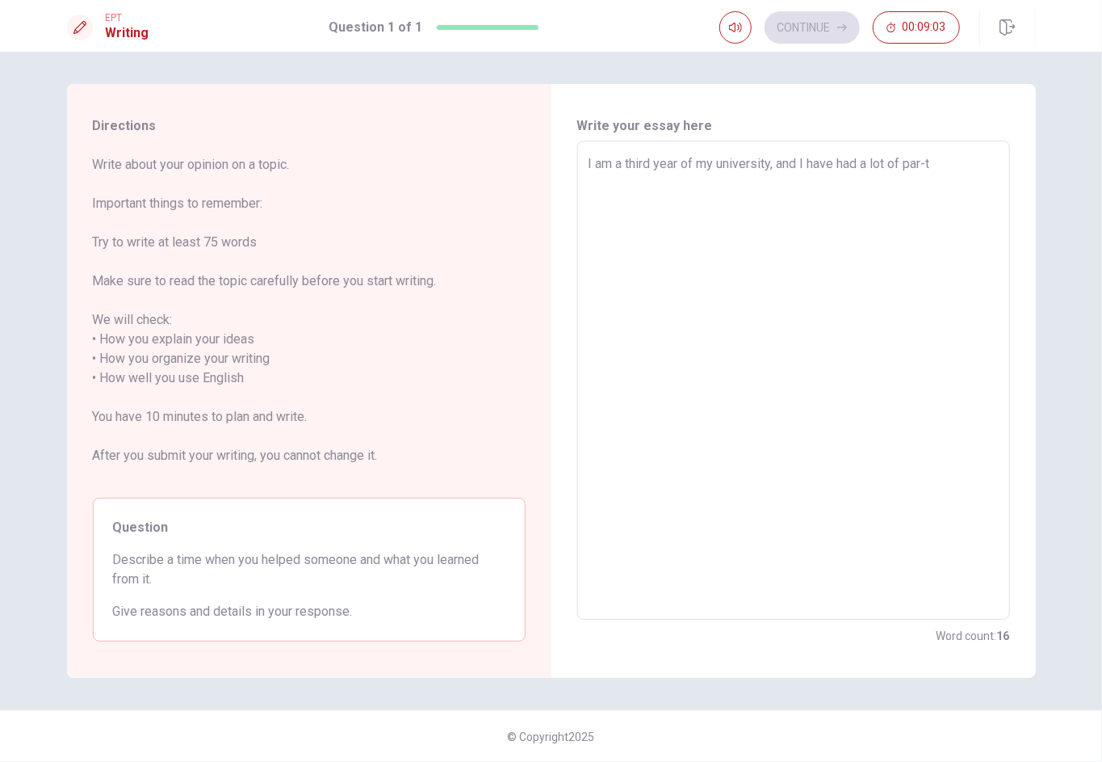
type textarea "x"
type textarea "I am a third year of my university, and I have had a lot of par-"
type textarea "x"
type textarea "I am a third year of my university, and I have had a lot of par"
type textarea "x"
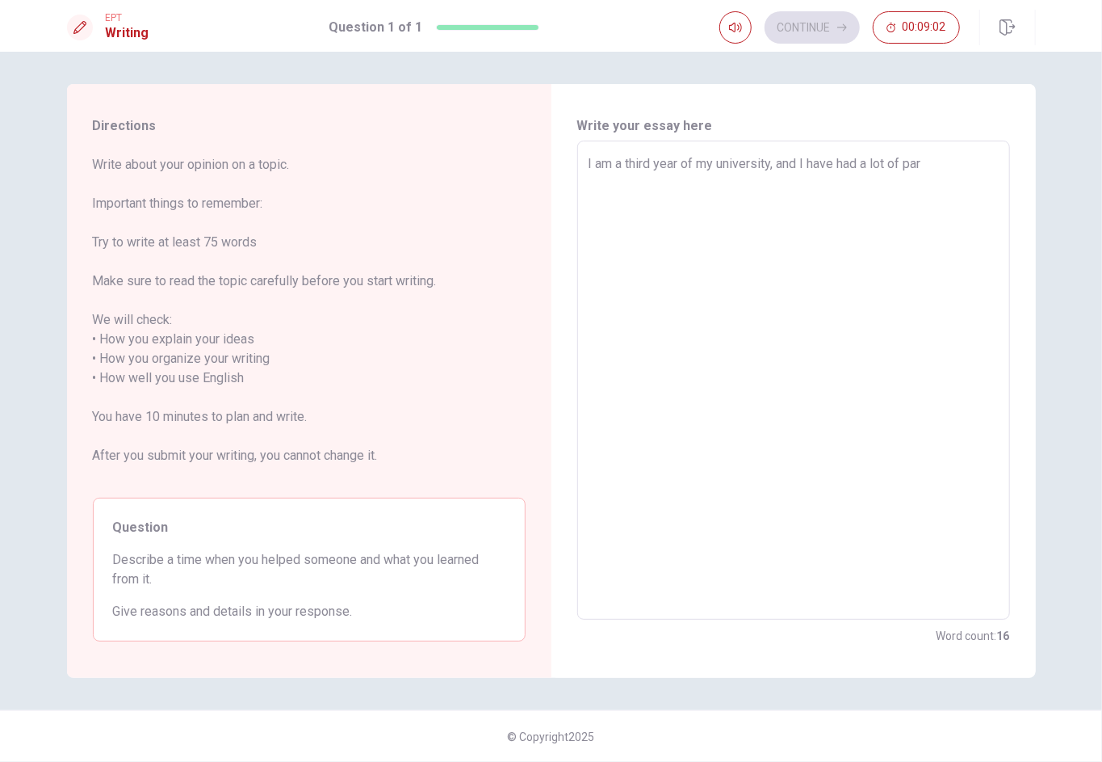
type textarea "I am a third year of my university, and I have had a lot of part"
type textarea "x"
type textarea "I am a third year of my university, and I have had a lot of partt"
type textarea "x"
type textarea "I am a third year of my university, and I have had a lot of partti"
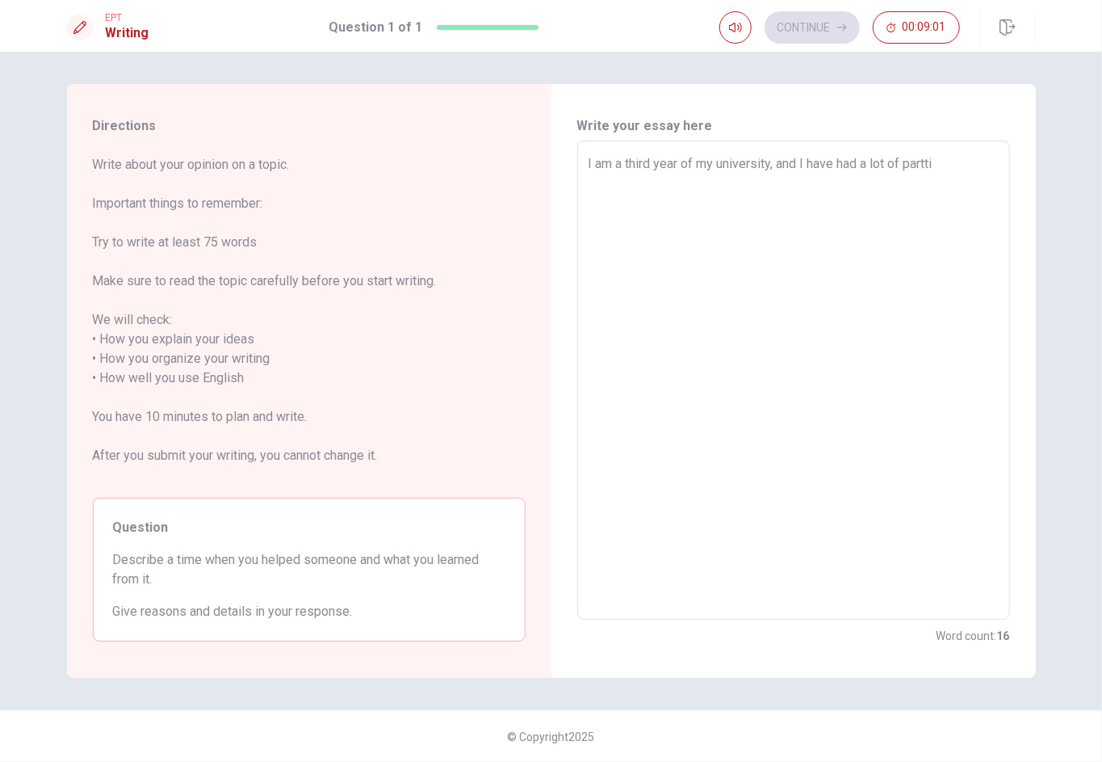
type textarea "x"
type textarea "I am a third year of my university, and I have had a lot of parttim"
type textarea "x"
type textarea "I am a third year of my university, and I have had a lot of parttime"
type textarea "x"
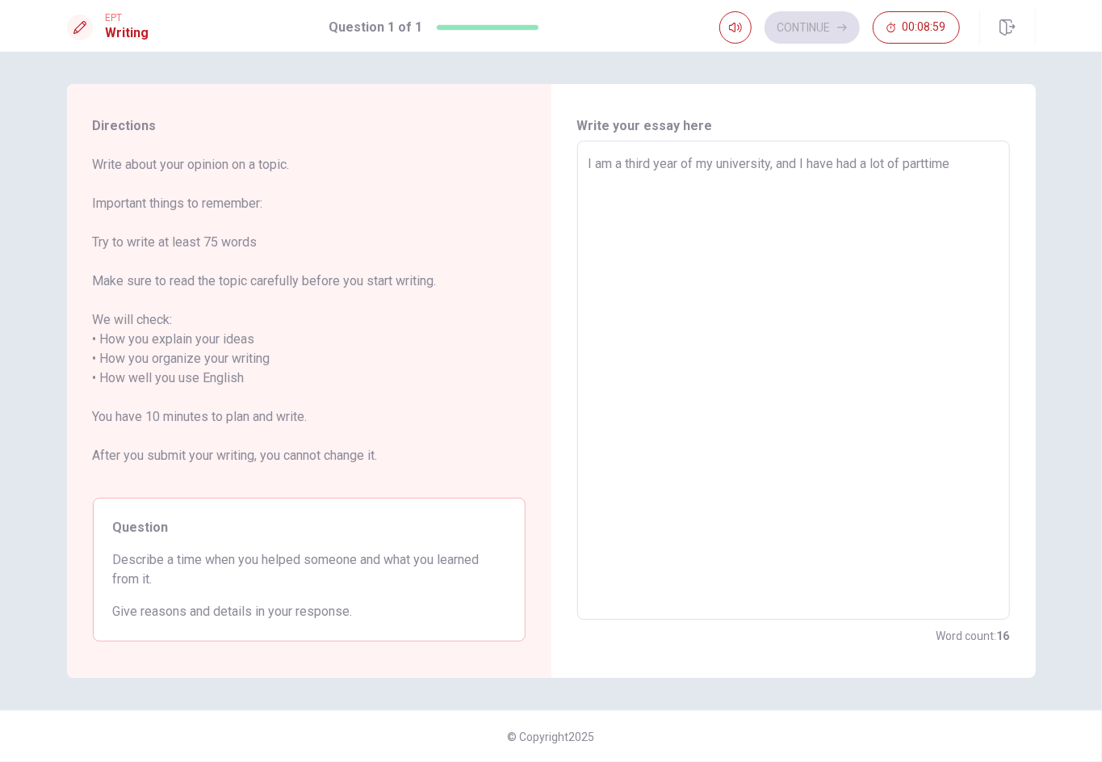
type textarea "I am a third year of my university, and I have had a lot of parttime"
type textarea "x"
type textarea "I am a third year of my university, and I have had a lot of parttime j"
type textarea "x"
type textarea "I am a third year of my university, and I have had a lot of parttime jo"
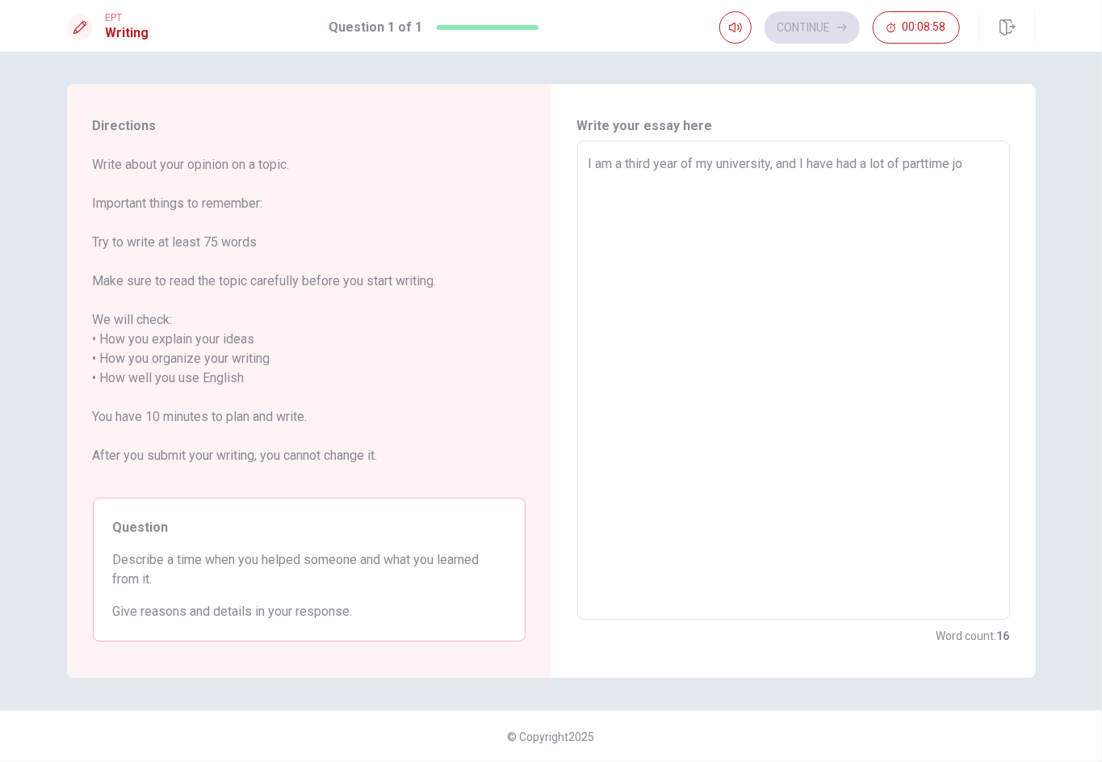
type textarea "x"
type textarea "I am a third year of my university, and I have had a lot of parttime job"
type textarea "x"
type textarea "I am a third year of my university, and I have had a lot of parttime job"
type textarea "x"
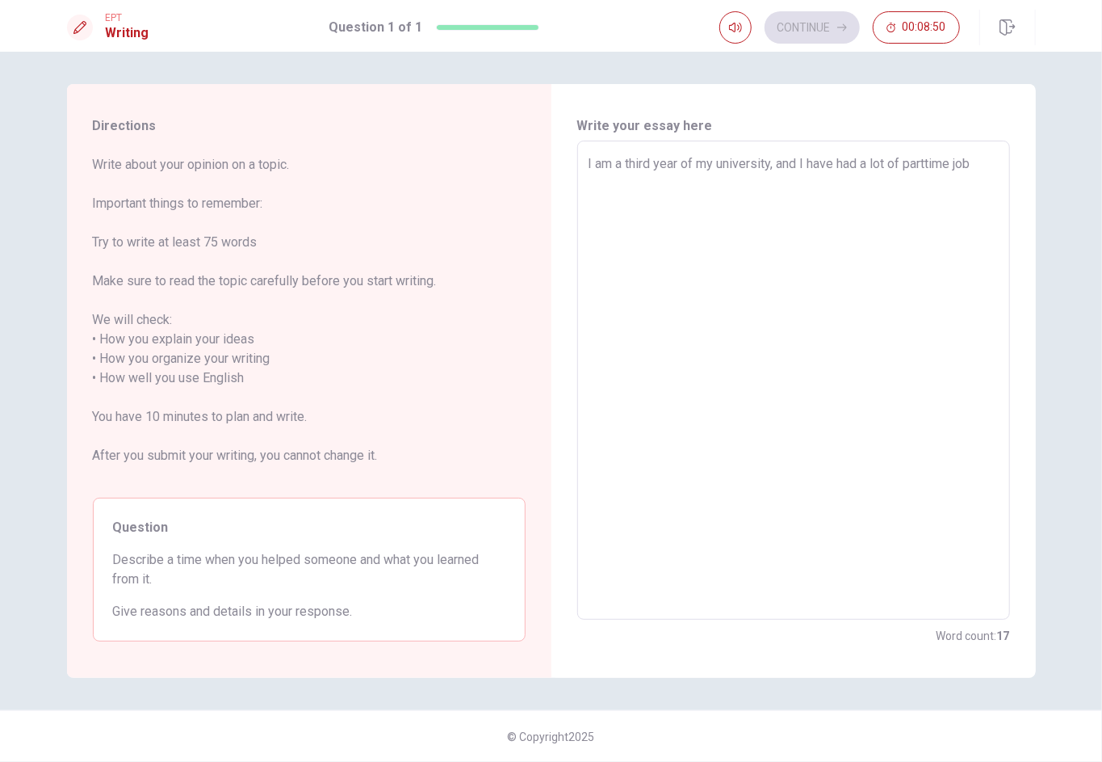
type textarea "I am a third year of my university, and I have had a lot of parttime job"
type textarea "x"
type textarea "I am a third year of my university, and I have had a lot of parttime job."
click at [808, 164] on textarea "I am a third year of my university, and I have had a lot of parttime job." at bounding box center [794, 380] width 410 height 452
type textarea "x"
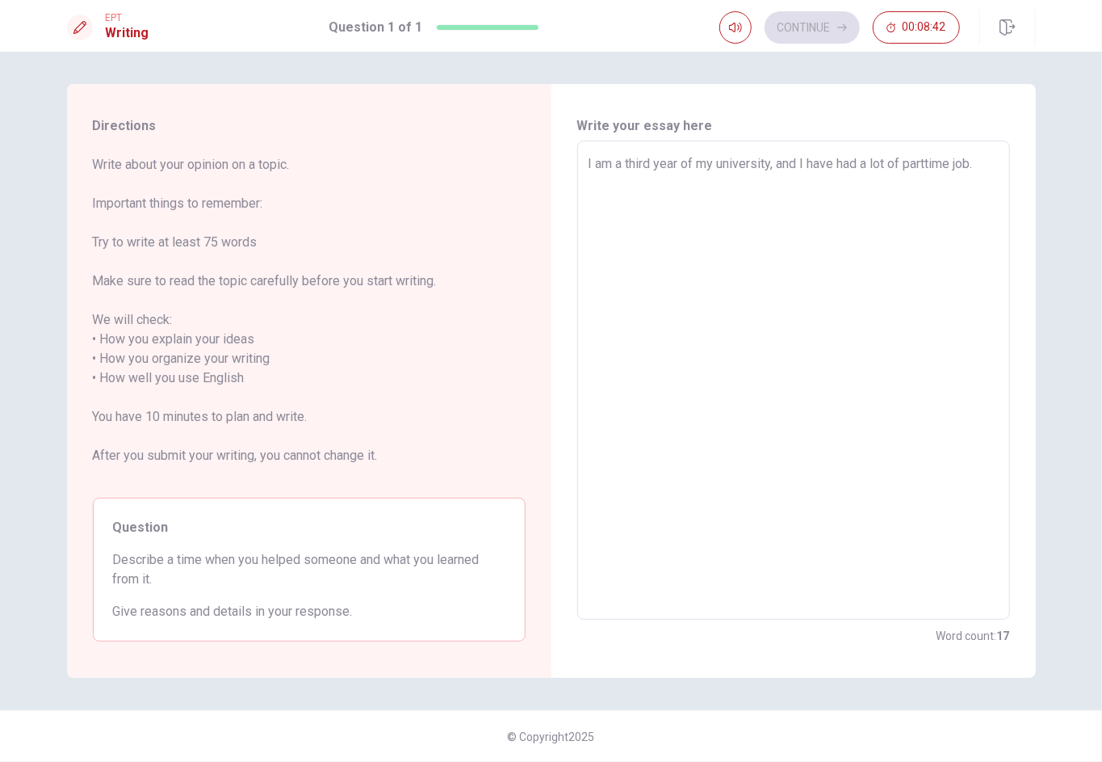
type textarea "I am a third year of my university, and Ia"
type textarea "x"
type textarea "I am a third year of my university, and I"
type textarea "x"
type textarea "I am a third year of my university, and I"
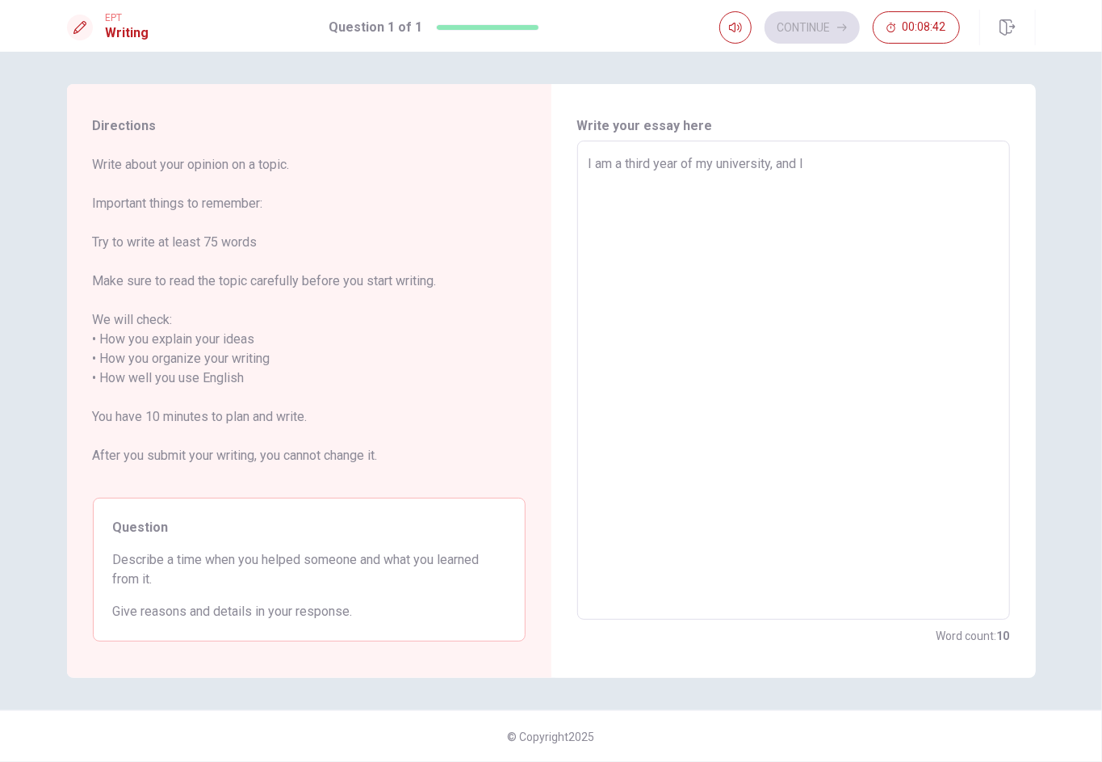
type textarea "x"
type textarea "I am a third year of my university, and I a"
type textarea "x"
type textarea "I am a third year of my university, and I am"
click at [826, 169] on textarea "I am a third year of my university, and I have had a lot of parttime job." at bounding box center [794, 380] width 410 height 452
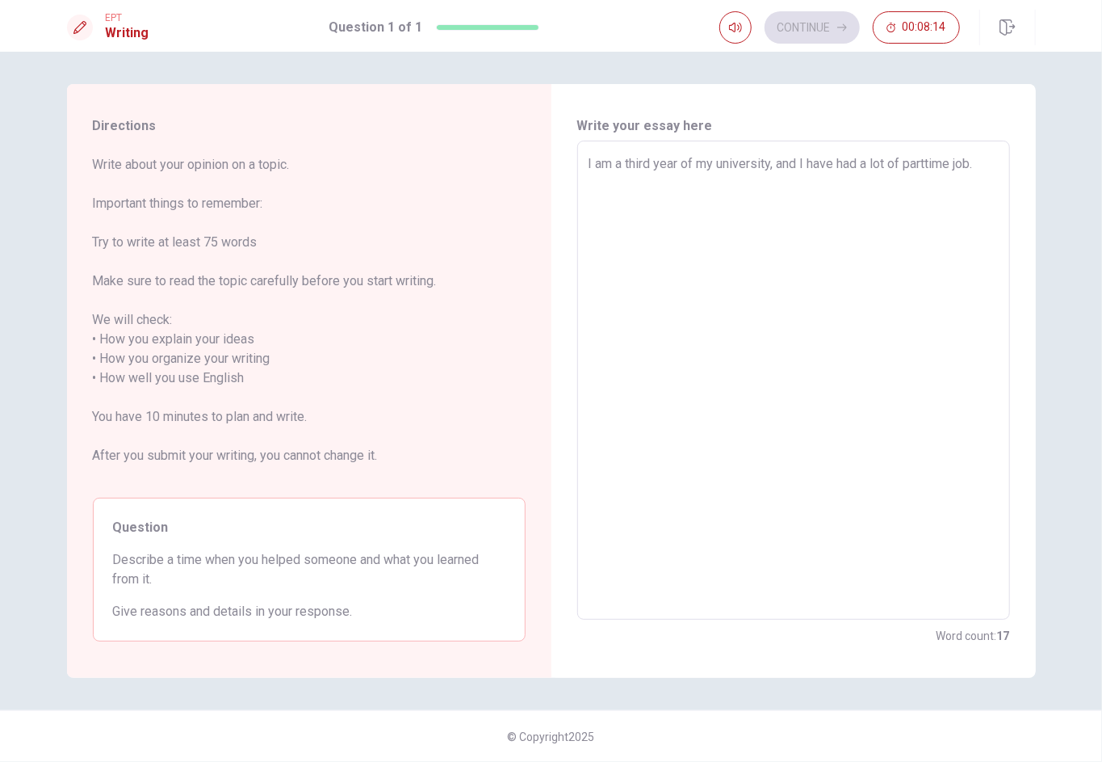
click at [826, 162] on textarea "I am a third year of my university, and I have had a lot of parttime job." at bounding box center [794, 380] width 410 height 452
click at [826, 161] on textarea "I am a third year of my university, and I have had a lot of [DEMOGRAPHIC_DATA] …" at bounding box center [794, 380] width 410 height 452
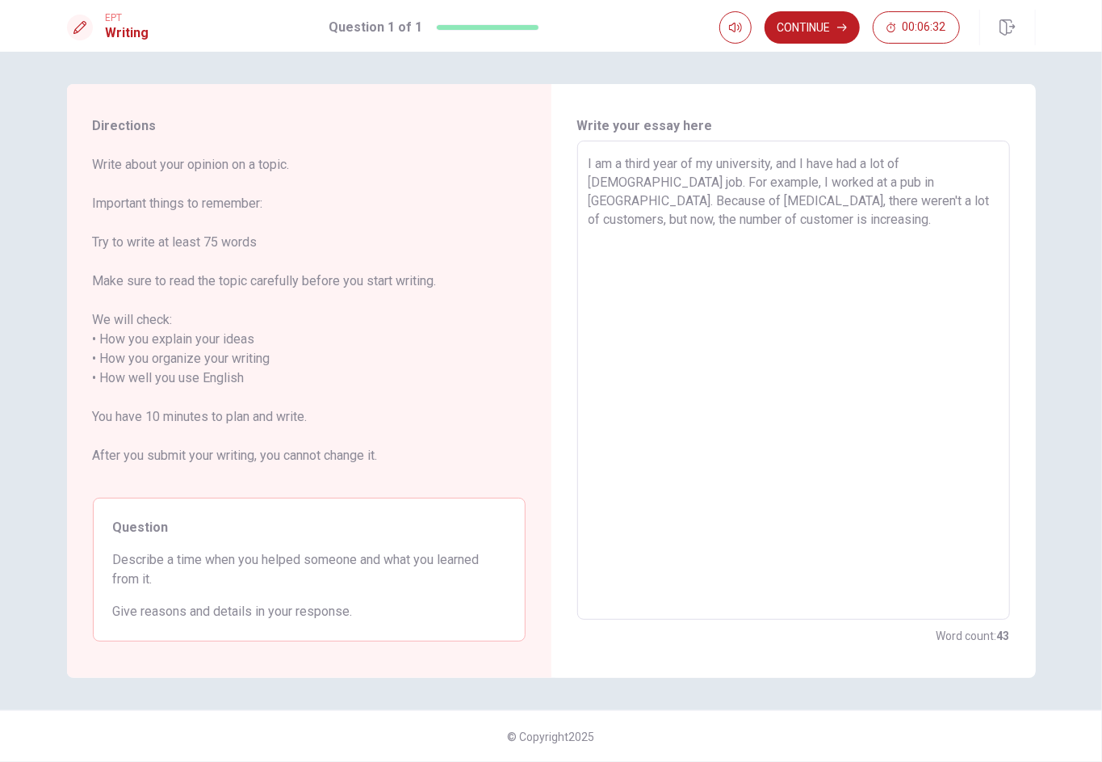
click at [821, 199] on textarea "I am a third year of my university, and I have had a lot of [DEMOGRAPHIC_DATA] …" at bounding box center [794, 380] width 410 height 452
click at [826, 241] on textarea "I am a third year of my university, and I have had a lot of [DEMOGRAPHIC_DATA] …" at bounding box center [794, 380] width 410 height 452
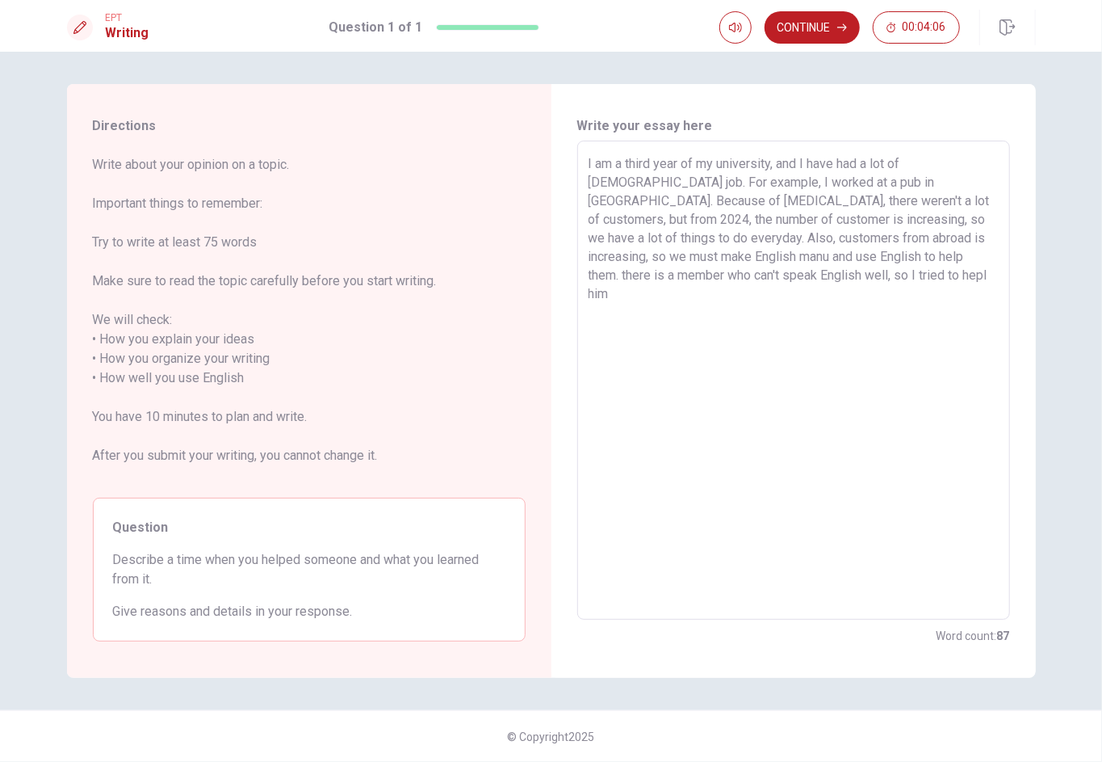
click at [754, 272] on textarea "I am a third year of my university, and I have had a lot of [DEMOGRAPHIC_DATA] …" at bounding box center [794, 380] width 410 height 452
click at [687, 274] on textarea "I am a third year of my university, and I have had a lot of [DEMOGRAPHIC_DATA] …" at bounding box center [794, 380] width 410 height 452
click at [826, 268] on textarea "I am a third year of my university, and I have had a lot of [DEMOGRAPHIC_DATA] …" at bounding box center [794, 380] width 410 height 452
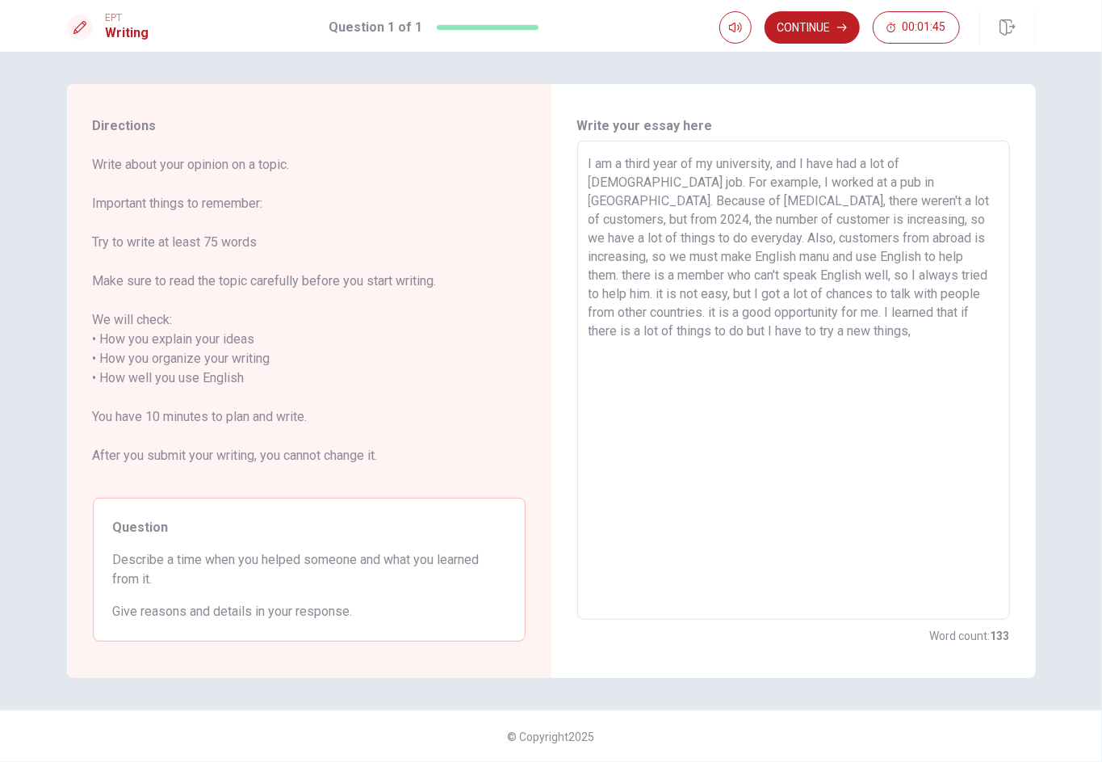
click at [662, 329] on textarea "I am a third year of my university, and I have had a lot of [DEMOGRAPHIC_DATA] …" at bounding box center [794, 380] width 410 height 452
click at [752, 319] on textarea "I am a third year of my university, and I have had a lot of [DEMOGRAPHIC_DATA] …" at bounding box center [794, 380] width 410 height 452
click at [754, 333] on textarea "I am a third year of my university, and I have had a lot of [DEMOGRAPHIC_DATA] …" at bounding box center [794, 380] width 410 height 452
drag, startPoint x: 779, startPoint y: 313, endPoint x: 808, endPoint y: 337, distance: 37.2
click at [808, 337] on textarea "I am a third year of my university, and I have had a lot of [DEMOGRAPHIC_DATA] …" at bounding box center [794, 380] width 410 height 452
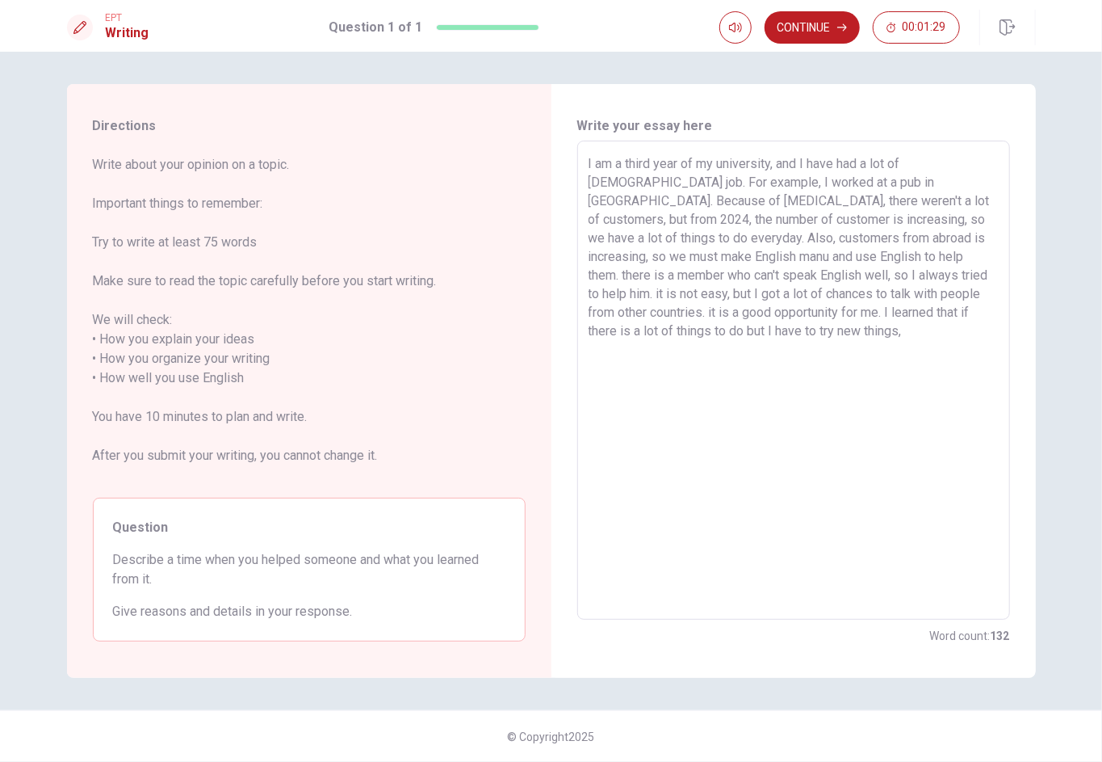
click at [808, 337] on textarea "I am a third year of my university, and I have had a lot of [DEMOGRAPHIC_DATA] …" at bounding box center [794, 380] width 410 height 452
click at [586, 351] on div "I am a third year of my university, and I have had a lot of [DEMOGRAPHIC_DATA] …" at bounding box center [793, 380] width 433 height 479
click at [590, 352] on textarea "I am a third year of my university, and I have had a lot of [DEMOGRAPHIC_DATA] …" at bounding box center [794, 380] width 410 height 452
click at [779, 313] on textarea "I am a third year of my university, and I have had a lot of [DEMOGRAPHIC_DATA] …" at bounding box center [794, 380] width 410 height 452
paste textarea
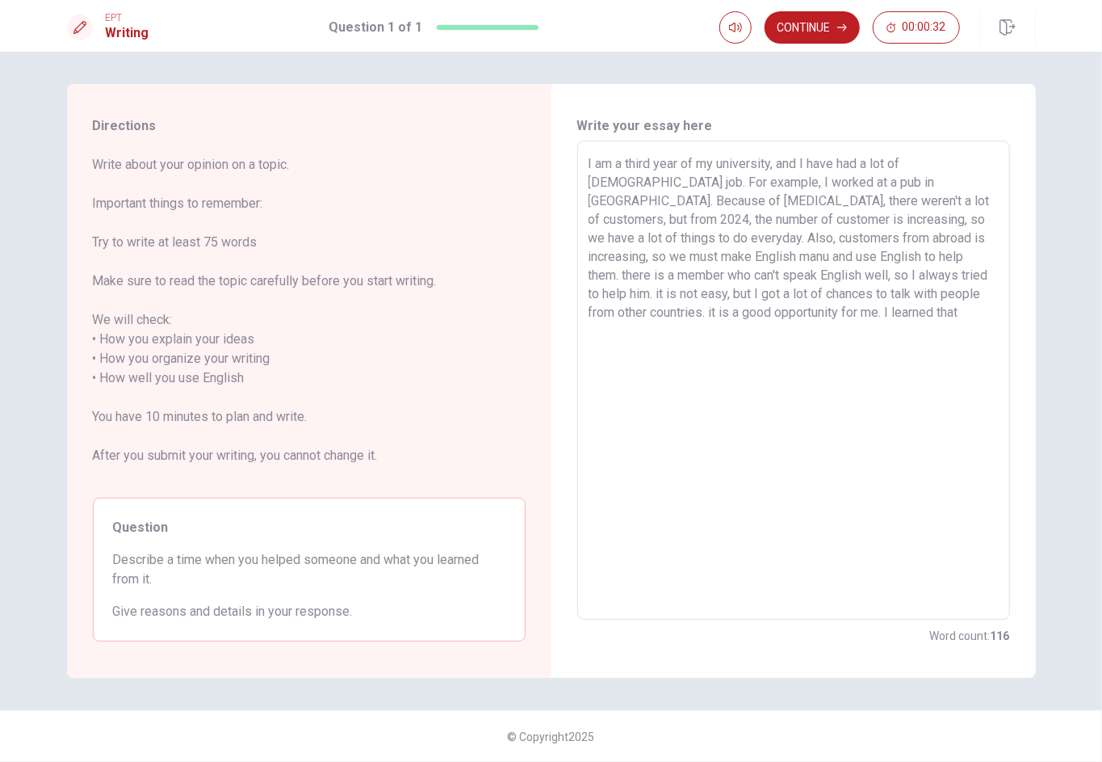
paste textarea "if there is a lot of things to do but I have to try new things,"
click at [783, 325] on textarea "I am a third year of my university, and I have had a lot of [DEMOGRAPHIC_DATA] …" at bounding box center [794, 380] width 410 height 452
click at [780, 312] on textarea "I am a third year of my university, and I have had a lot of [DEMOGRAPHIC_DATA] …" at bounding box center [794, 380] width 410 height 452
click at [826, 329] on textarea "I am a third year of my university, and I have had a lot of [DEMOGRAPHIC_DATA] …" at bounding box center [794, 380] width 410 height 452
click at [826, 296] on textarea "I am a third year of my university, and I have had a lot of [DEMOGRAPHIC_DATA] …" at bounding box center [794, 380] width 410 height 452
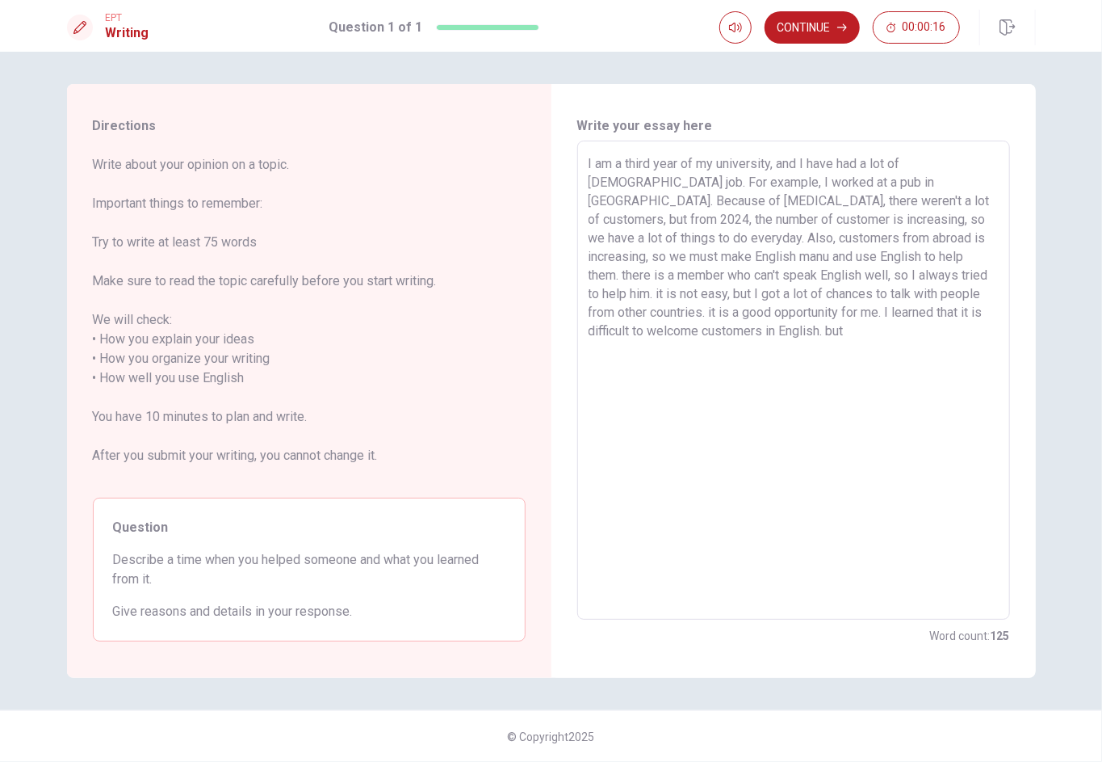
click at [826, 275] on textarea "I am a third year of my university, and I have had a lot of [DEMOGRAPHIC_DATA] …" at bounding box center [794, 380] width 410 height 452
click at [826, 273] on textarea "I am a third year of my university, and I have had a lot of [DEMOGRAPHIC_DATA] …" at bounding box center [794, 380] width 410 height 452
click at [611, 294] on textarea "I am a third year of my university, and I have had a lot of [DEMOGRAPHIC_DATA] …" at bounding box center [794, 380] width 410 height 452
drag, startPoint x: 600, startPoint y: 296, endPoint x: 607, endPoint y: 288, distance: 10.3
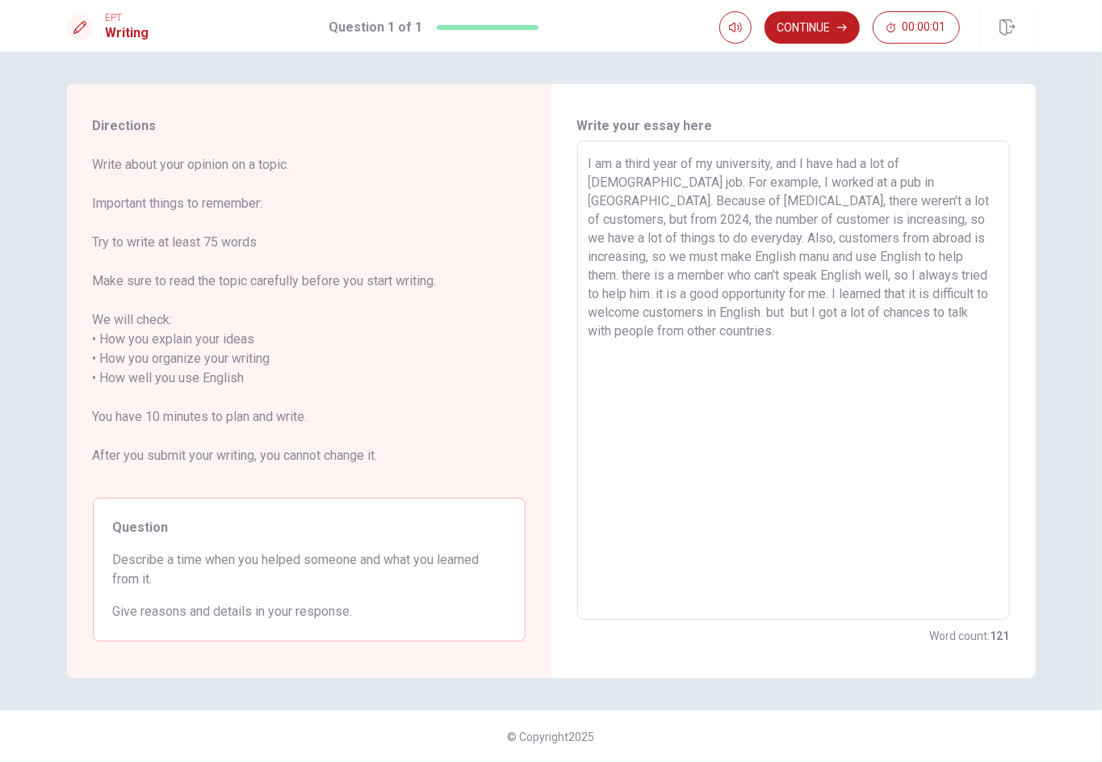
click at [607, 288] on textarea "I am a third year of my university, and I have had a lot of [DEMOGRAPHIC_DATA] …" at bounding box center [794, 380] width 410 height 452
click at [614, 289] on textarea "I am a third year of my university, and I have had a lot of [DEMOGRAPHIC_DATA] …" at bounding box center [794, 380] width 410 height 452
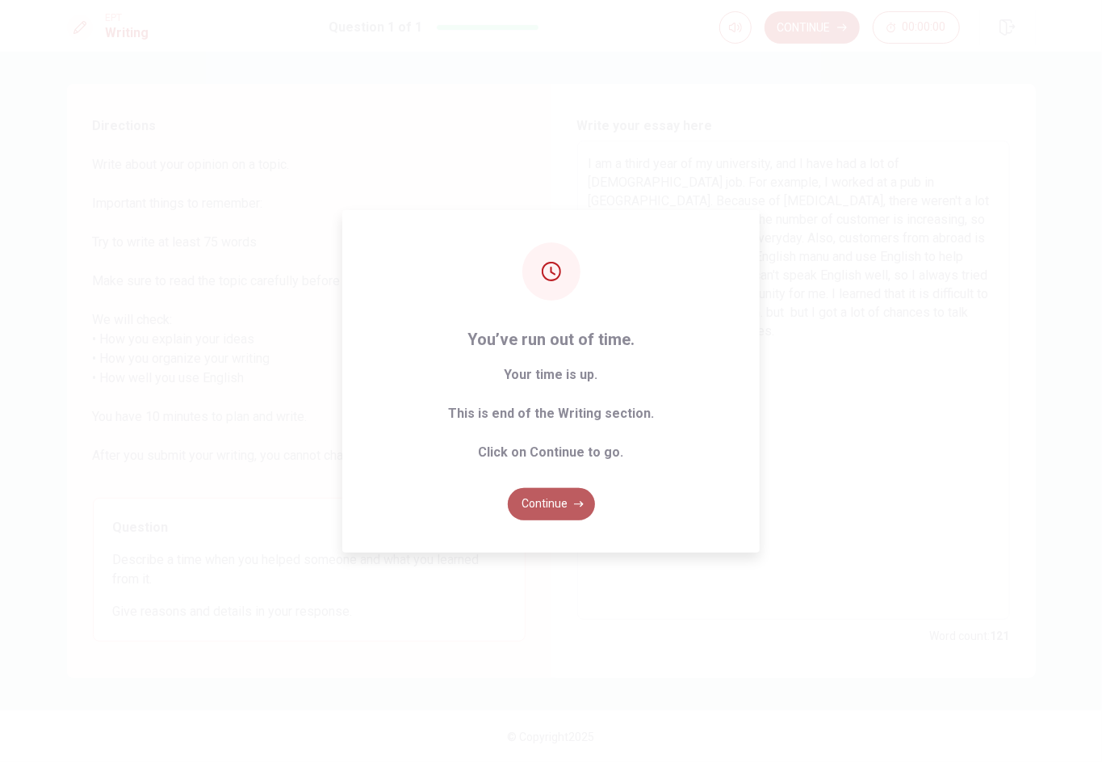
click at [571, 500] on button "Continue" at bounding box center [551, 504] width 87 height 32
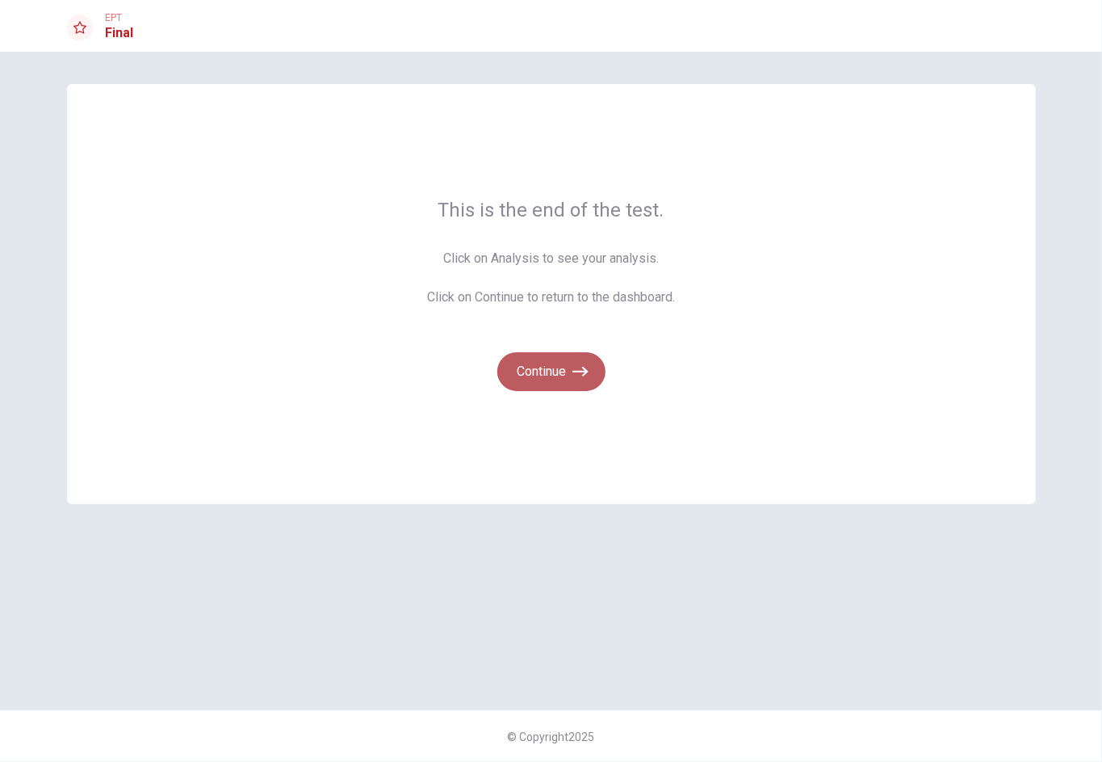
click at [554, 375] on button "Continue" at bounding box center [551, 371] width 108 height 39
